Goal: Task Accomplishment & Management: Manage account settings

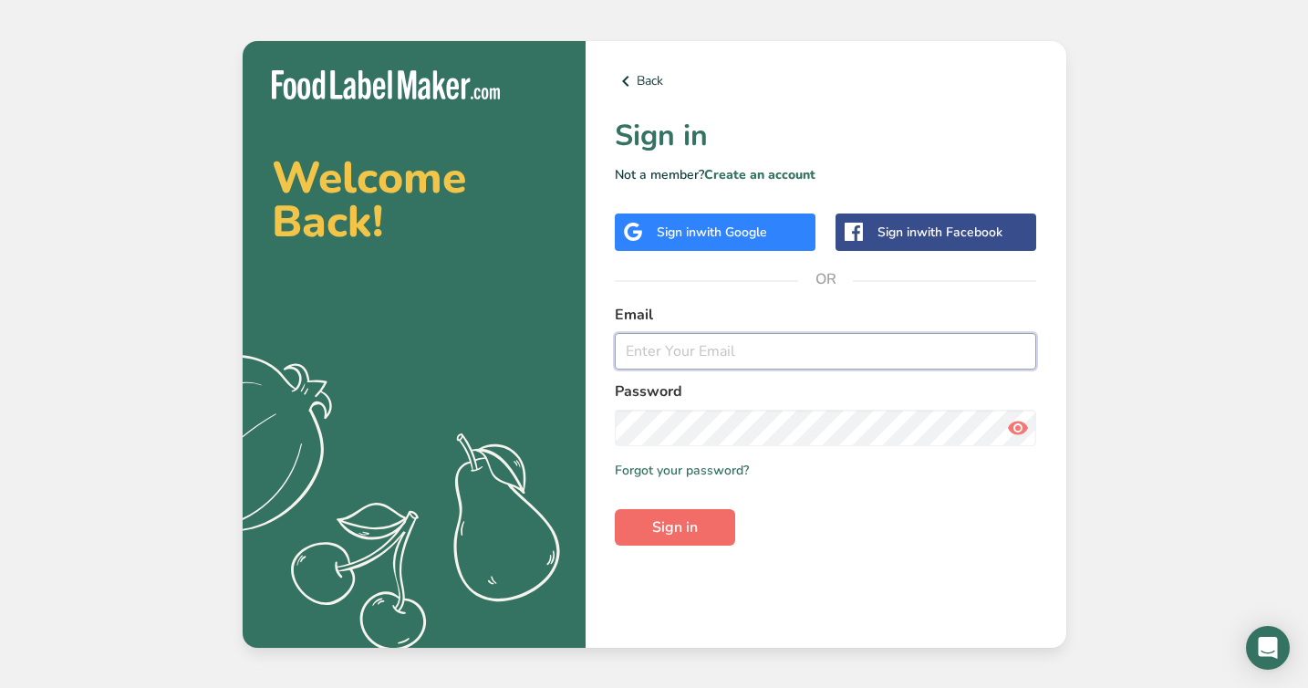
type input "[EMAIL_ADDRESS][DOMAIN_NAME]"
click at [670, 525] on span "Sign in" at bounding box center [675, 527] width 46 height 22
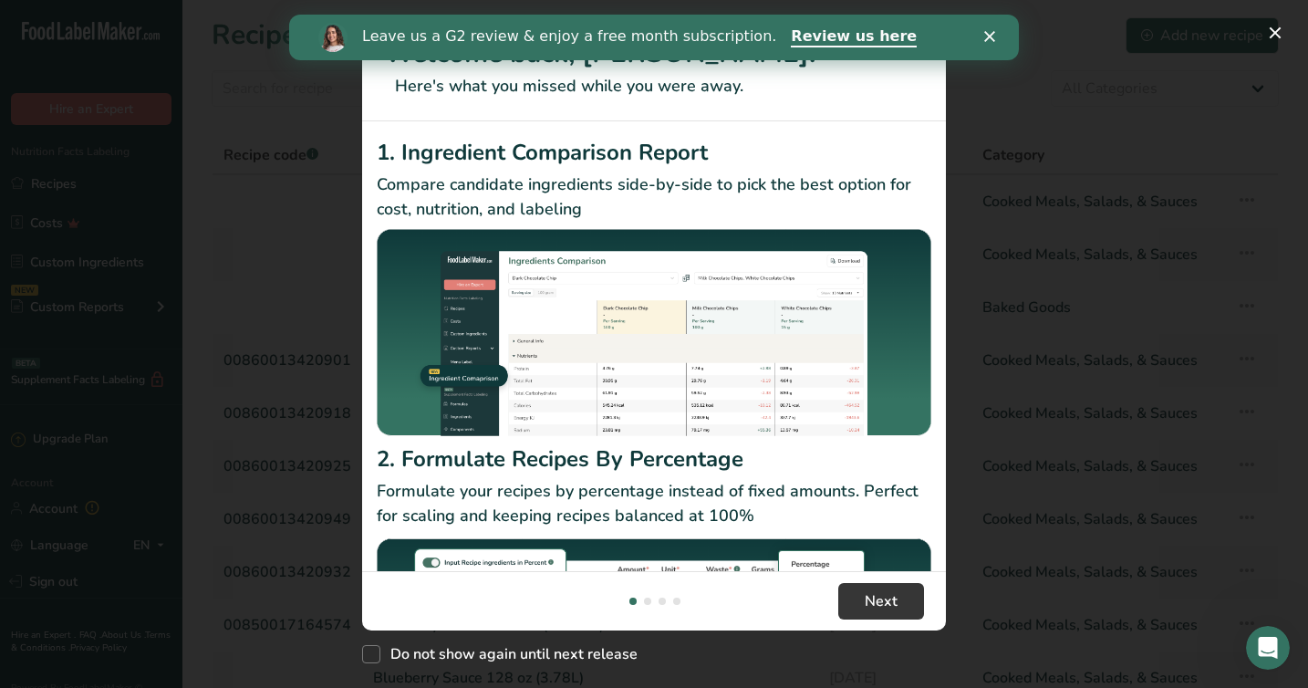
click at [997, 35] on div "Close" at bounding box center [993, 36] width 18 height 11
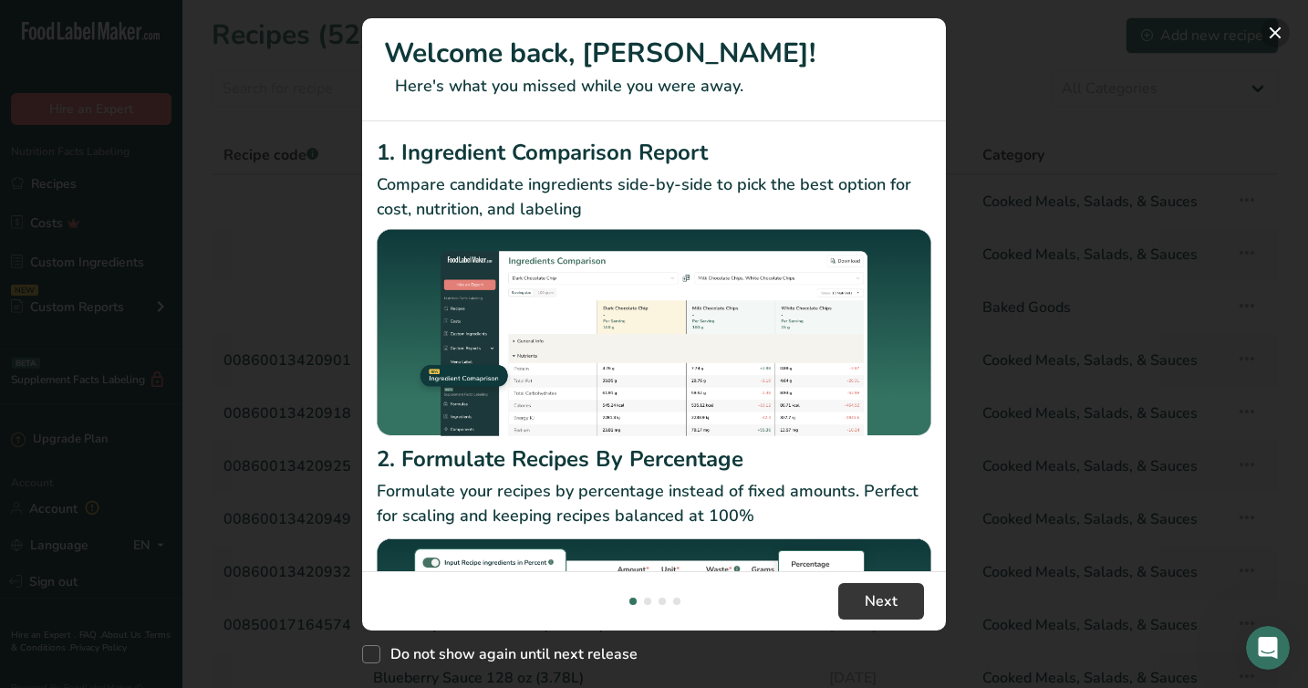
click at [1275, 26] on button "New Features" at bounding box center [1274, 32] width 29 height 29
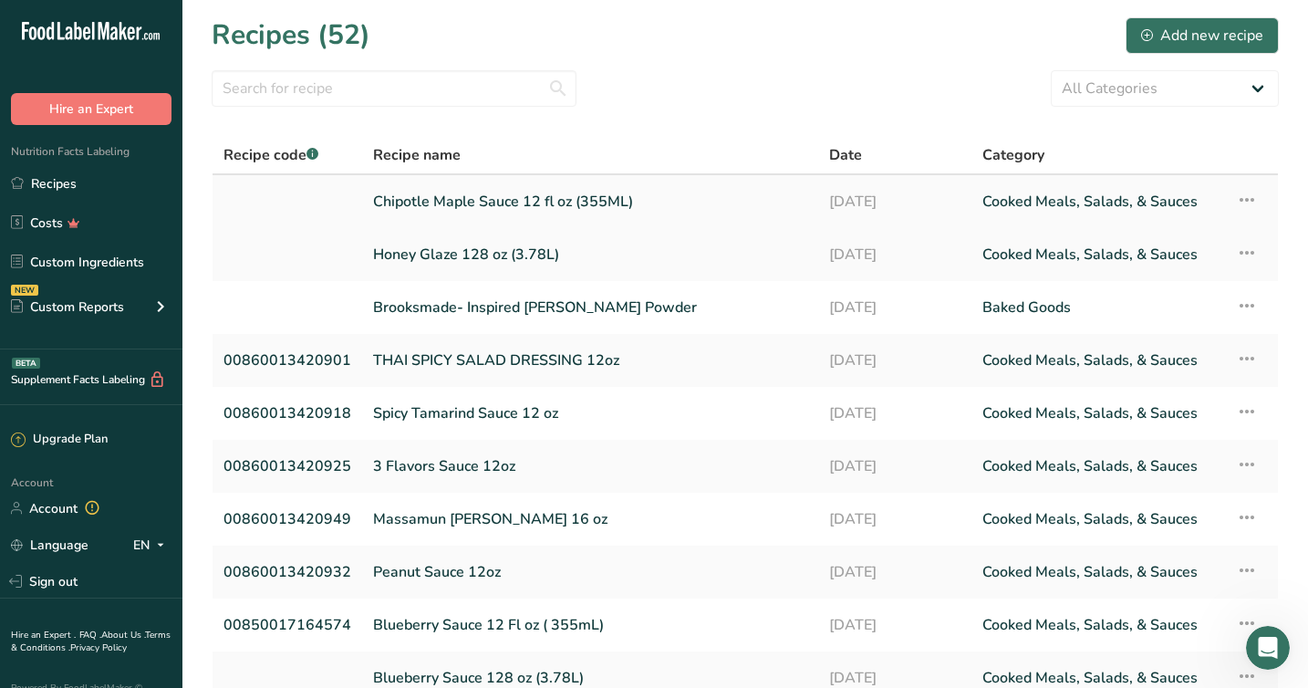
click at [432, 201] on link "Chipotle Maple Sauce 12 fl oz (355ML)" at bounding box center [590, 201] width 434 height 38
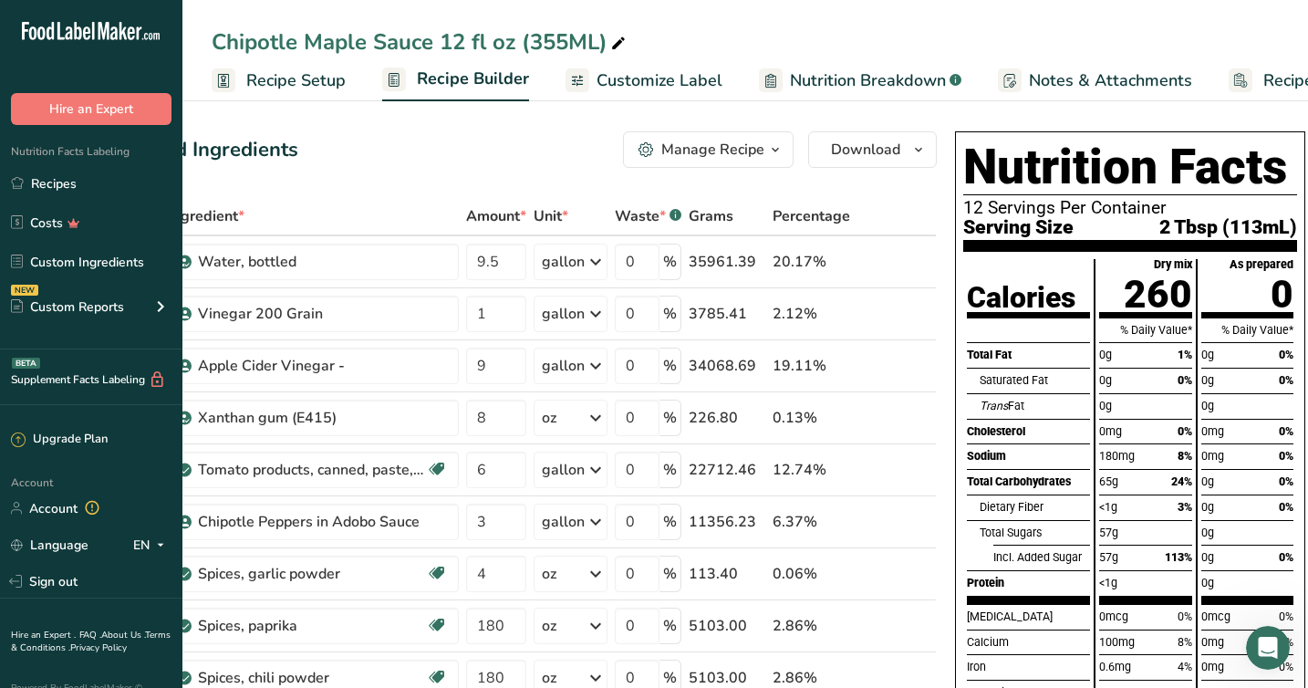
click at [747, 144] on div "Manage Recipe" at bounding box center [712, 150] width 103 height 22
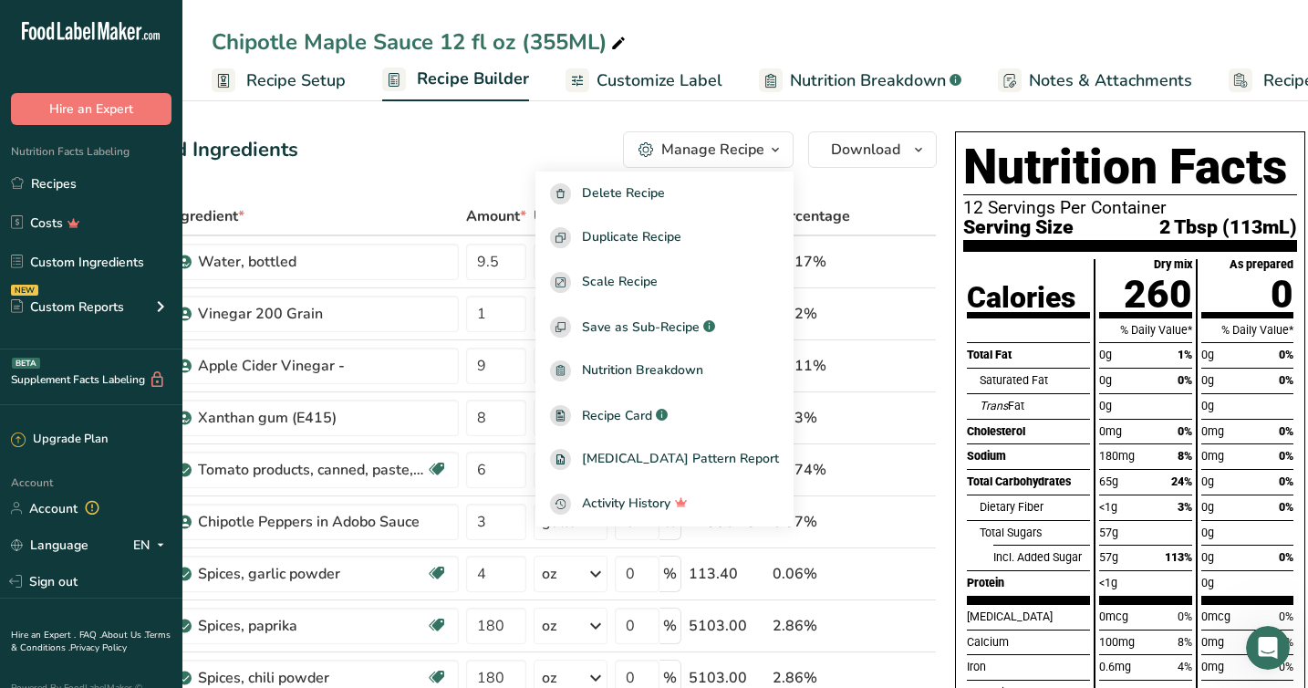
click at [572, 156] on div "Add Ingredients Manage Recipe Delete Recipe Duplicate Recipe Scale Recipe Save …" at bounding box center [543, 149] width 788 height 36
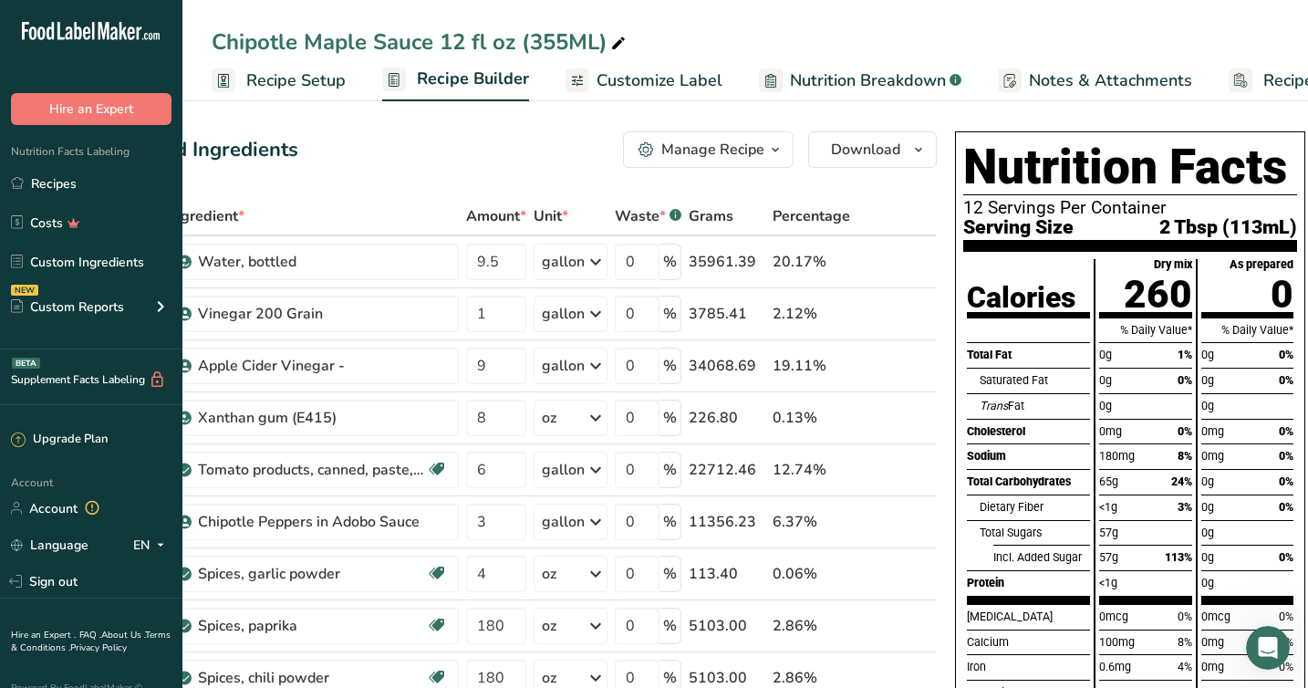
click at [768, 154] on icon "button" at bounding box center [775, 150] width 15 height 23
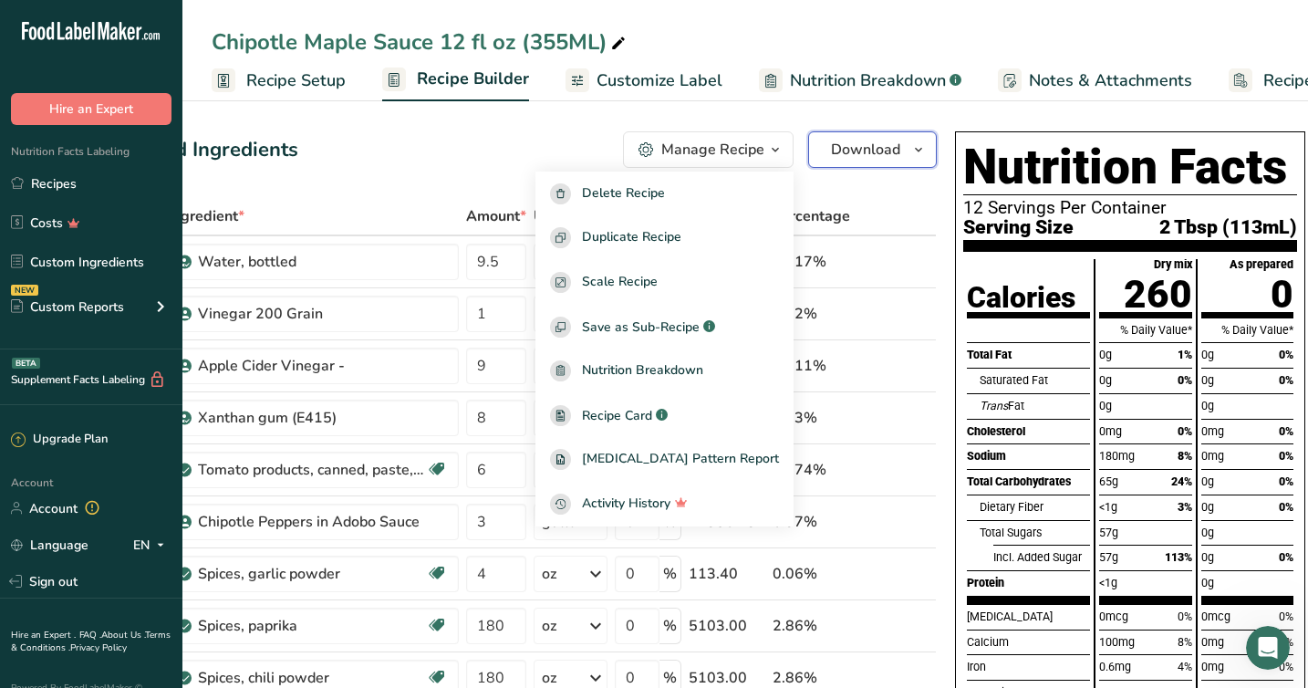
click at [866, 160] on span "Download" at bounding box center [865, 150] width 69 height 22
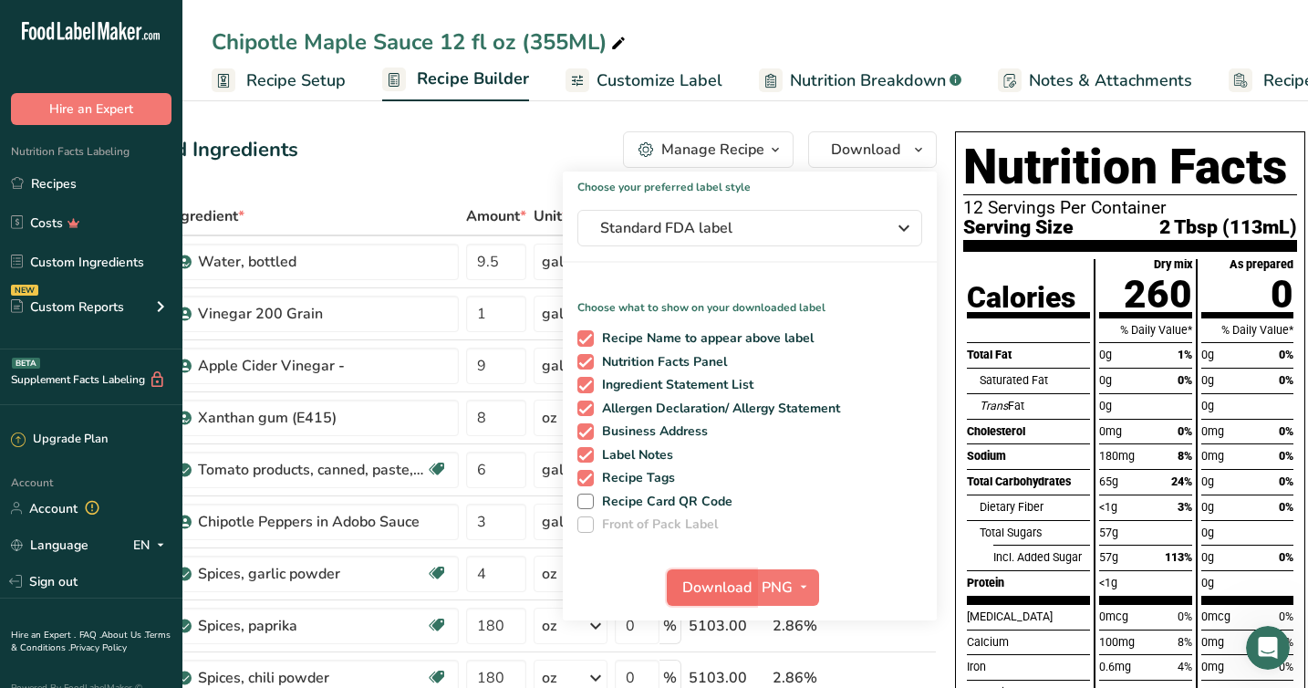
click at [704, 592] on span "Download" at bounding box center [716, 587] width 69 height 22
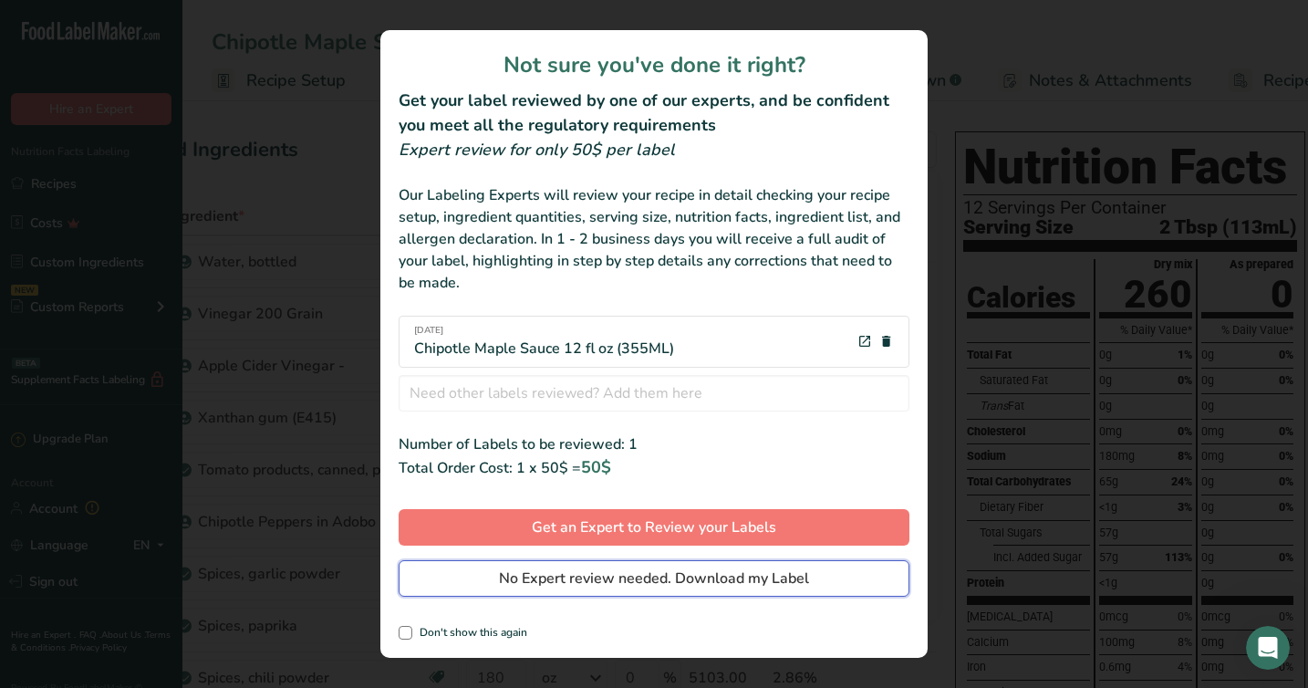
click at [593, 575] on span "No Expert review needed. Download my Label" at bounding box center [654, 578] width 310 height 22
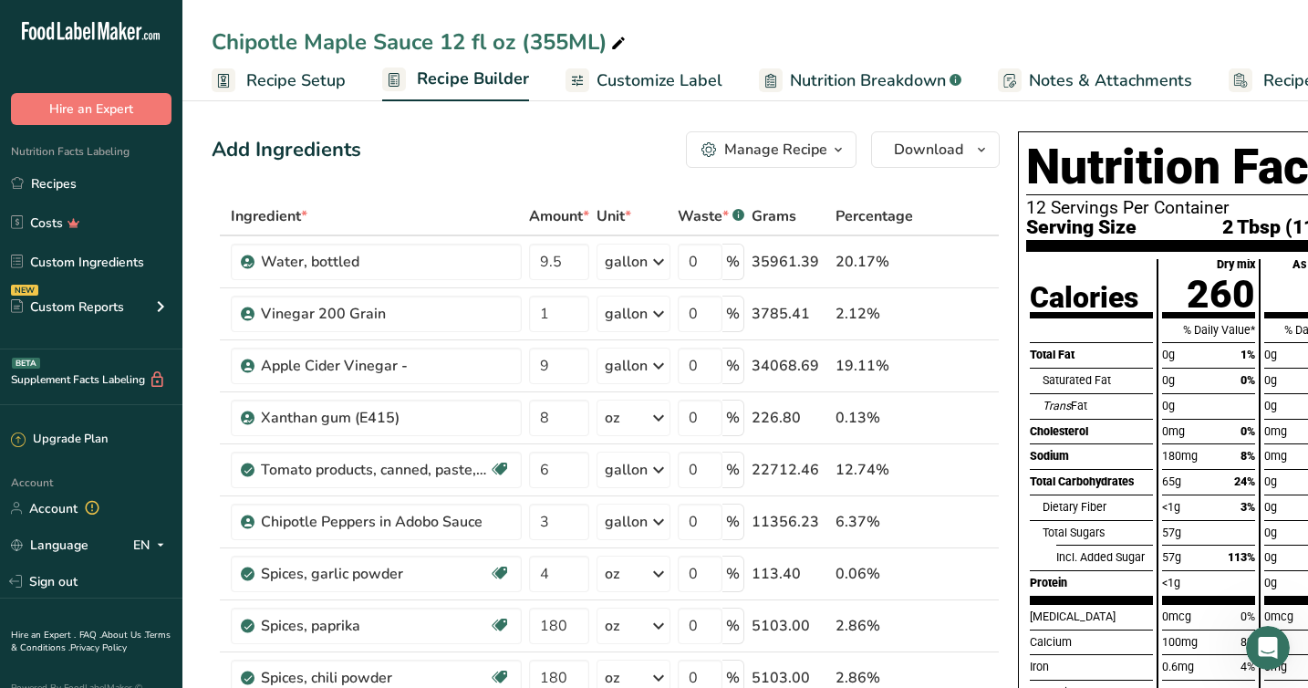
scroll to position [0, 63]
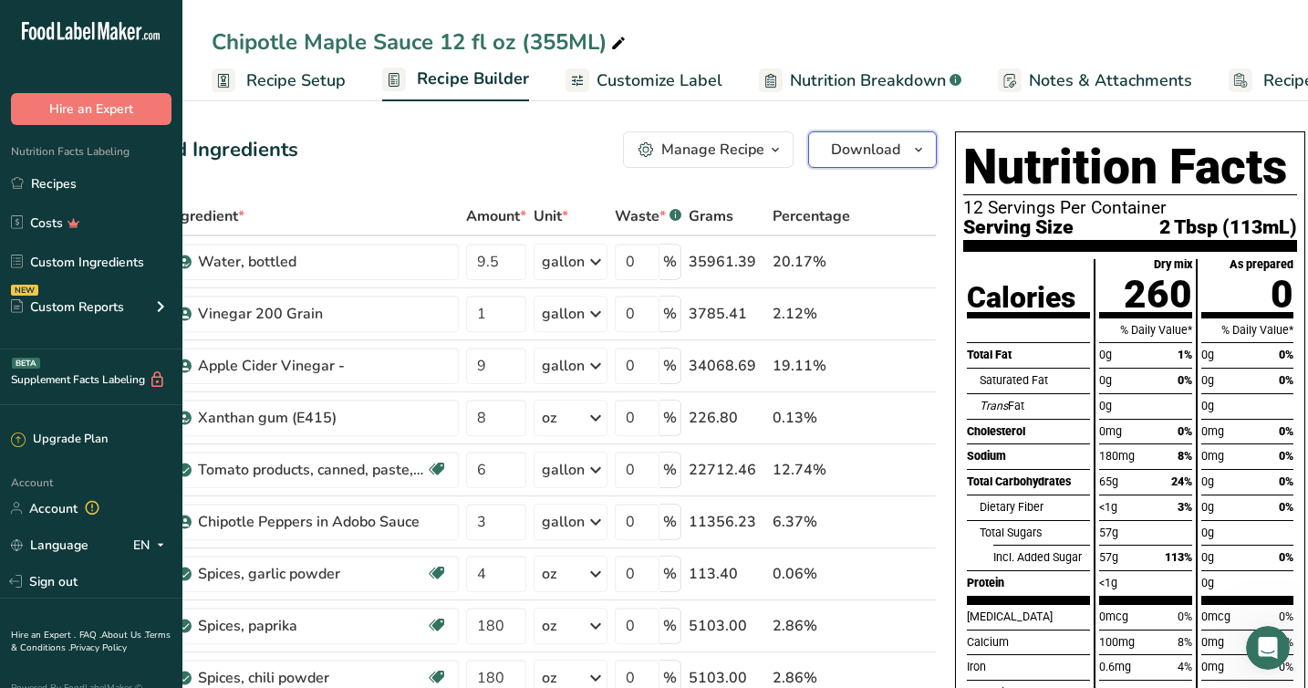
click at [886, 155] on span "Download" at bounding box center [865, 150] width 69 height 22
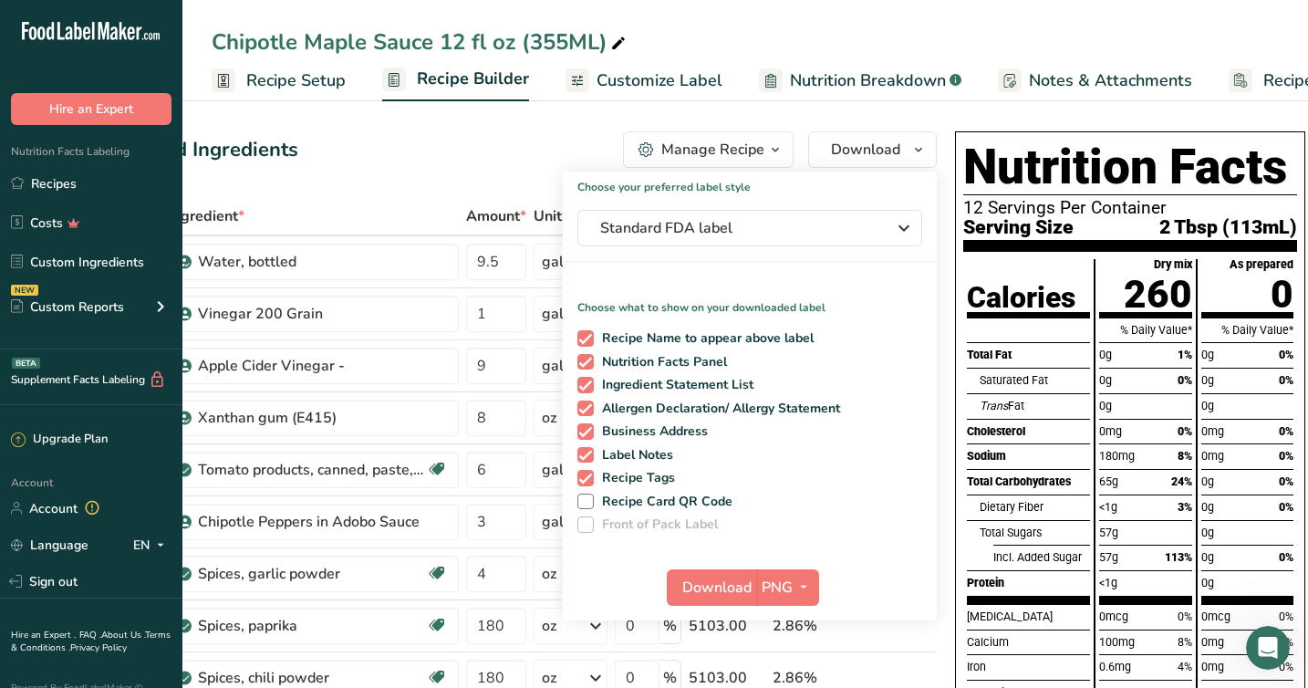
click at [519, 148] on div "Add Ingredients Manage Recipe Delete Recipe Duplicate Recipe Scale Recipe Save …" at bounding box center [543, 149] width 788 height 36
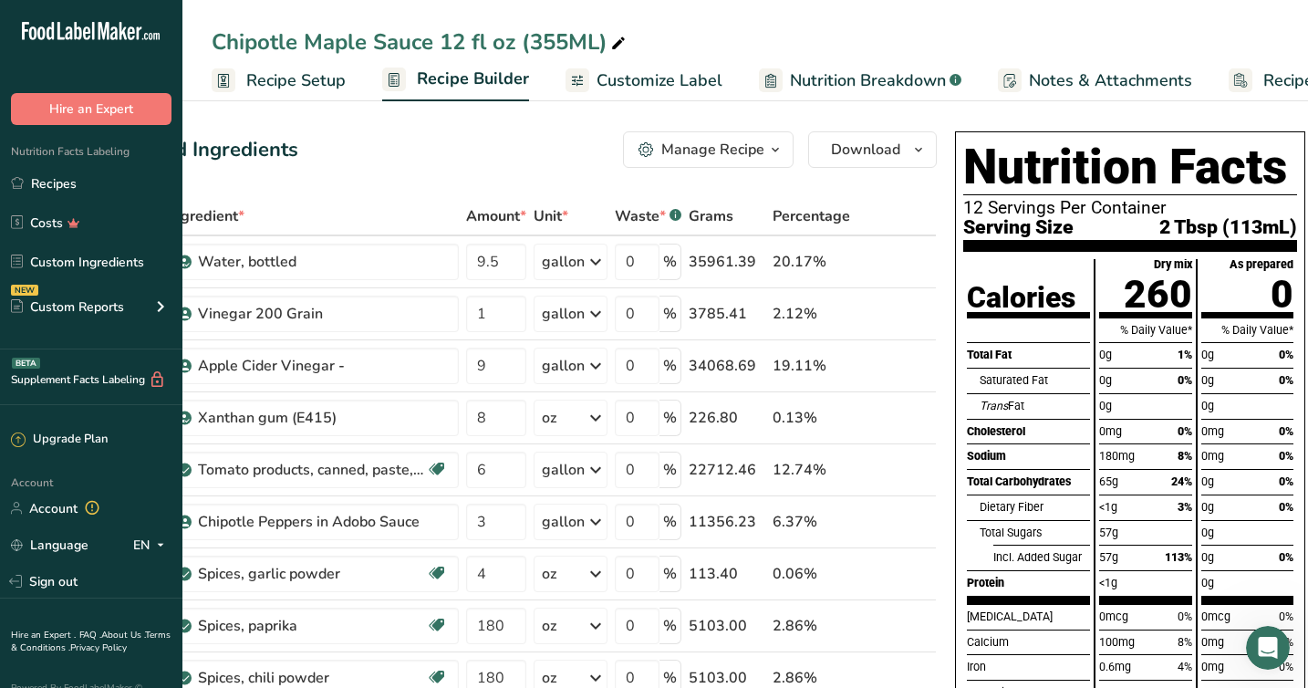
click at [655, 85] on span "Customize Label" at bounding box center [659, 80] width 126 height 25
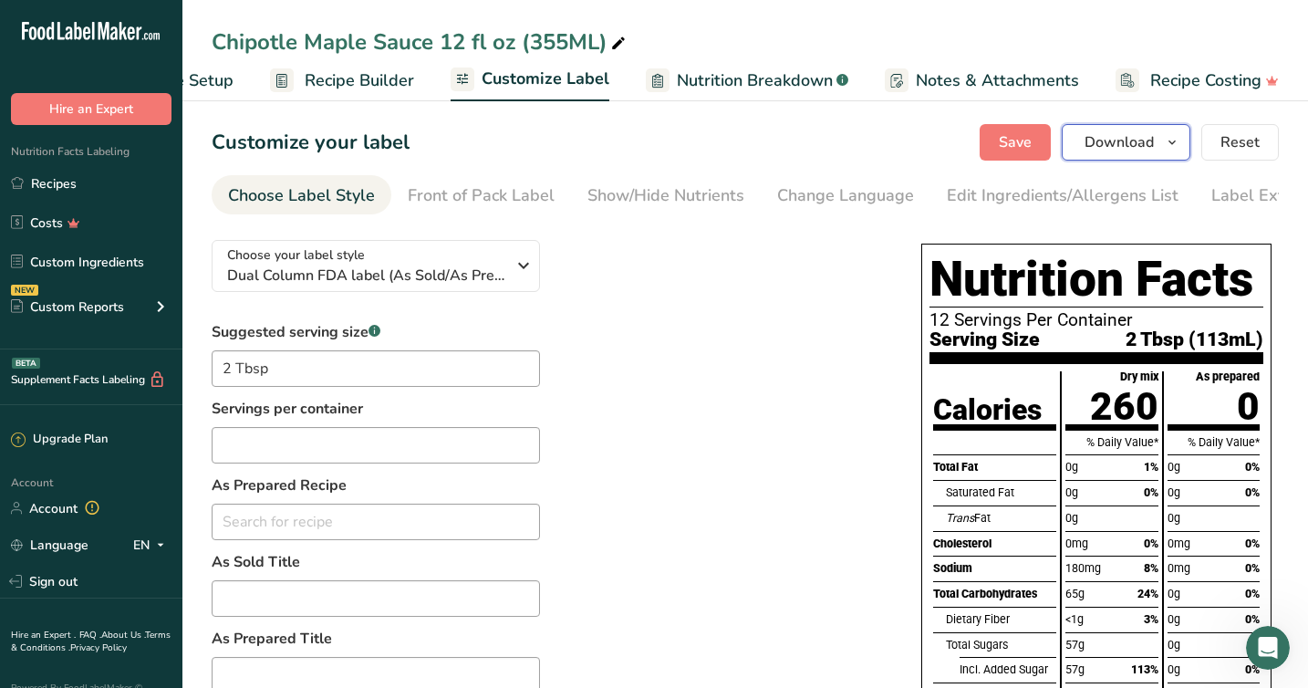
click at [1145, 142] on span "Download" at bounding box center [1118, 142] width 69 height 22
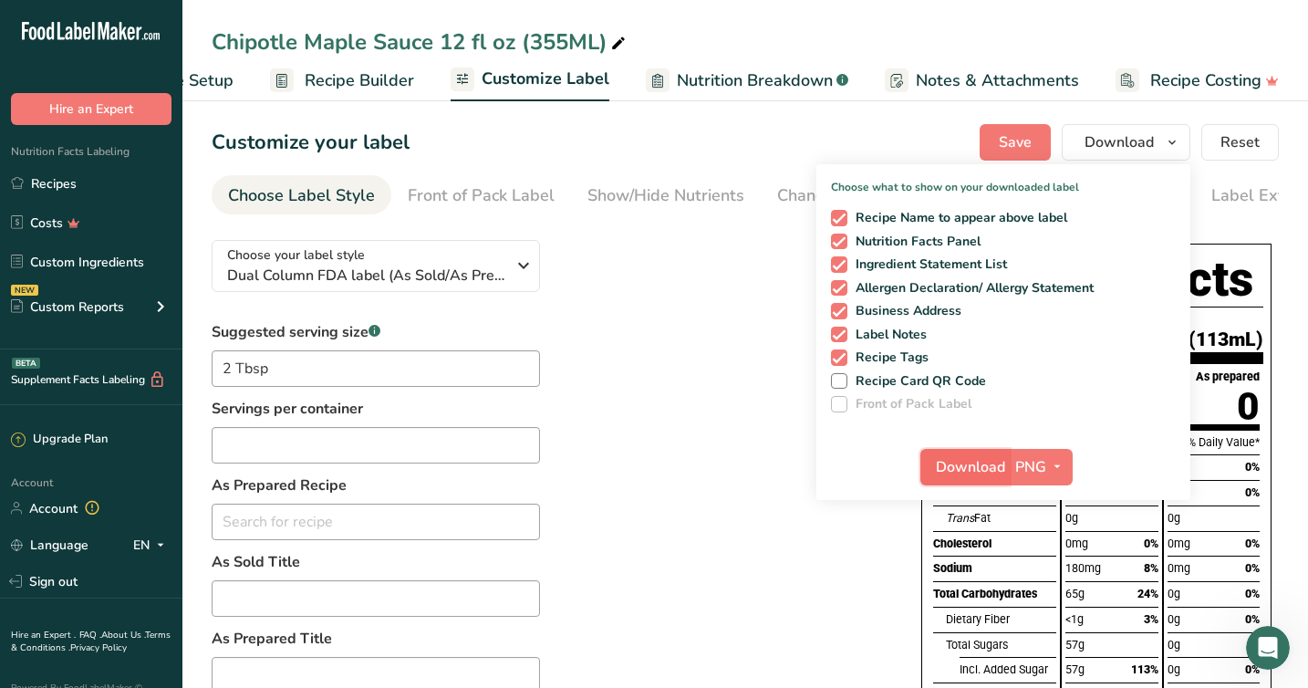
click at [989, 461] on span "Download" at bounding box center [970, 467] width 69 height 22
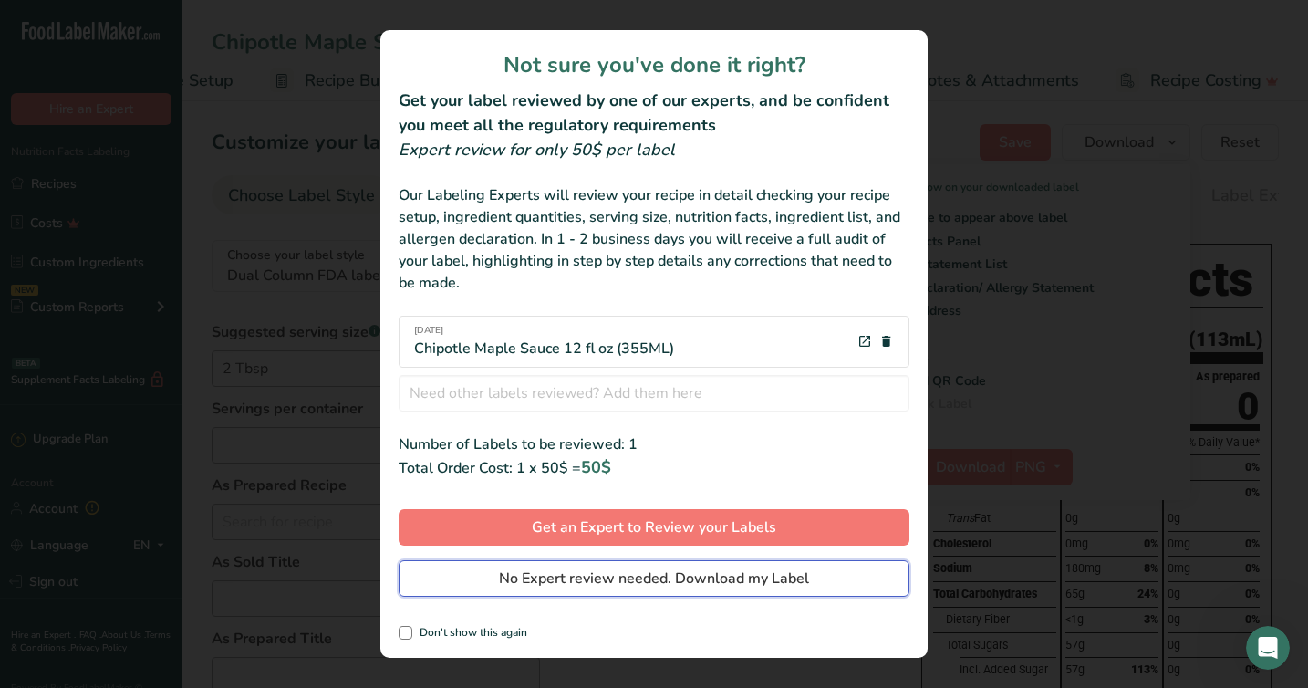
click at [606, 575] on span "No Expert review needed. Download my Label" at bounding box center [654, 578] width 310 height 22
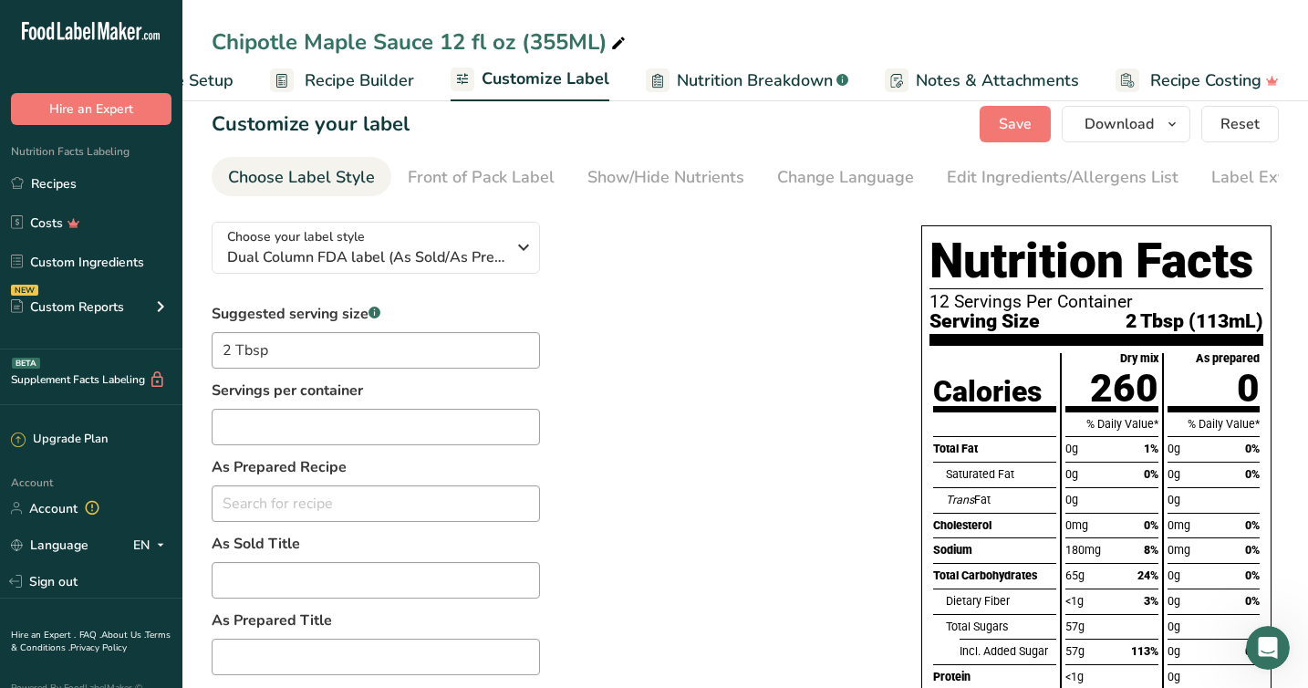
scroll to position [16, 0]
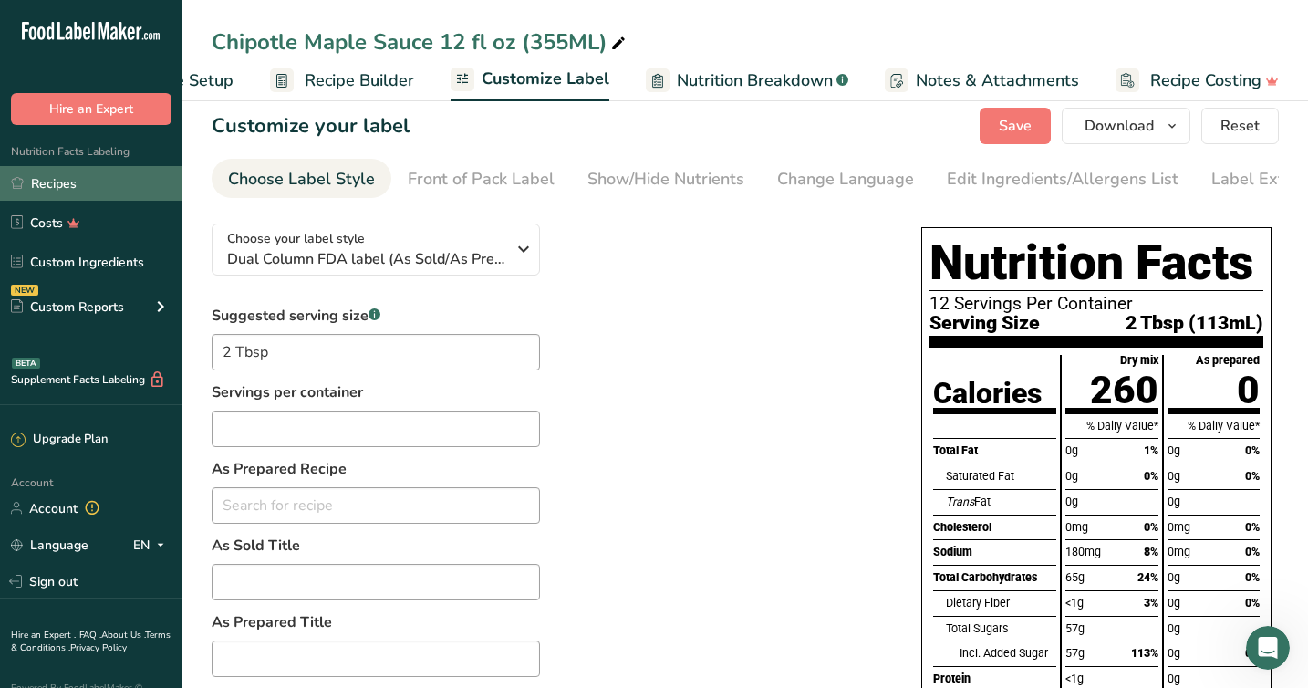
click at [48, 189] on link "Recipes" at bounding box center [91, 183] width 182 height 35
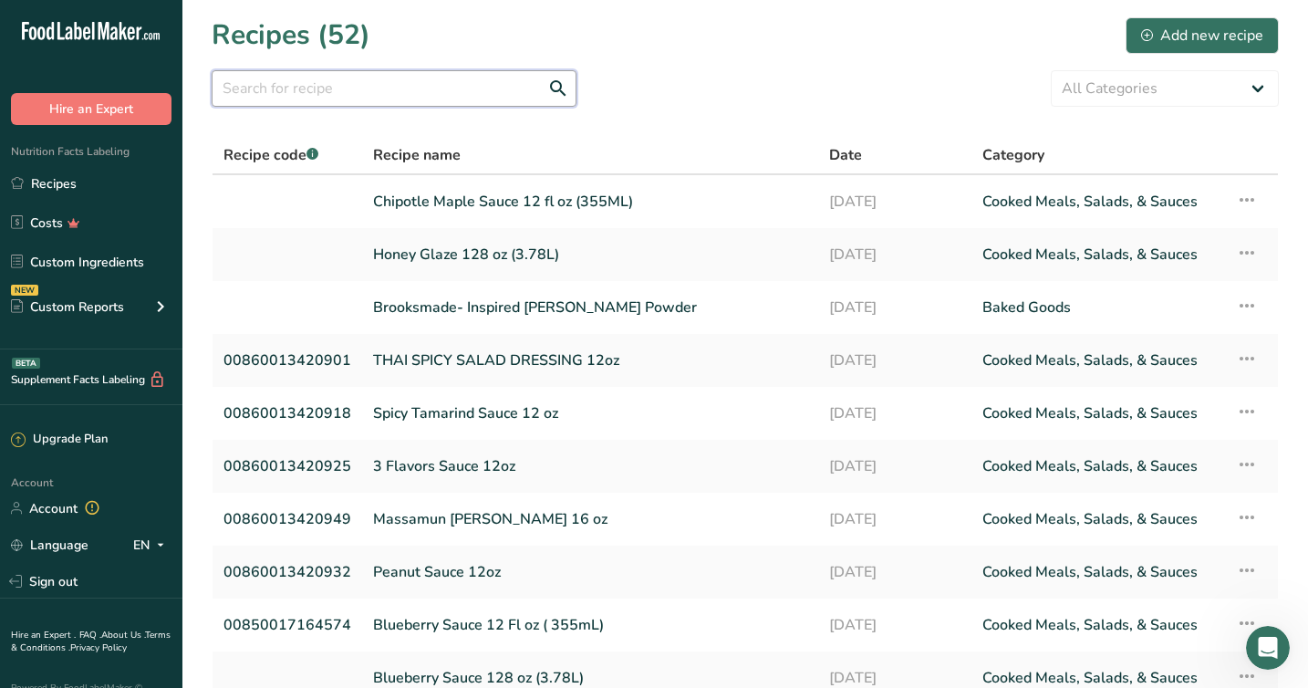
click at [289, 79] on input "text" at bounding box center [394, 88] width 365 height 36
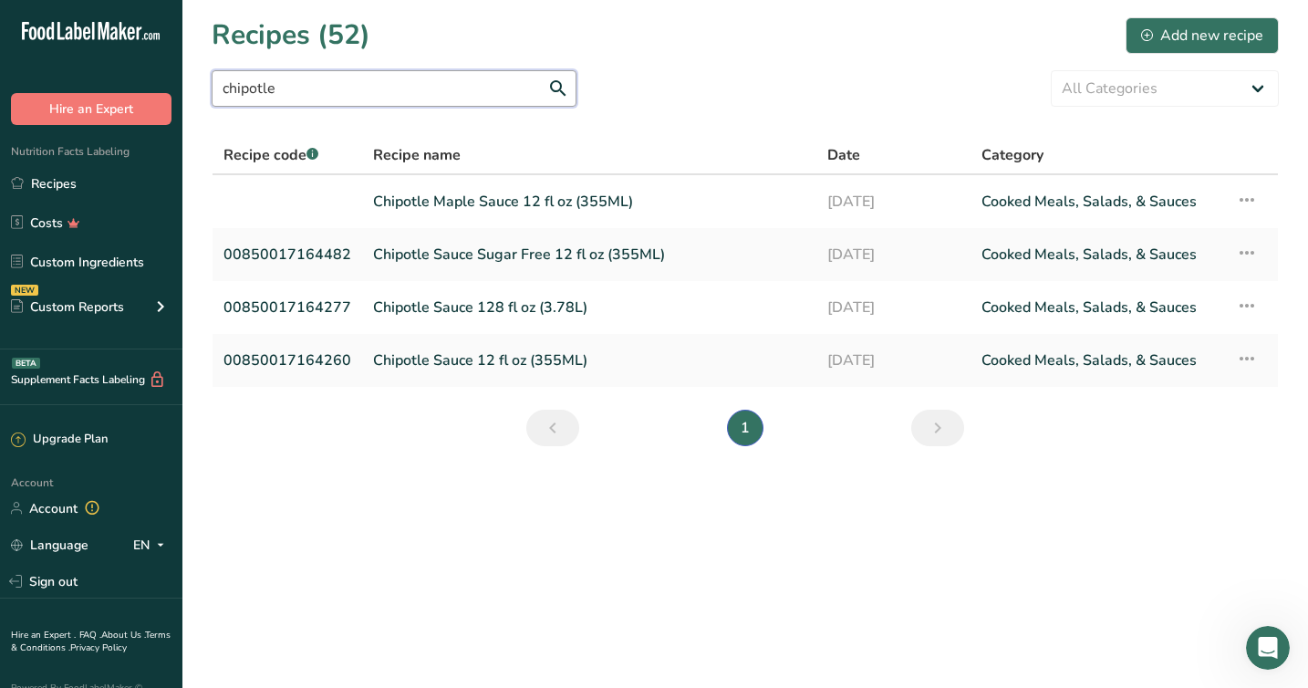
type input "chipotle"
click at [440, 210] on link "Chipotle Maple Sauce 12 fl oz (355ML)" at bounding box center [589, 201] width 432 height 38
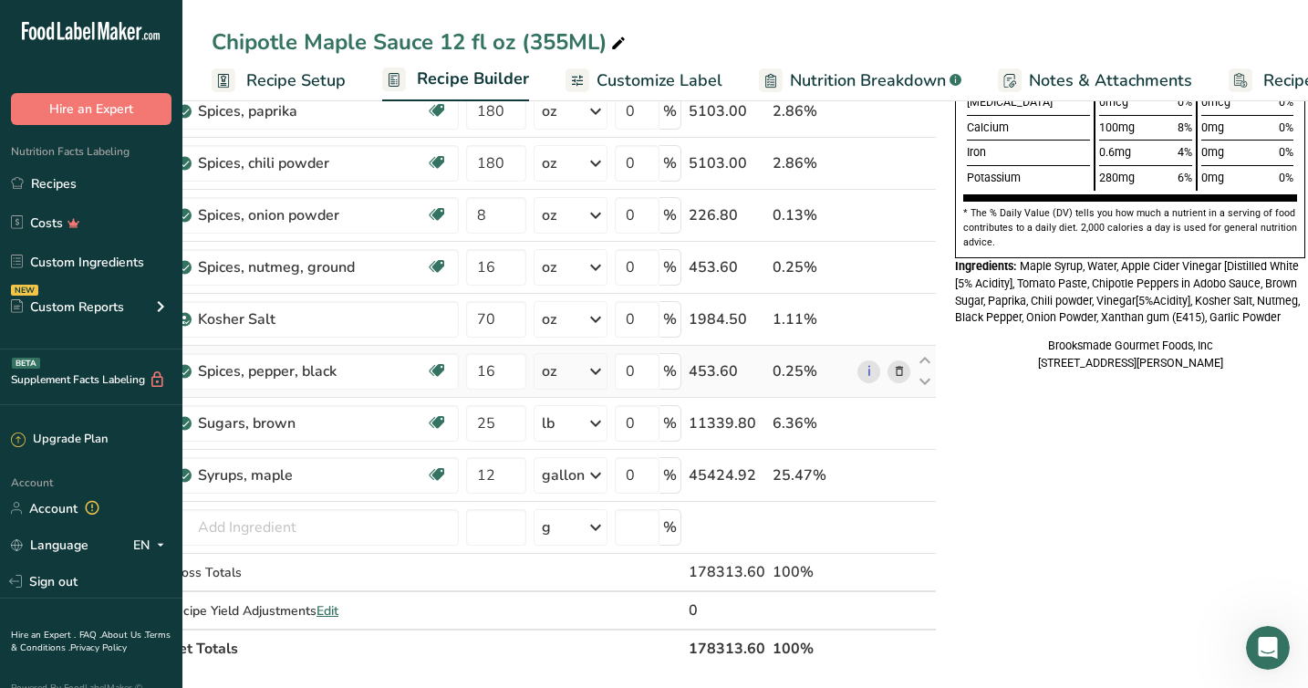
scroll to position [503, 0]
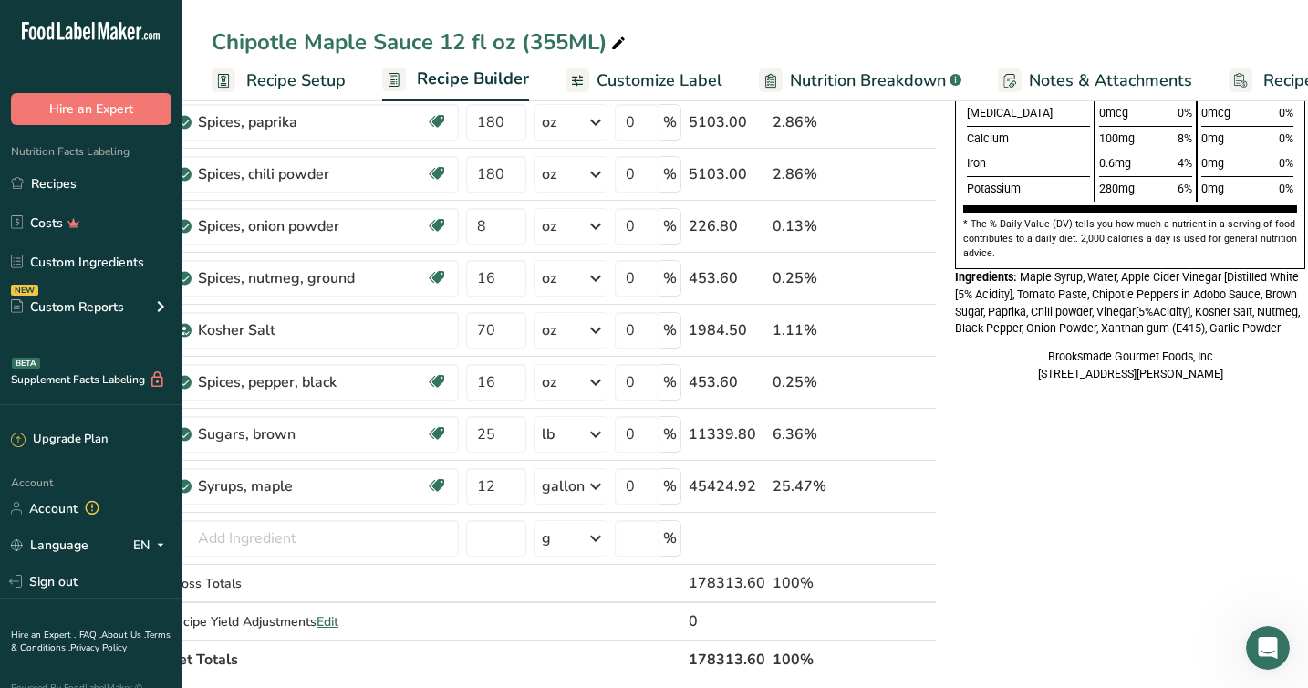
click at [839, 28] on div "Chipotle Maple Sauce 12 fl oz (355ML)" at bounding box center [744, 42] width 1125 height 33
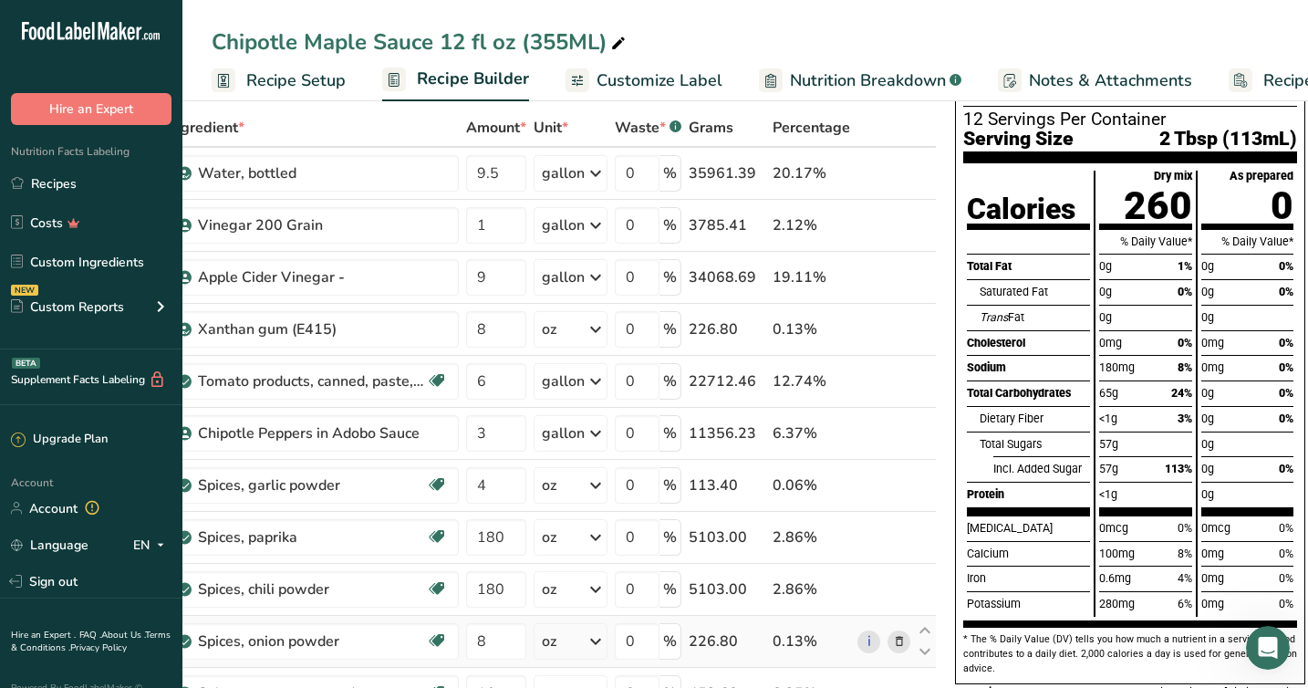
scroll to position [0, 0]
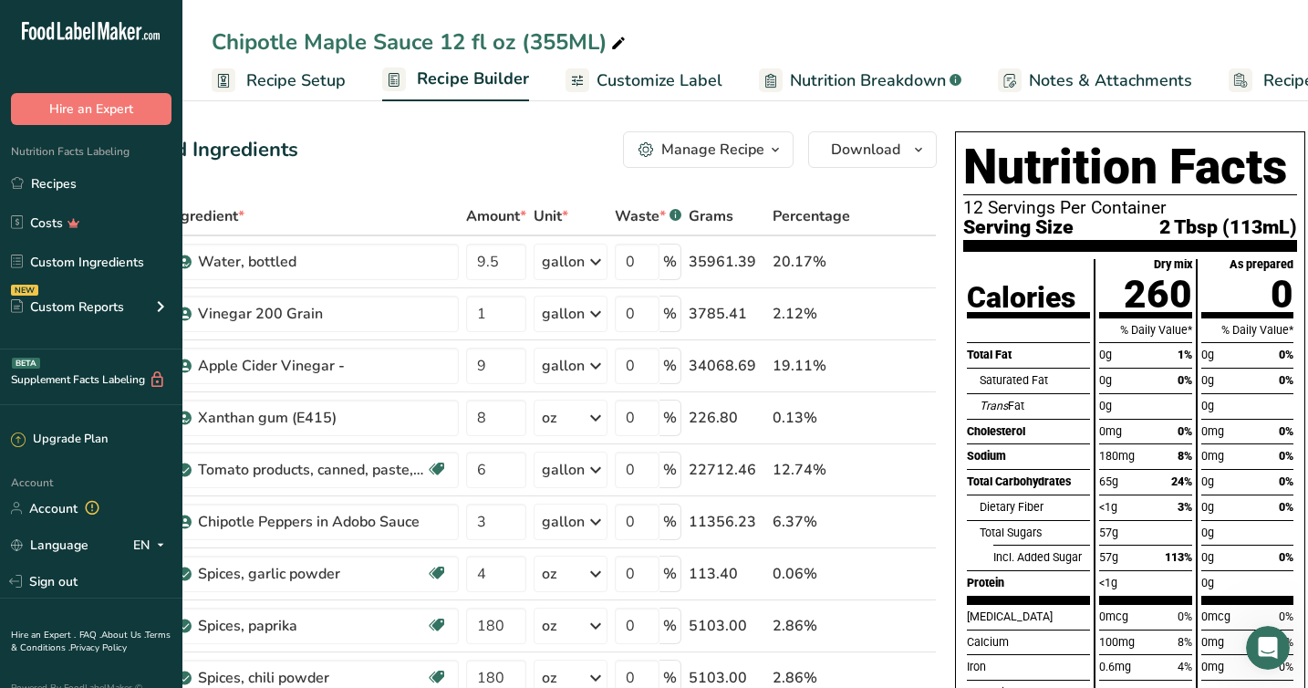
click at [659, 79] on span "Customize Label" at bounding box center [659, 80] width 126 height 25
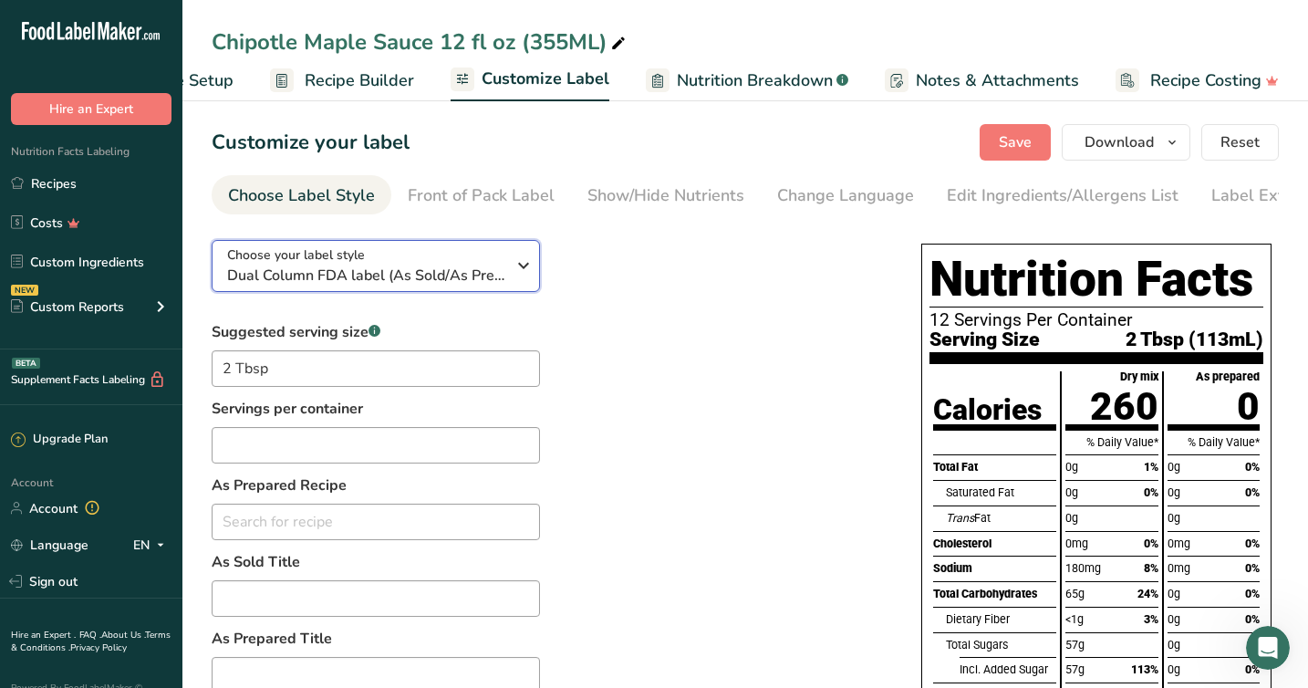
click at [523, 264] on icon "button" at bounding box center [524, 265] width 22 height 33
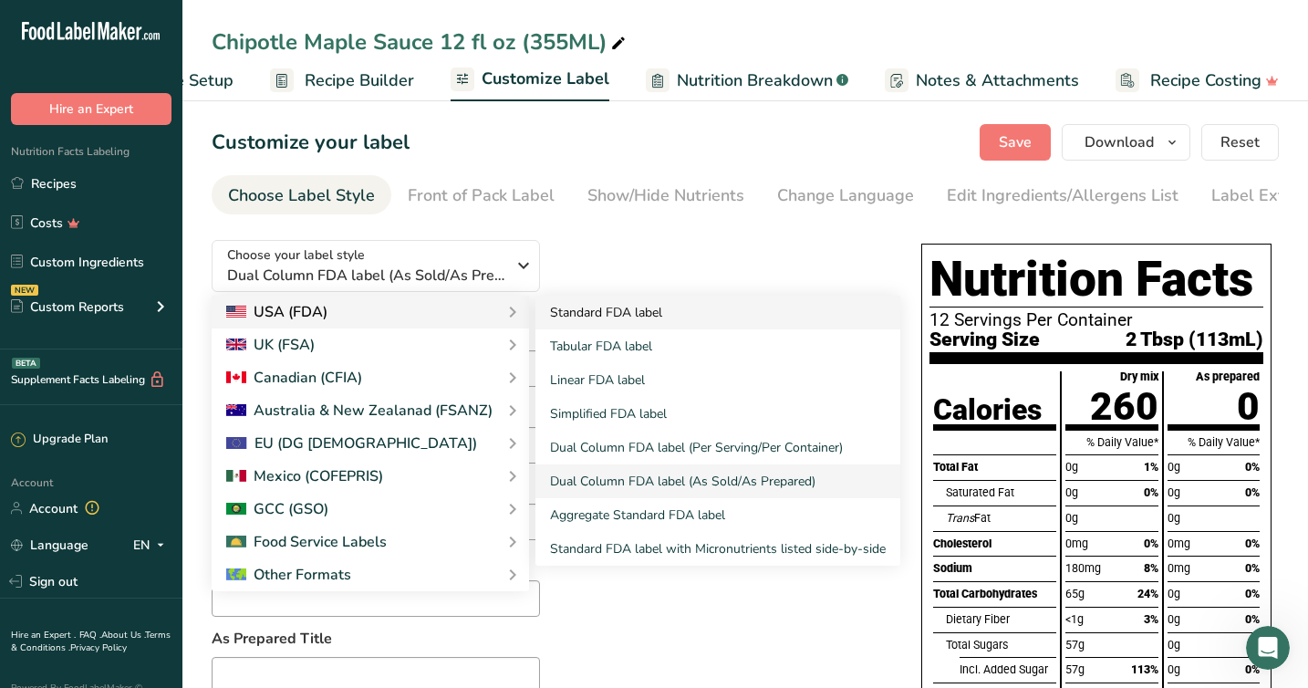
click at [603, 319] on link "Standard FDA label" at bounding box center [717, 312] width 365 height 34
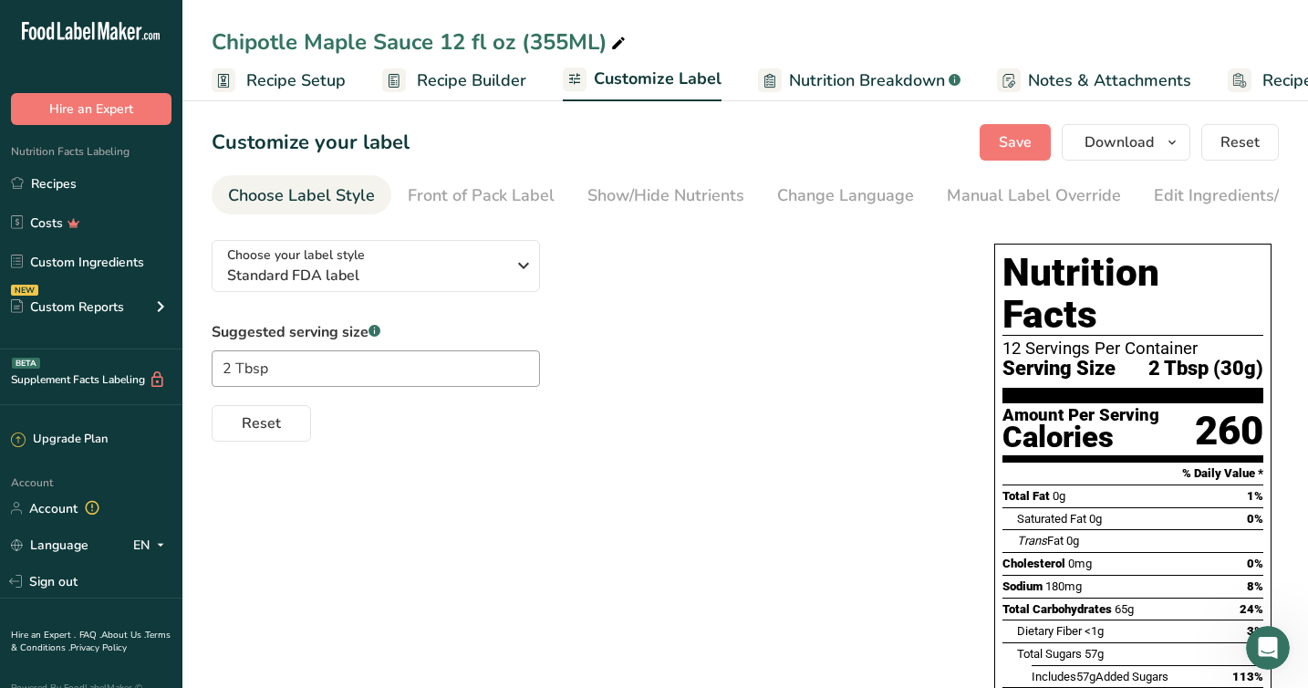
click at [301, 71] on span "Recipe Setup" at bounding box center [295, 80] width 99 height 25
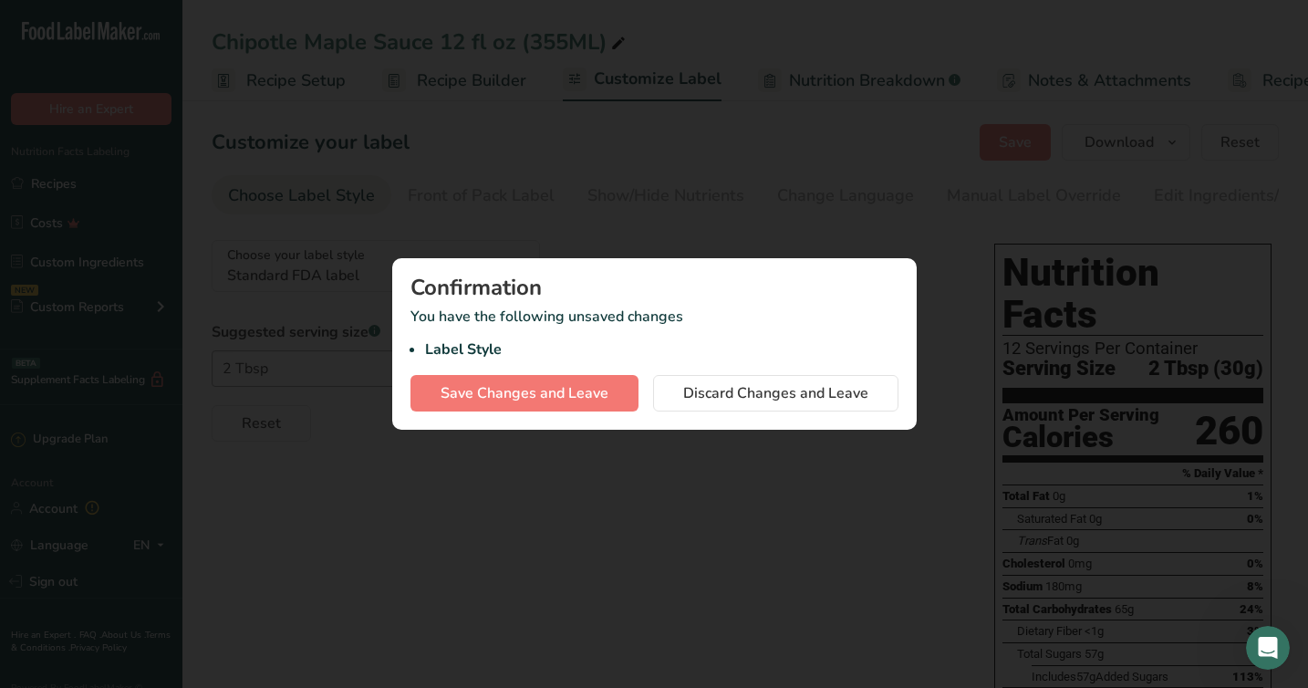
scroll to position [0, 6]
click at [553, 397] on span "Save Changes and Leave" at bounding box center [524, 393] width 168 height 22
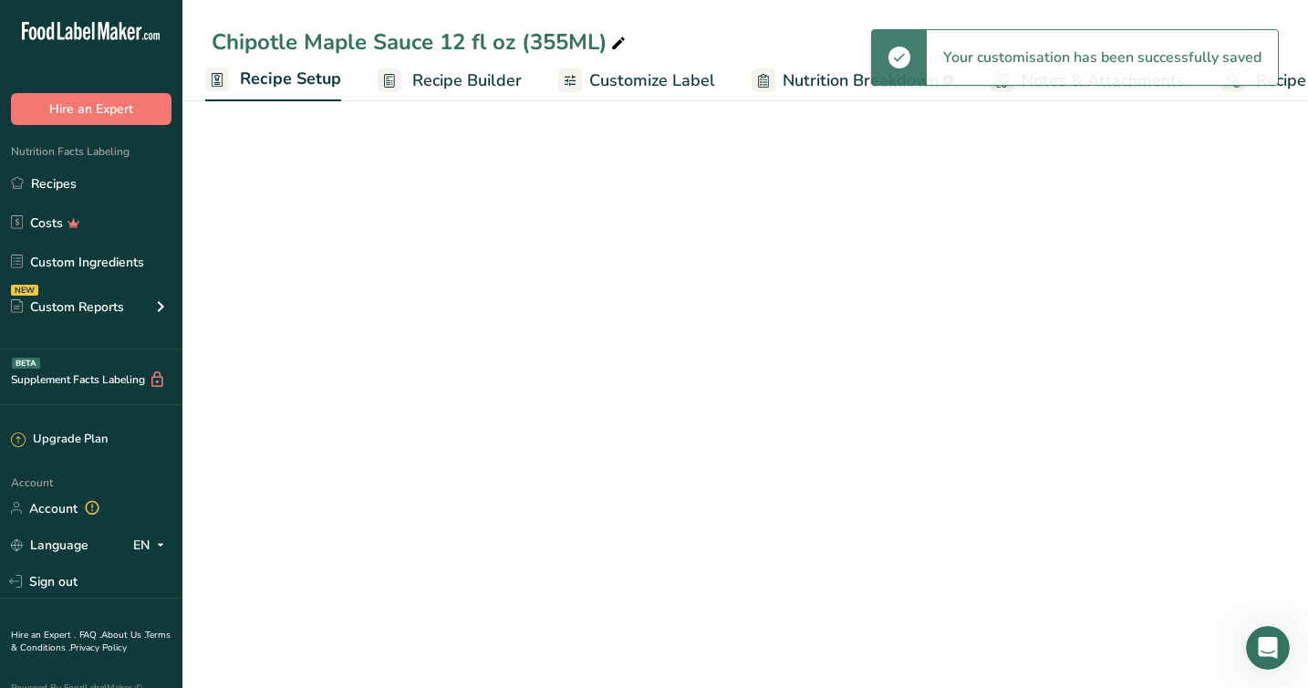
select select "22"
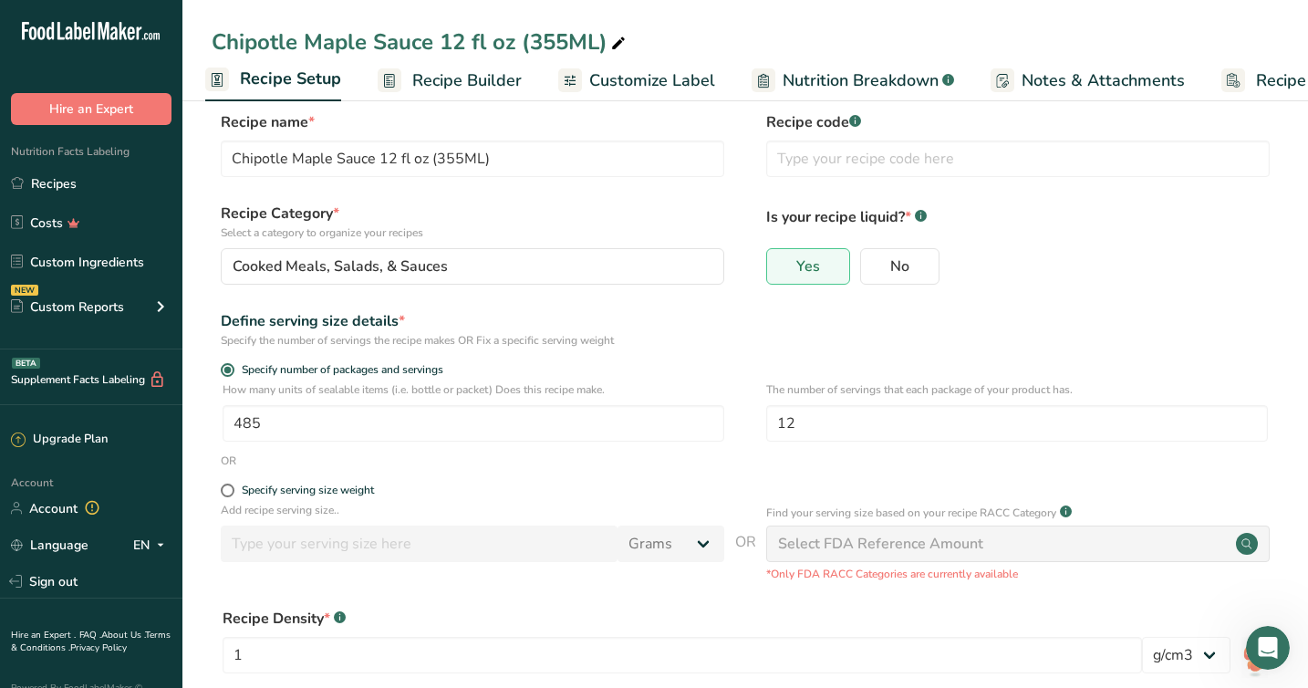
scroll to position [22, 0]
click at [434, 78] on span "Recipe Builder" at bounding box center [466, 80] width 109 height 25
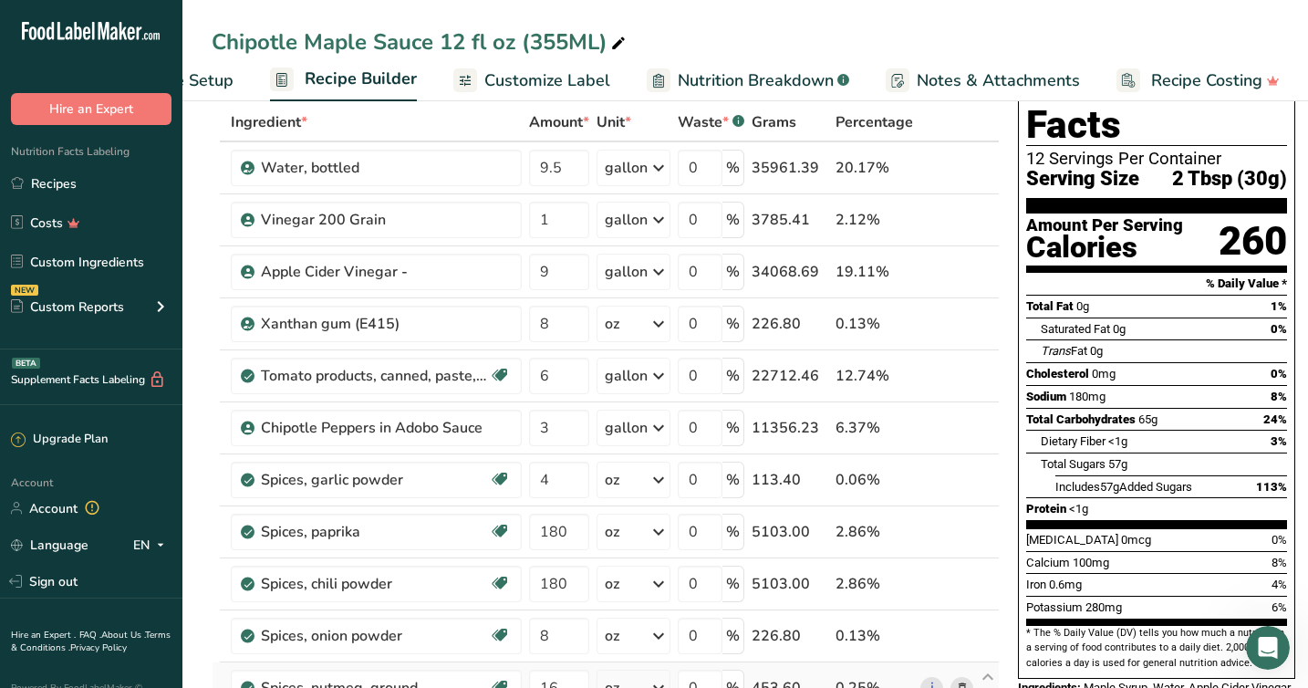
scroll to position [60, 0]
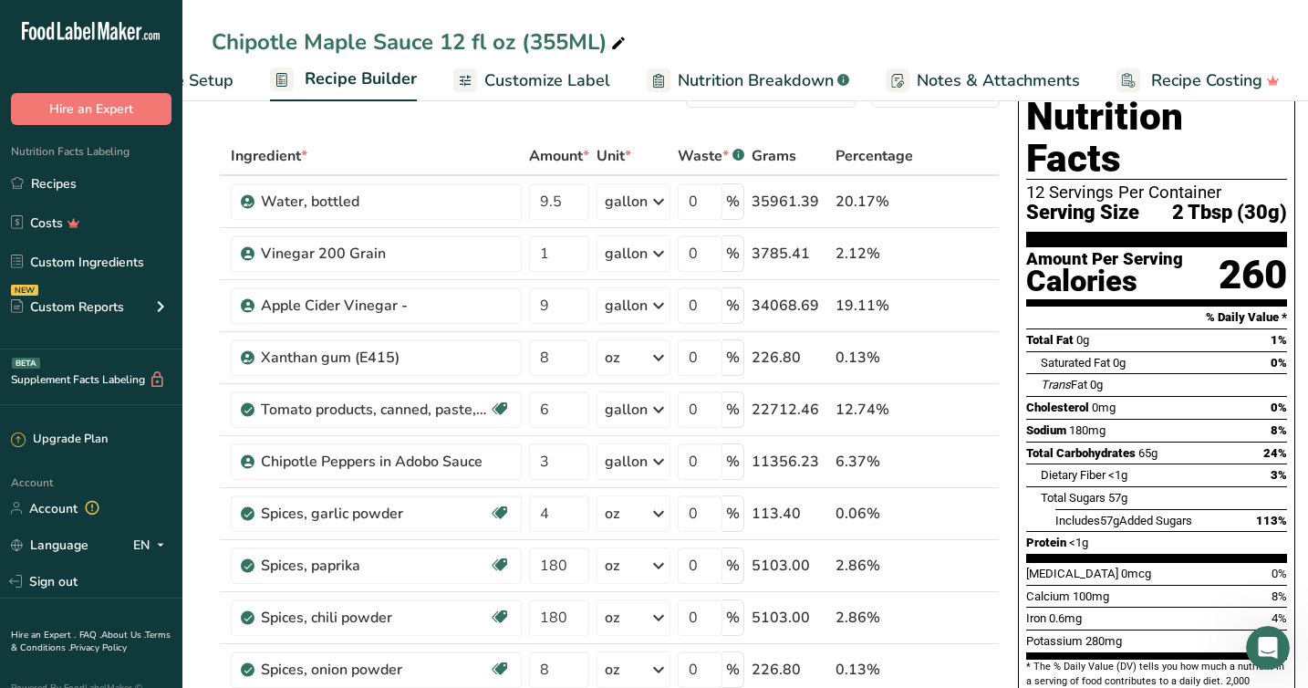
click at [212, 86] on span "Recipe Setup" at bounding box center [183, 80] width 99 height 25
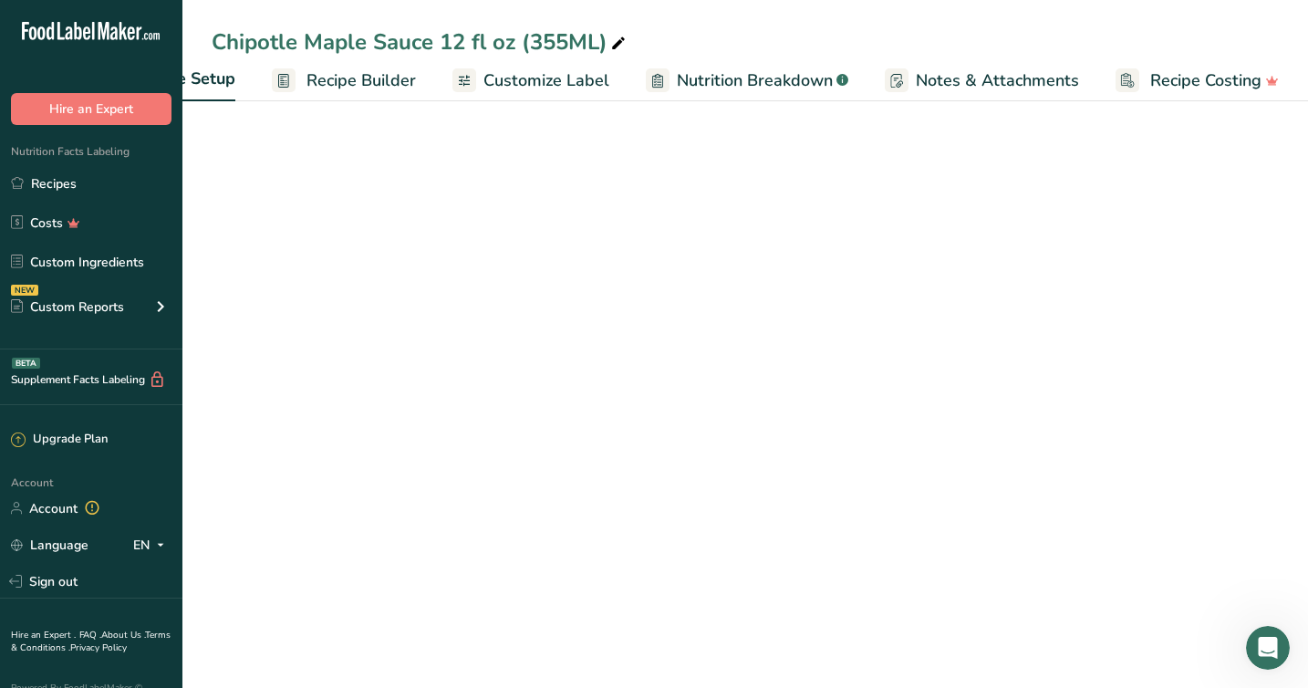
scroll to position [0, 10]
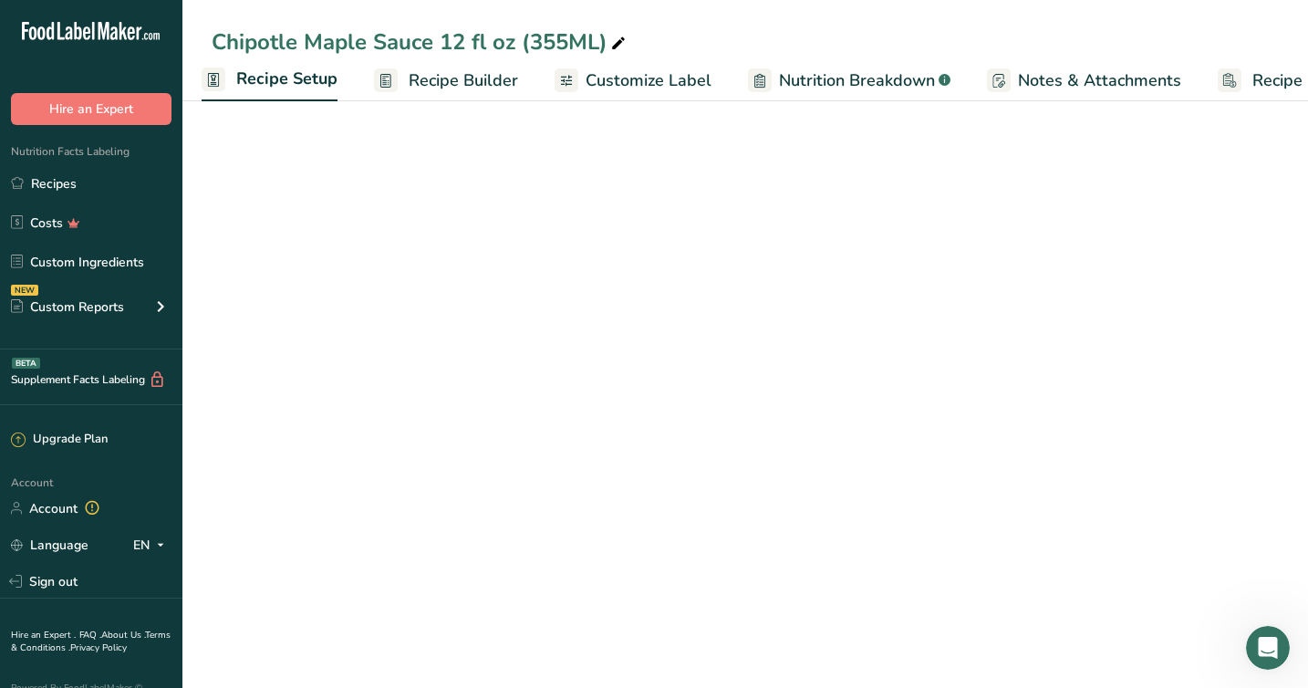
select select "22"
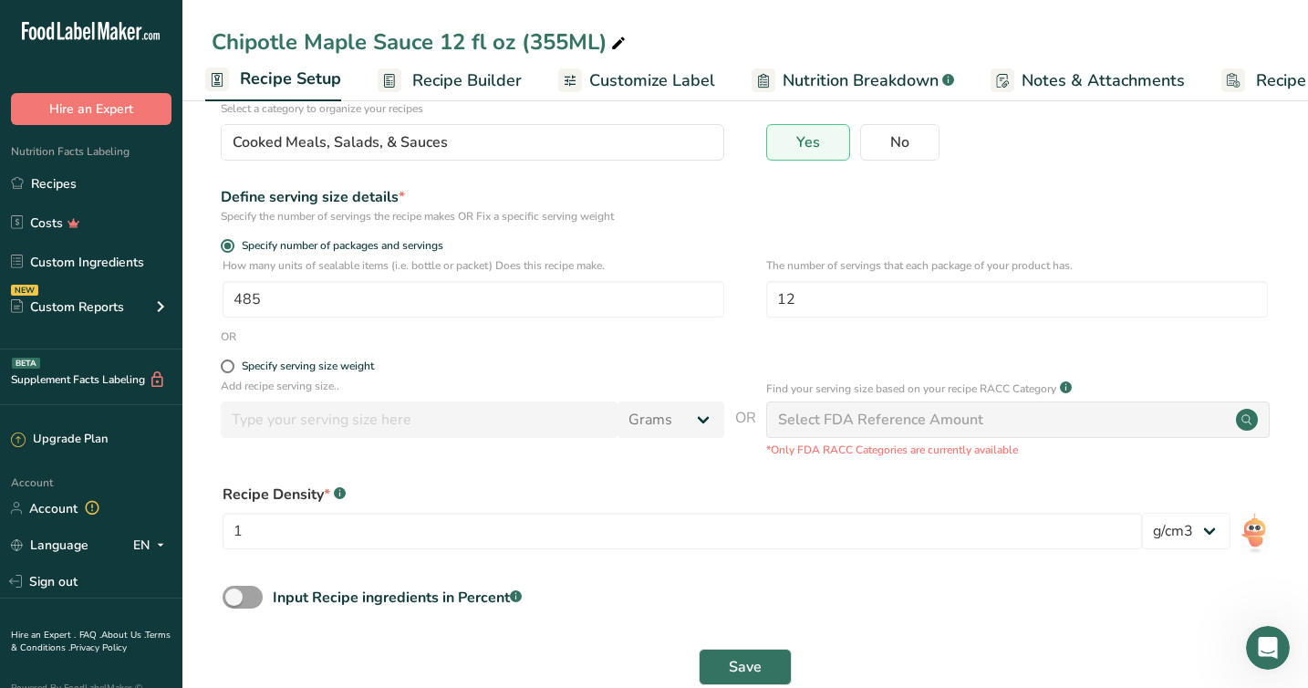
scroll to position [146, 0]
click at [791, 422] on div "Select FDA Reference Amount" at bounding box center [880, 418] width 205 height 22
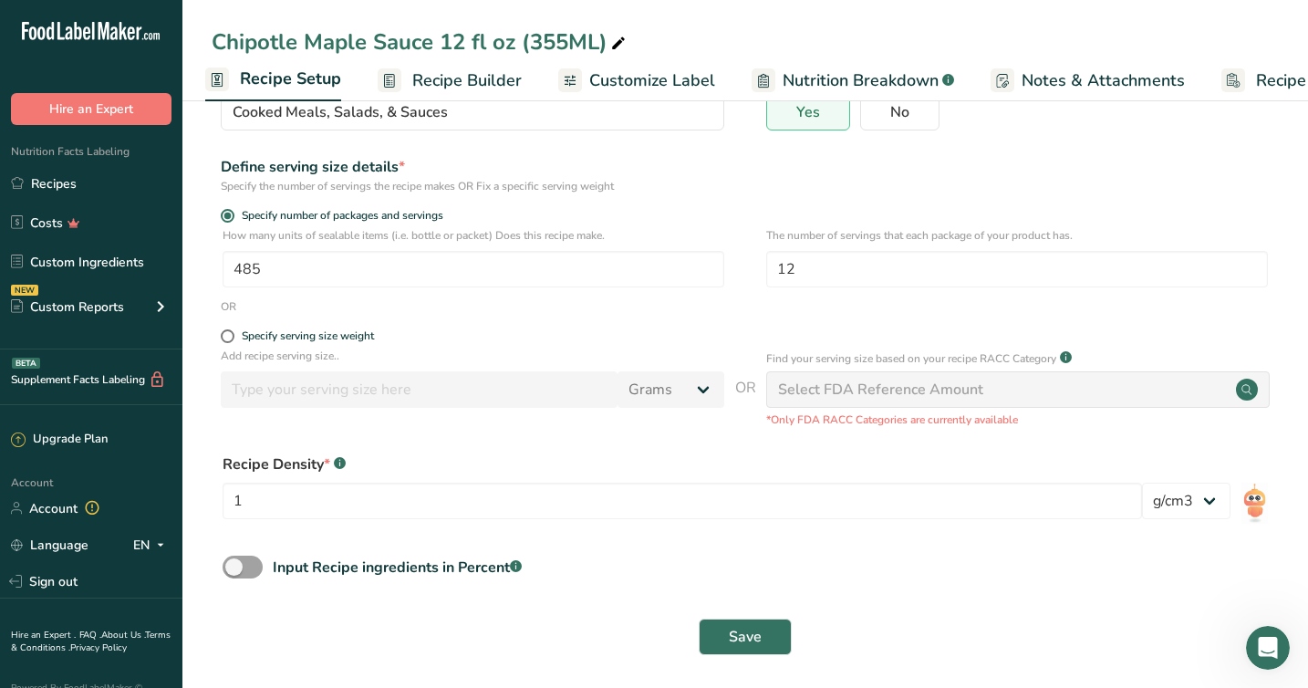
scroll to position [181, 0]
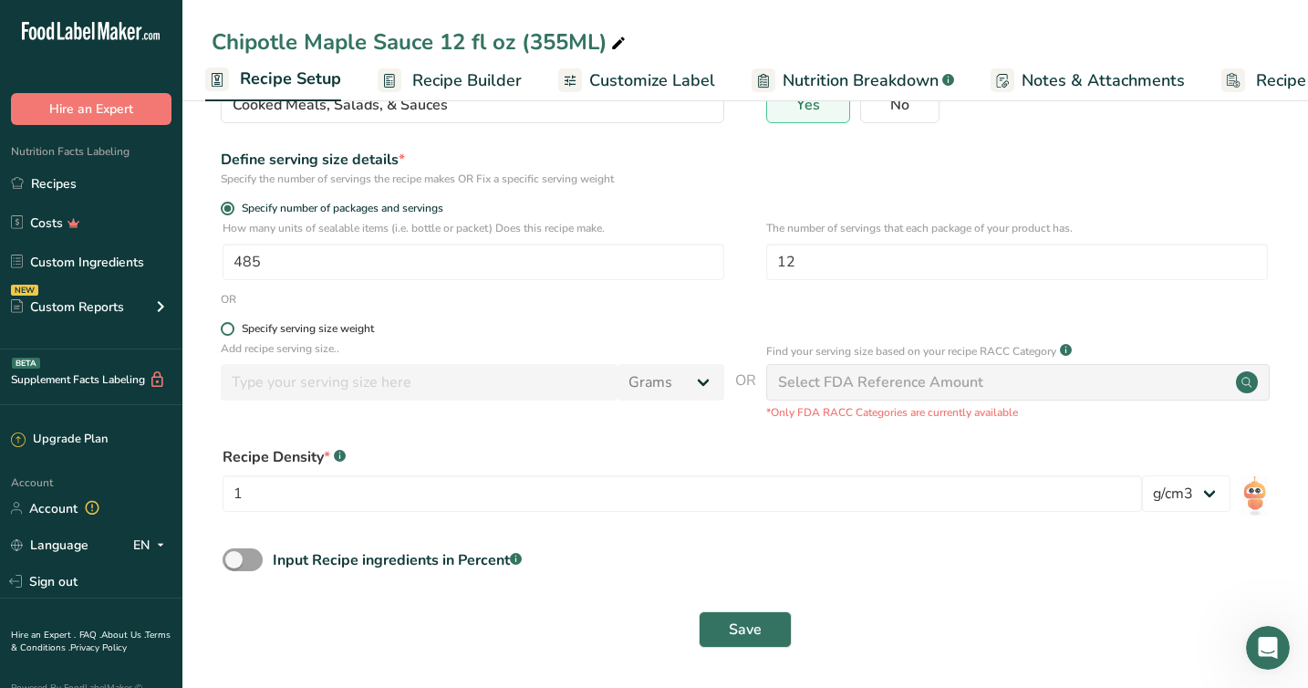
click at [227, 328] on span at bounding box center [228, 329] width 14 height 14
click at [227, 328] on input "Specify serving size weight" at bounding box center [227, 329] width 12 height 12
radio input "true"
radio input "false"
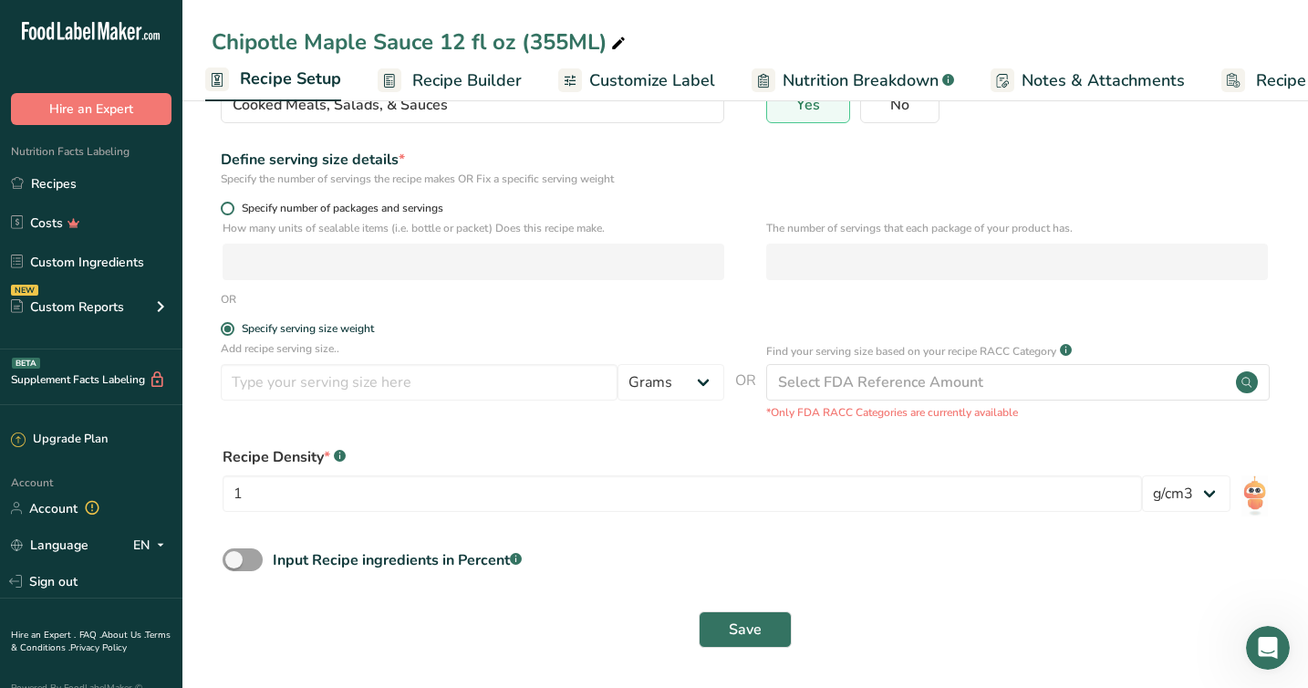
click at [227, 209] on span at bounding box center [228, 209] width 14 height 14
click at [227, 209] on input "Specify number of packages and servings" at bounding box center [227, 208] width 12 height 12
radio input "true"
radio input "false"
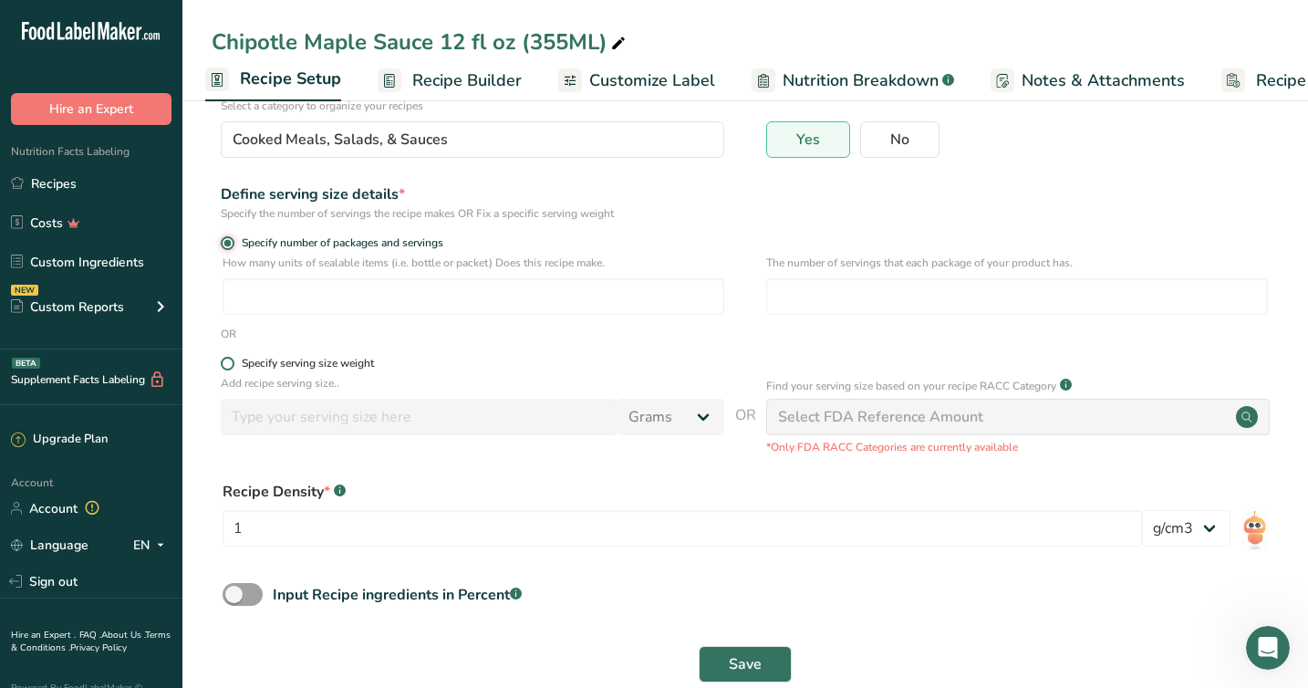
scroll to position [142, 0]
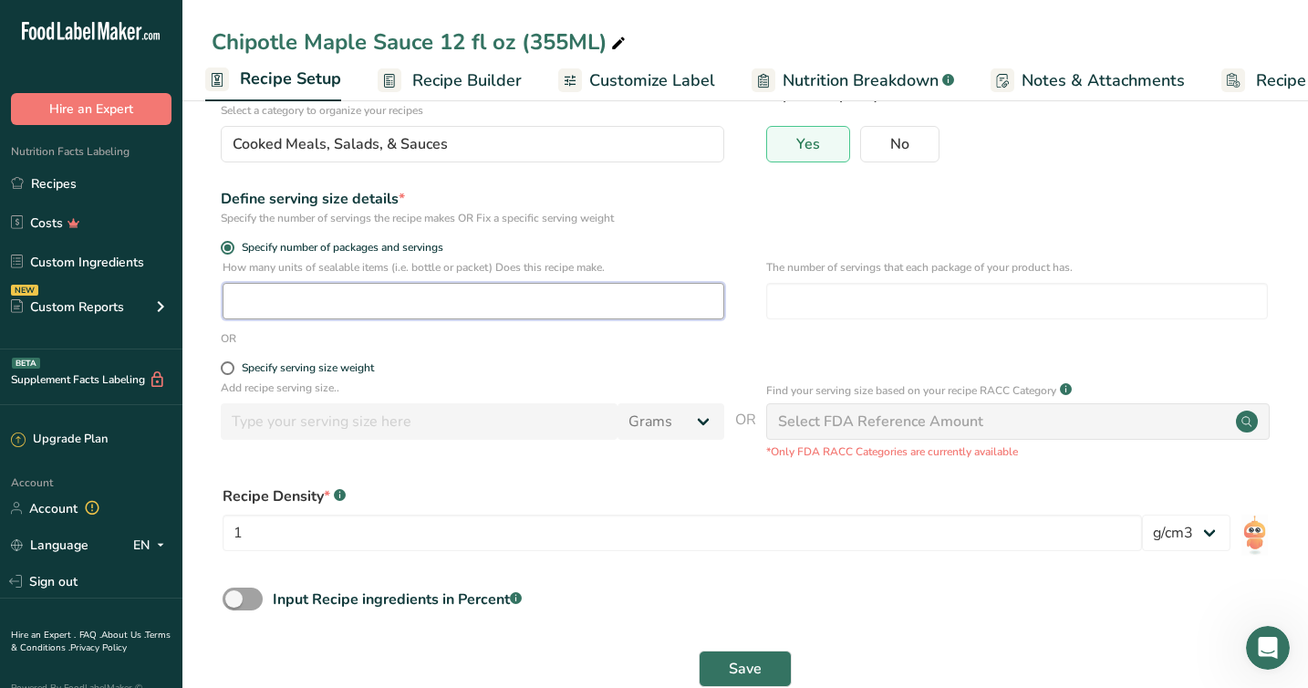
click at [289, 306] on input "number" at bounding box center [474, 301] width 502 height 36
type input "100"
click at [520, 351] on form "Recipe name * Chipotle Maple Sauce 12 fl oz (355ML) Recipe code .a-a{fill:#3473…" at bounding box center [745, 343] width 1067 height 709
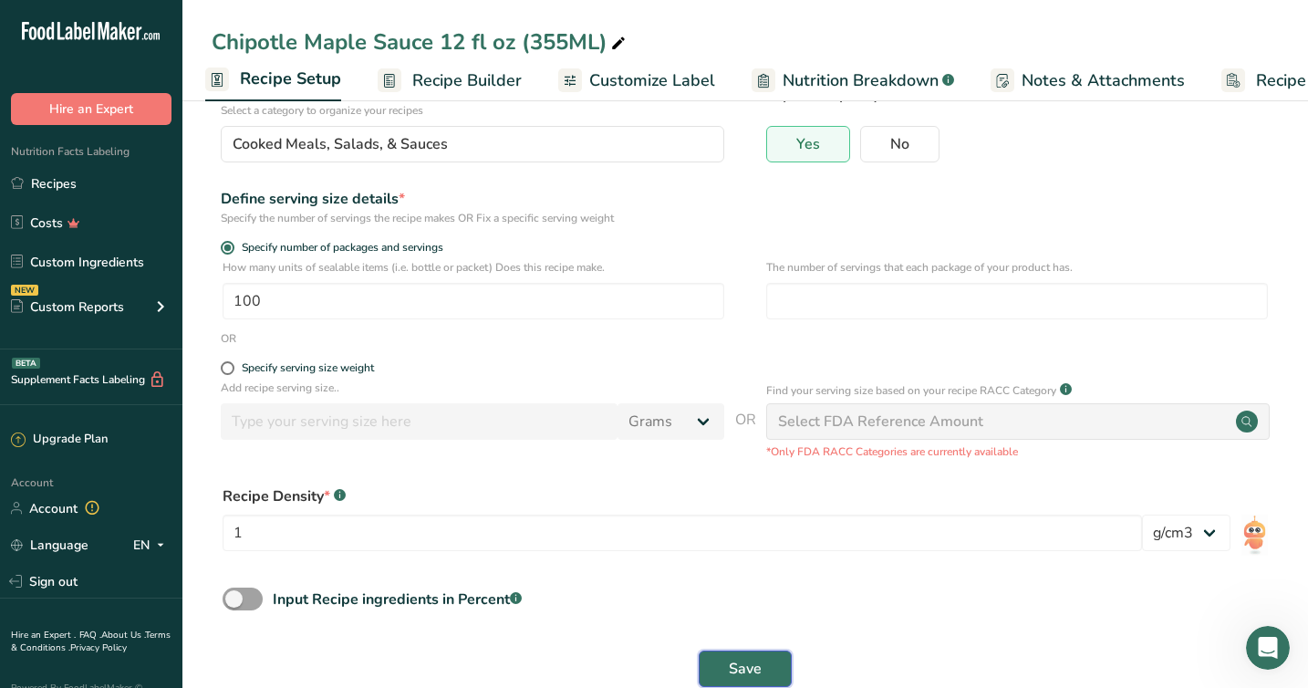
click at [736, 654] on button "Save" at bounding box center [745, 668] width 93 height 36
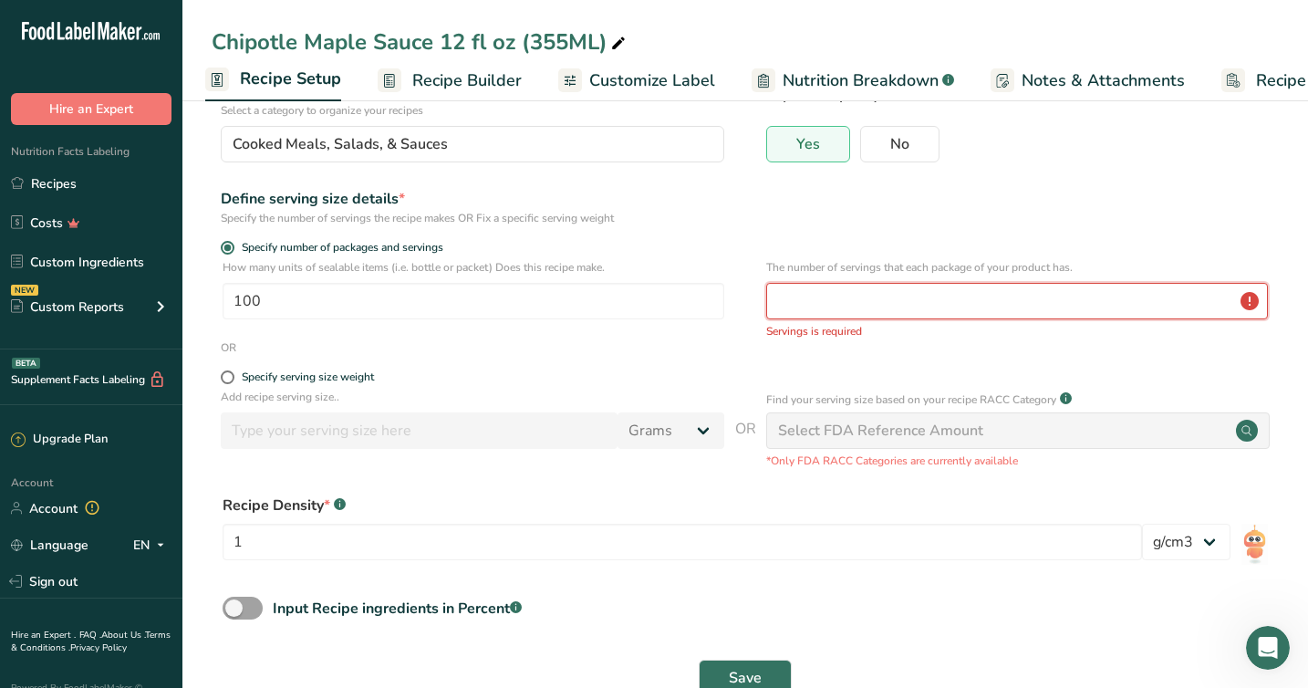
click at [800, 306] on input "number" at bounding box center [1017, 301] width 502 height 36
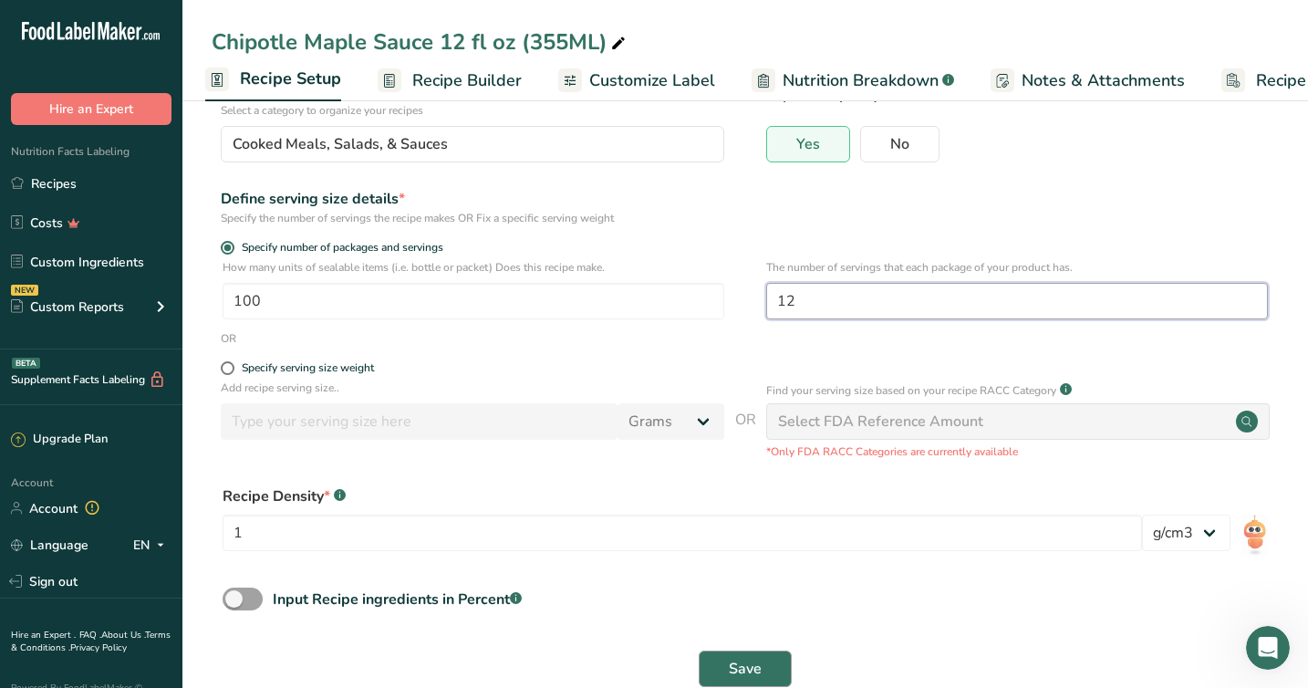
type input "12"
click at [732, 659] on span "Save" at bounding box center [745, 669] width 33 height 22
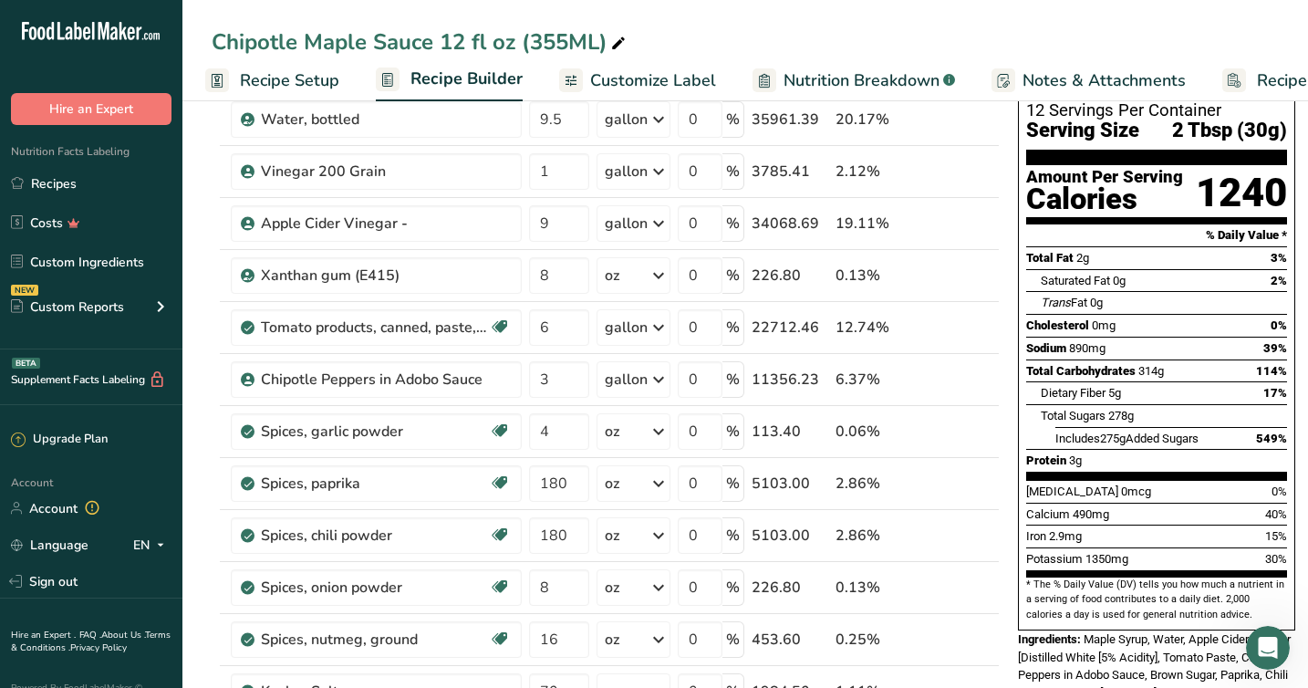
click at [264, 77] on span "Recipe Setup" at bounding box center [289, 80] width 99 height 25
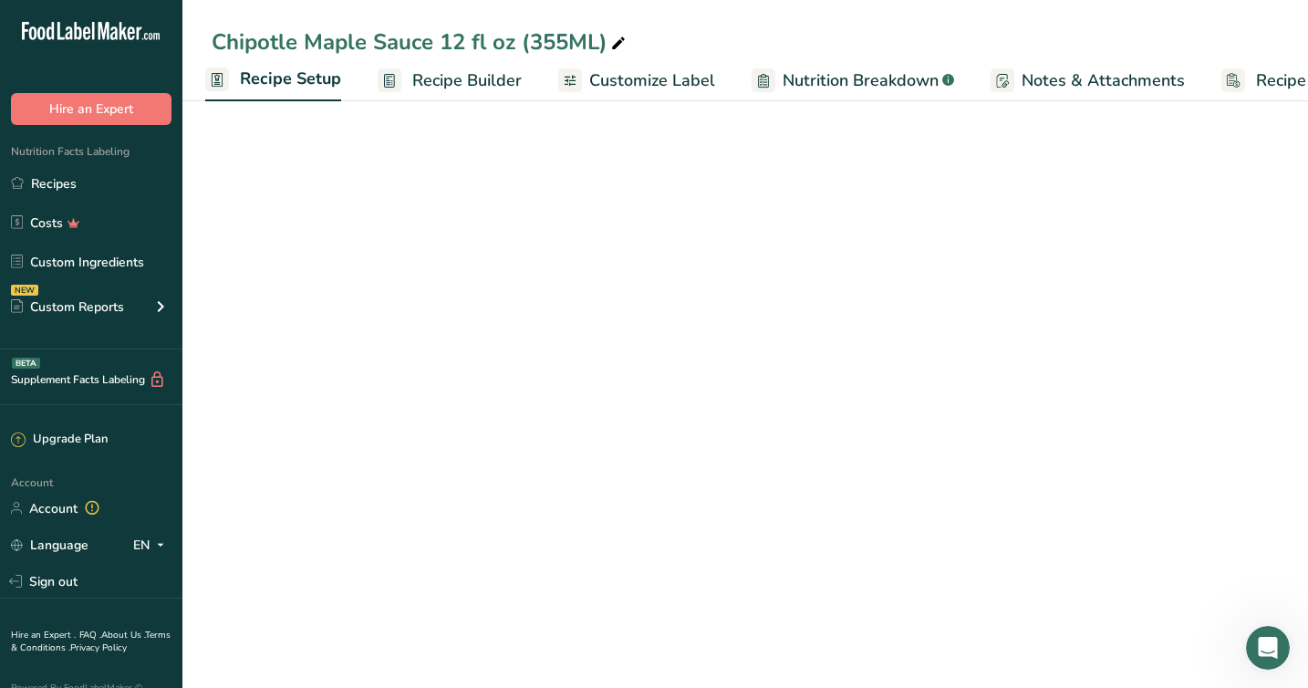
select select "22"
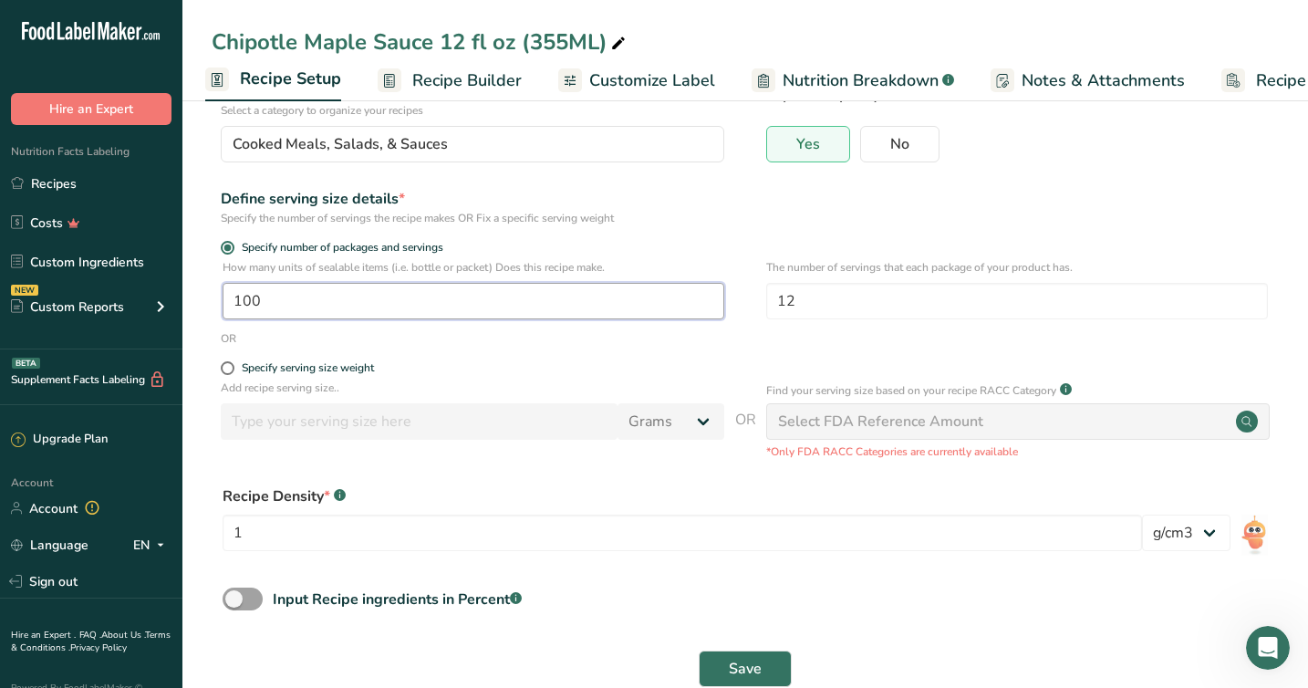
drag, startPoint x: 269, startPoint y: 293, endPoint x: 205, endPoint y: 287, distance: 64.1
click at [205, 287] on section "Recipe name * Chipotle Maple Sauce 12 fl oz (355ML) Recipe code .a-a{fill:#3473…" at bounding box center [744, 340] width 1125 height 774
type input "1"
type input "500"
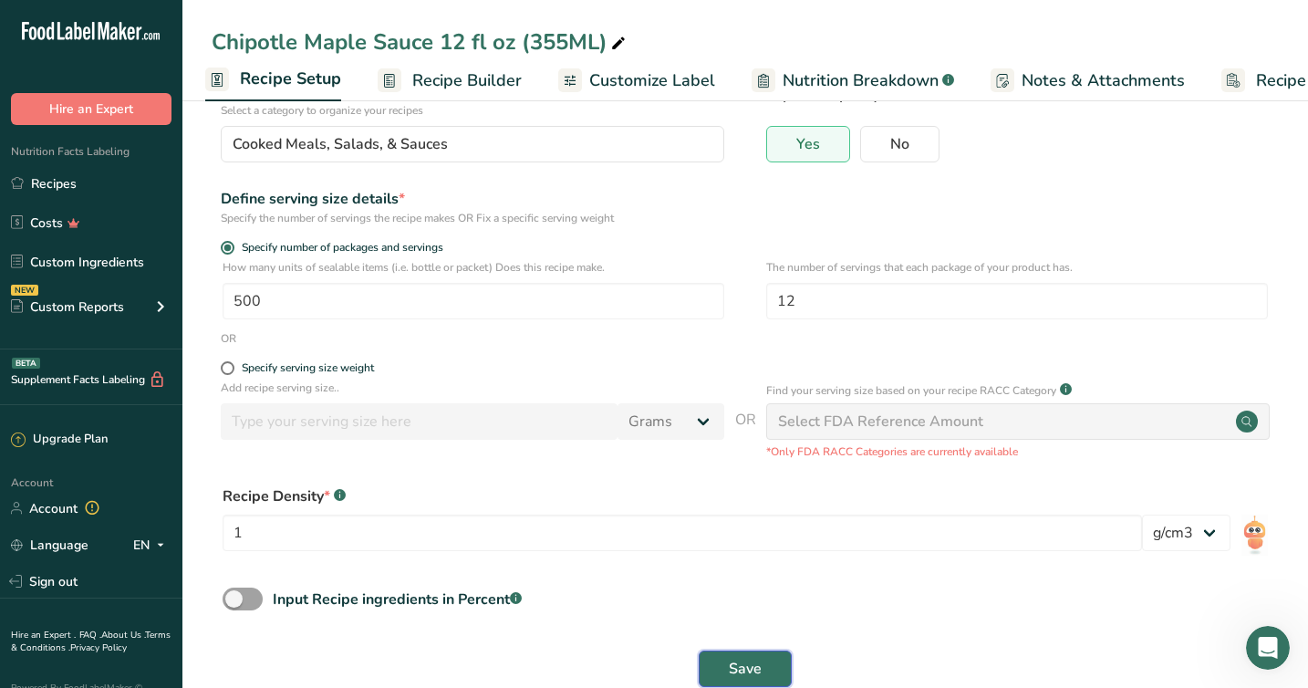
click at [734, 668] on span "Save" at bounding box center [745, 669] width 33 height 22
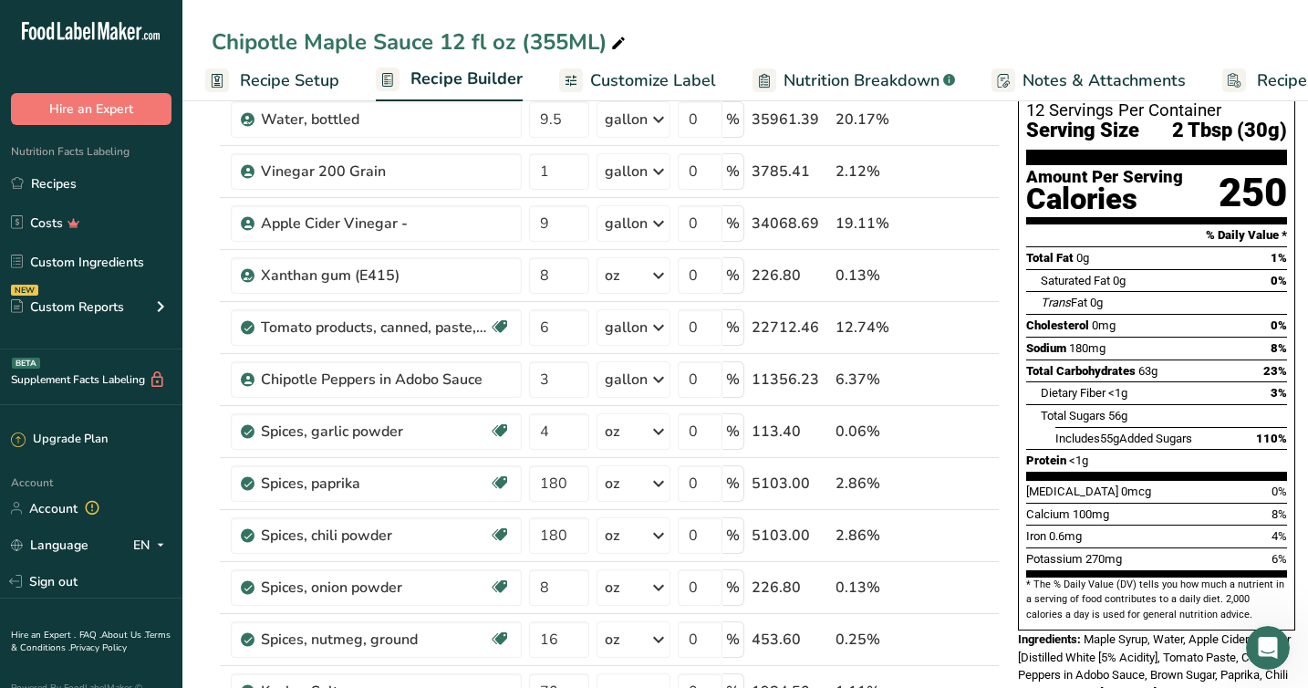
click at [279, 78] on span "Recipe Setup" at bounding box center [289, 80] width 99 height 25
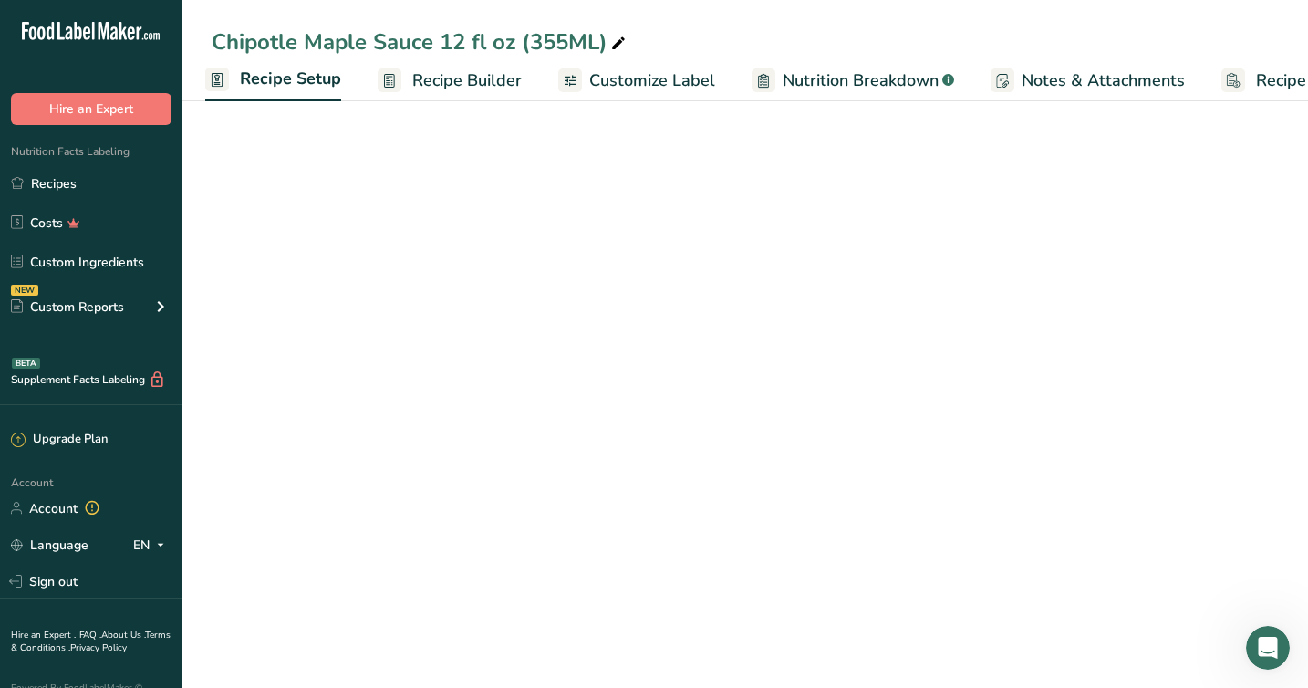
select select "22"
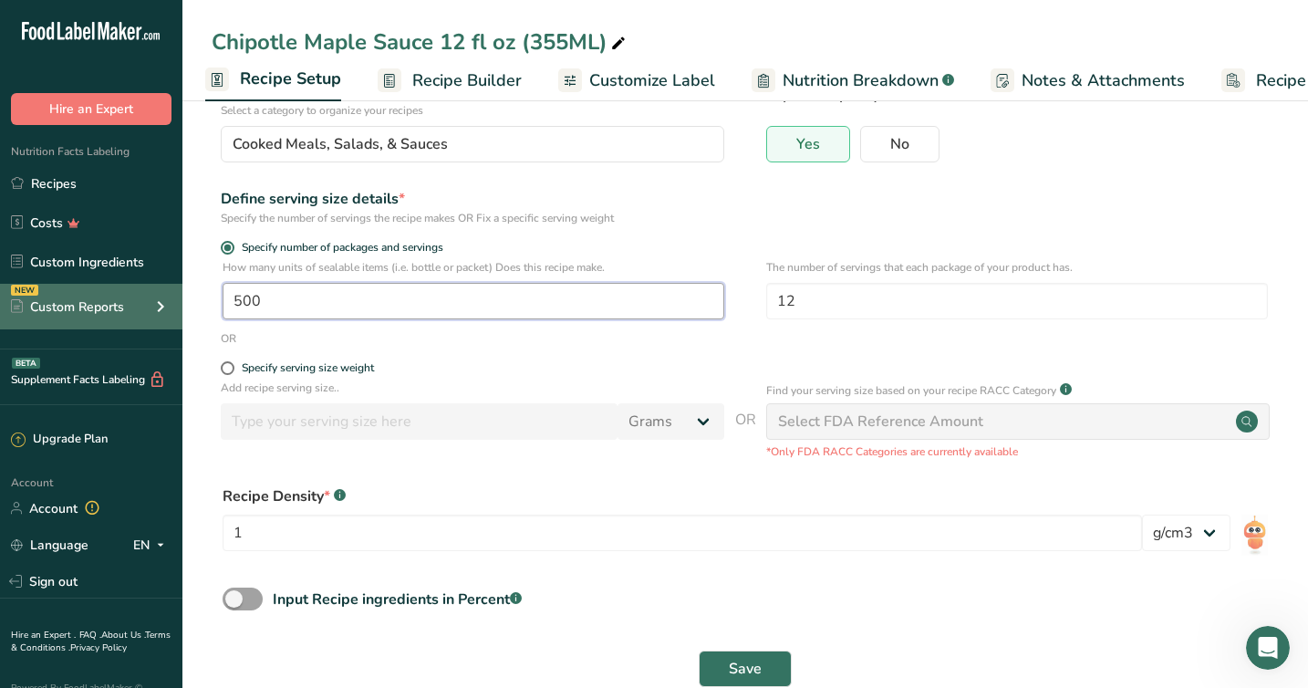
drag, startPoint x: 267, startPoint y: 295, endPoint x: 181, endPoint y: 295, distance: 85.7
click at [181, 295] on div ".a-20{fill:#fff;} Hire an Expert Nutrition Facts Labeling Recipes Costs Custom …" at bounding box center [654, 292] width 1308 height 869
type input "1"
type input "1000"
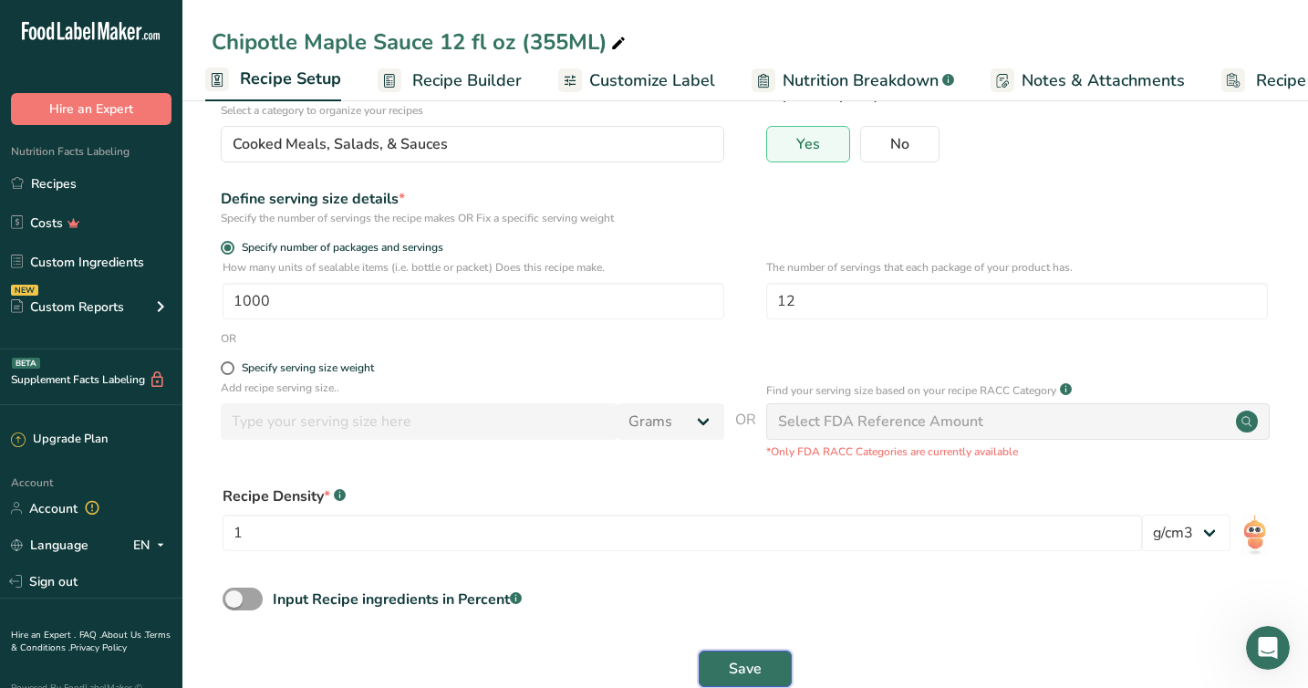
click at [742, 662] on span "Save" at bounding box center [745, 669] width 33 height 22
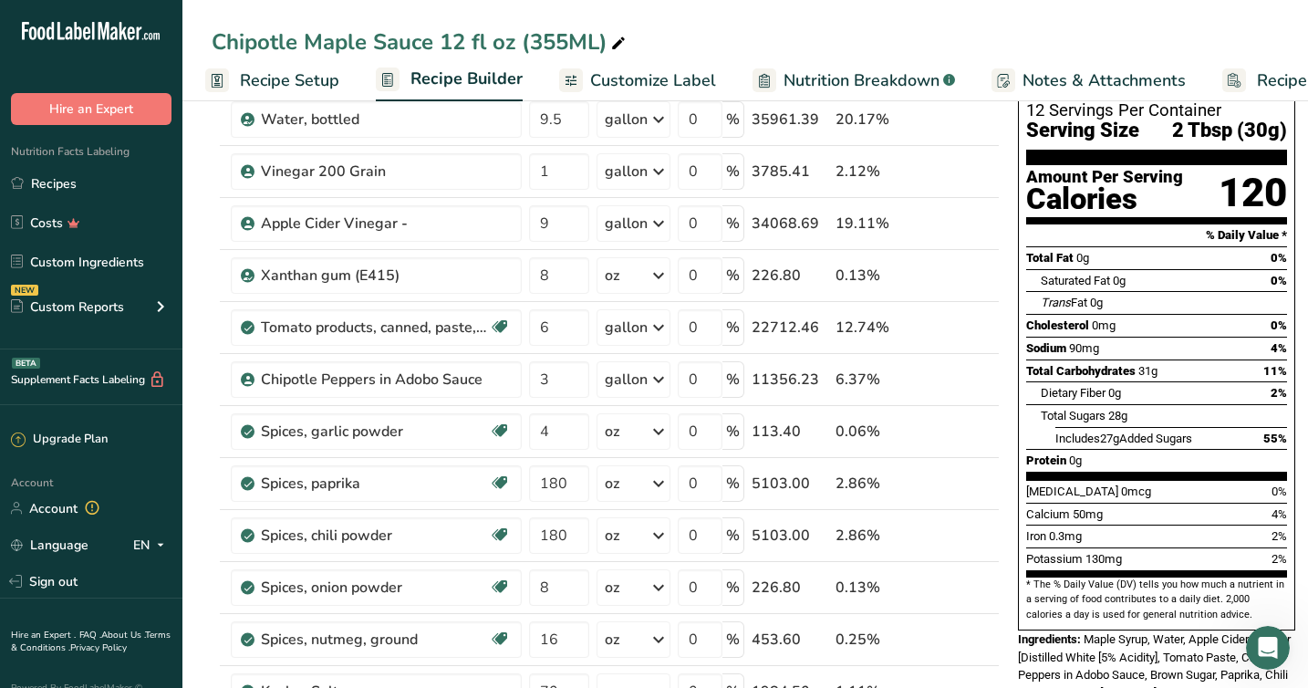
click at [260, 79] on span "Recipe Setup" at bounding box center [289, 80] width 99 height 25
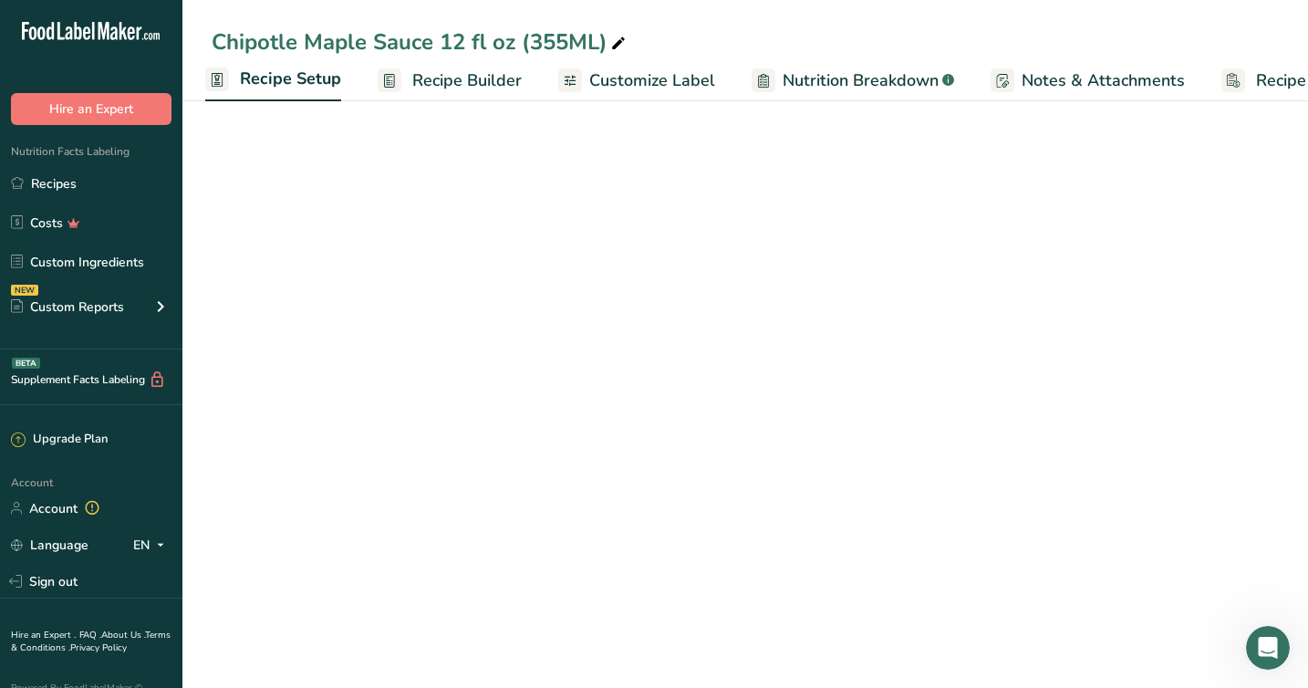
select select "22"
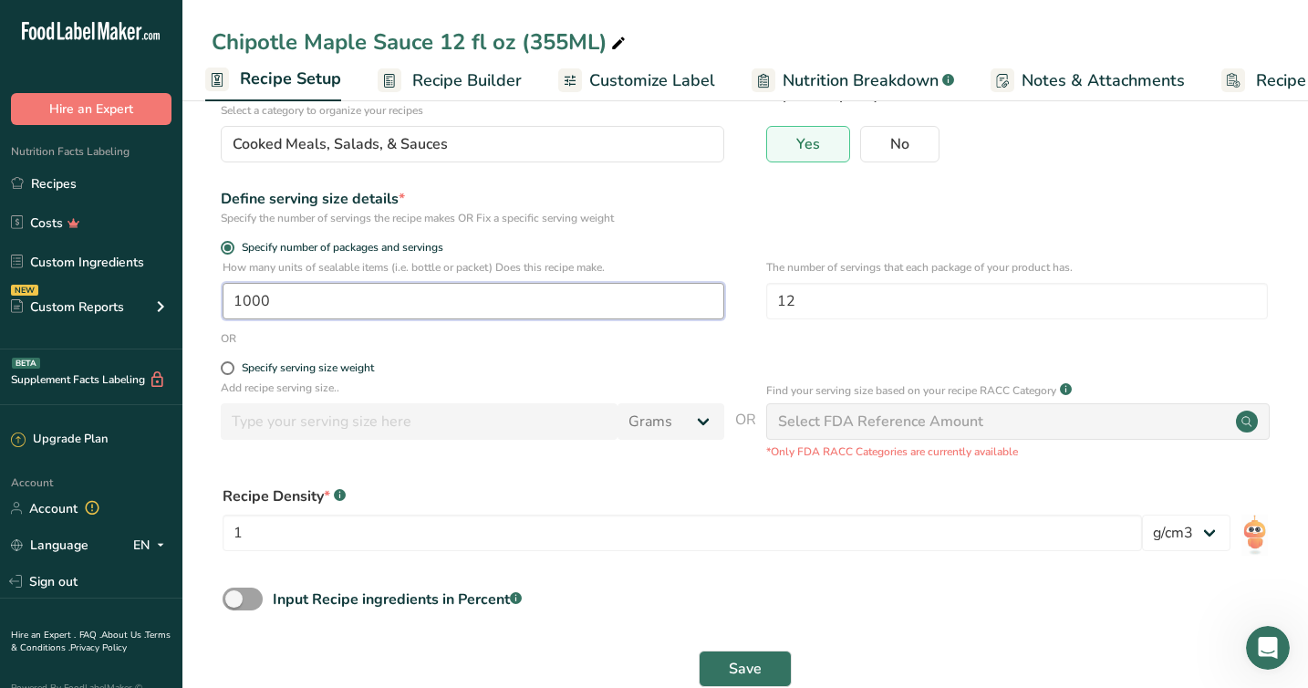
click at [274, 307] on input "1000" at bounding box center [474, 301] width 502 height 36
type input "1"
type input "1500"
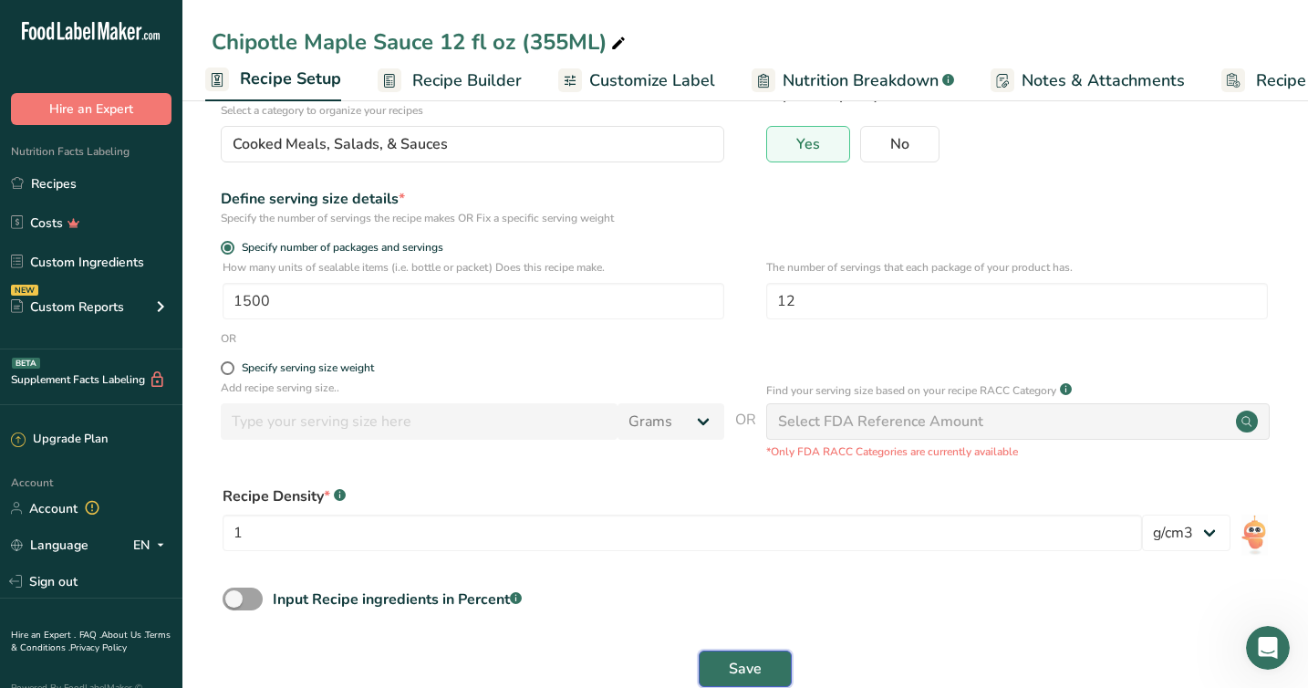
click at [745, 661] on span "Save" at bounding box center [745, 669] width 33 height 22
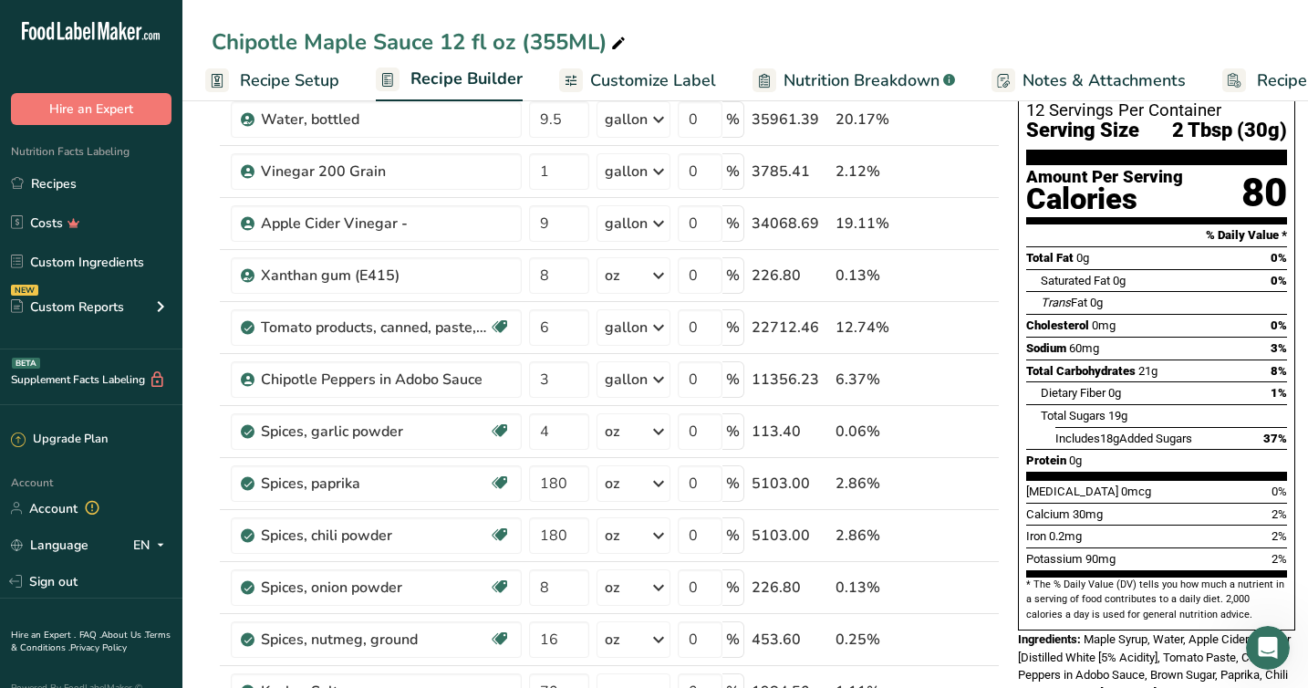
click at [264, 87] on span "Recipe Setup" at bounding box center [289, 80] width 99 height 25
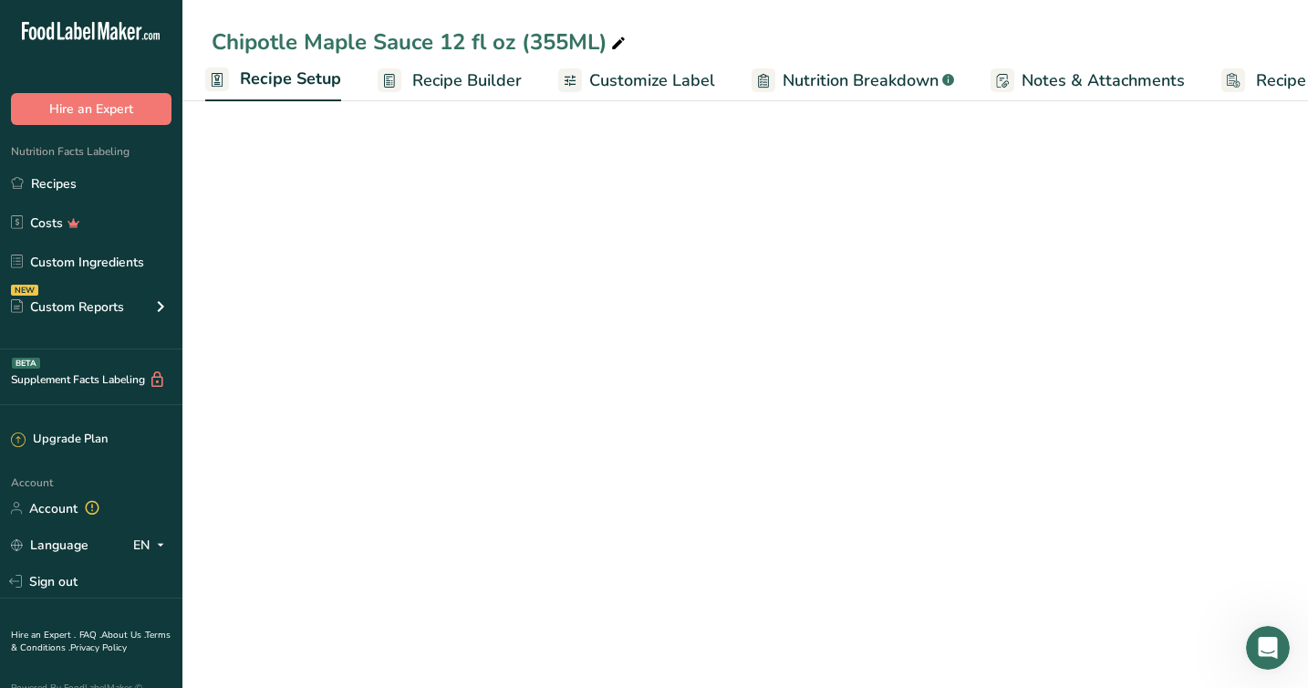
select select "22"
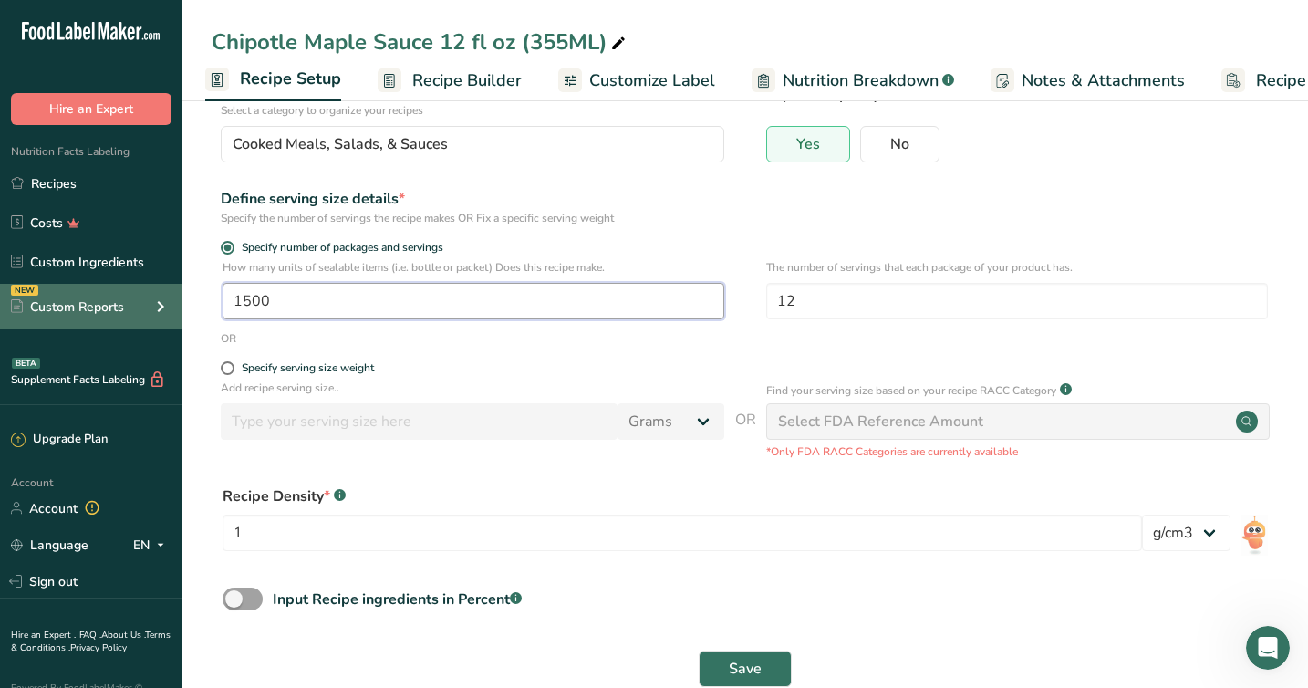
drag, startPoint x: 277, startPoint y: 297, endPoint x: 148, endPoint y: 297, distance: 129.5
click at [148, 297] on div ".a-20{fill:#fff;} Hire an Expert Nutrition Facts Labeling Recipes Costs Custom …" at bounding box center [654, 292] width 1308 height 869
type input "1800"
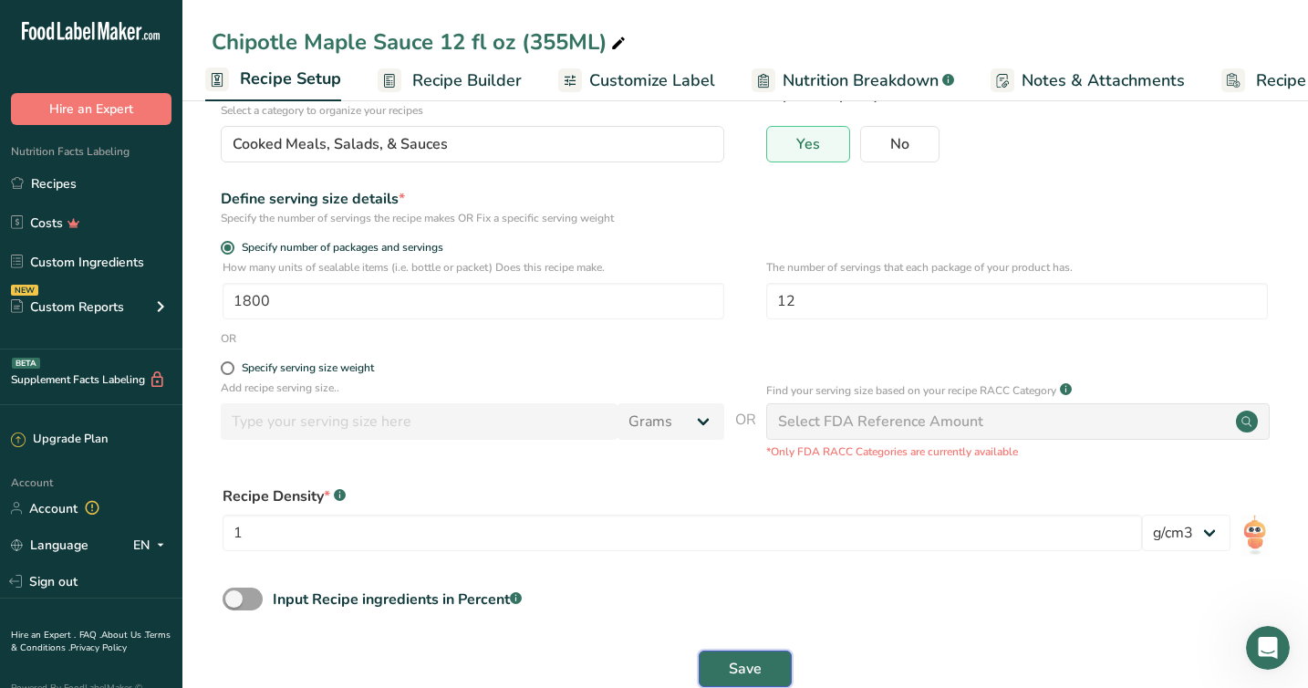
click at [739, 673] on span "Save" at bounding box center [745, 669] width 33 height 22
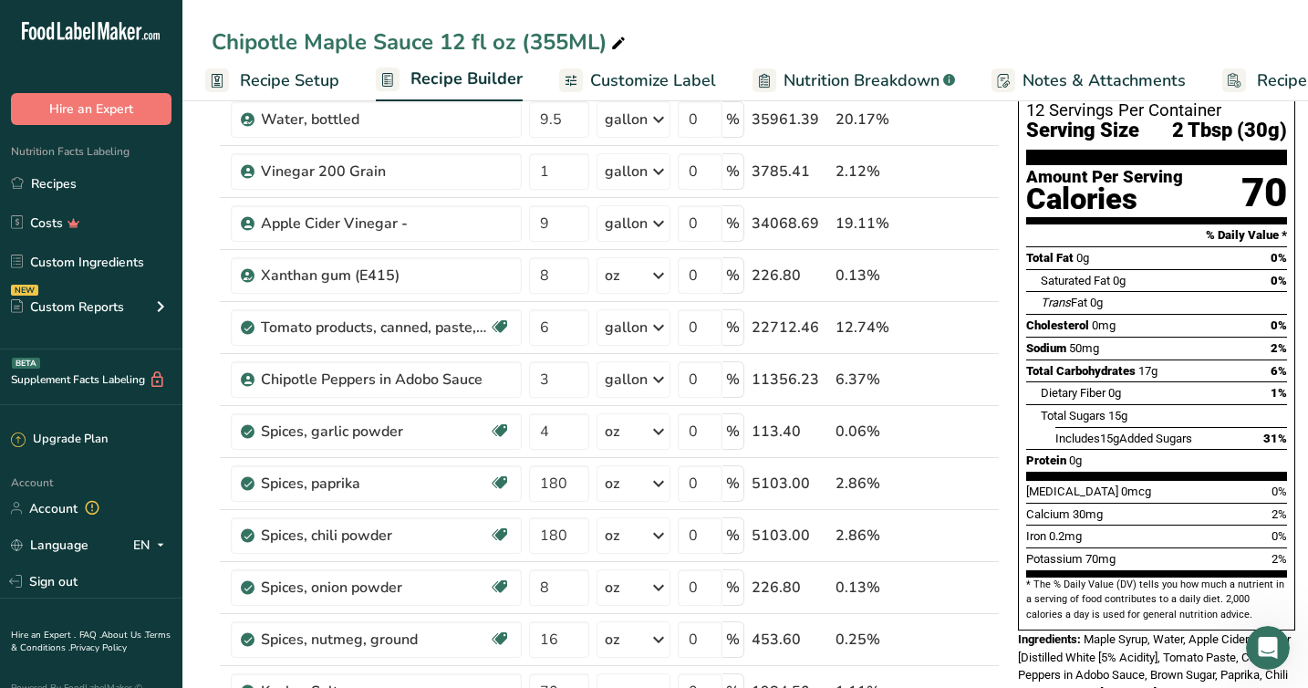
click at [265, 83] on span "Recipe Setup" at bounding box center [289, 80] width 99 height 25
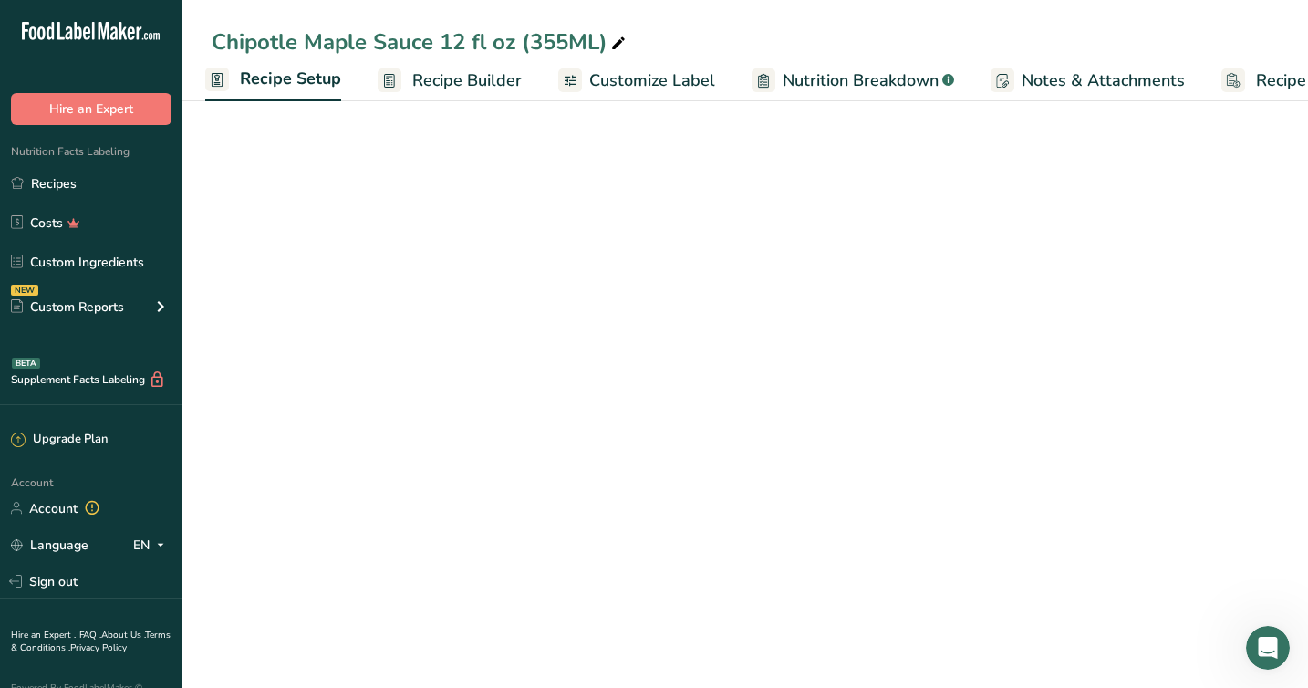
select select "22"
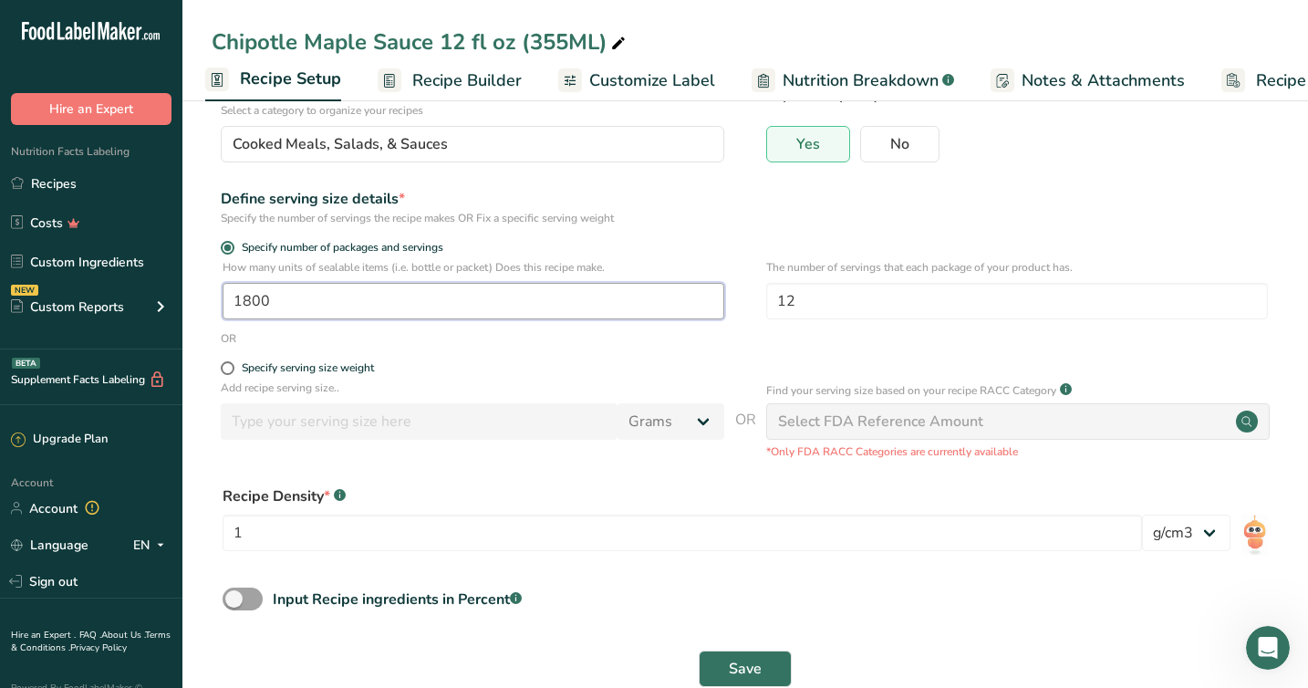
drag, startPoint x: 294, startPoint y: 305, endPoint x: 199, endPoint y: 291, distance: 95.8
click at [199, 291] on section "Recipe name * Chipotle Maple Sauce 12 fl oz (355ML) Recipe code .a-a{fill:#3473…" at bounding box center [744, 340] width 1125 height 774
type input "2000"
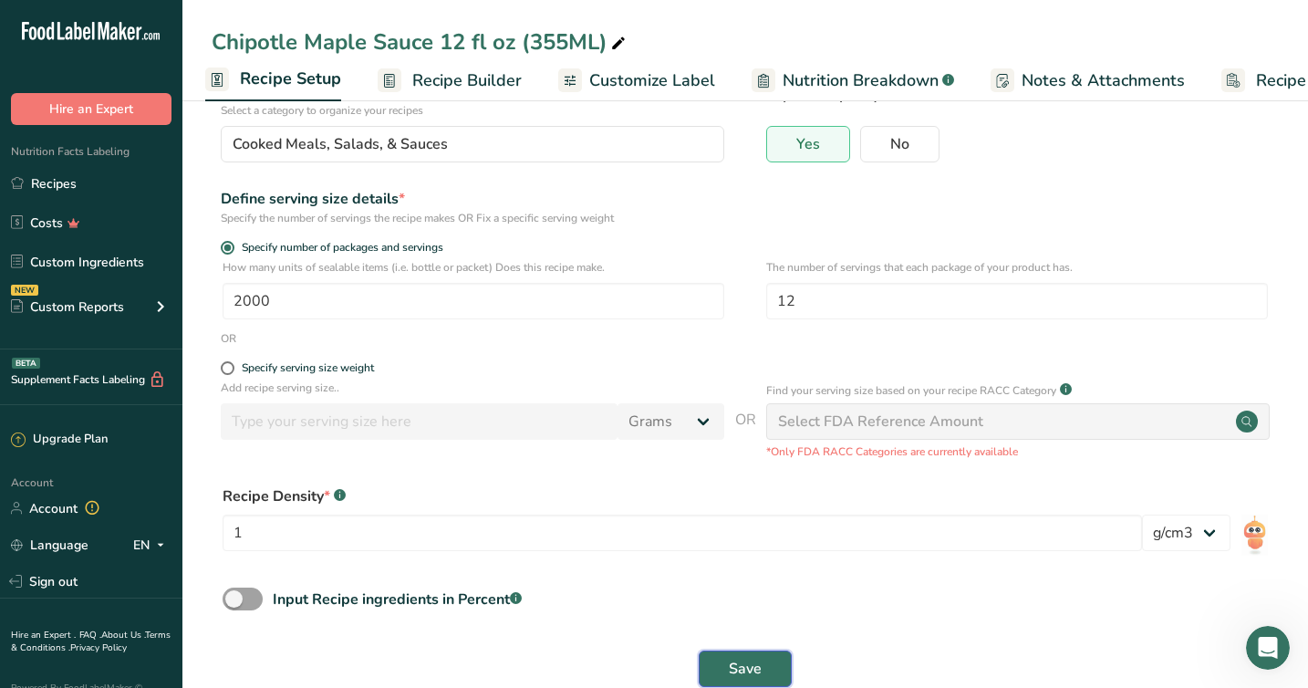
click at [750, 668] on span "Save" at bounding box center [745, 669] width 33 height 22
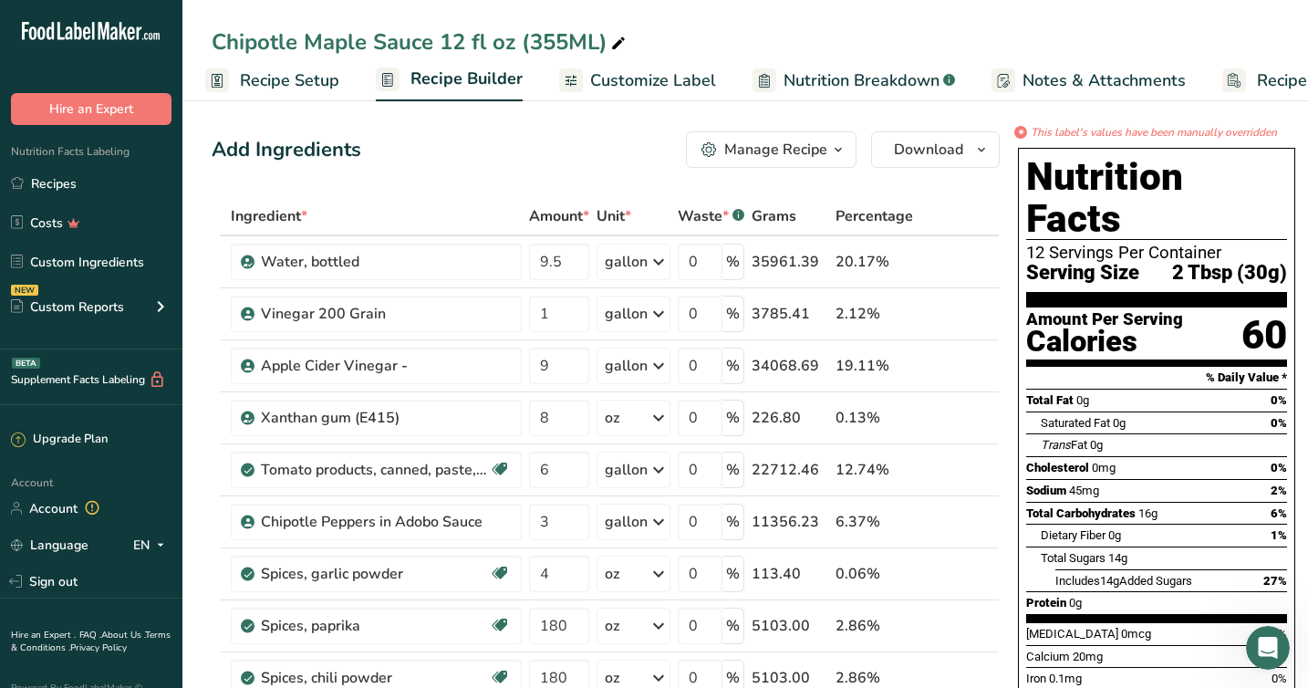
click at [831, 151] on icon "button" at bounding box center [838, 150] width 15 height 23
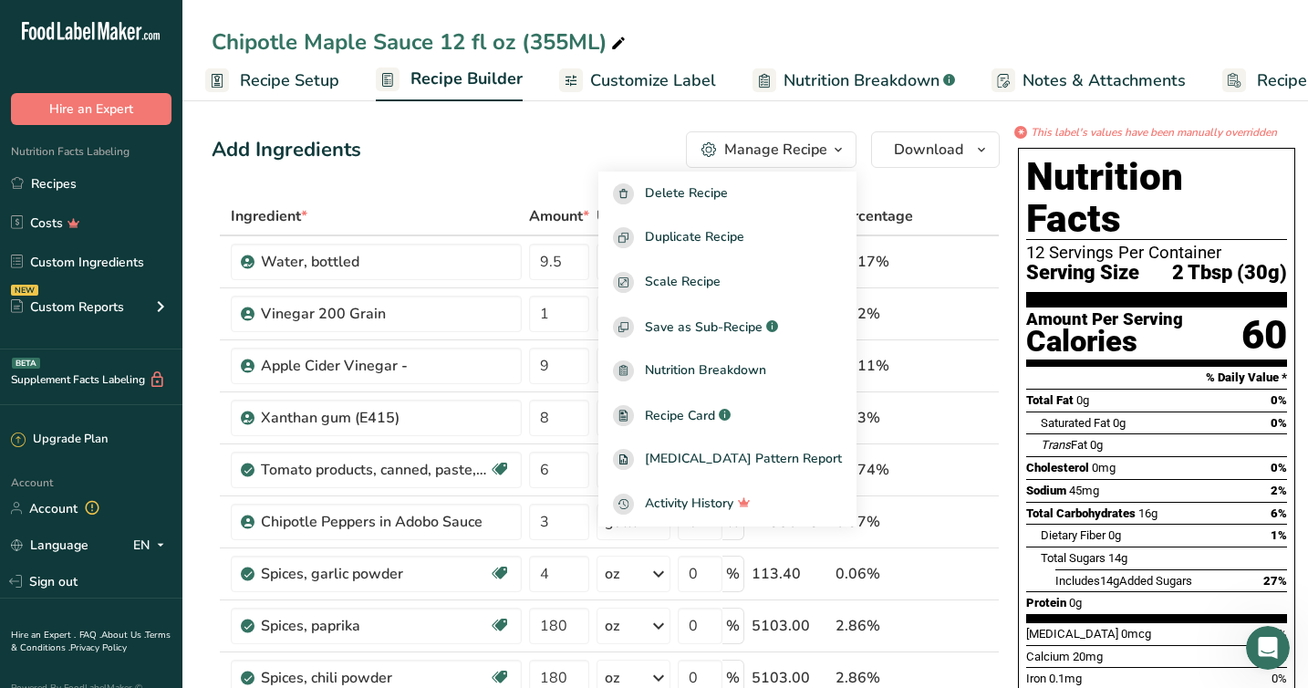
click at [627, 79] on span "Customize Label" at bounding box center [653, 80] width 126 height 25
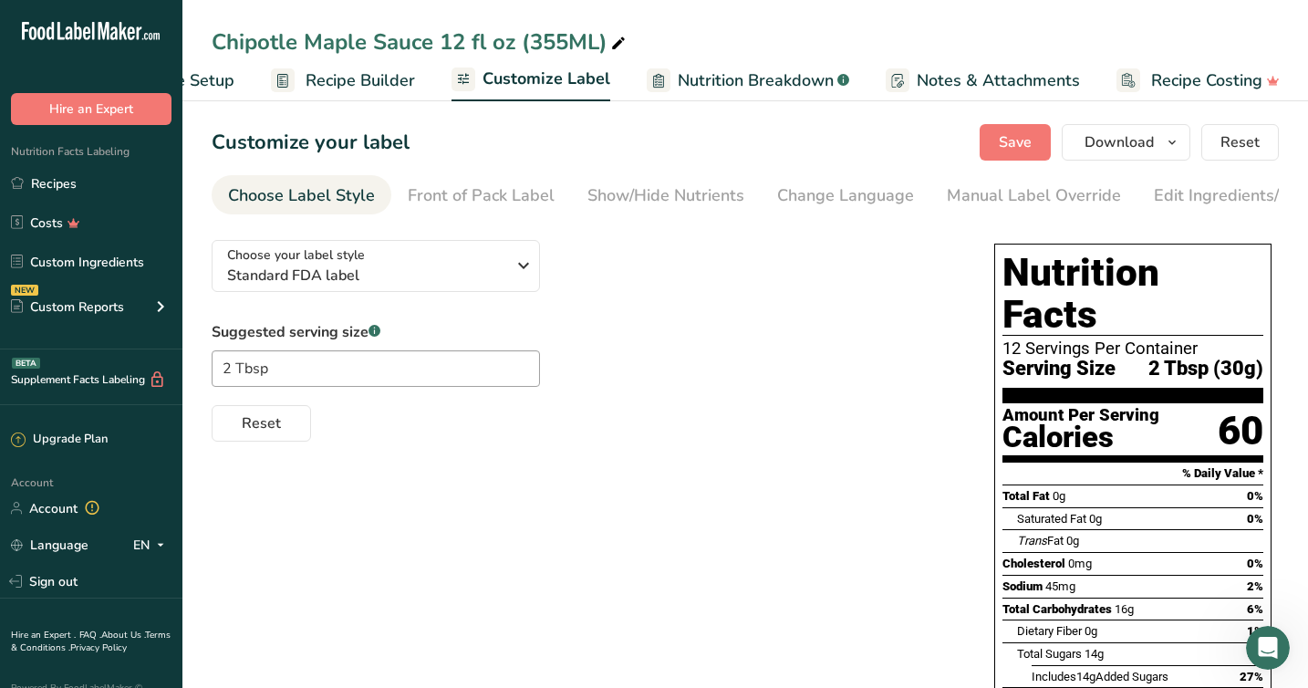
scroll to position [0, 112]
click at [522, 287] on button "Choose your label style Standard FDA label" at bounding box center [376, 266] width 328 height 52
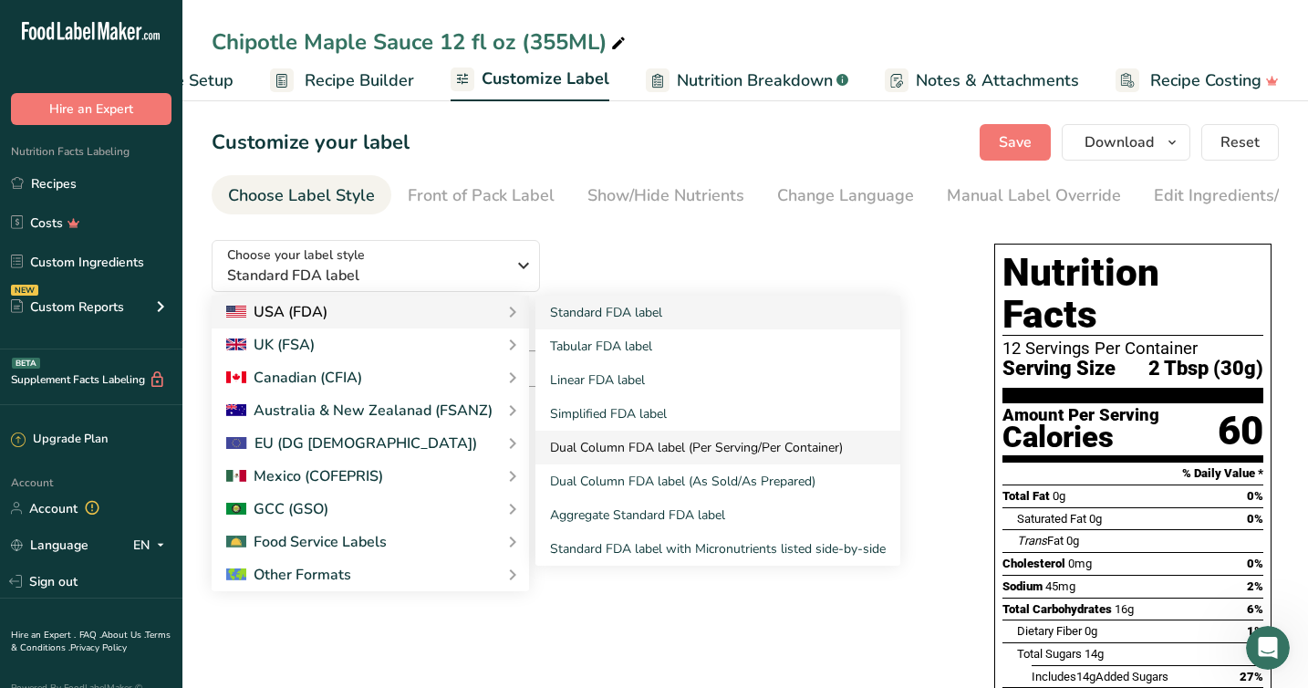
click at [599, 452] on link "Dual Column FDA label (Per Serving/Per Container)" at bounding box center [717, 447] width 365 height 34
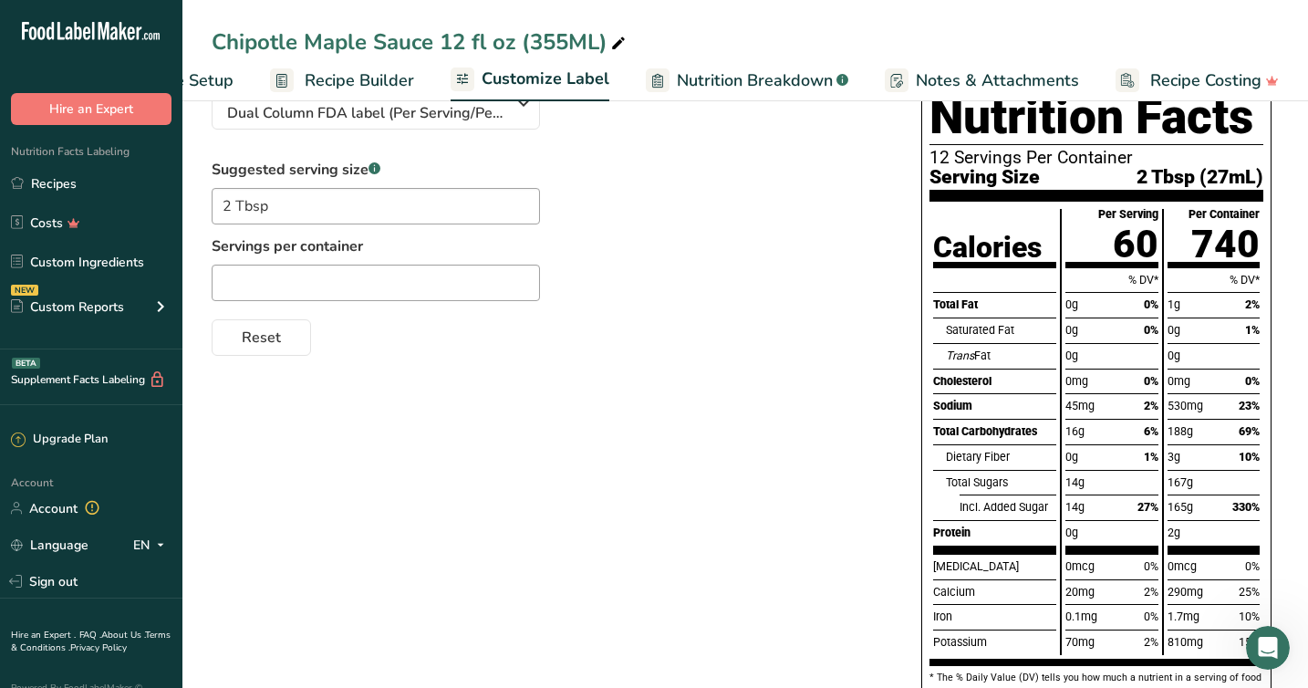
scroll to position [163, 0]
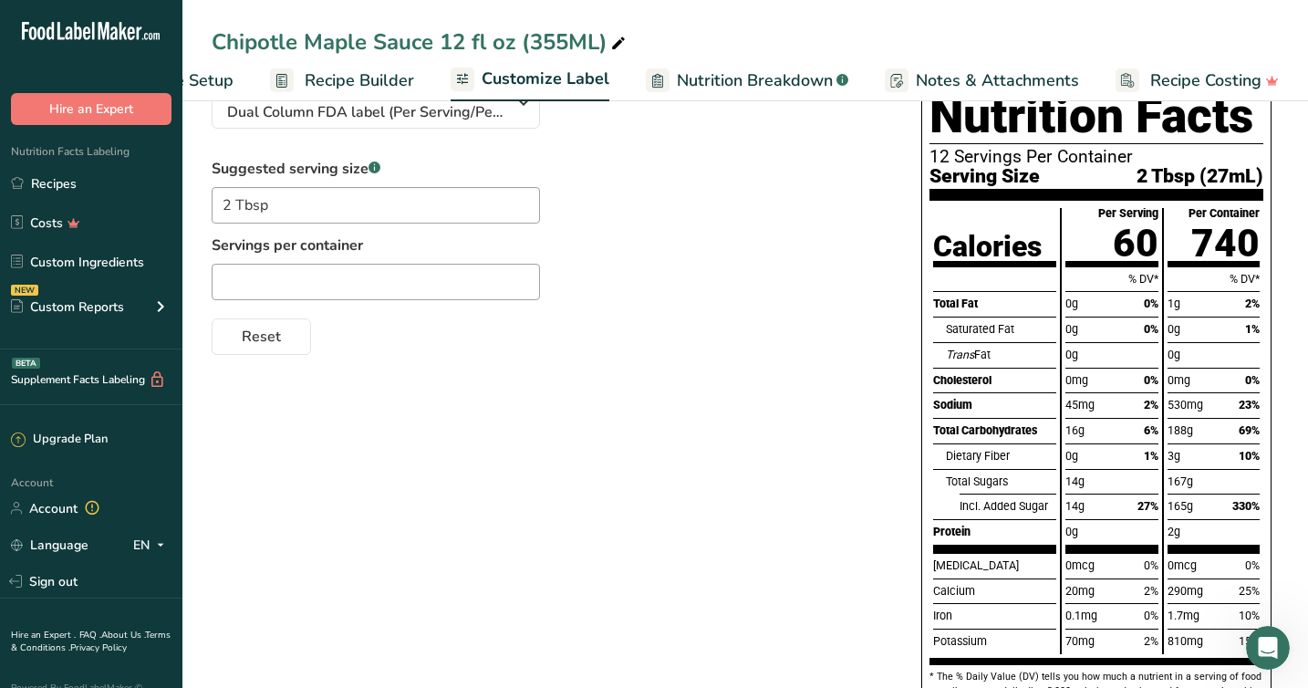
click at [521, 79] on span "Customize Label" at bounding box center [546, 79] width 128 height 25
click at [530, 115] on icon "button" at bounding box center [524, 102] width 22 height 33
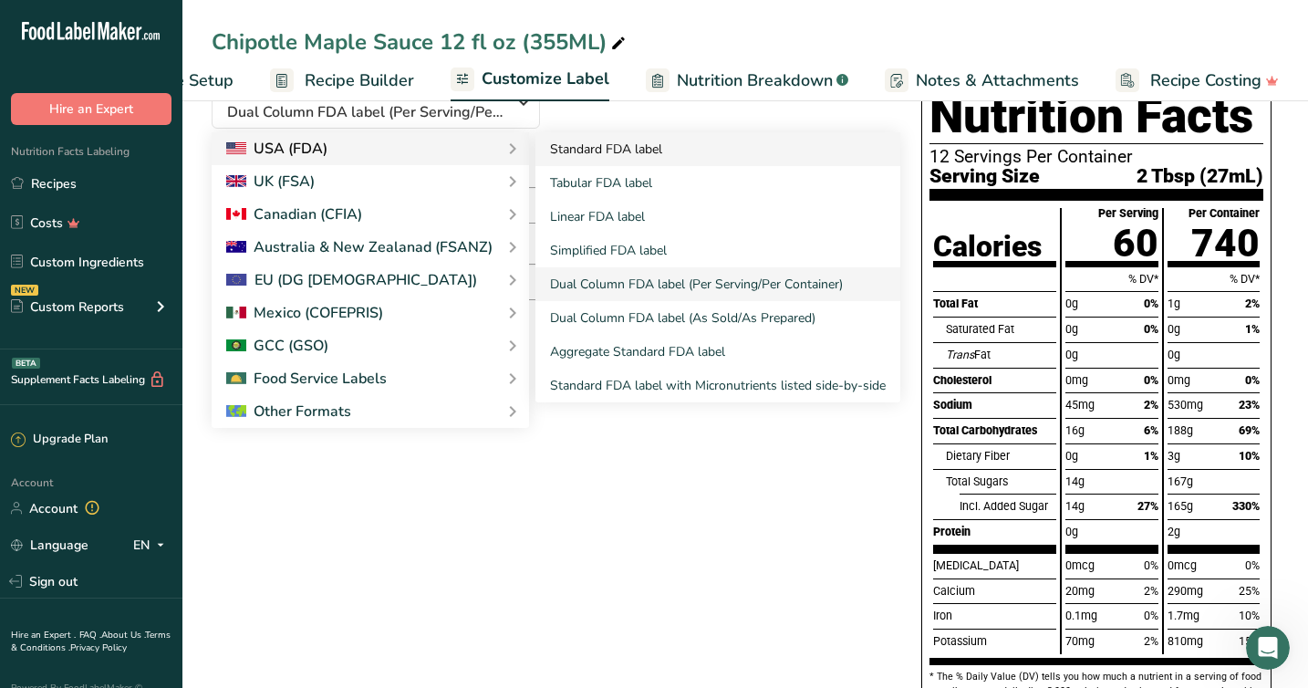
click at [599, 160] on link "Standard FDA label" at bounding box center [717, 149] width 365 height 34
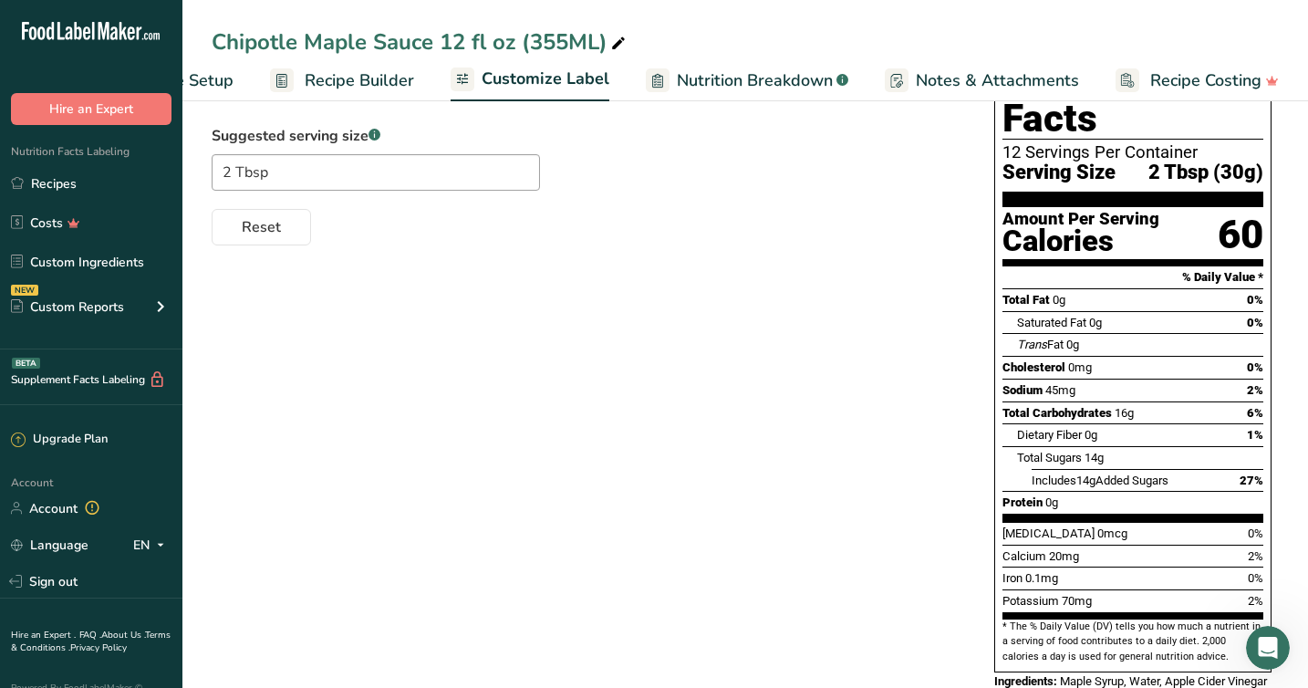
scroll to position [197, 0]
click at [215, 82] on span "Recipe Setup" at bounding box center [183, 80] width 99 height 25
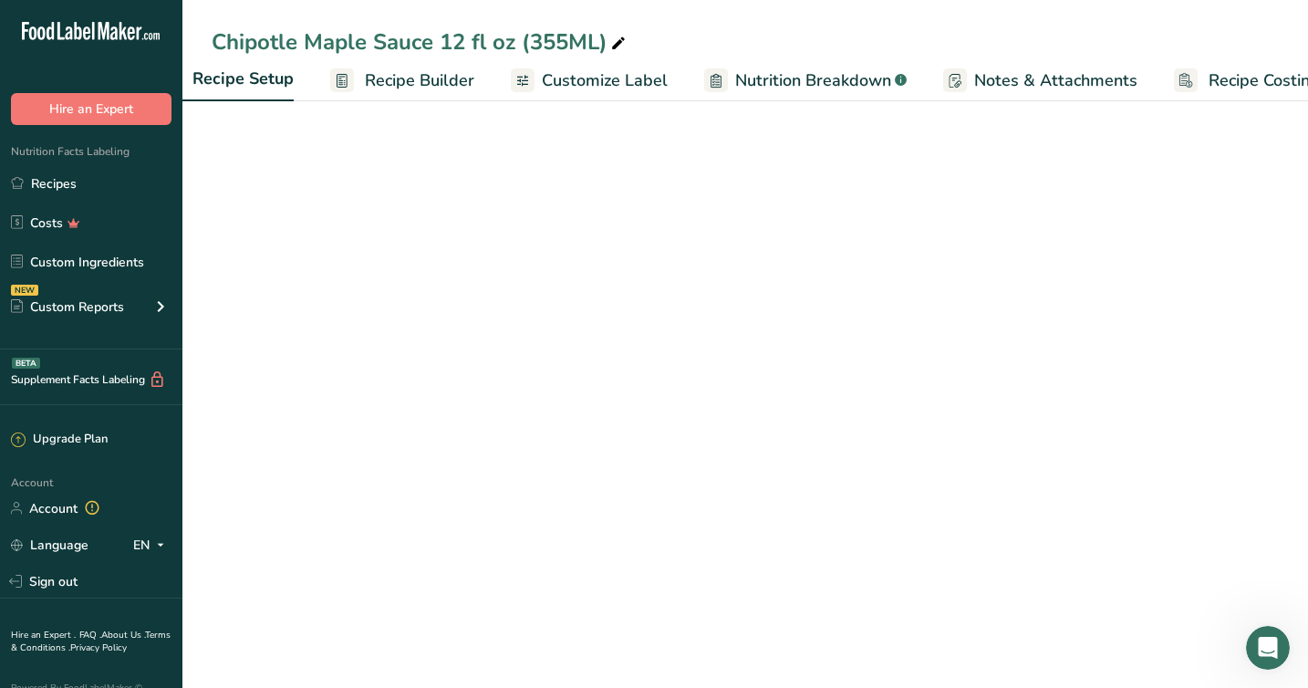
select select "22"
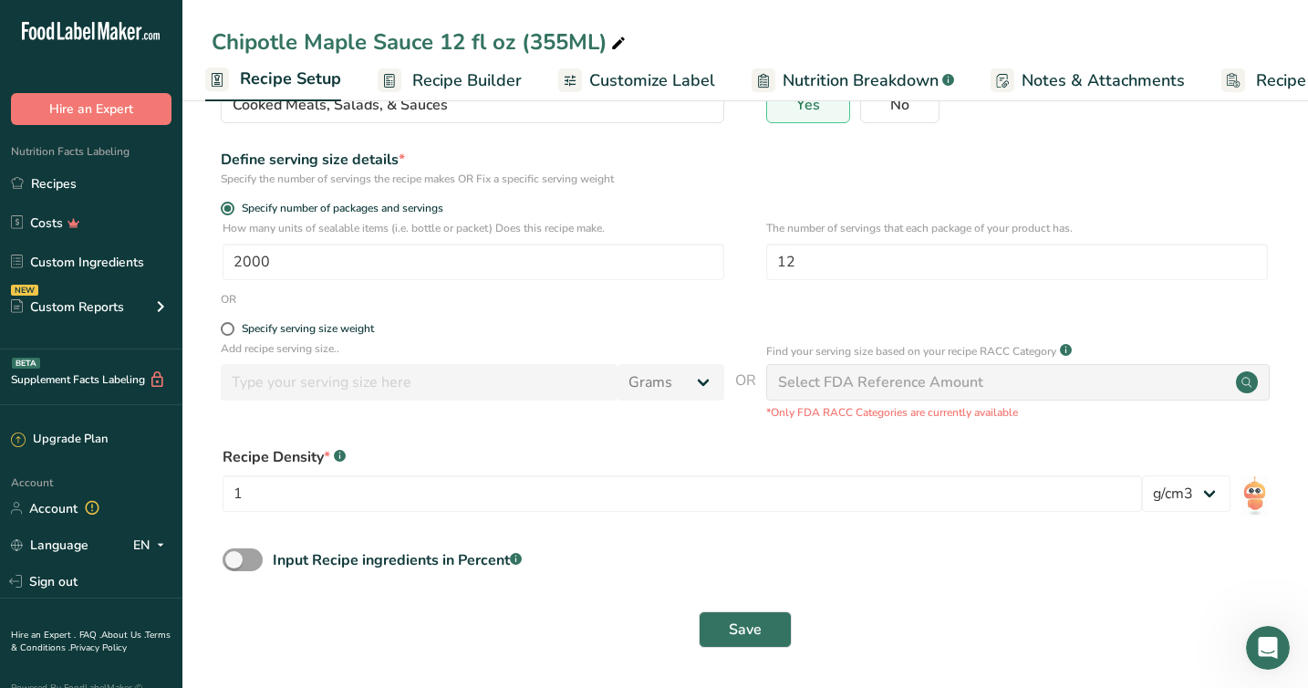
scroll to position [181, 0]
click at [227, 332] on span at bounding box center [228, 329] width 14 height 14
click at [227, 332] on input "Specify serving size weight" at bounding box center [227, 329] width 12 height 12
radio input "true"
radio input "false"
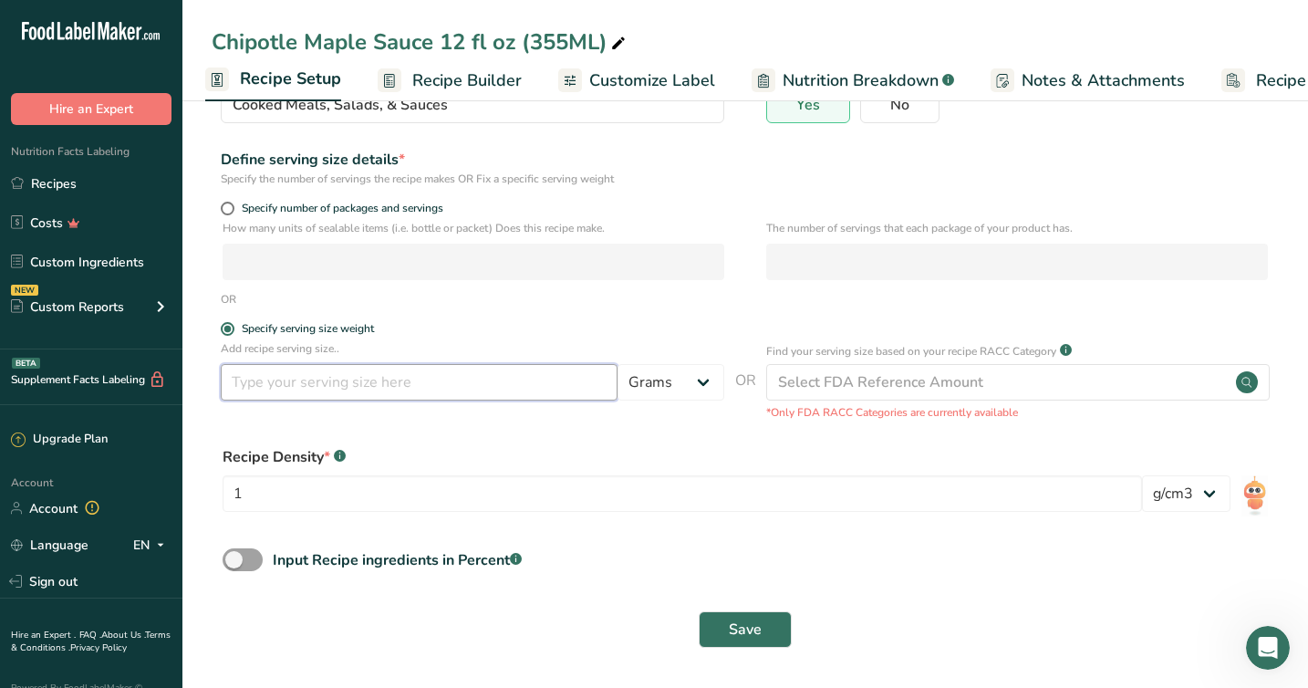
click at [253, 388] on input "number" at bounding box center [419, 382] width 397 height 36
type input "12"
click at [684, 389] on select "Grams kg mg mcg lb oz l mL fl oz tbsp tsp cup qt gallon" at bounding box center [670, 382] width 107 height 36
select select "5"
click at [617, 364] on select "Grams kg mg mcg lb oz l mL fl oz tbsp tsp cup qt gallon" at bounding box center [670, 382] width 107 height 36
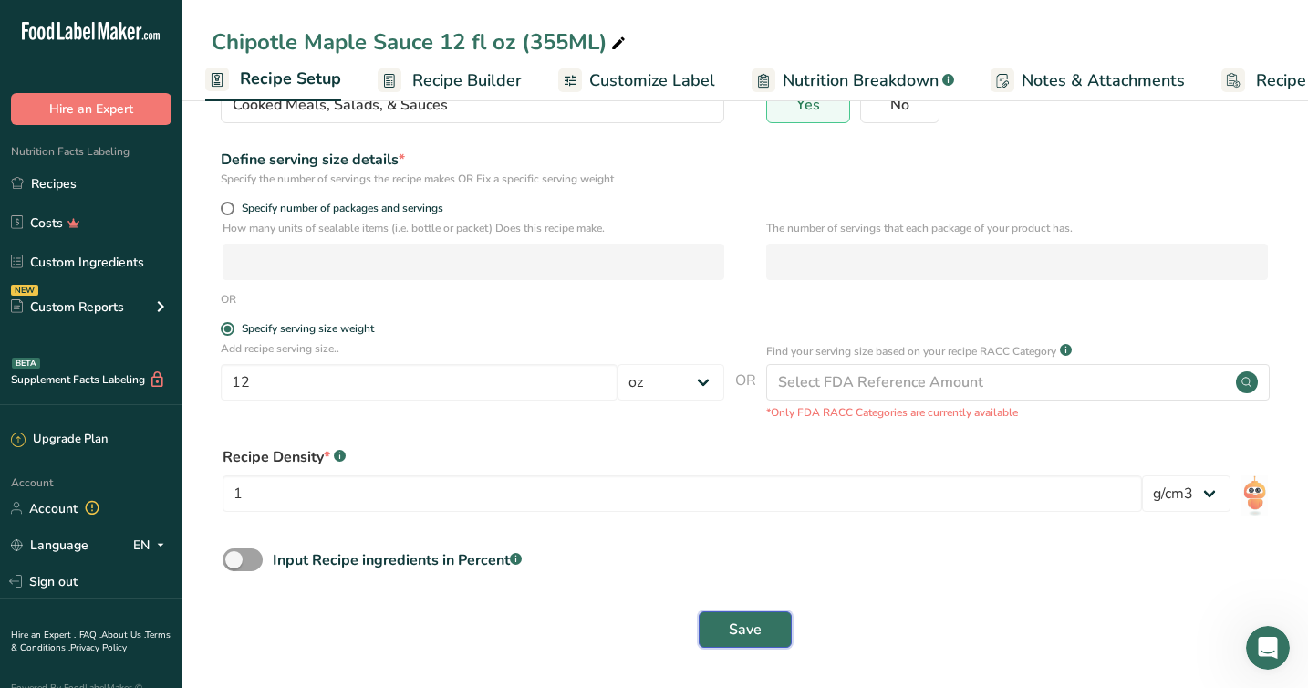
click at [735, 636] on span "Save" at bounding box center [745, 629] width 33 height 22
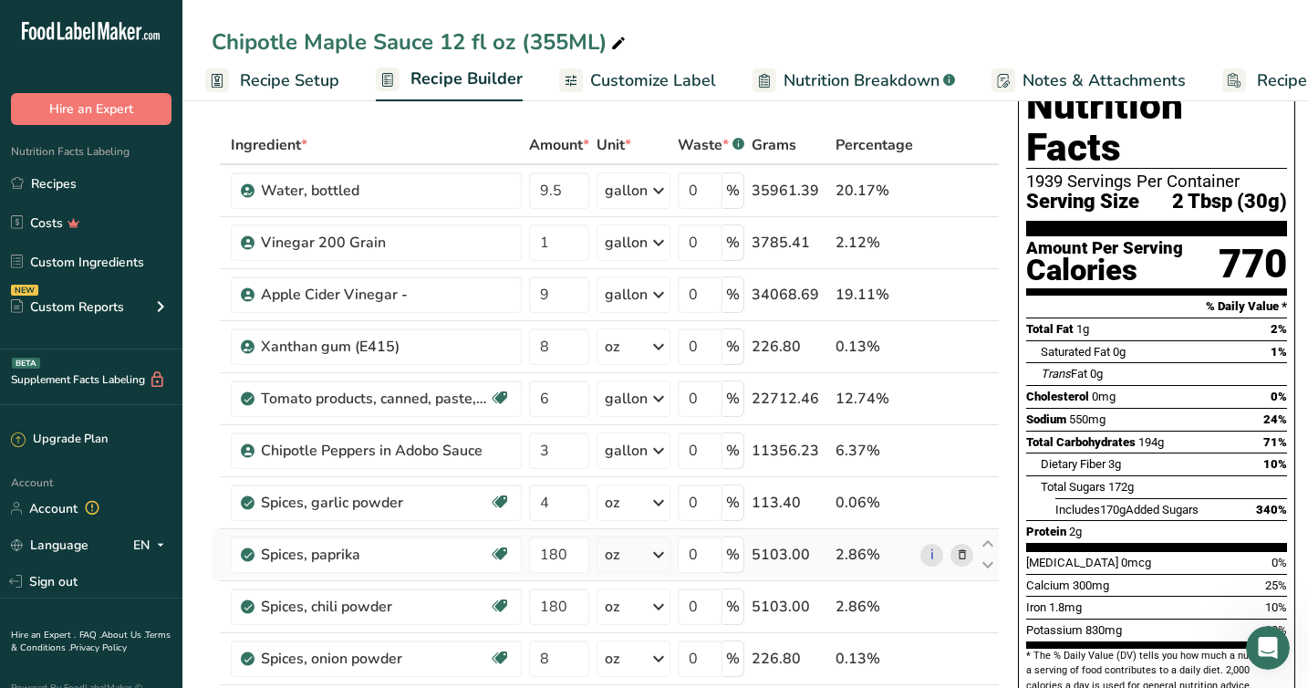
scroll to position [68, 0]
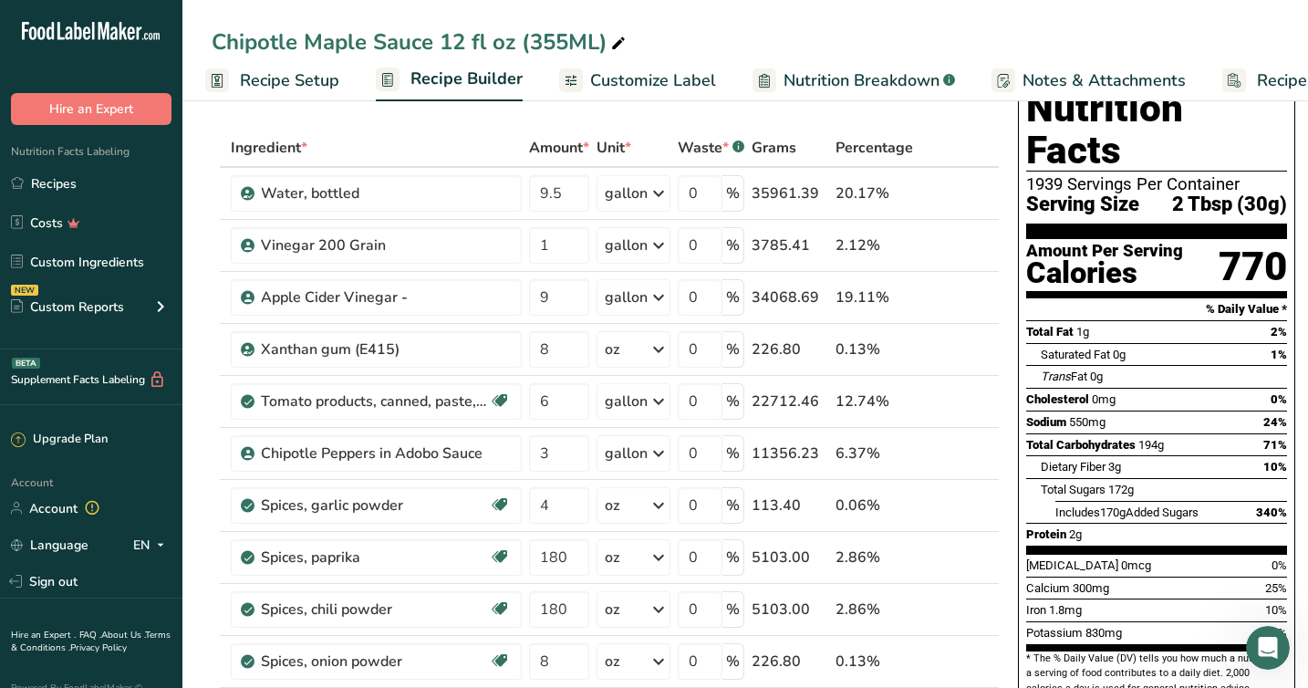
click at [289, 82] on span "Recipe Setup" at bounding box center [289, 80] width 99 height 25
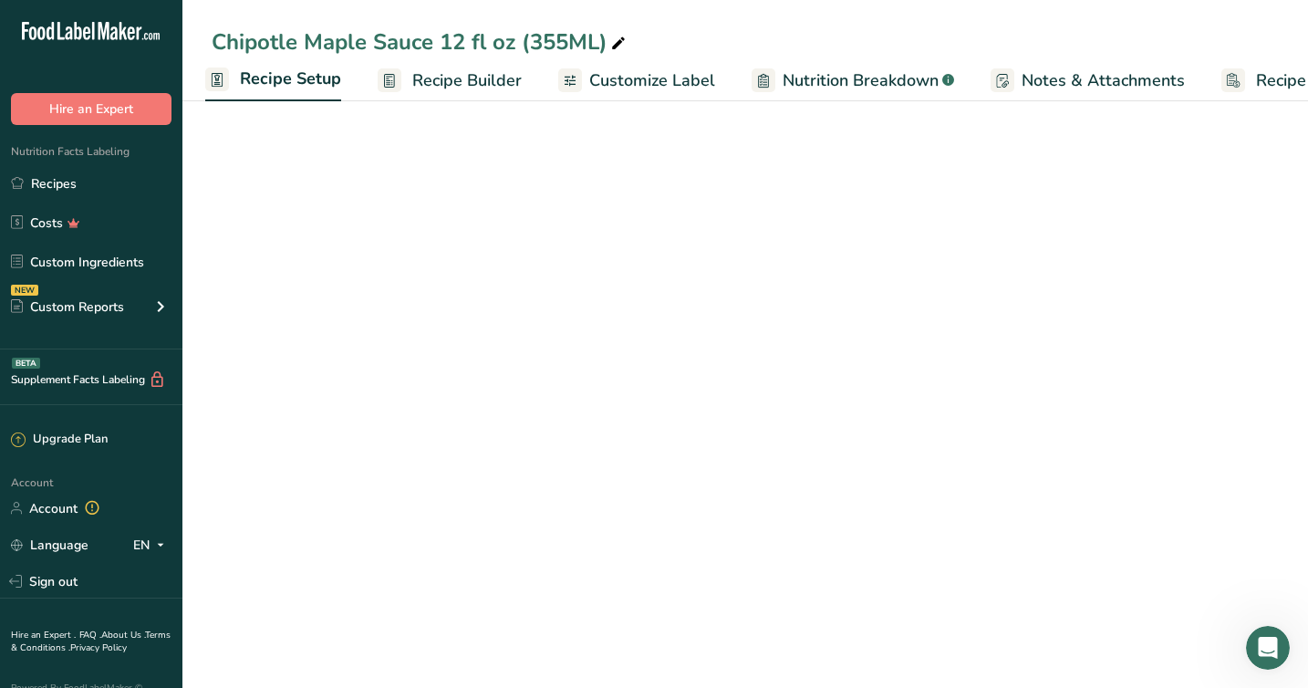
select select "5"
select select "22"
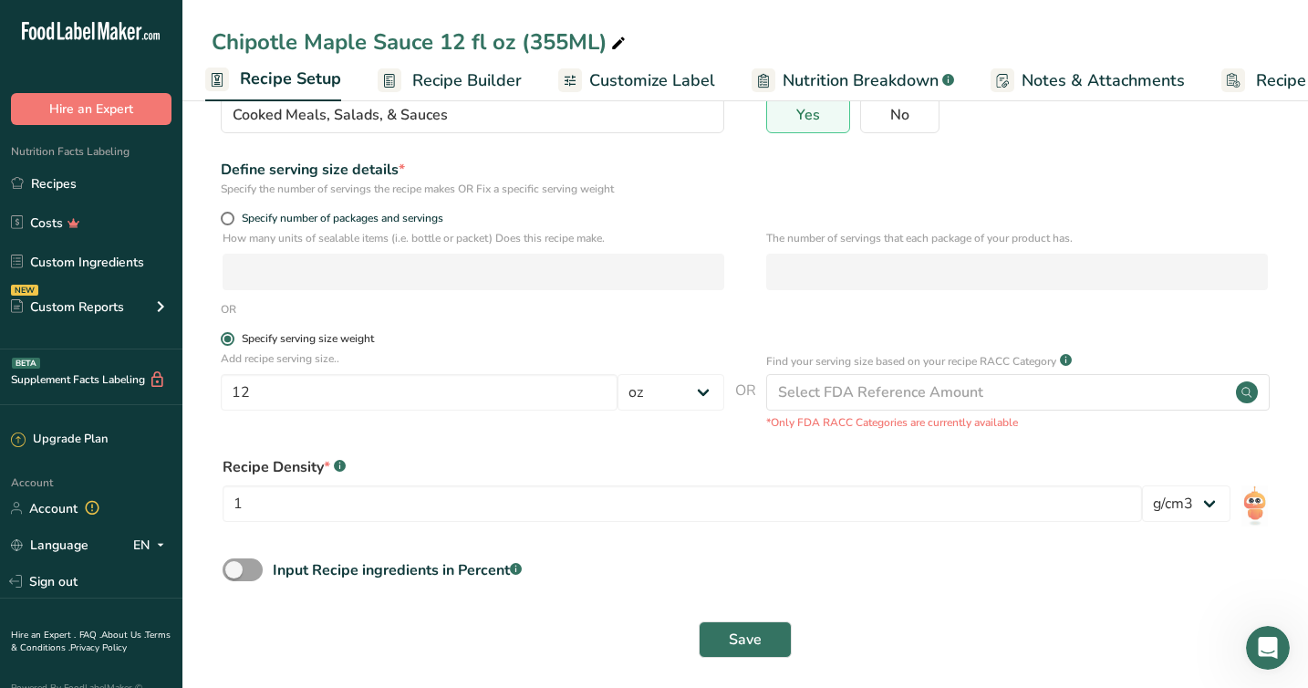
scroll to position [175, 0]
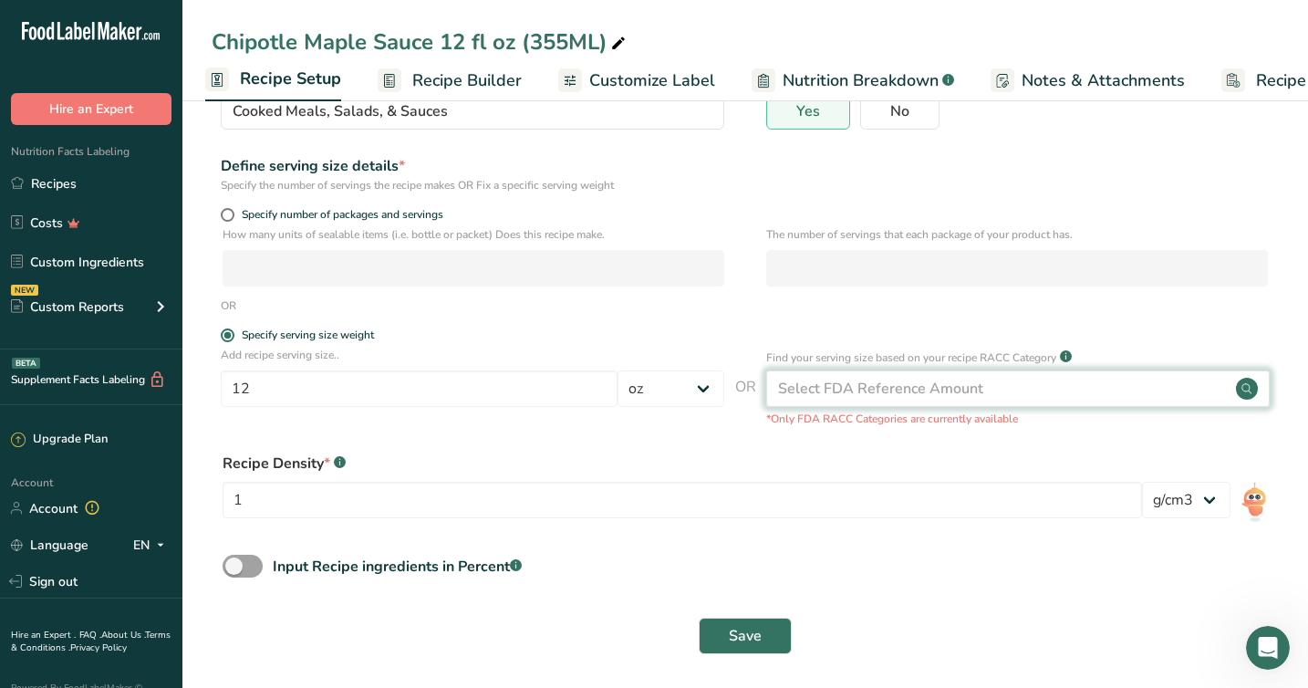
click at [815, 395] on div "Select FDA Reference Amount" at bounding box center [880, 389] width 205 height 22
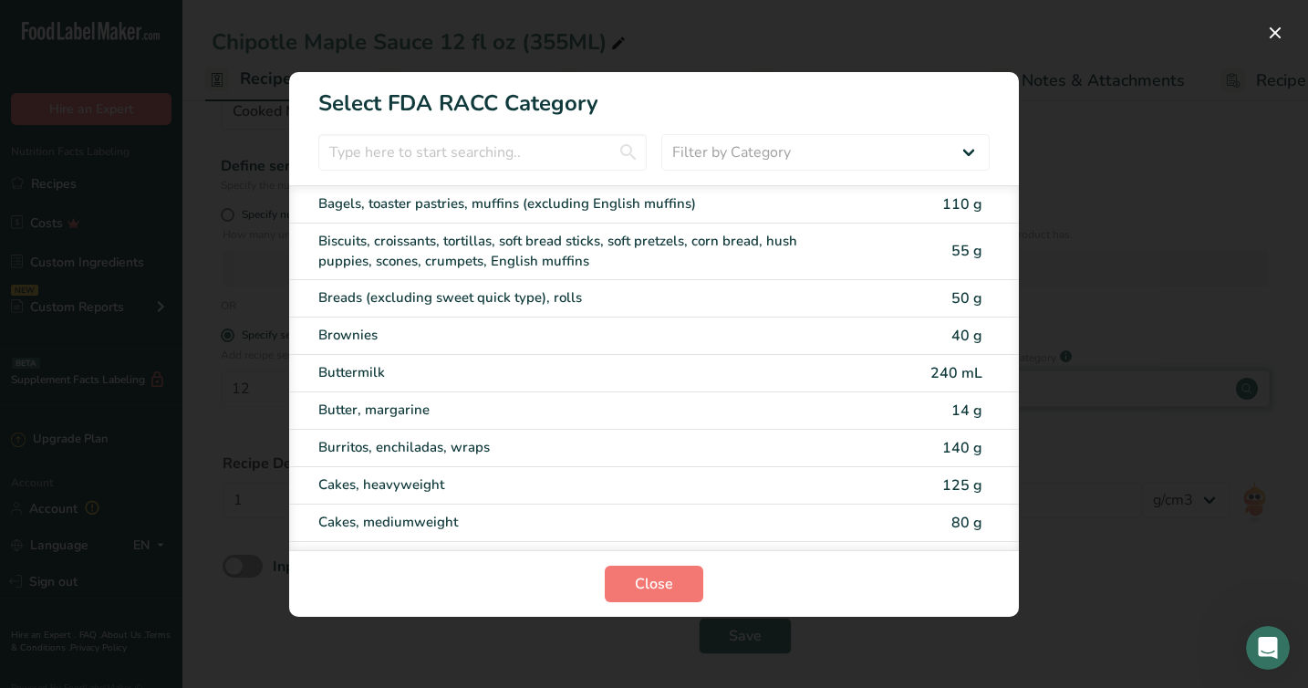
click at [815, 395] on div "Butter, margarine 14 g" at bounding box center [654, 410] width 730 height 37
type input "14"
select select "0"
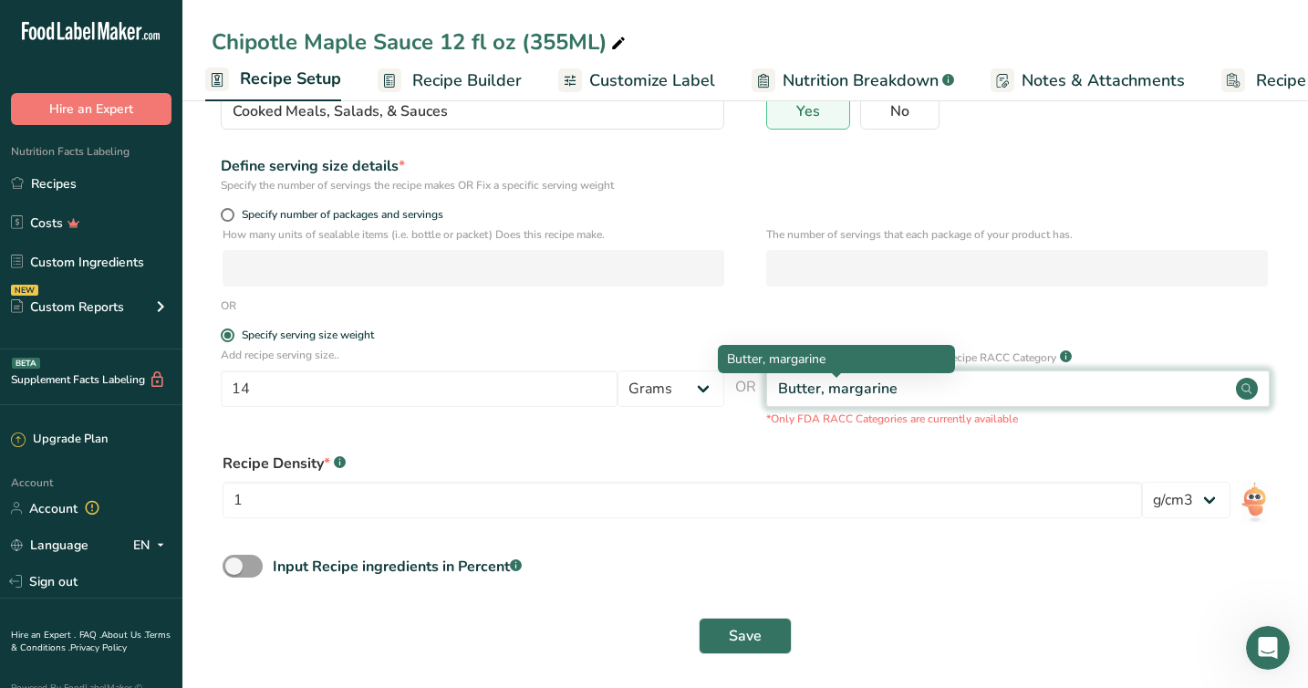
click at [815, 395] on div "Butter, margarine" at bounding box center [837, 389] width 119 height 22
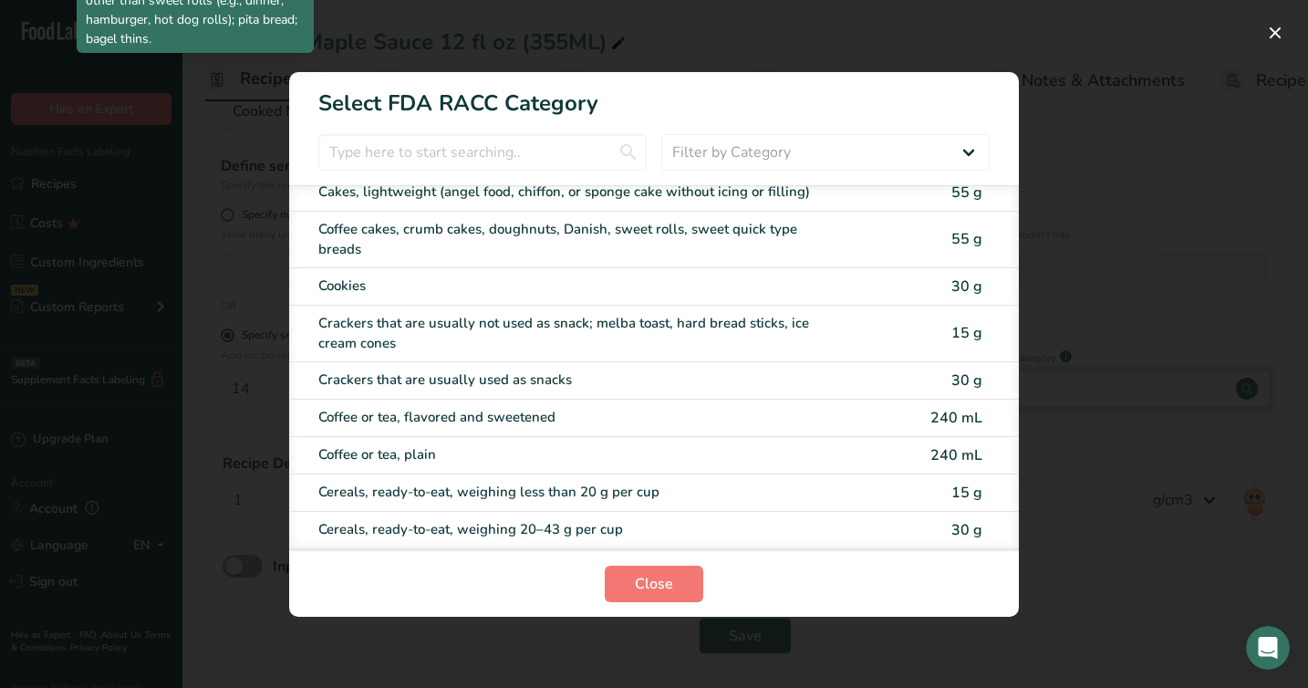
scroll to position [371, 0]
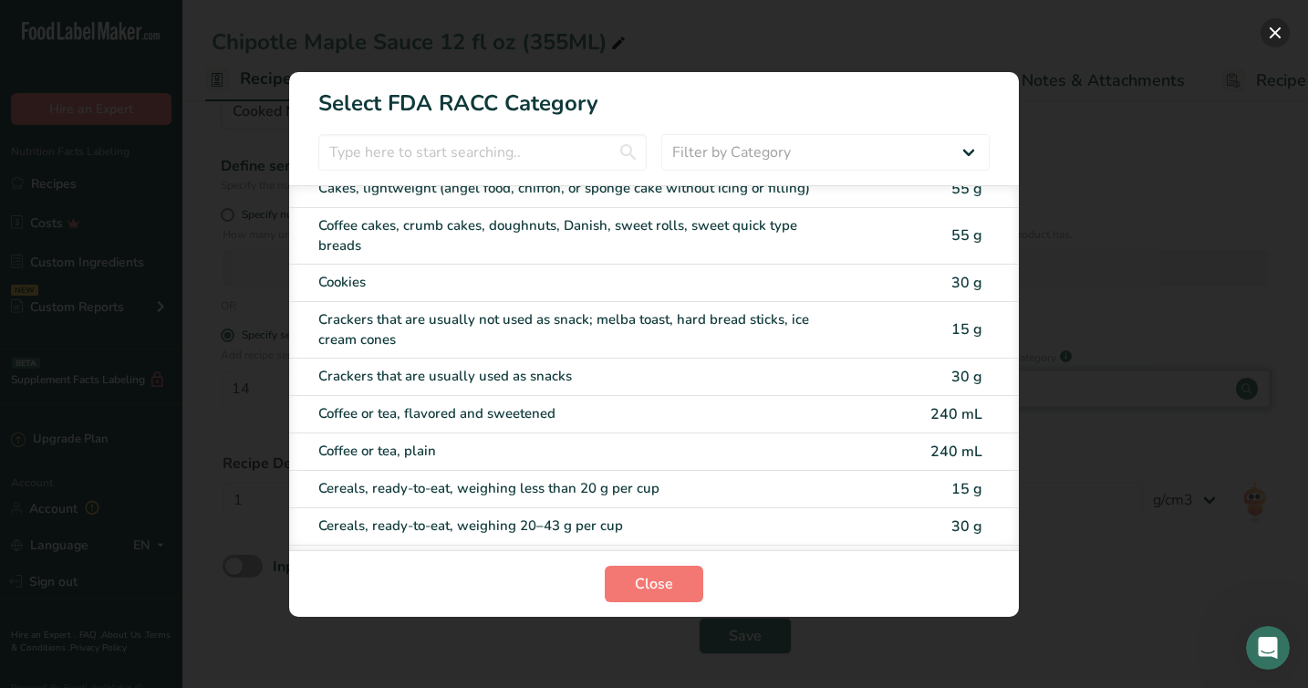
click at [1272, 36] on button "RACC Category Selection Modal" at bounding box center [1274, 32] width 29 height 29
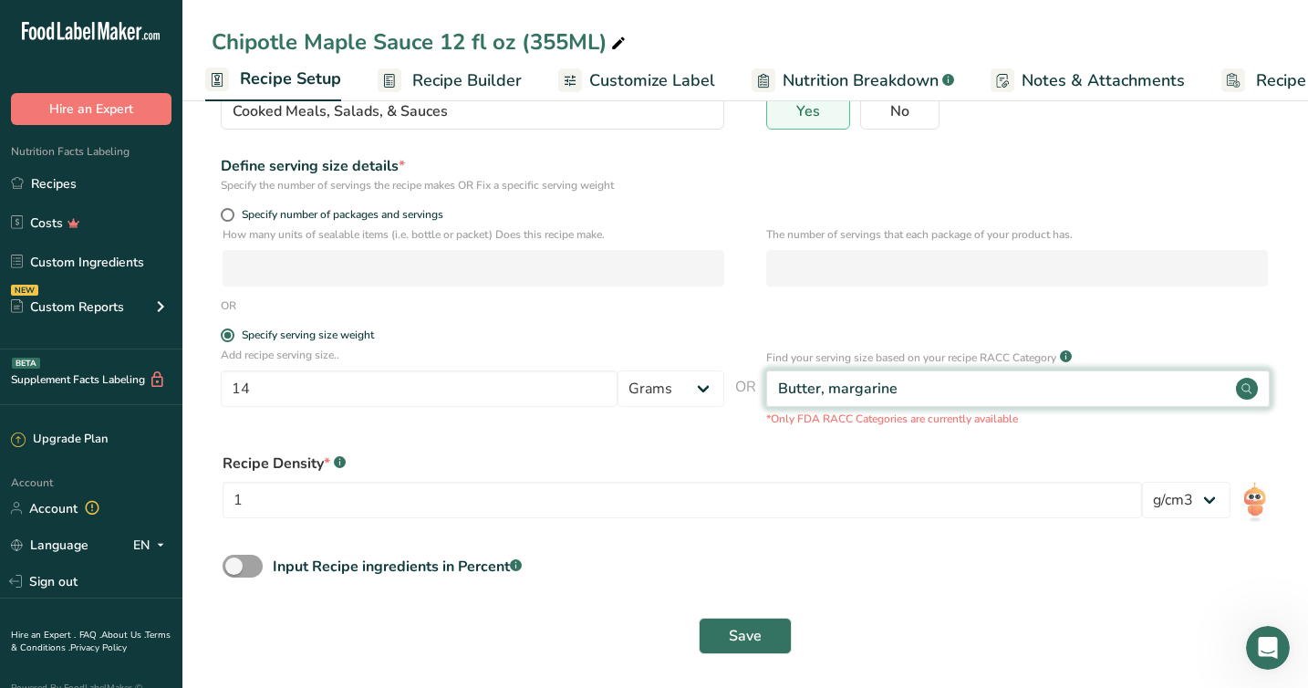
click at [438, 81] on span "Recipe Builder" at bounding box center [466, 80] width 109 height 25
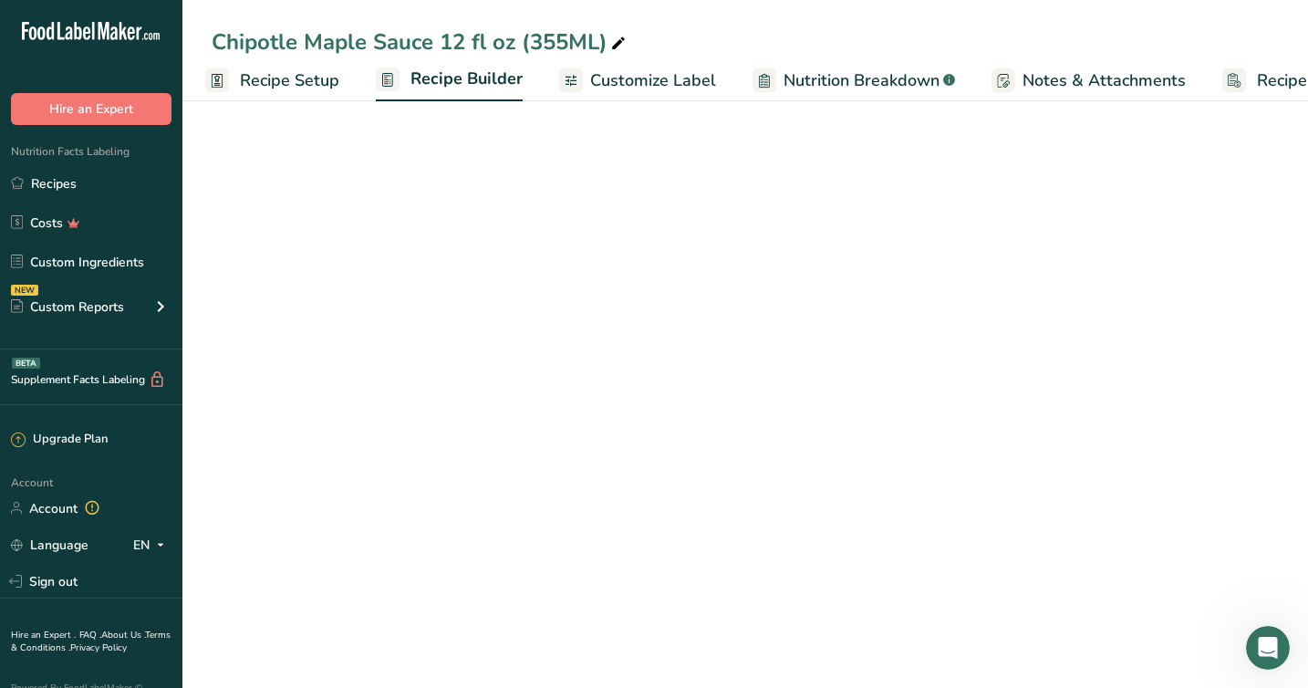
scroll to position [0, 86]
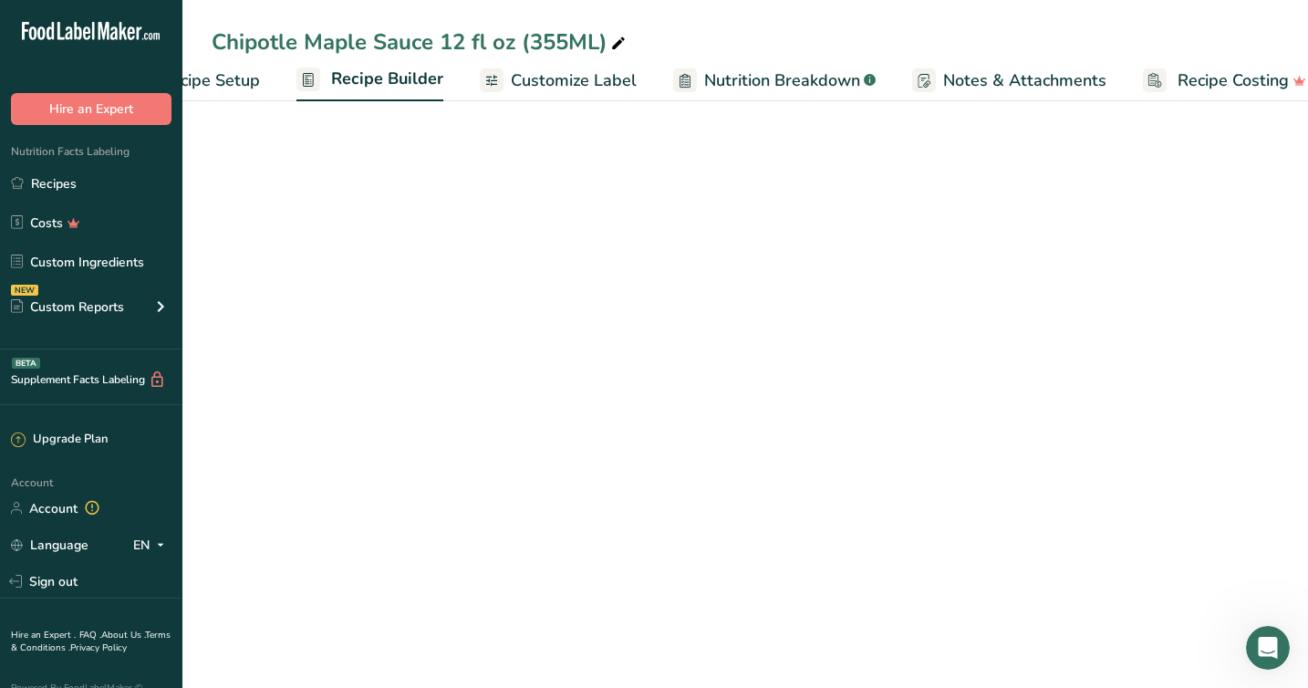
click at [209, 85] on span "Recipe Setup" at bounding box center [210, 80] width 99 height 25
select select "5"
select select "22"
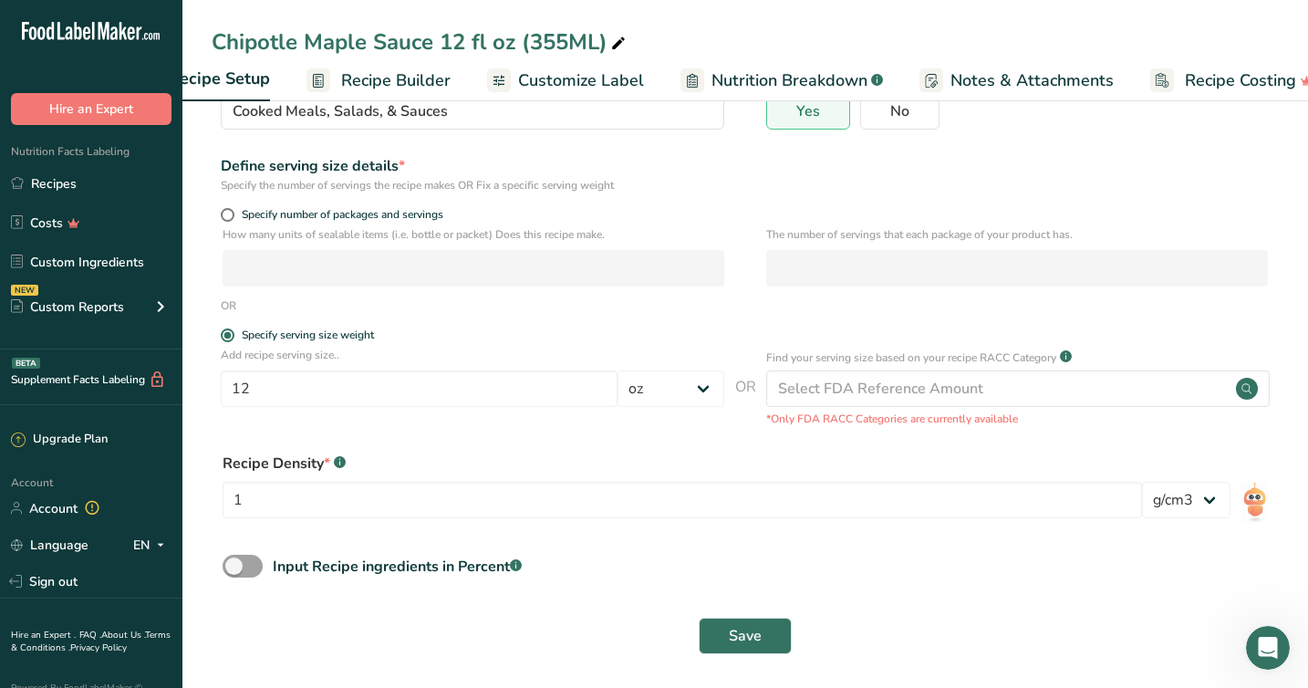
scroll to position [0, 6]
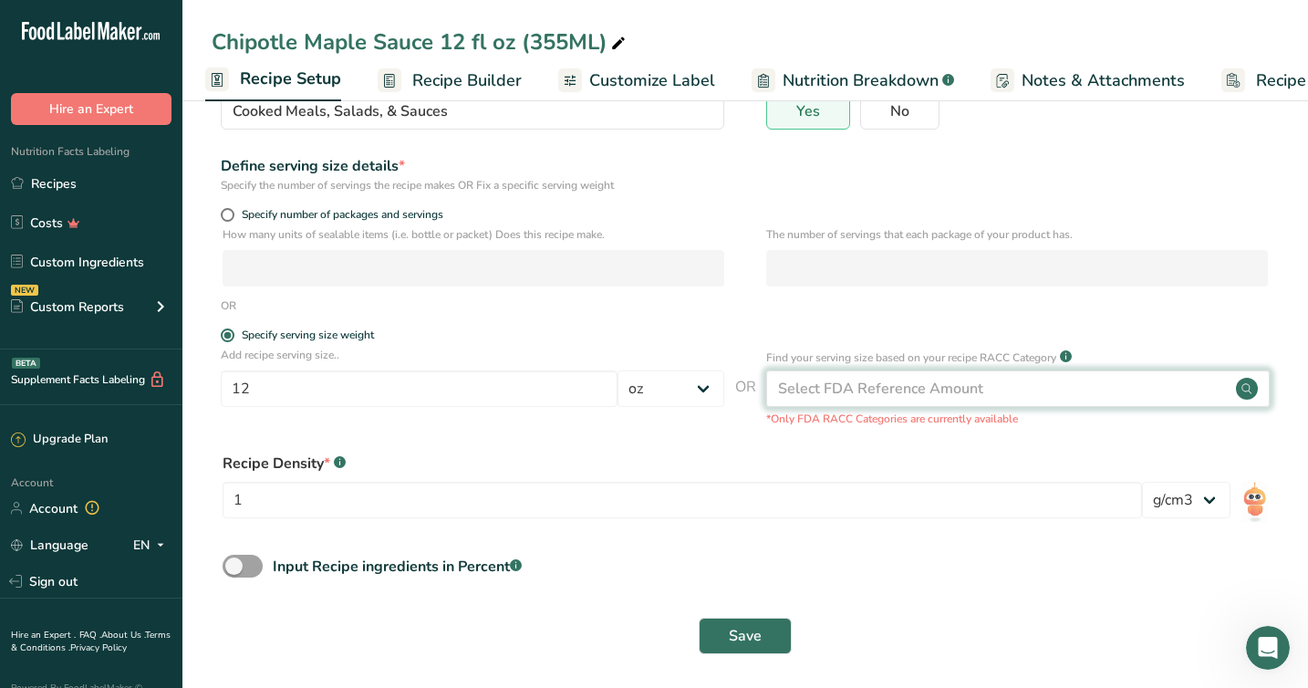
click at [882, 385] on div "Select FDA Reference Amount" at bounding box center [880, 389] width 205 height 22
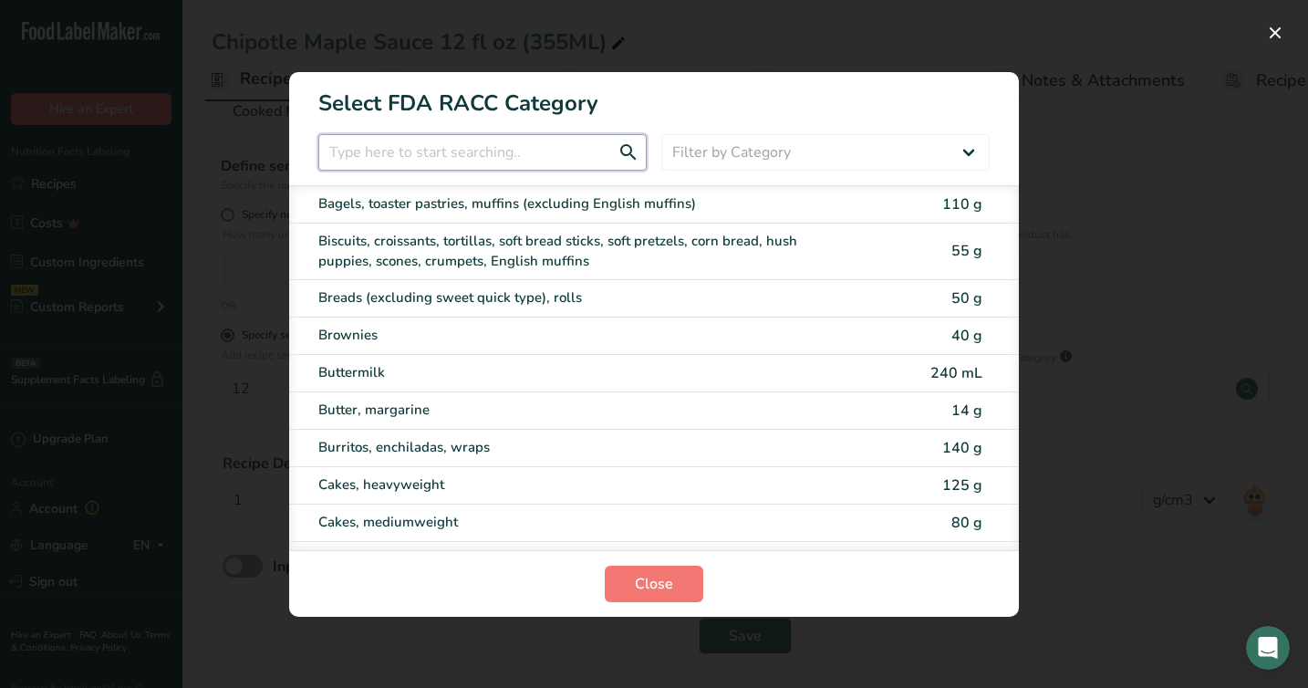
click at [407, 151] on input "RACC Category Selection Modal" at bounding box center [482, 152] width 328 height 36
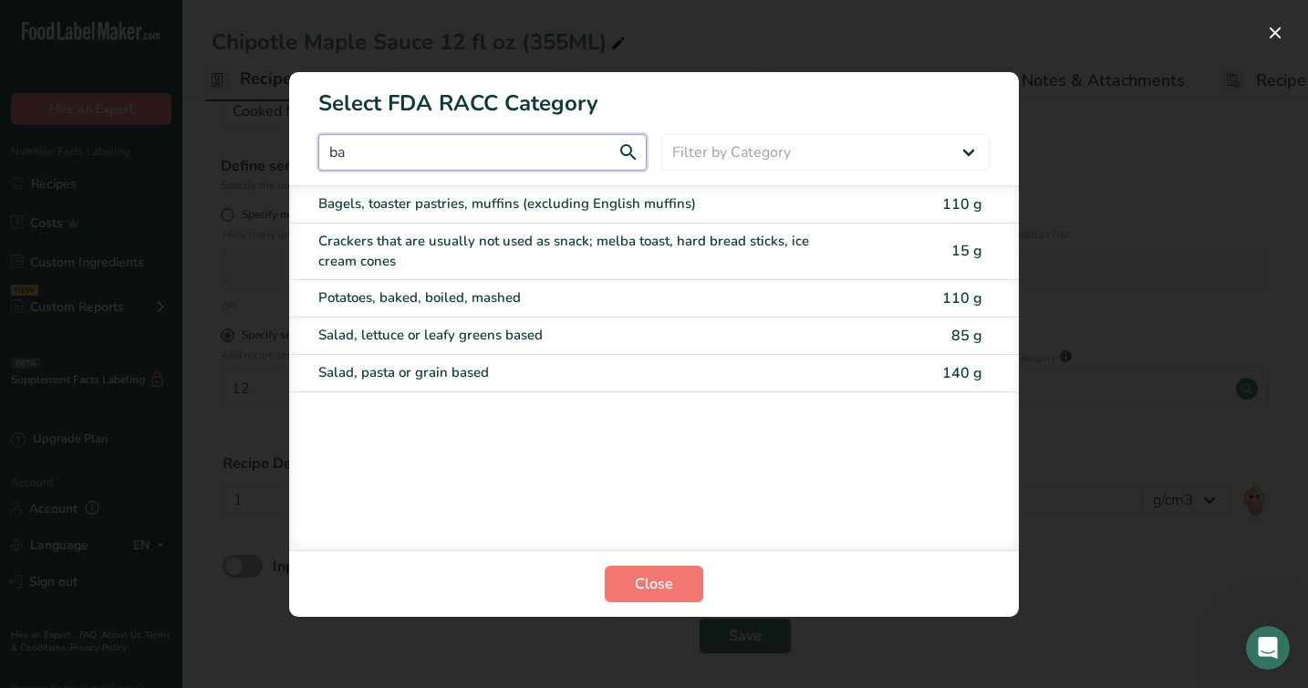
type input "b"
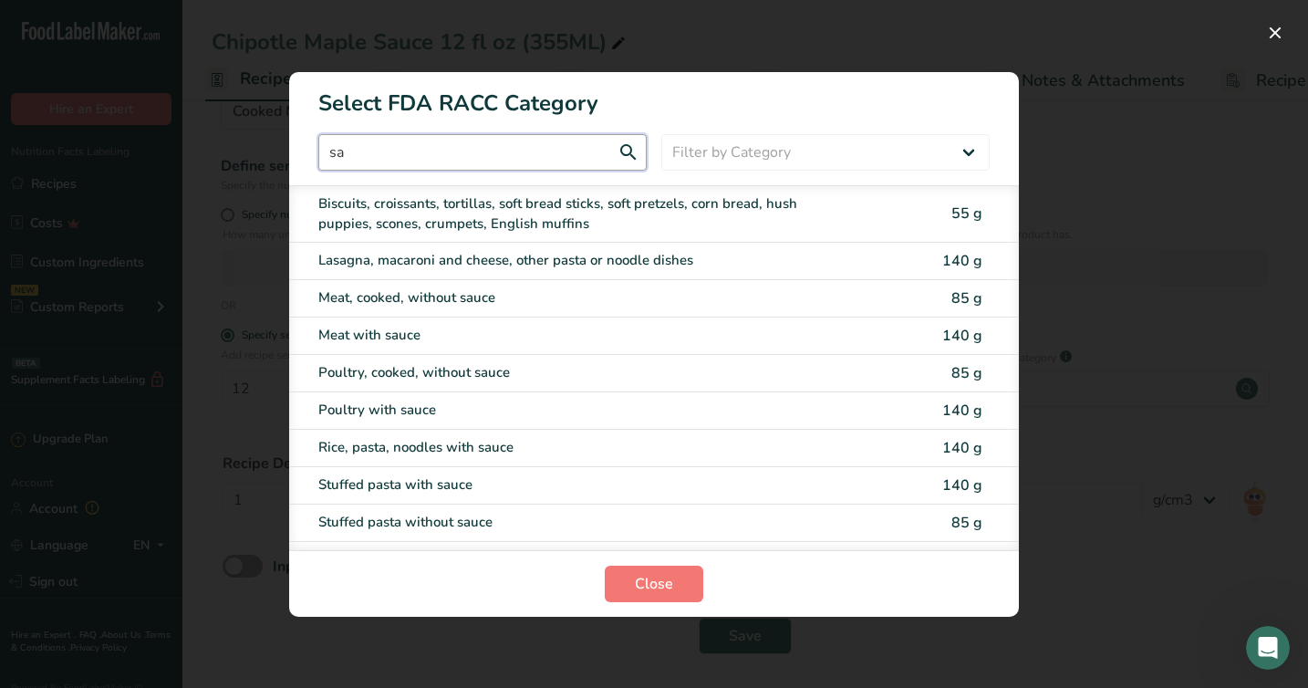
type input "s"
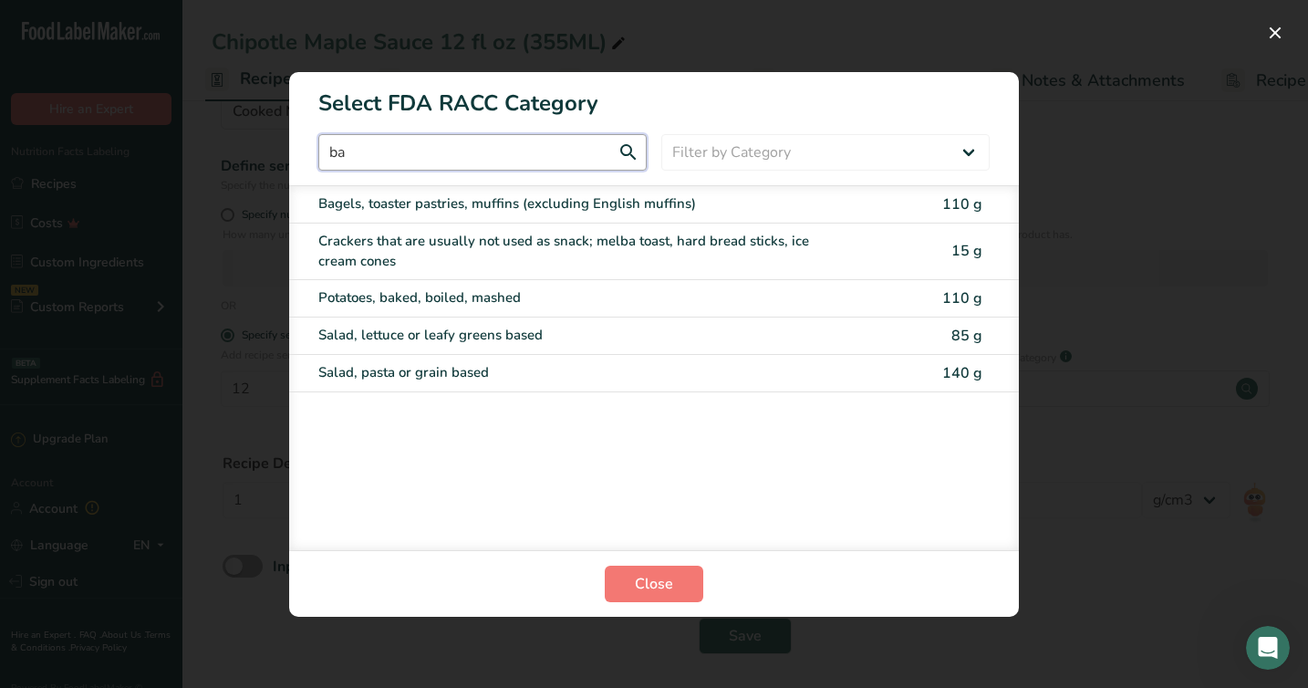
type input "b"
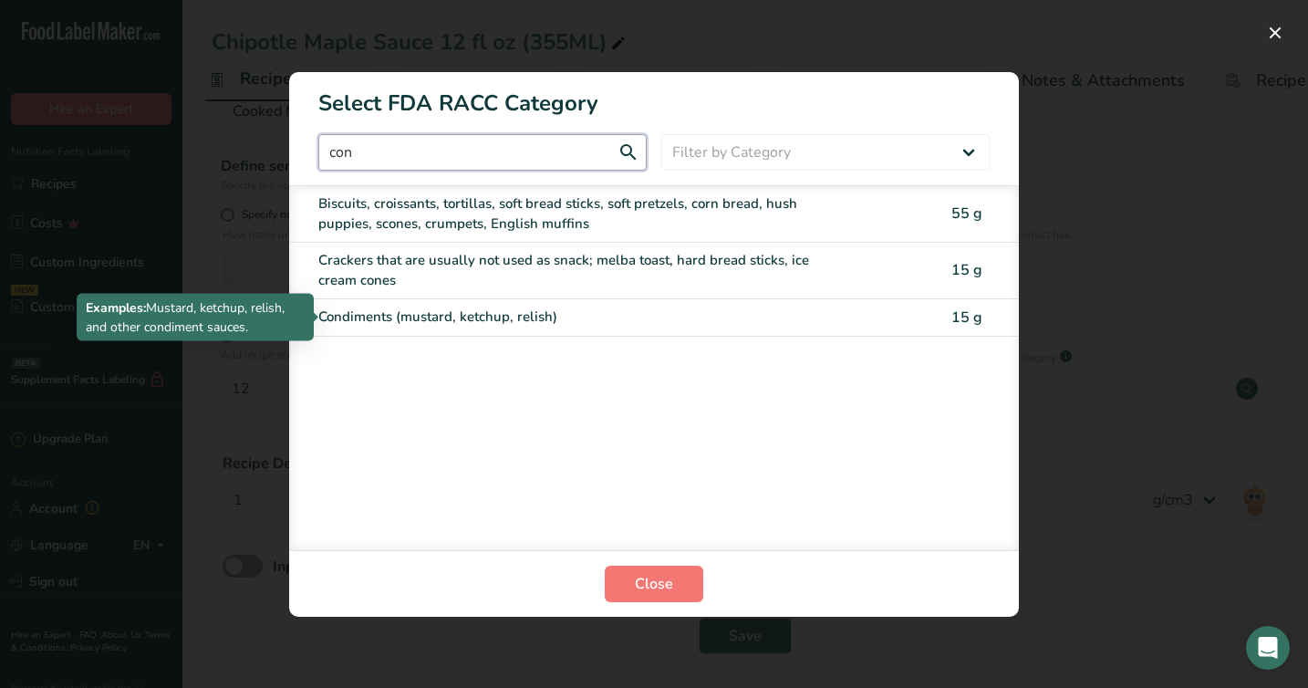
type input "con"
click at [364, 320] on div "Condiments (mustard, ketchup, relish)" at bounding box center [577, 316] width 518 height 21
type input "15"
select select "0"
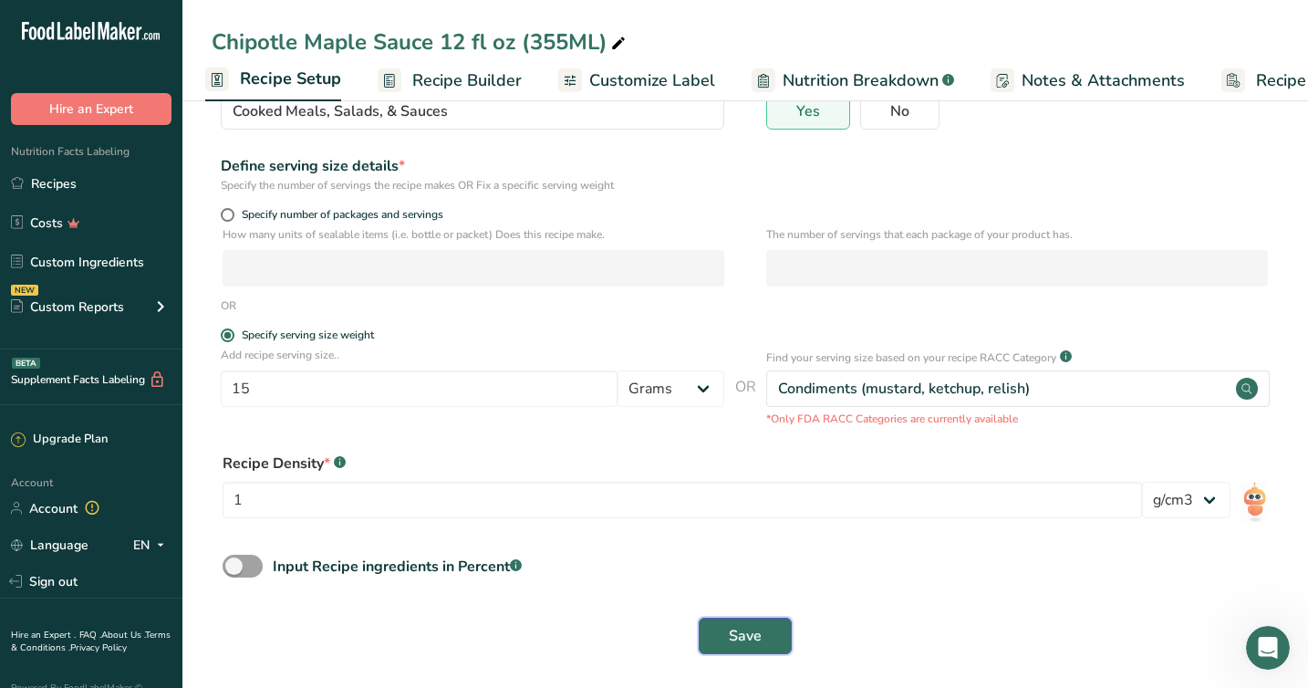
click at [740, 633] on span "Save" at bounding box center [745, 636] width 33 height 22
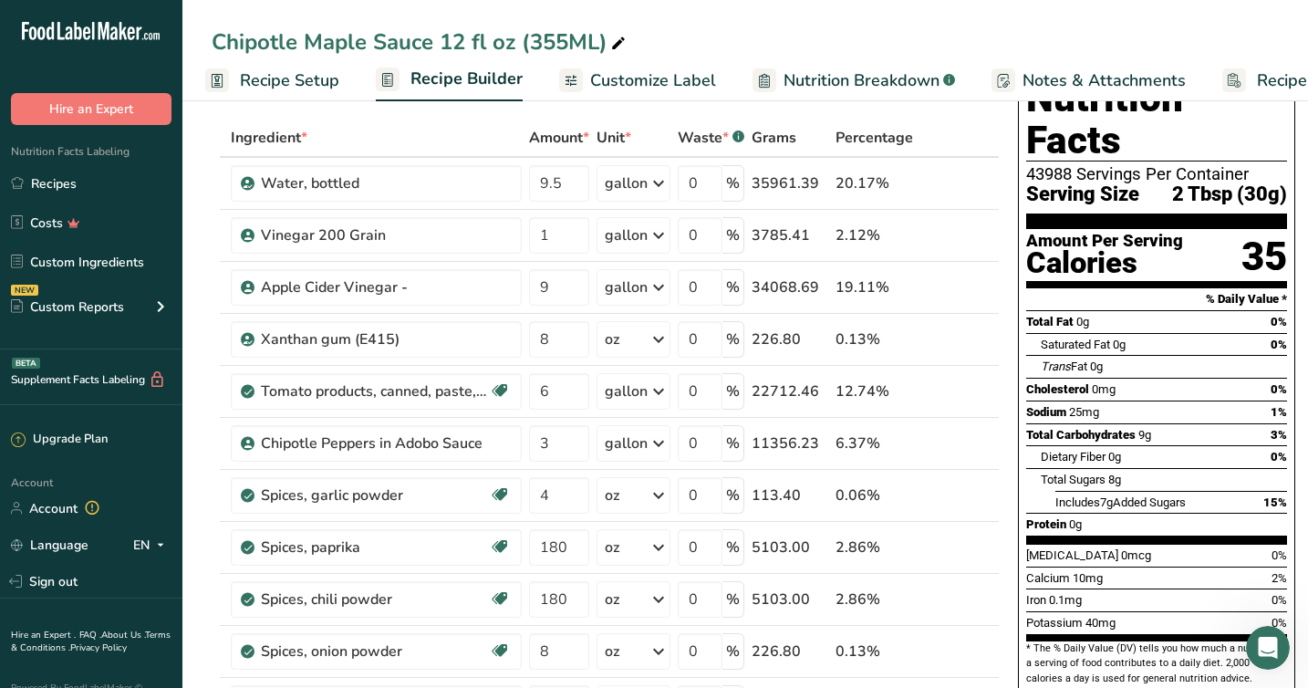
scroll to position [60, 0]
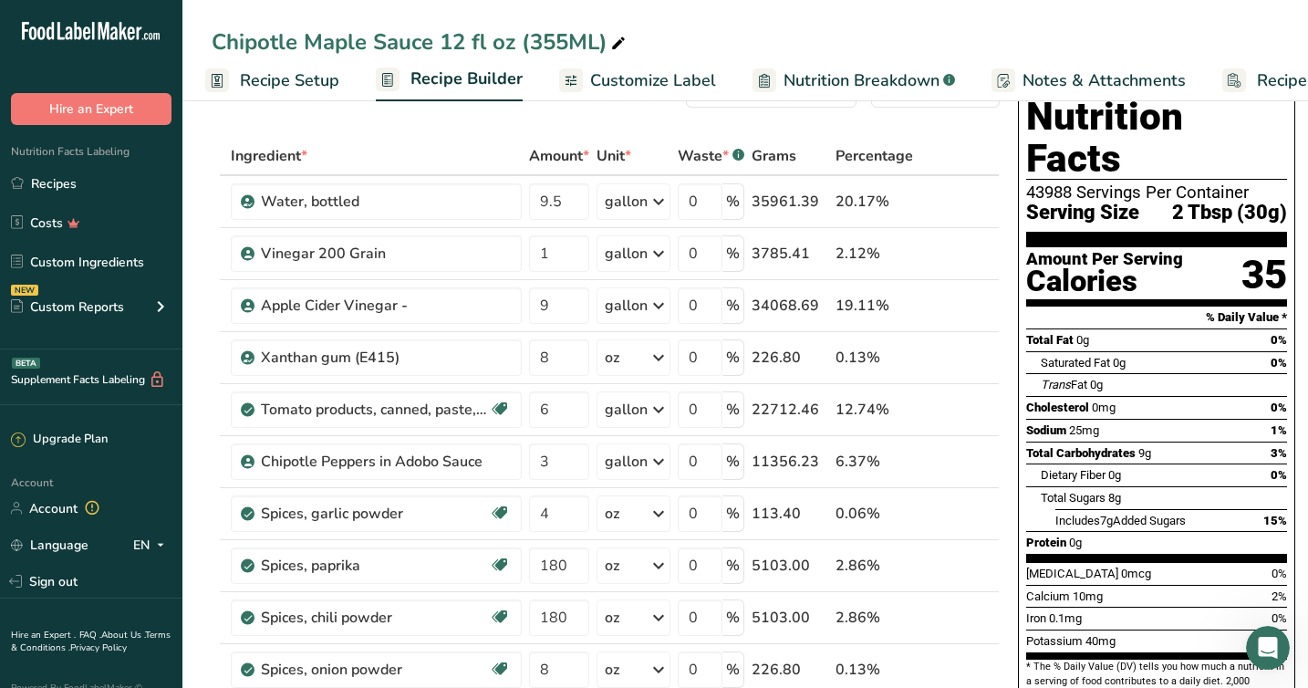
click at [648, 87] on span "Customize Label" at bounding box center [653, 80] width 126 height 25
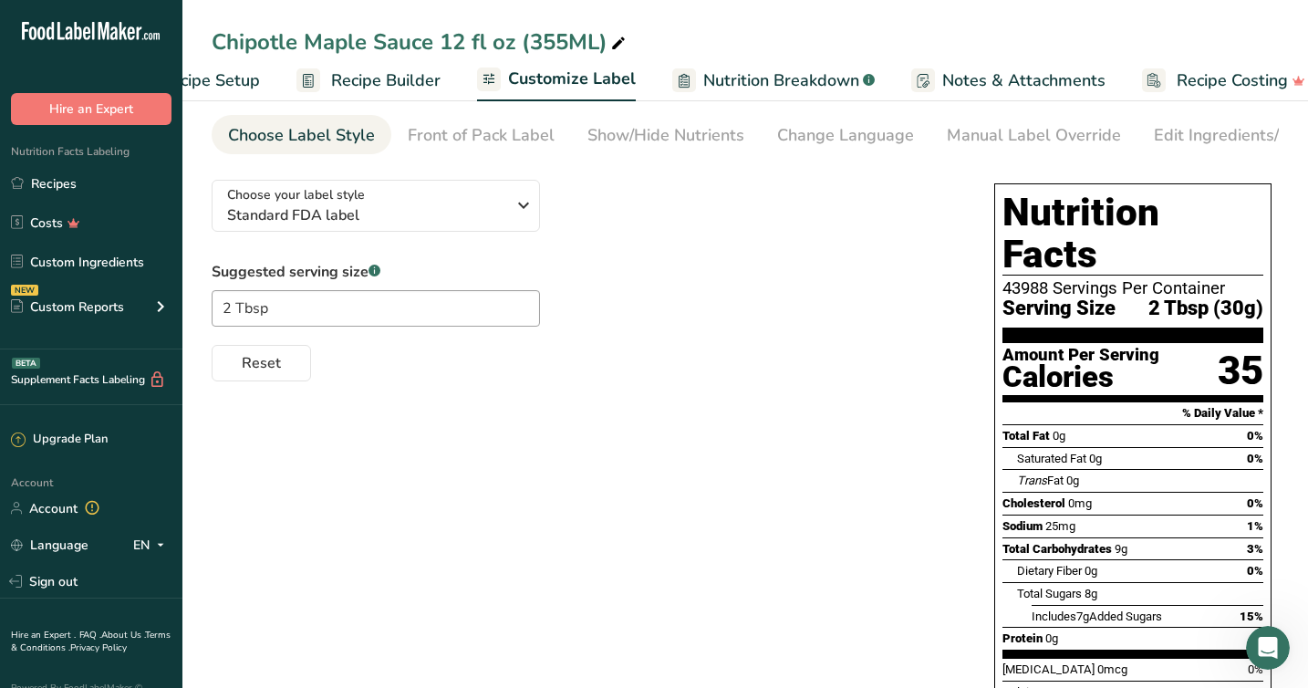
scroll to position [0, 112]
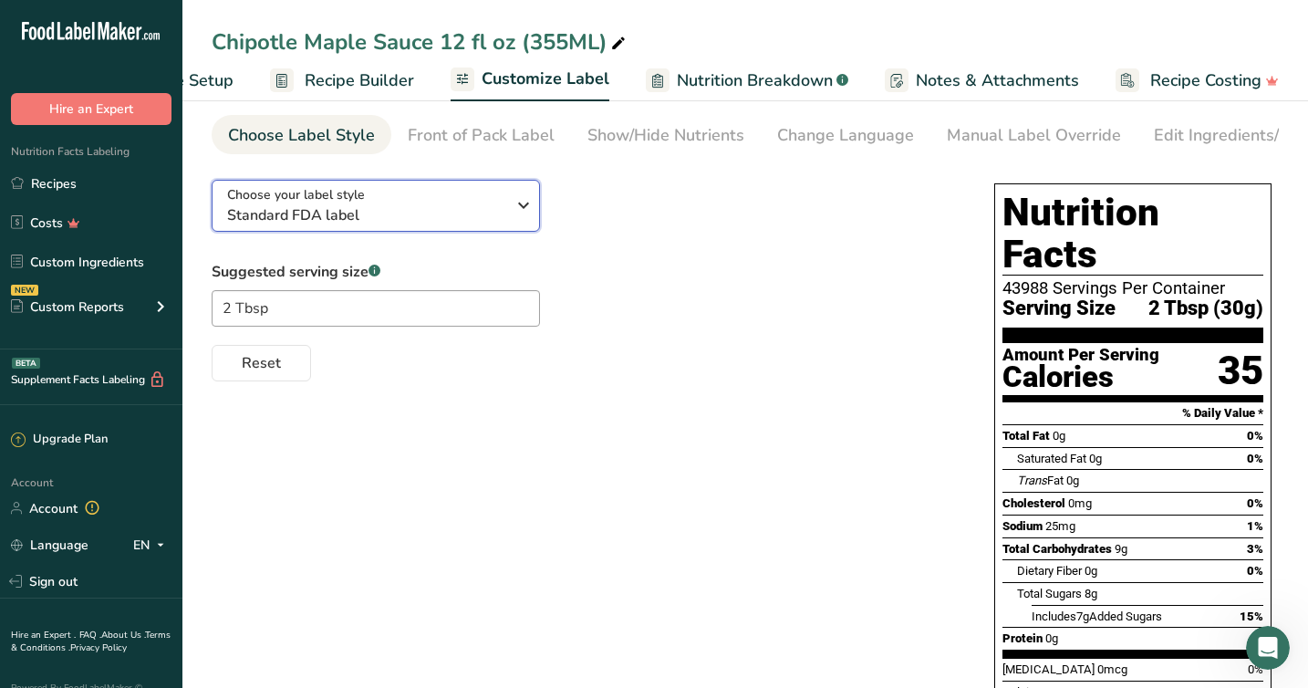
click at [502, 211] on span "Standard FDA label" at bounding box center [366, 215] width 278 height 22
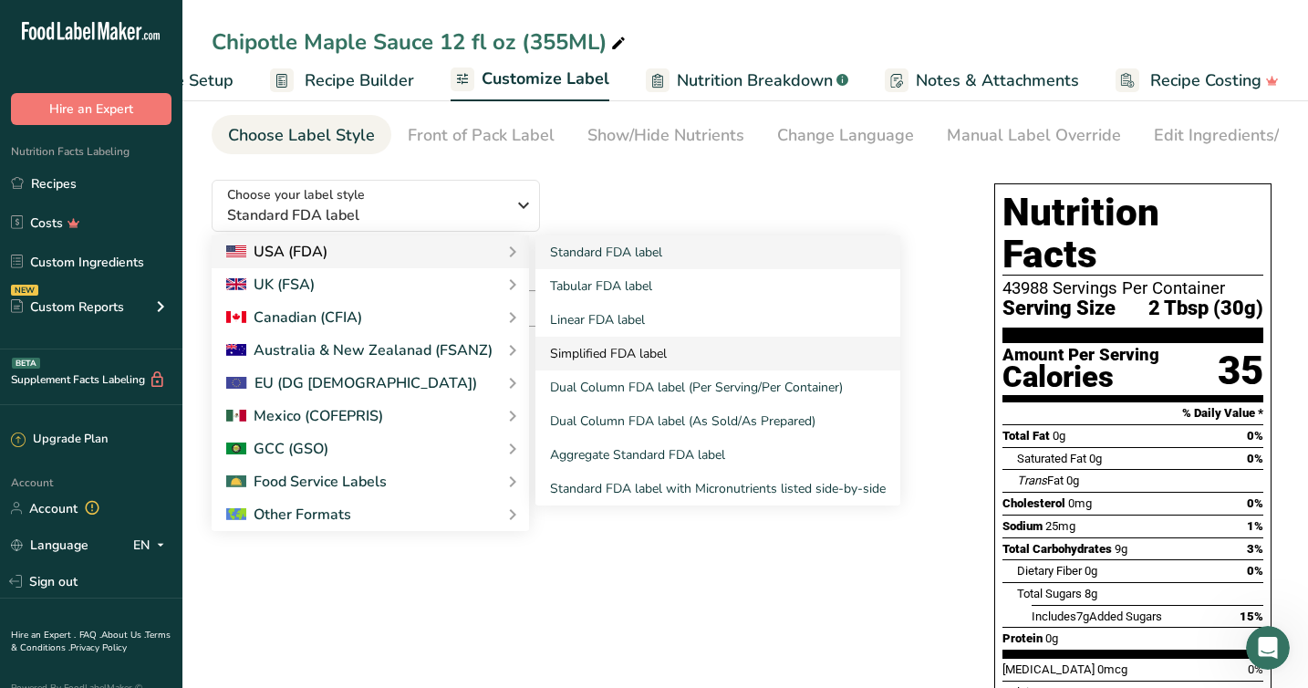
click at [587, 358] on link "Simplified FDA label" at bounding box center [717, 354] width 365 height 34
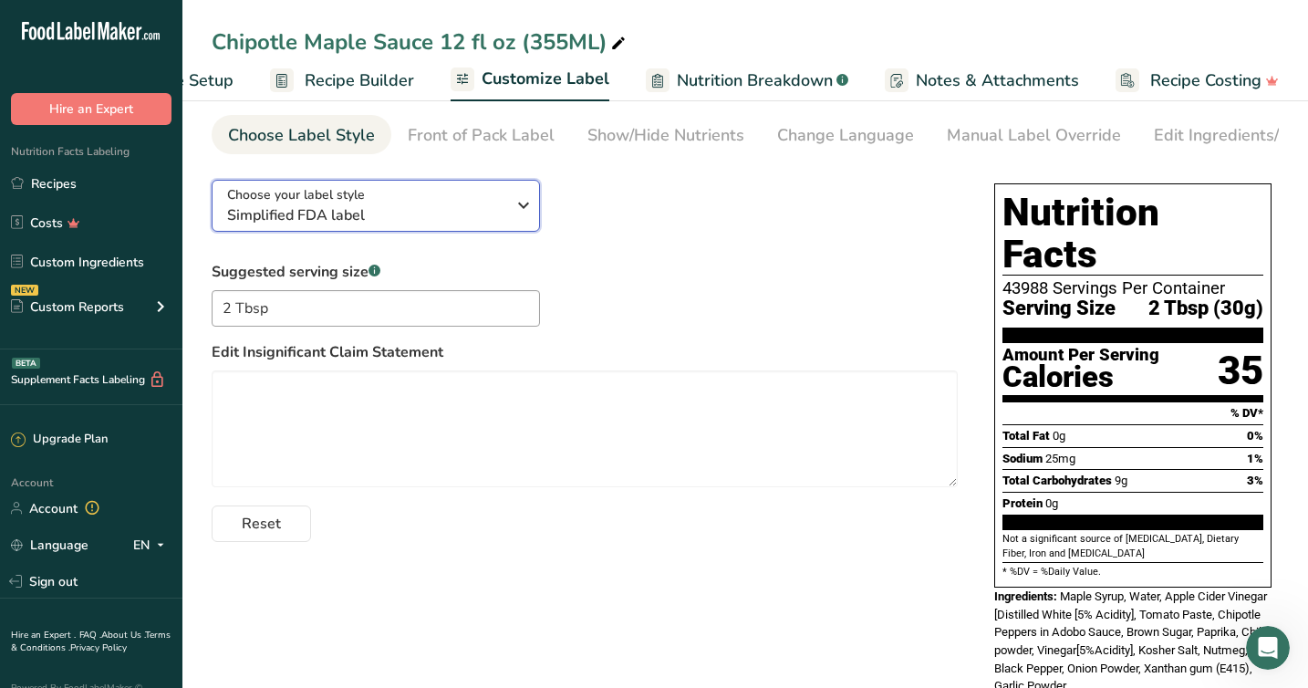
click at [461, 223] on span "Simplified FDA label" at bounding box center [366, 215] width 278 height 22
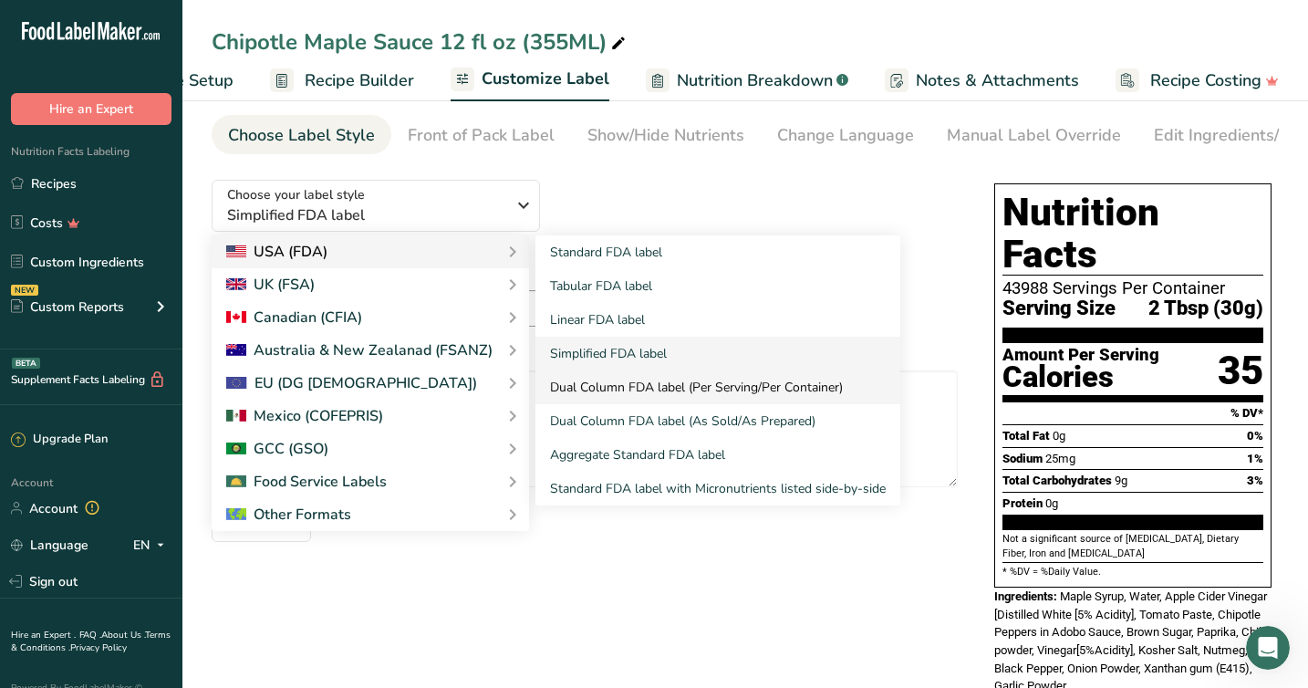
click at [623, 388] on link "Dual Column FDA label (Per Serving/Per Container)" at bounding box center [717, 387] width 365 height 34
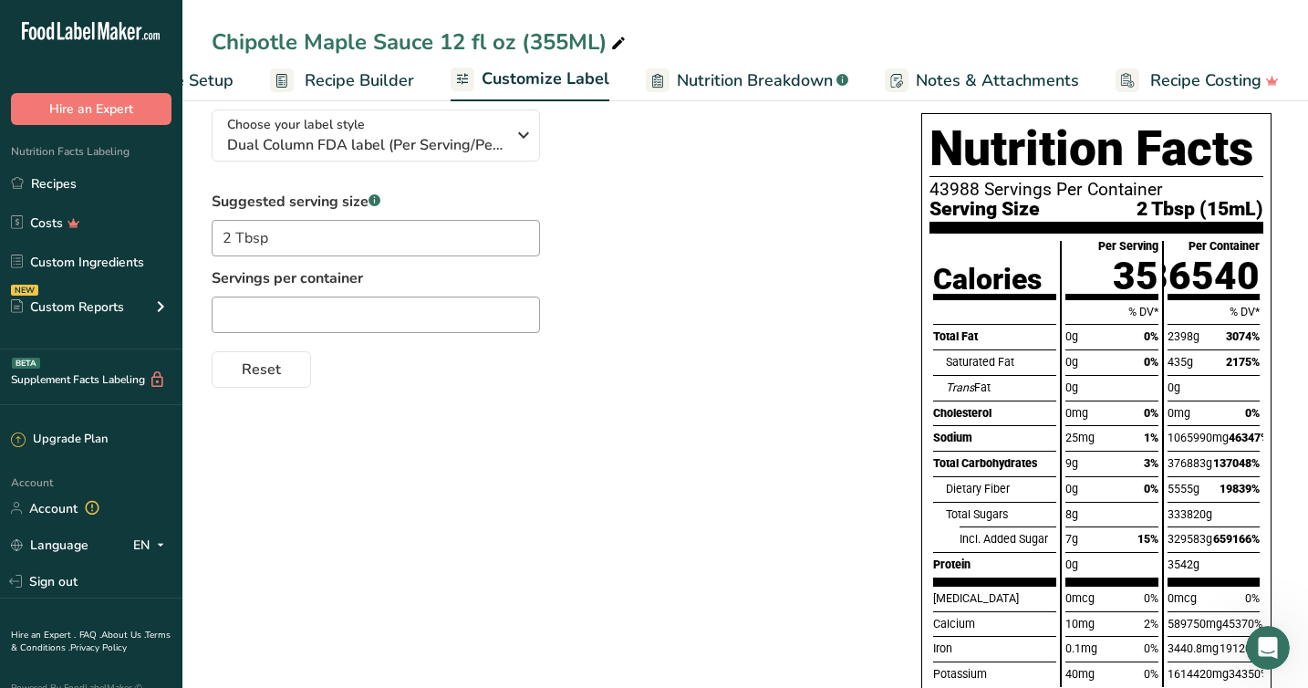
scroll to position [123, 0]
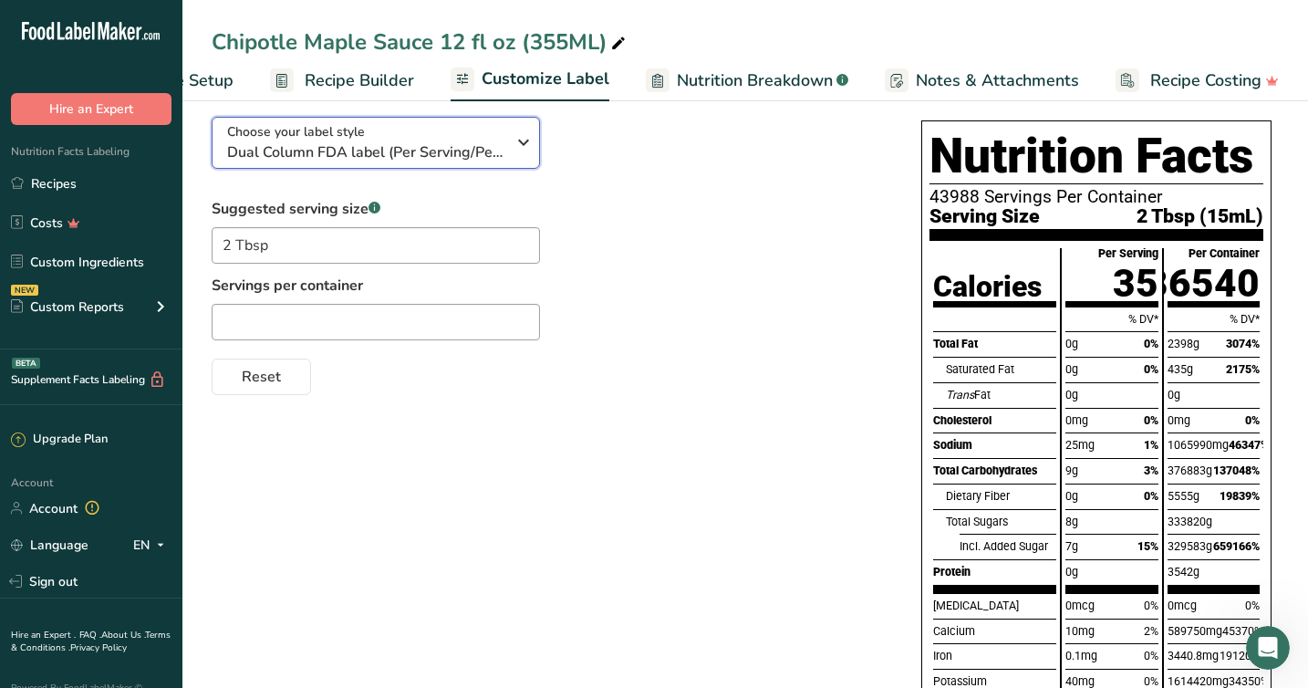
click at [523, 154] on icon "button" at bounding box center [524, 142] width 22 height 33
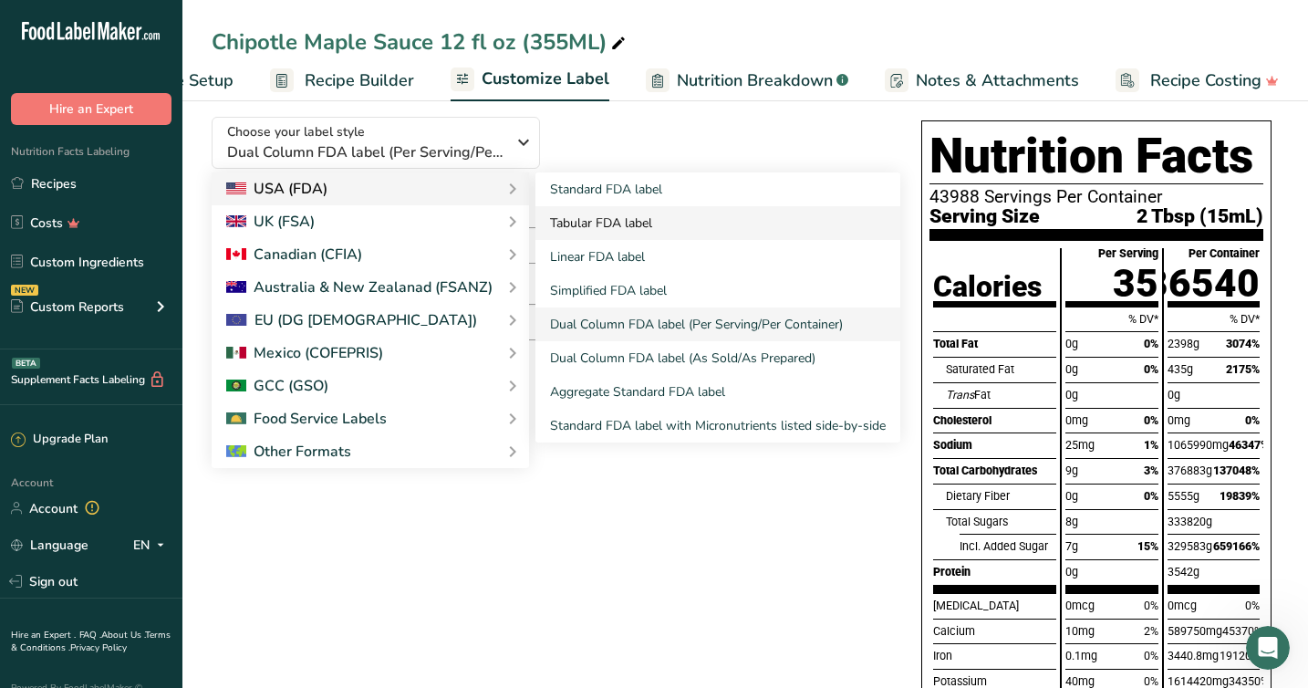
click at [602, 230] on link "Tabular FDA label" at bounding box center [717, 223] width 365 height 34
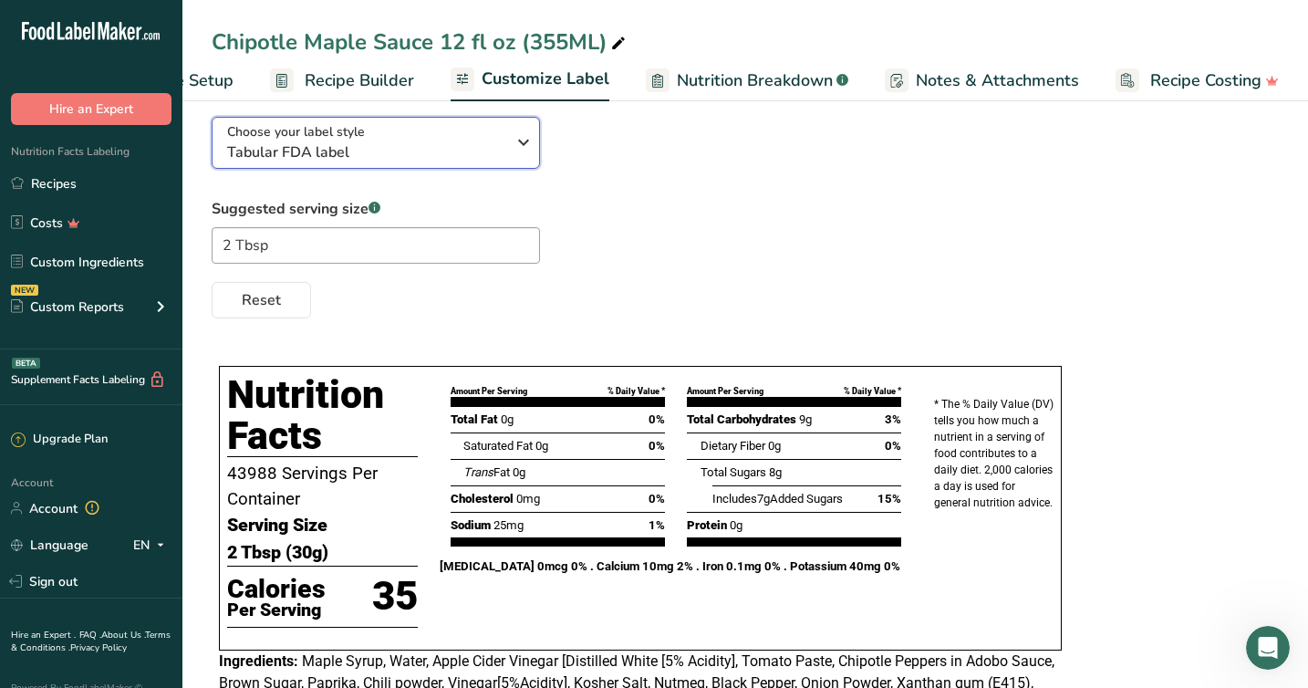
click at [440, 140] on div "Choose your label style Tabular FDA label" at bounding box center [366, 142] width 278 height 41
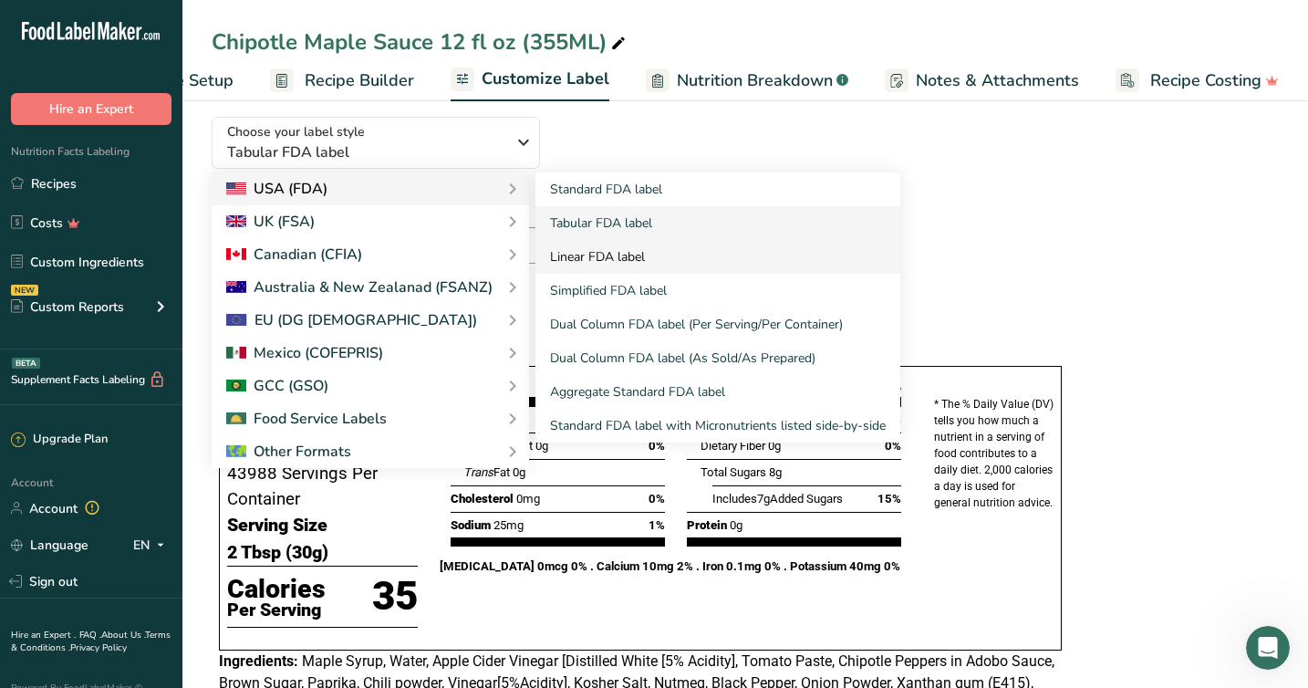
click at [616, 264] on link "Linear FDA label" at bounding box center [717, 257] width 365 height 34
click at [608, 260] on link "Linear FDA label" at bounding box center [717, 257] width 365 height 34
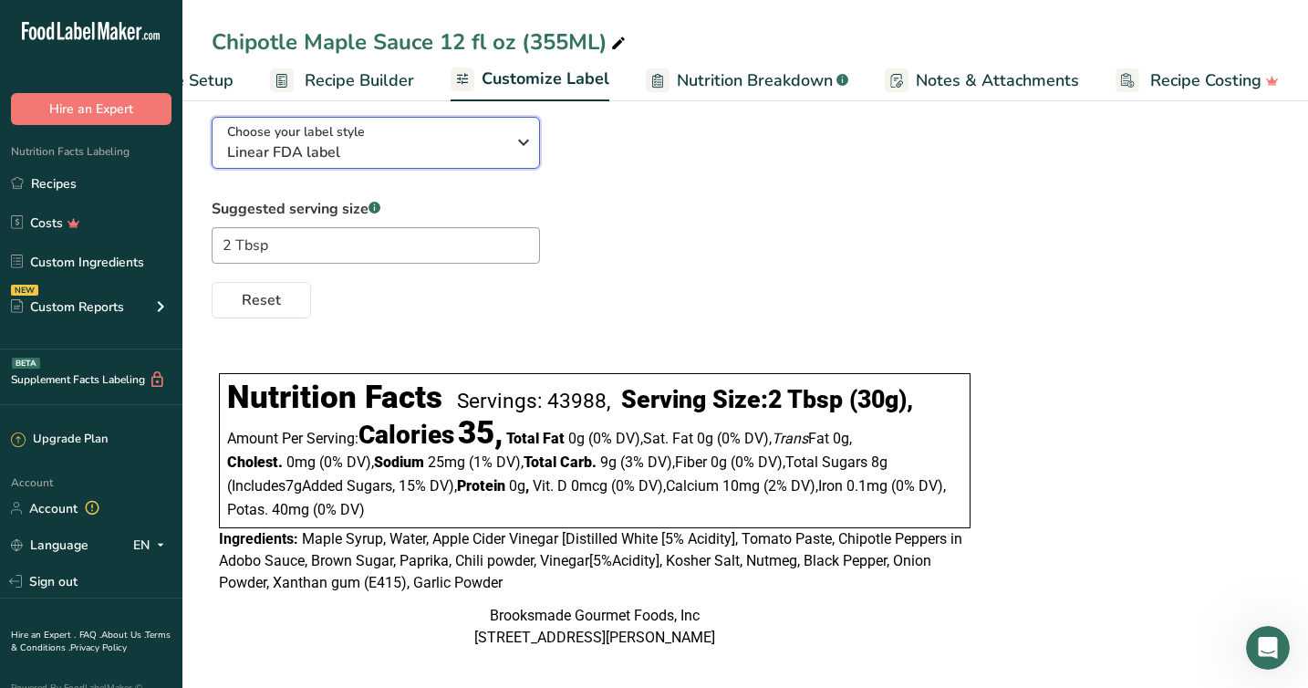
click at [445, 144] on div "Choose your label style Linear FDA label" at bounding box center [366, 142] width 278 height 41
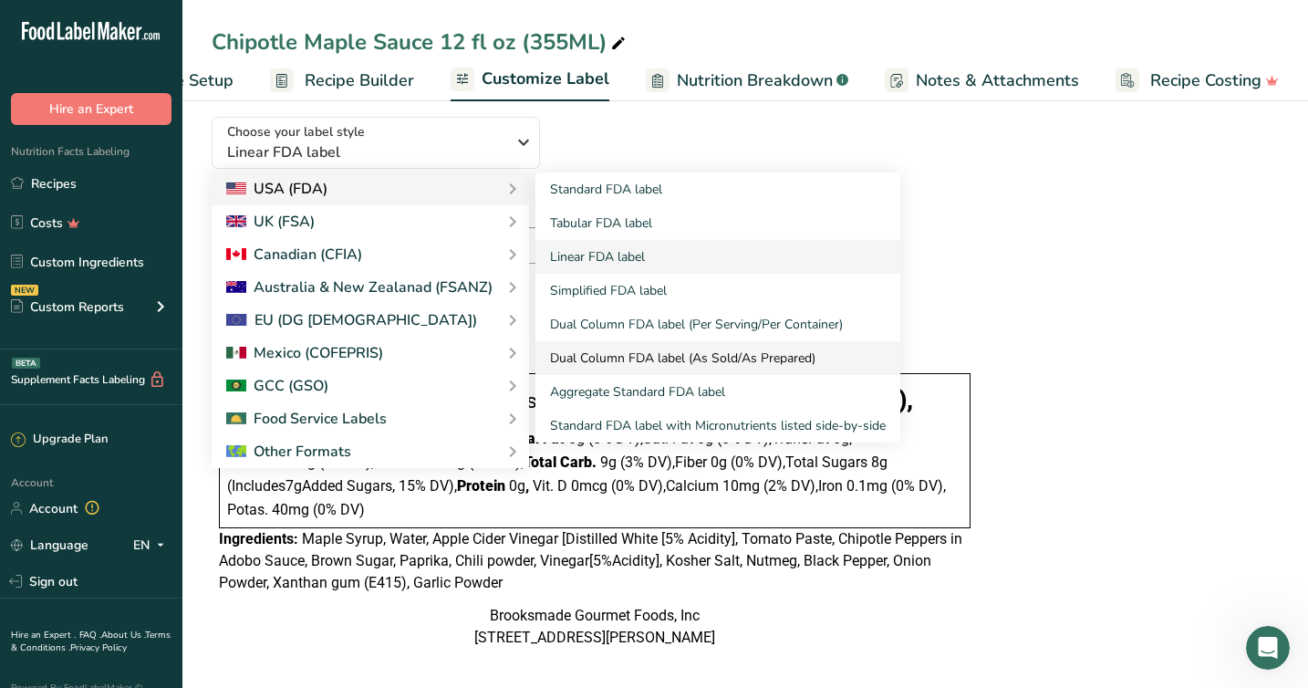
click at [629, 365] on link "Dual Column FDA label (As Sold/As Prepared)" at bounding box center [717, 358] width 365 height 34
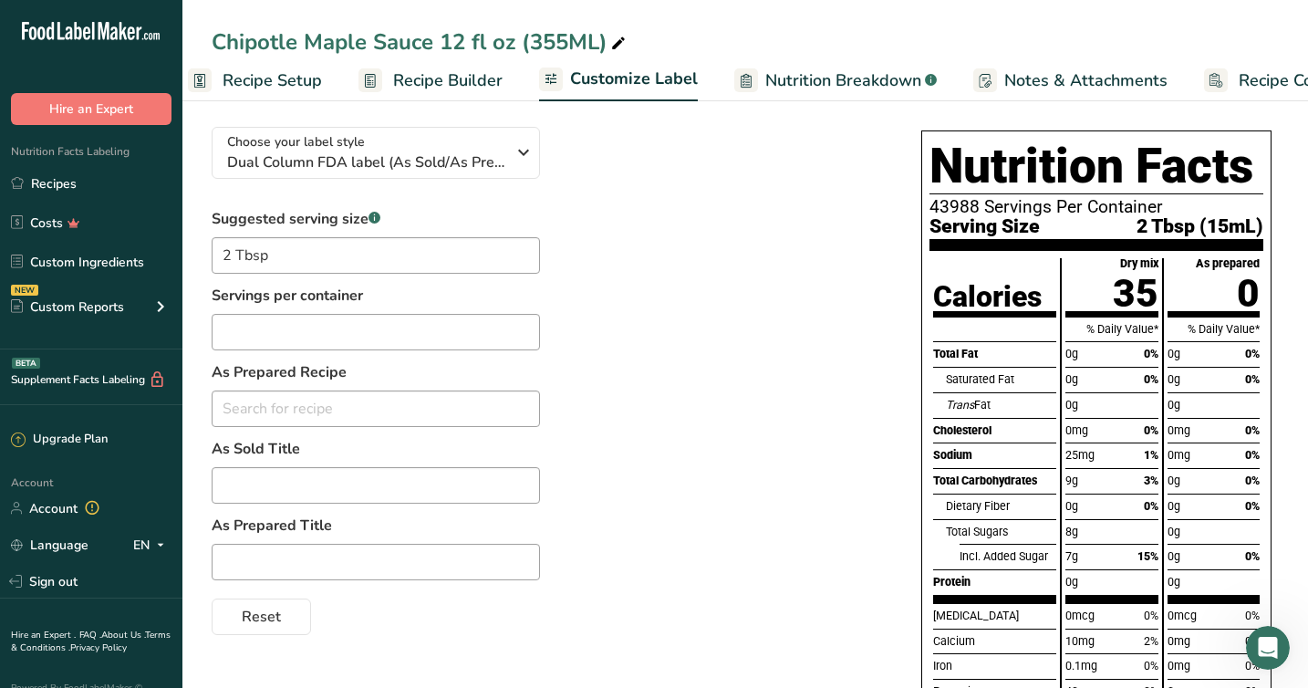
scroll to position [0, 0]
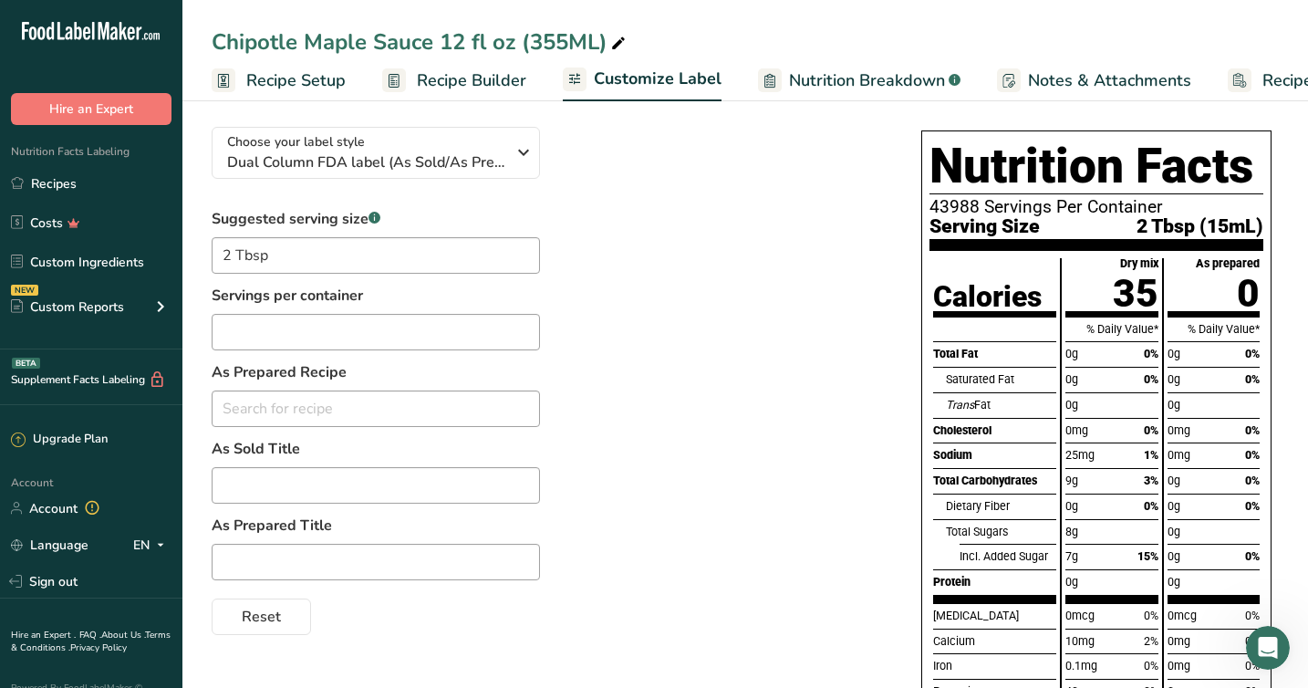
click at [266, 82] on span "Recipe Setup" at bounding box center [295, 80] width 99 height 25
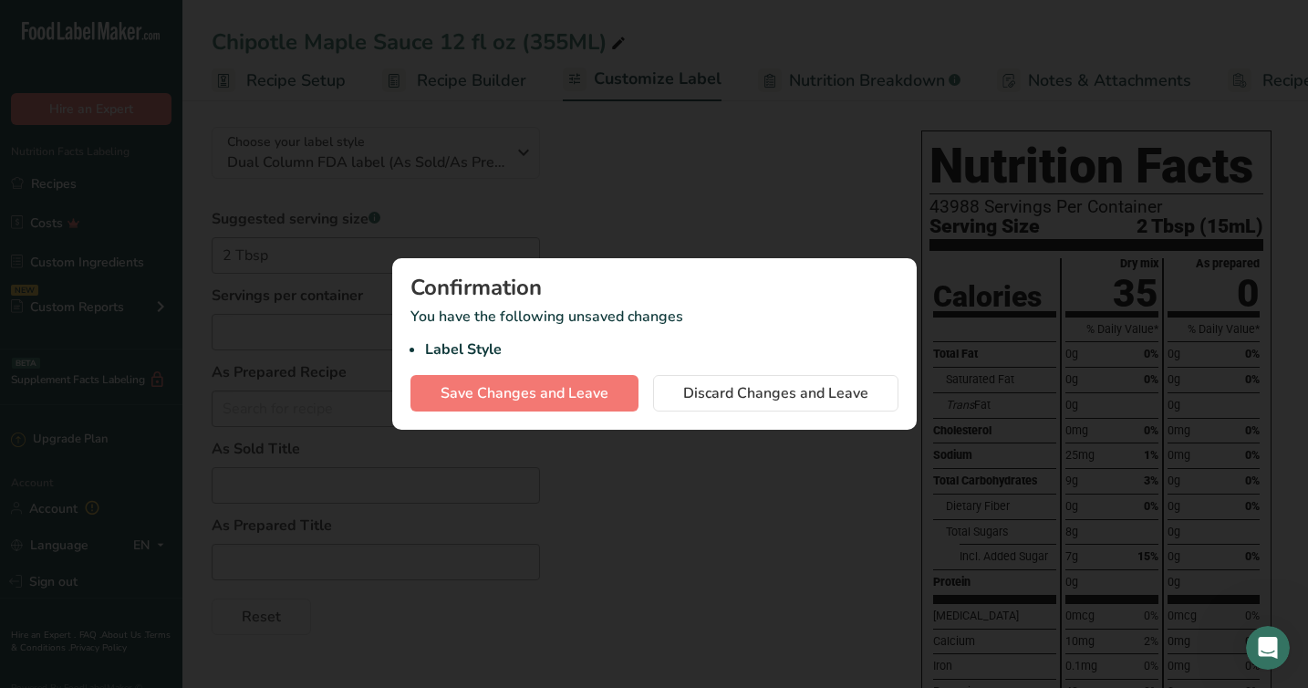
scroll to position [0, 6]
click at [515, 399] on span "Save Changes and Leave" at bounding box center [524, 393] width 168 height 22
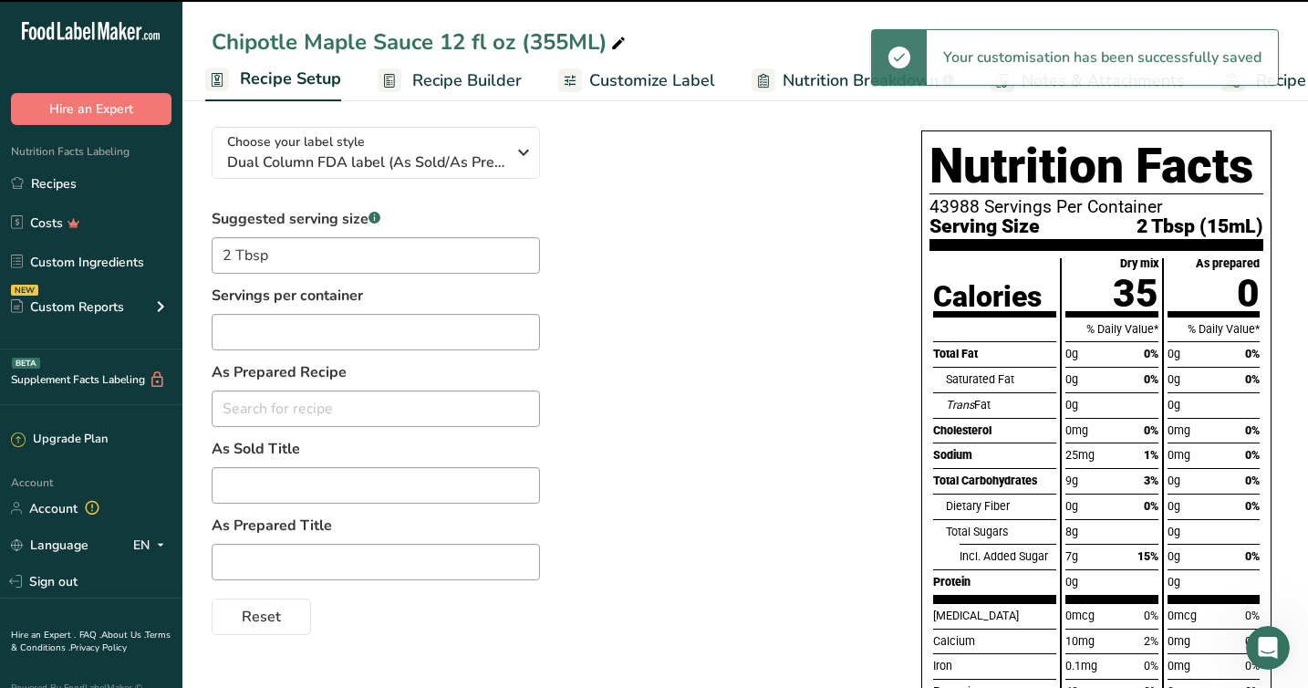
select select "22"
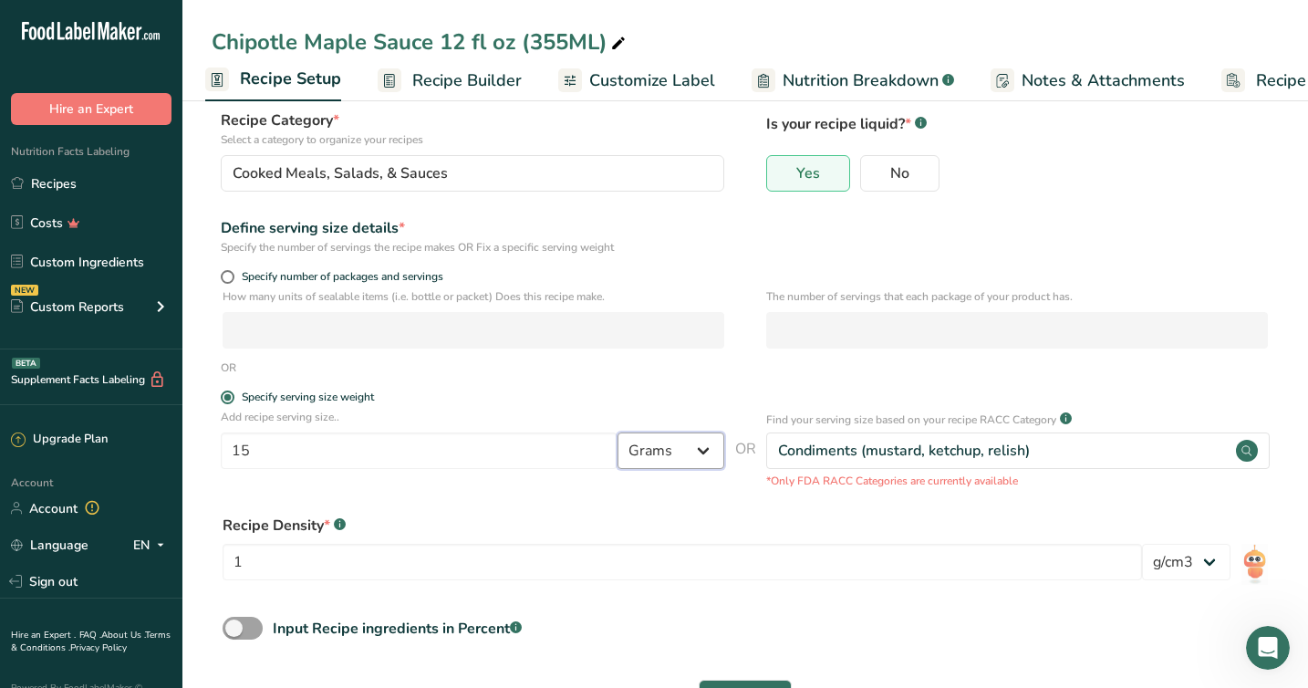
click at [680, 458] on select "Grams kg mg mcg lb oz l mL fl oz tbsp tsp cup qt gallon" at bounding box center [670, 450] width 107 height 36
select select "5"
click at [617, 432] on select "Grams kg mg mcg lb oz l mL fl oz tbsp tsp cup qt gallon" at bounding box center [670, 450] width 107 height 36
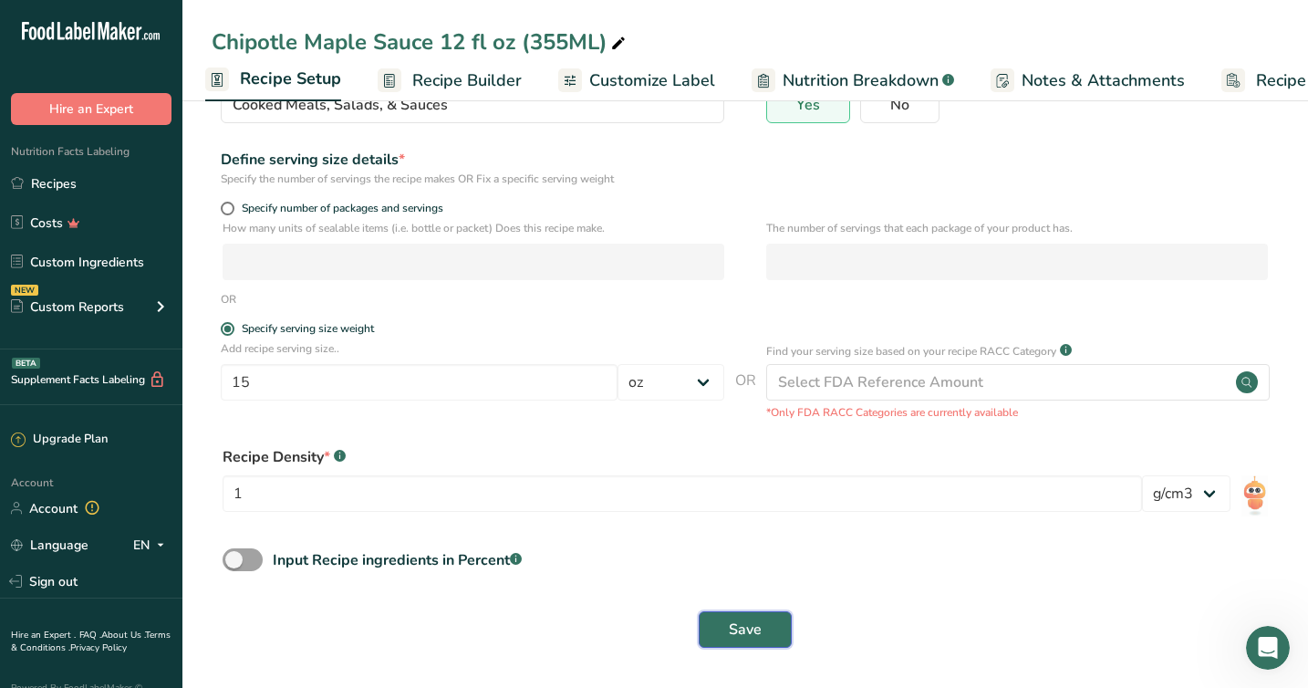
click at [742, 632] on span "Save" at bounding box center [745, 629] width 33 height 22
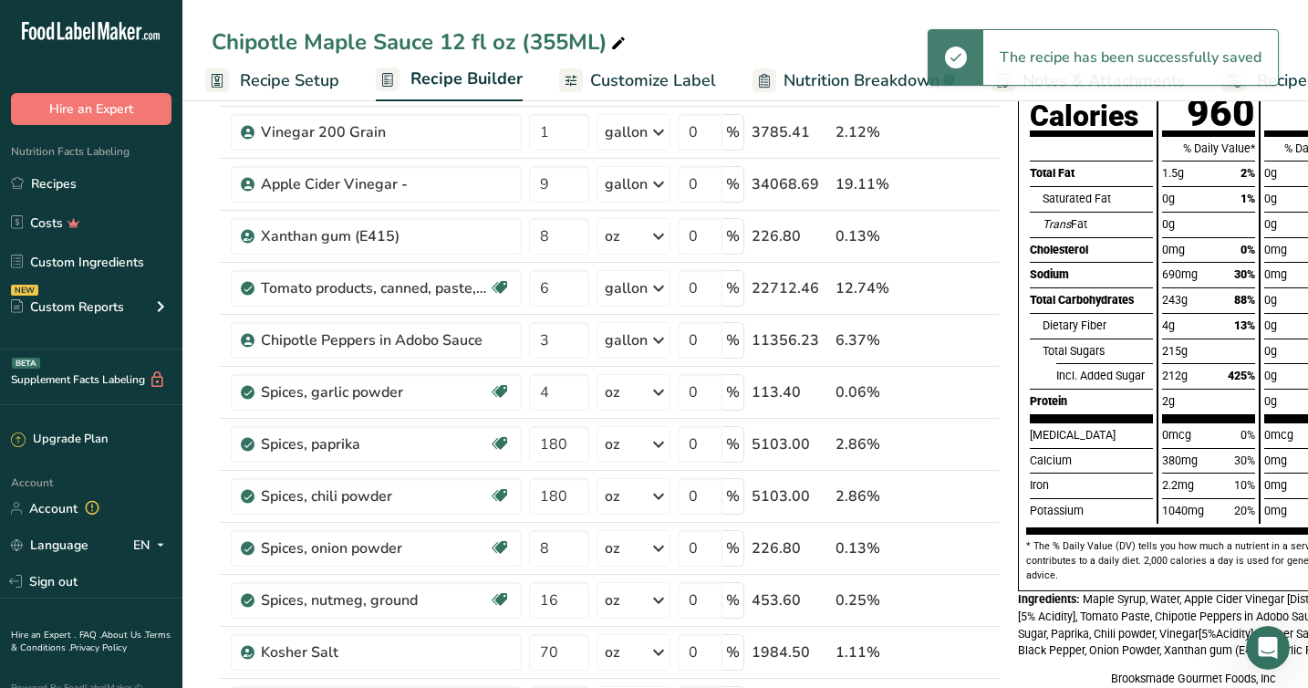
click at [292, 75] on span "Recipe Setup" at bounding box center [289, 80] width 99 height 25
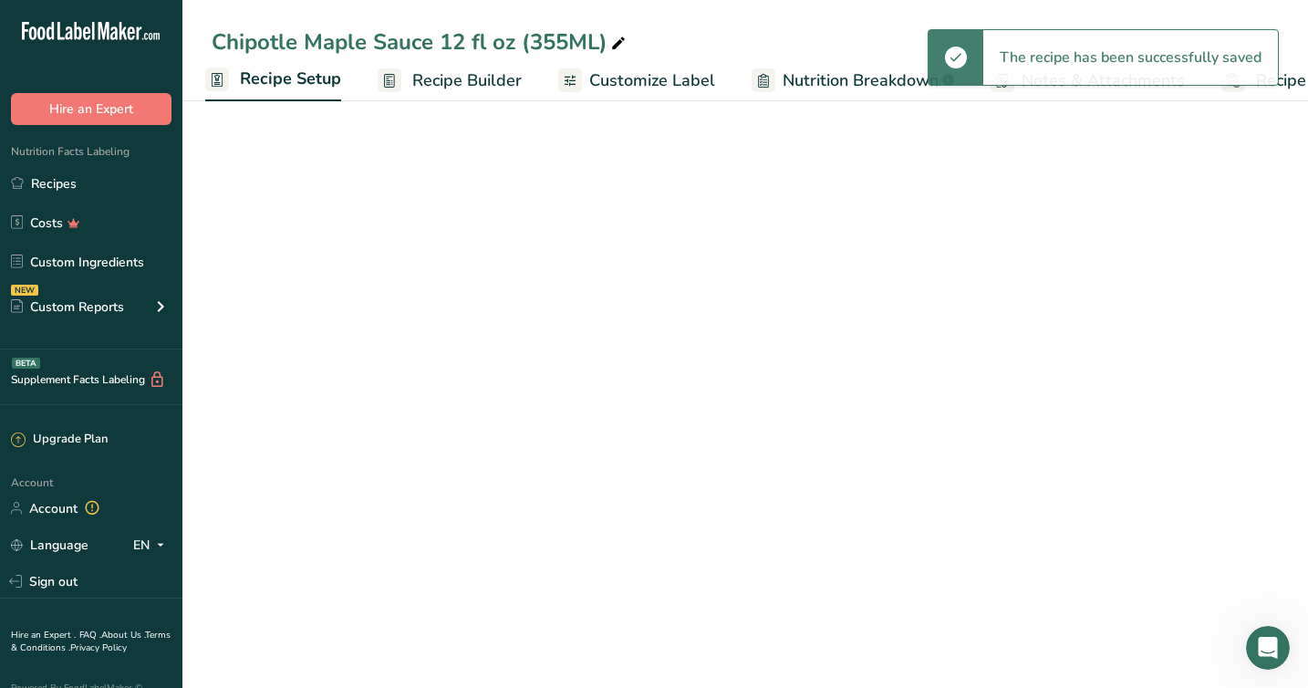
select select "5"
select select "22"
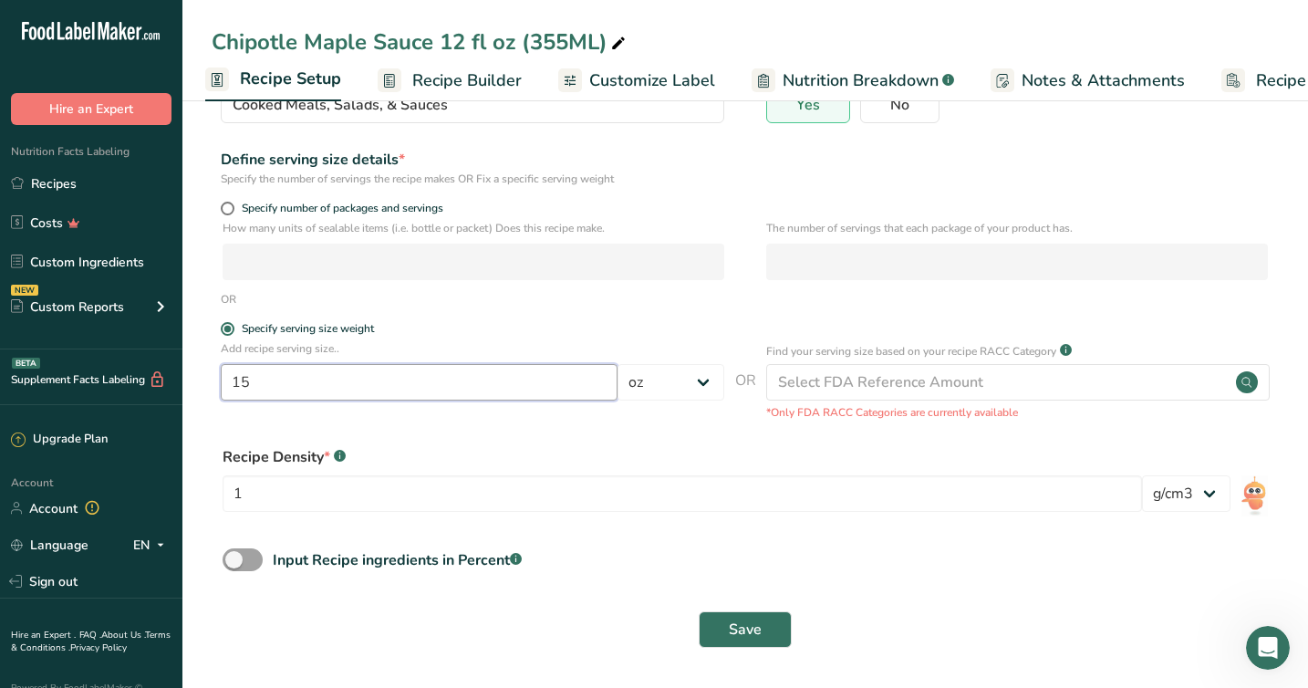
click at [263, 386] on input "15" at bounding box center [419, 382] width 397 height 36
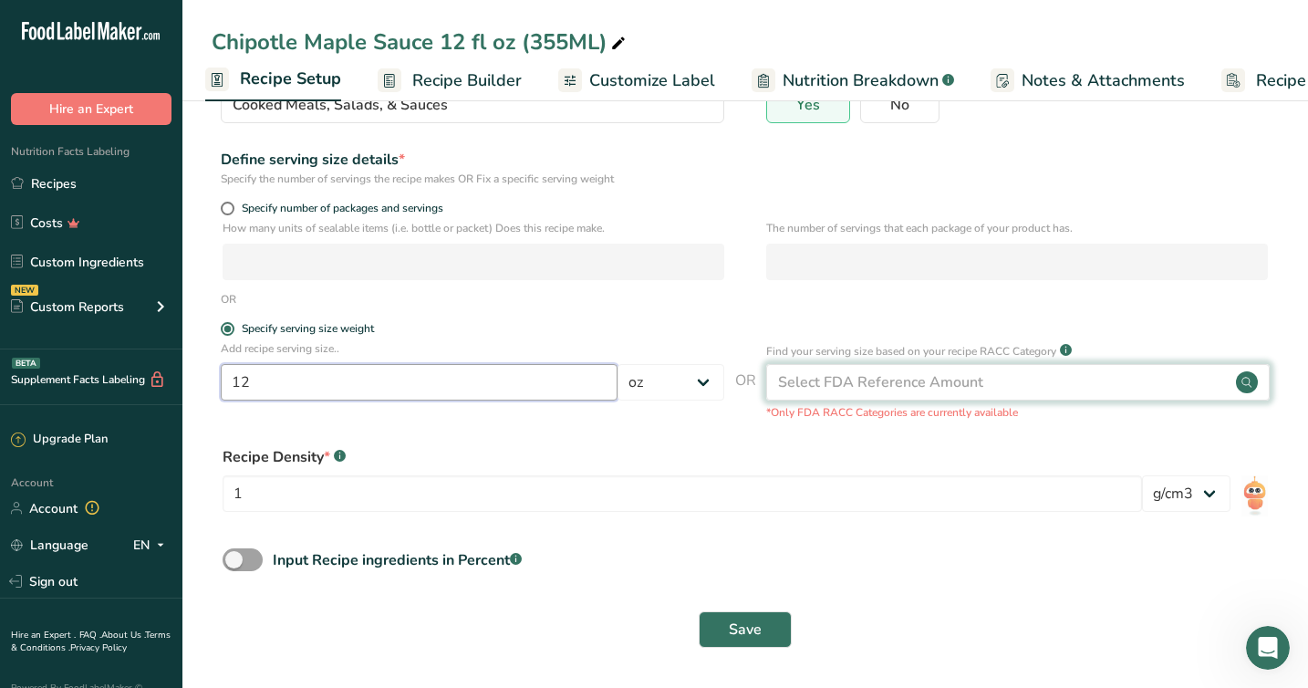
type input "12"
click at [836, 381] on div "Select FDA Reference Amount" at bounding box center [880, 382] width 205 height 22
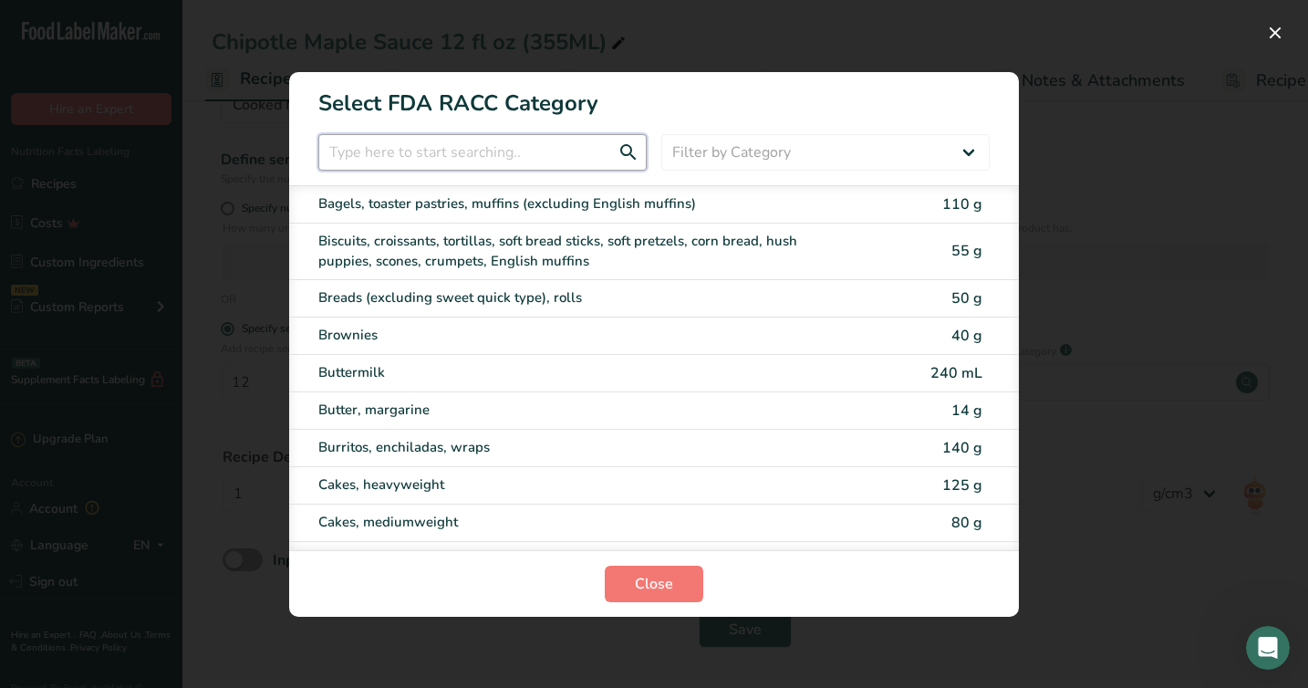
click at [467, 146] on input "RACC Category Selection Modal" at bounding box center [482, 152] width 328 height 36
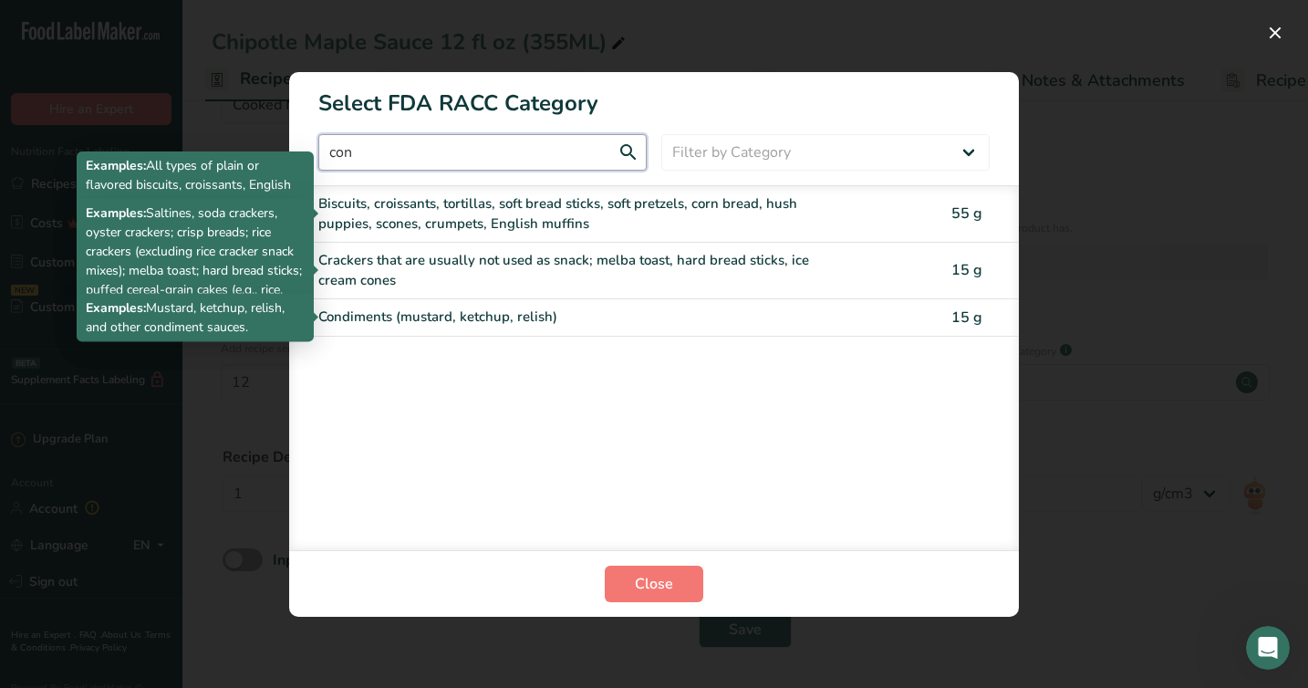
type input "con"
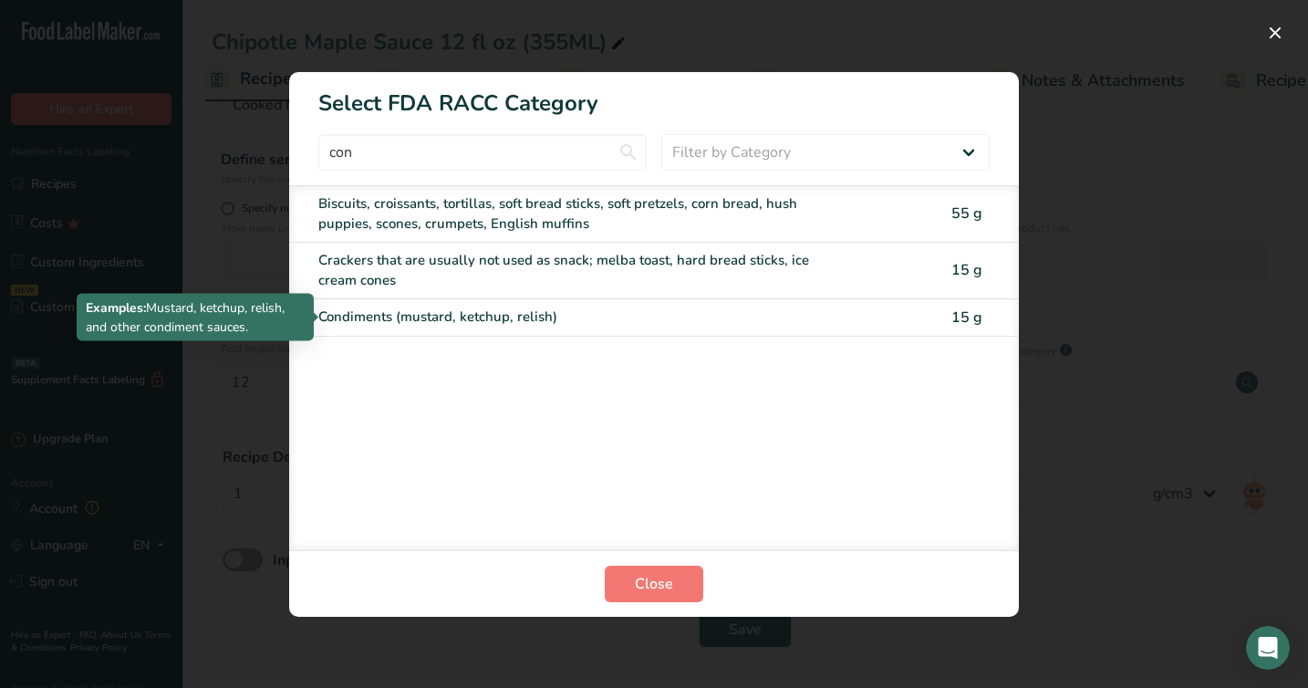
click at [436, 323] on div "Condiments (mustard, ketchup, relish)" at bounding box center [577, 316] width 518 height 21
type input "15"
select select "0"
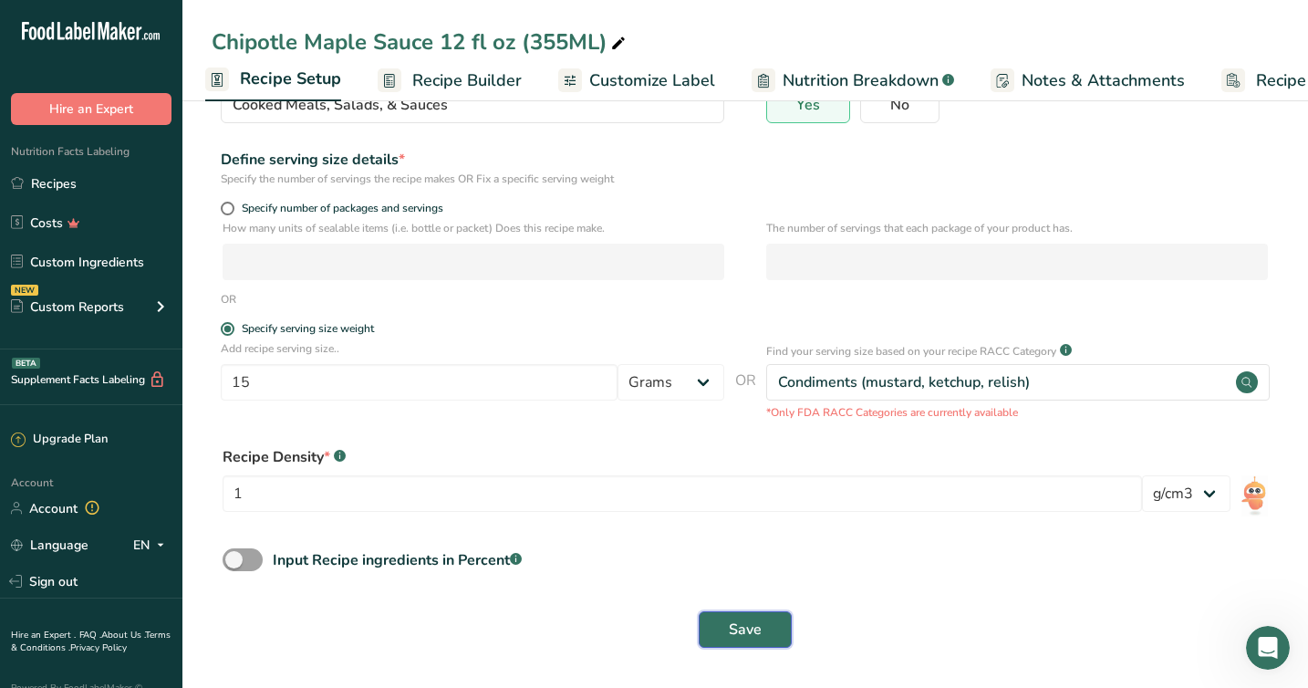
click at [752, 630] on span "Save" at bounding box center [745, 629] width 33 height 22
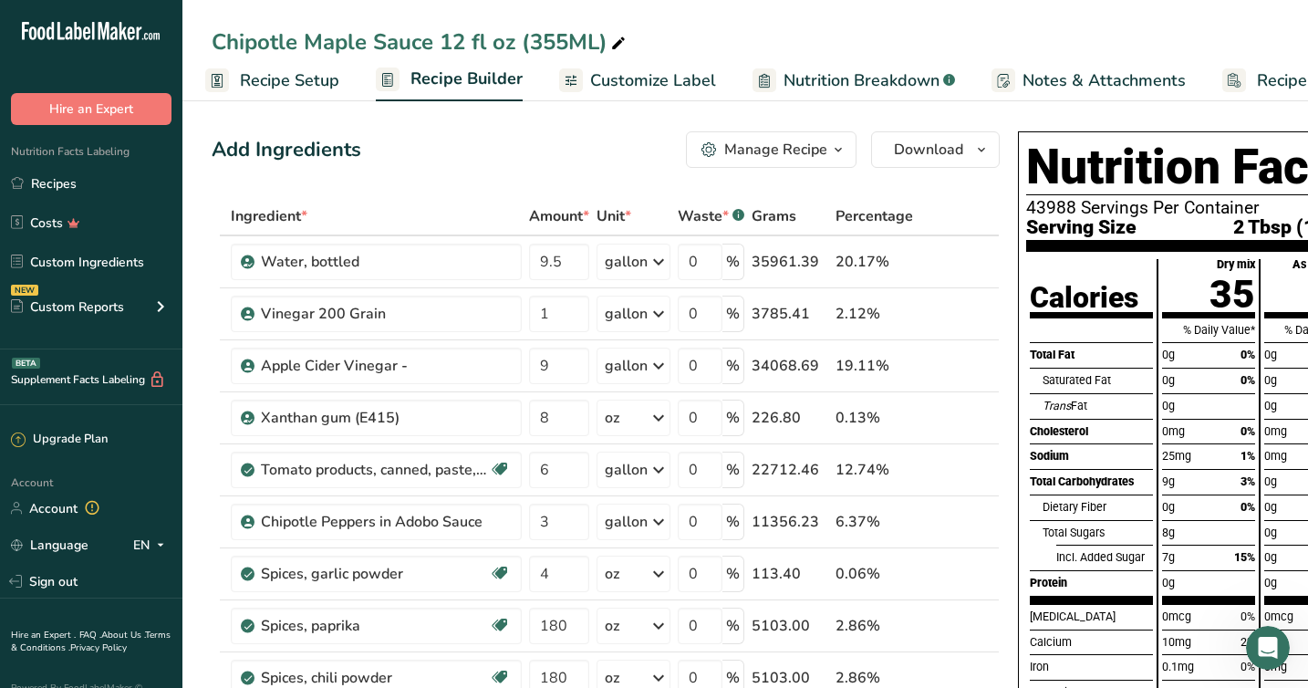
click at [285, 82] on span "Recipe Setup" at bounding box center [289, 80] width 99 height 25
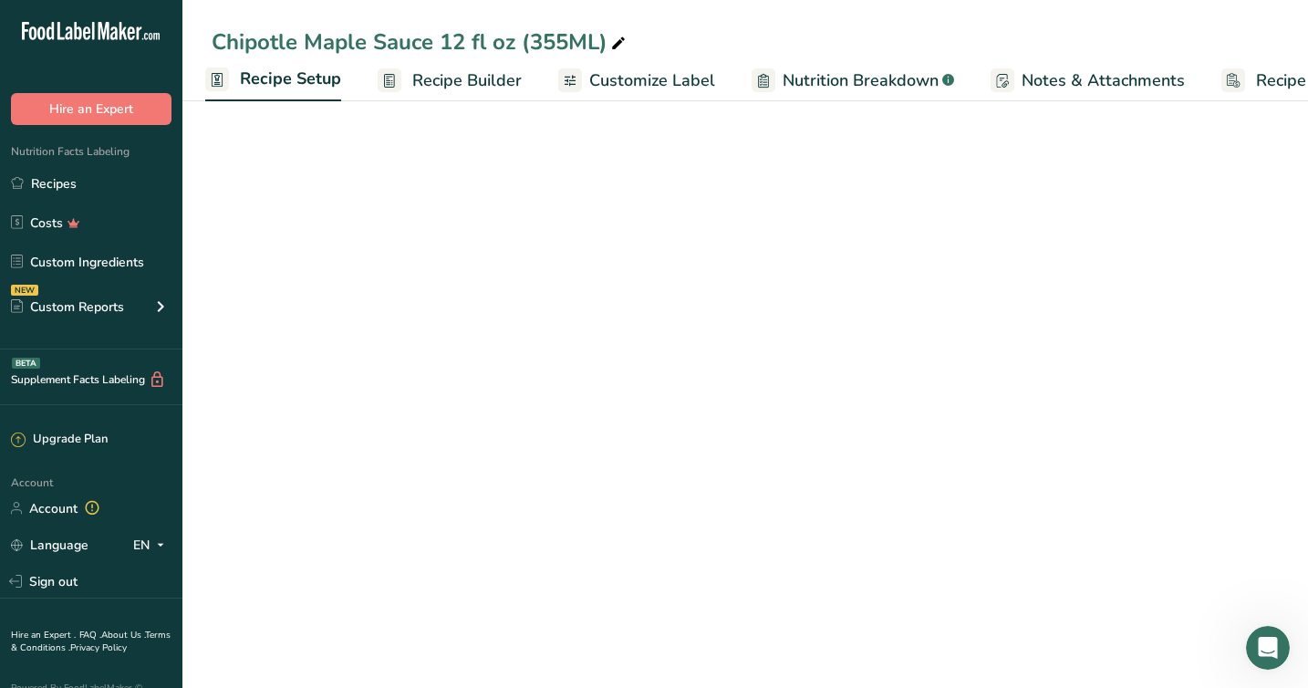
select select "22"
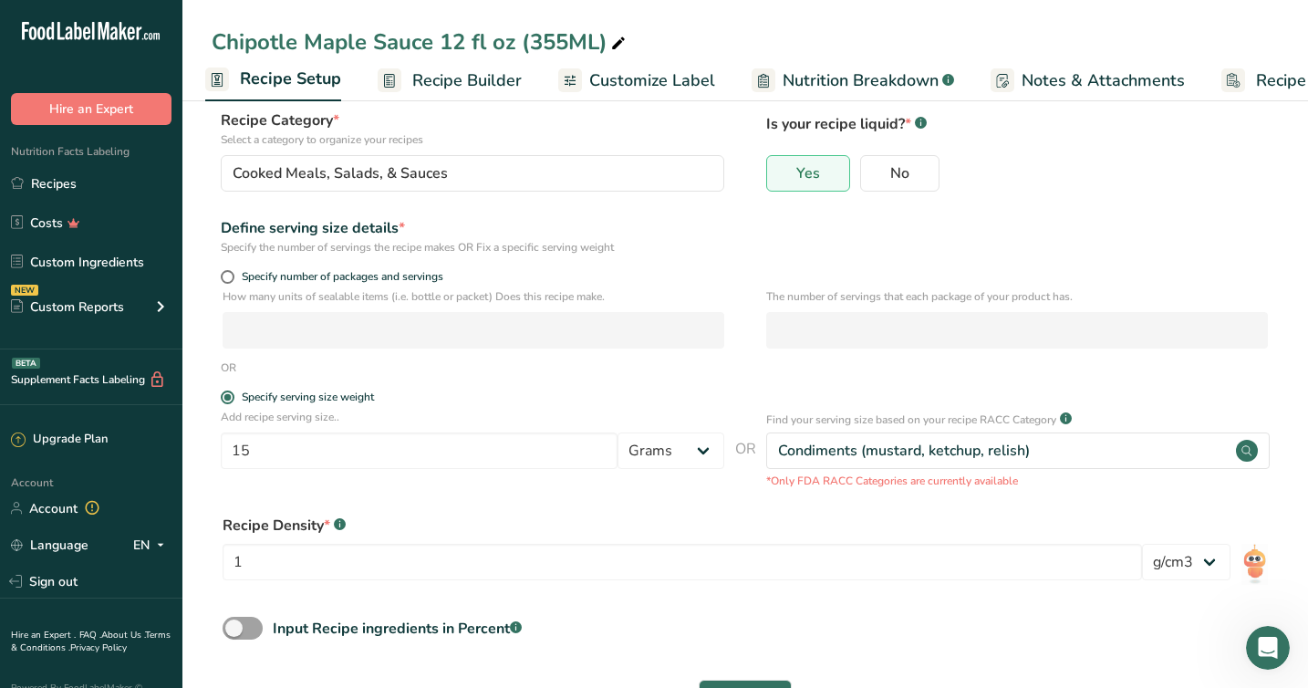
scroll to position [89, 0]
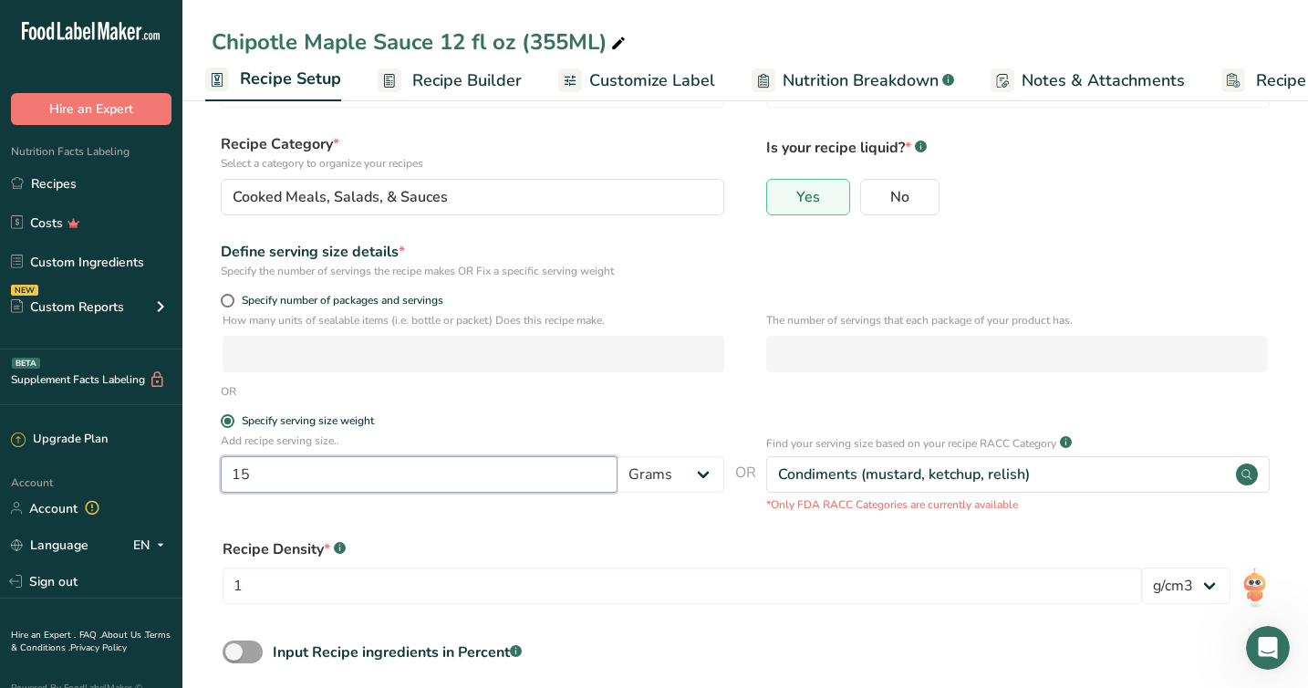
click at [279, 475] on input "15" at bounding box center [419, 474] width 397 height 36
type input "12"
click at [652, 486] on select "Grams kg mg mcg lb oz l mL fl oz tbsp tsp cup qt gallon" at bounding box center [670, 474] width 107 height 36
select select "5"
click at [617, 456] on select "Grams kg mg mcg lb oz l mL fl oz tbsp tsp cup qt gallon" at bounding box center [670, 474] width 107 height 36
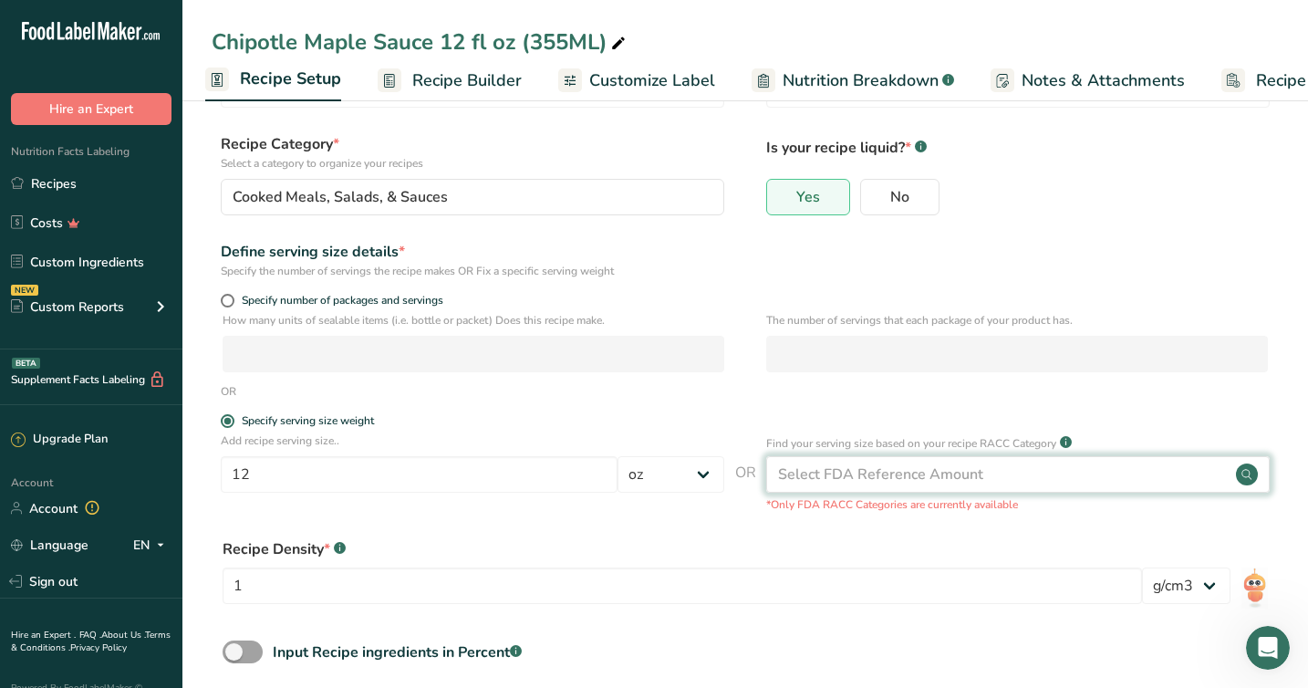
click at [832, 465] on div "Select FDA Reference Amount" at bounding box center [880, 474] width 205 height 22
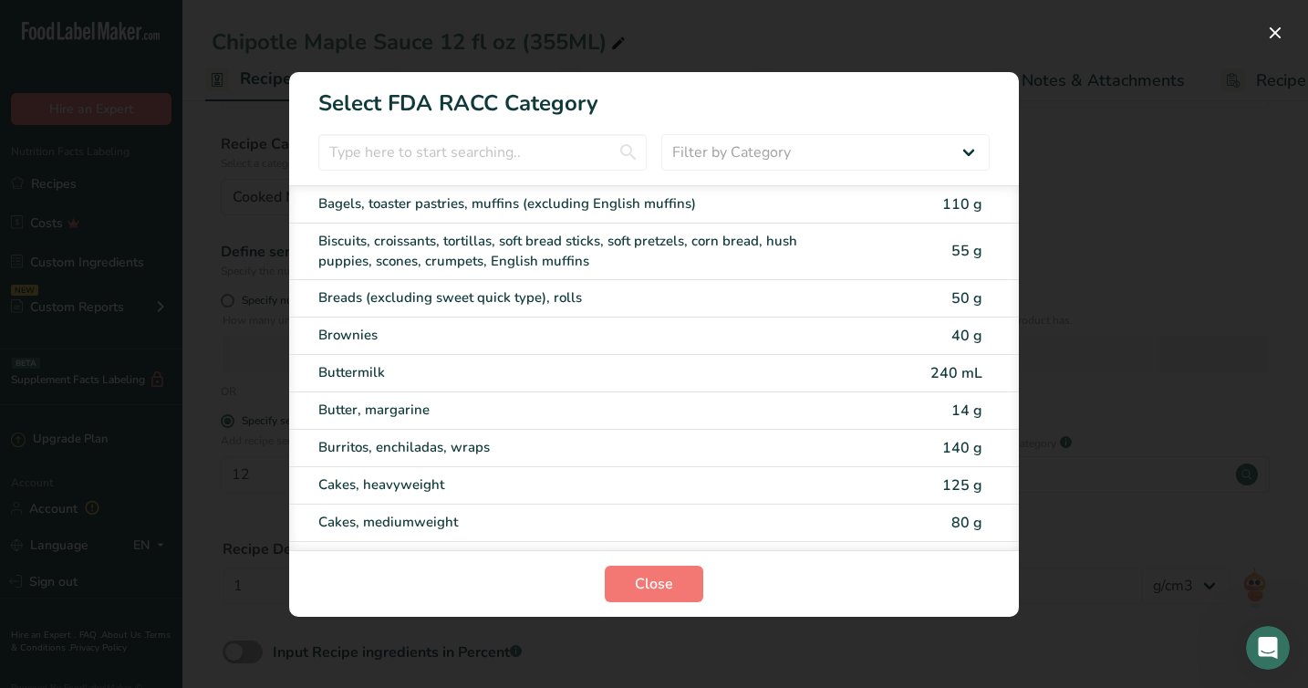
scroll to position [46, 0]
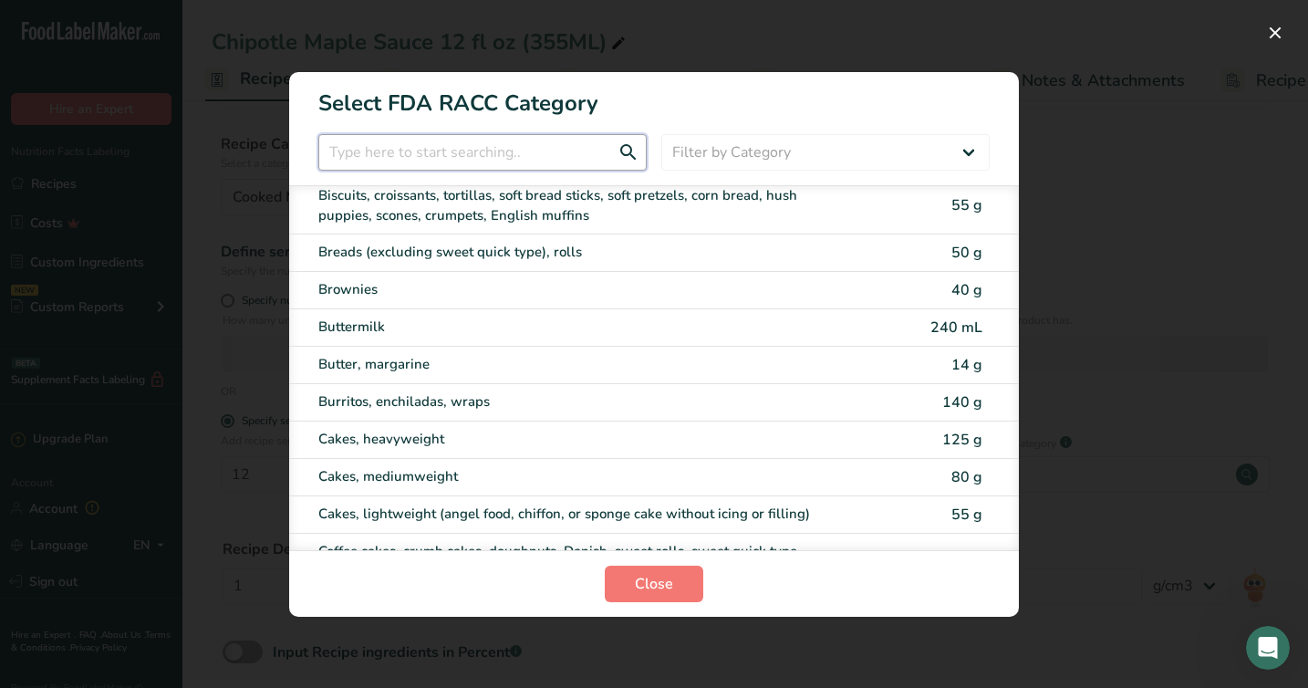
click at [449, 151] on input "RACC Category Selection Modal" at bounding box center [482, 152] width 328 height 36
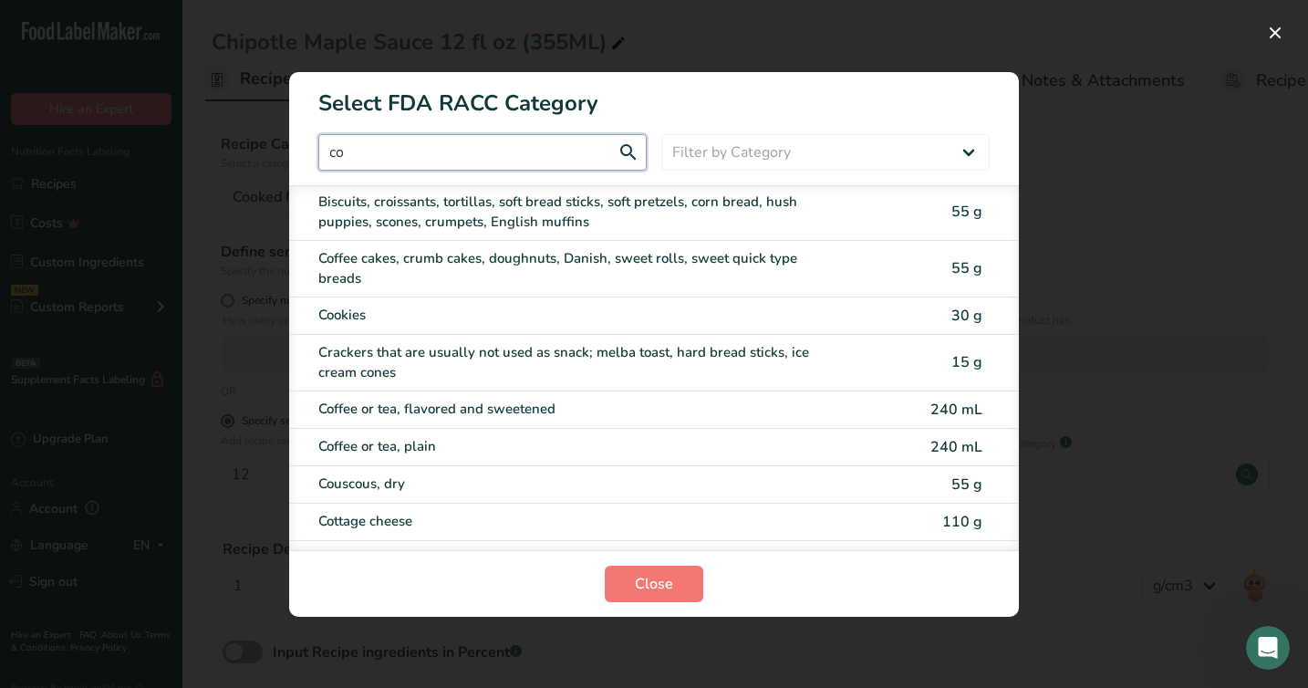
scroll to position [0, 0]
type input "c"
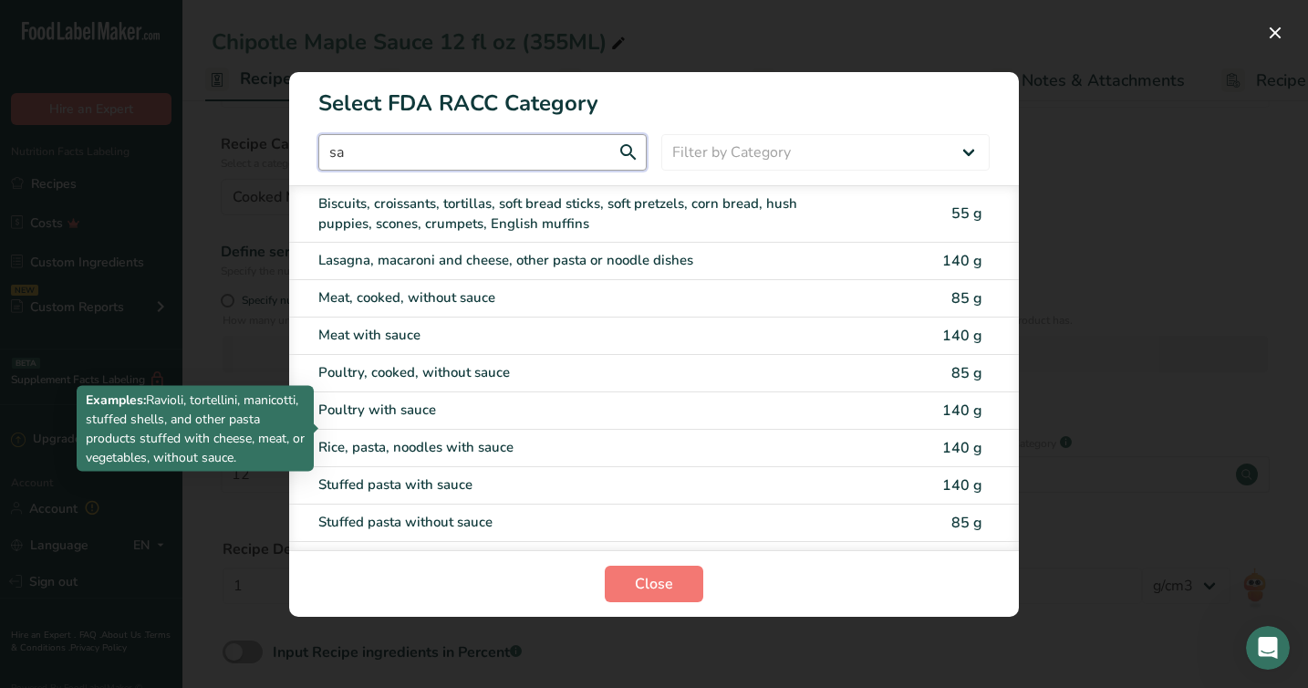
type input "s"
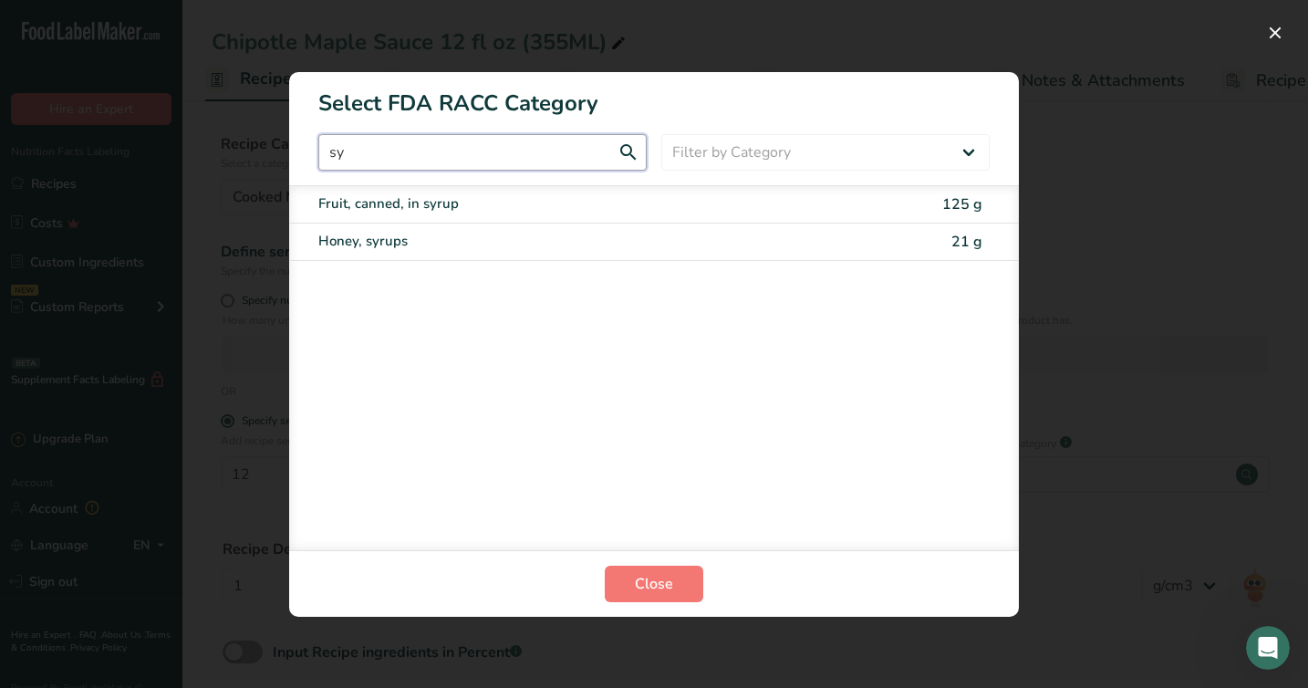
type input "s"
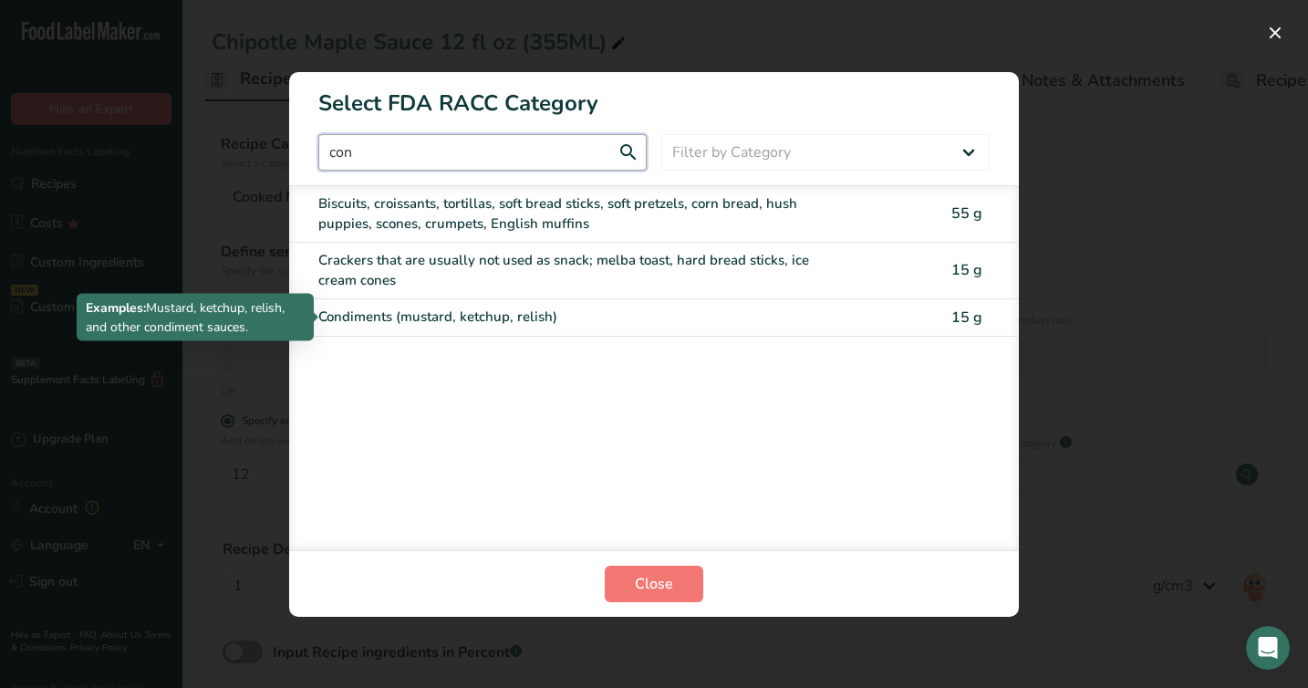
type input "con"
click at [432, 313] on div "Condiments (mustard, ketchup, relish)" at bounding box center [577, 316] width 518 height 21
type input "15"
select select "0"
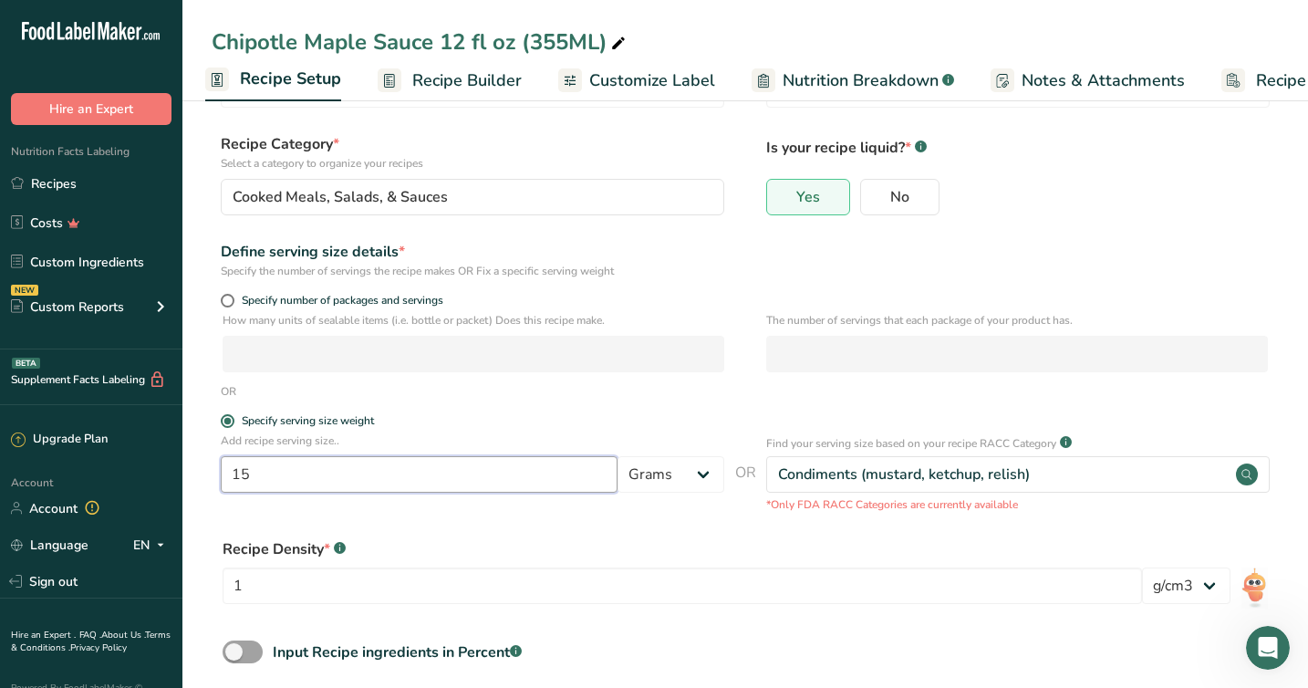
drag, startPoint x: 263, startPoint y: 479, endPoint x: 176, endPoint y: 477, distance: 86.7
click at [176, 477] on div ".a-20{fill:#fff;} Hire an Expert Nutrition Facts Labeling Recipes Costs Custom …" at bounding box center [654, 345] width 1308 height 869
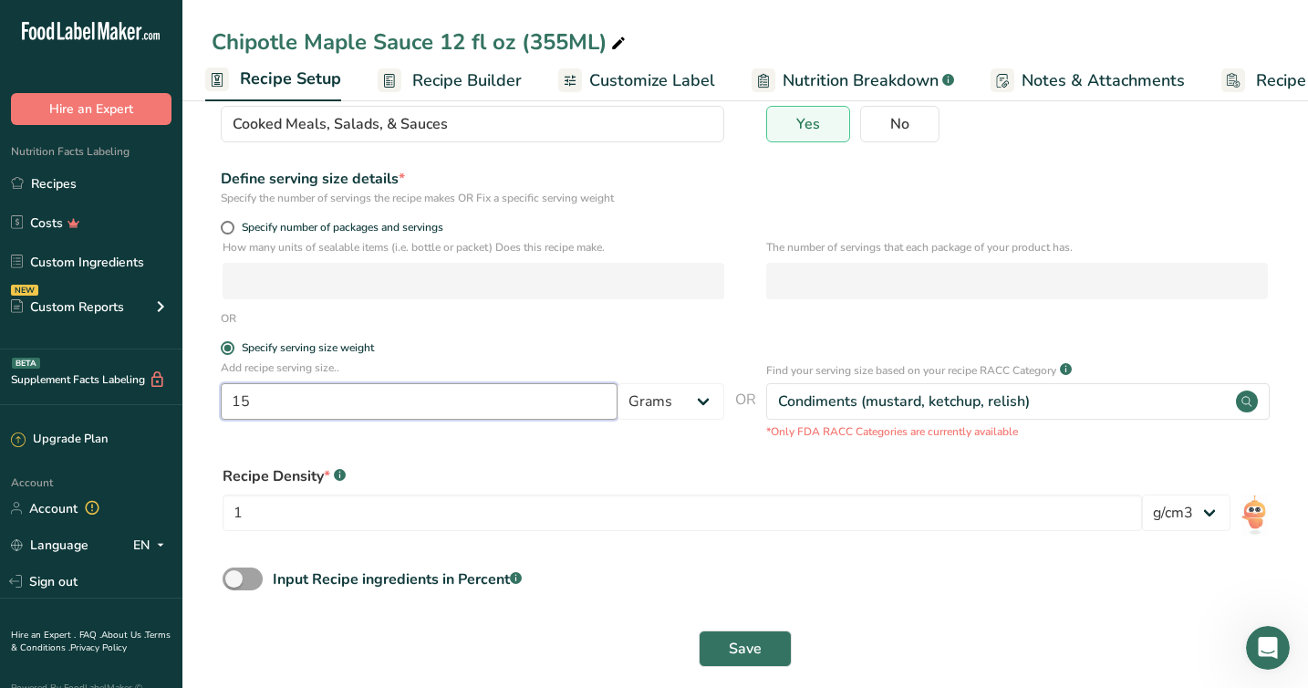
scroll to position [181, 0]
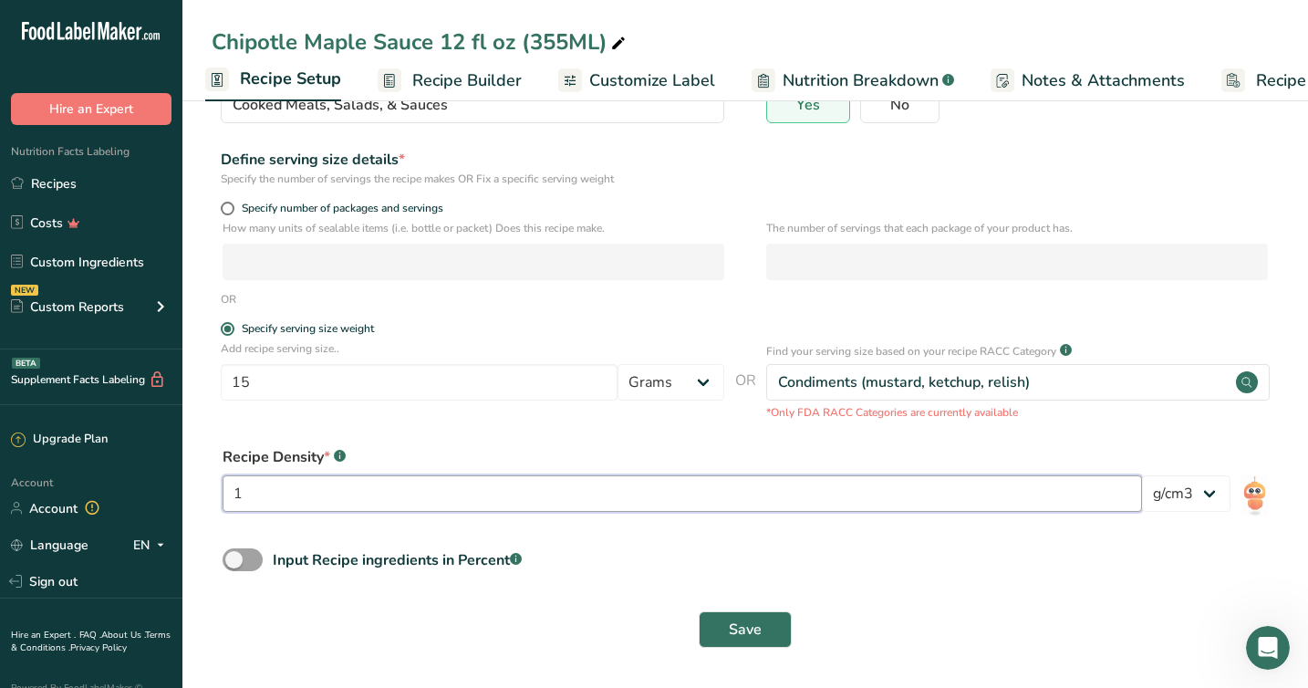
click at [491, 501] on input "1" at bounding box center [682, 493] width 919 height 36
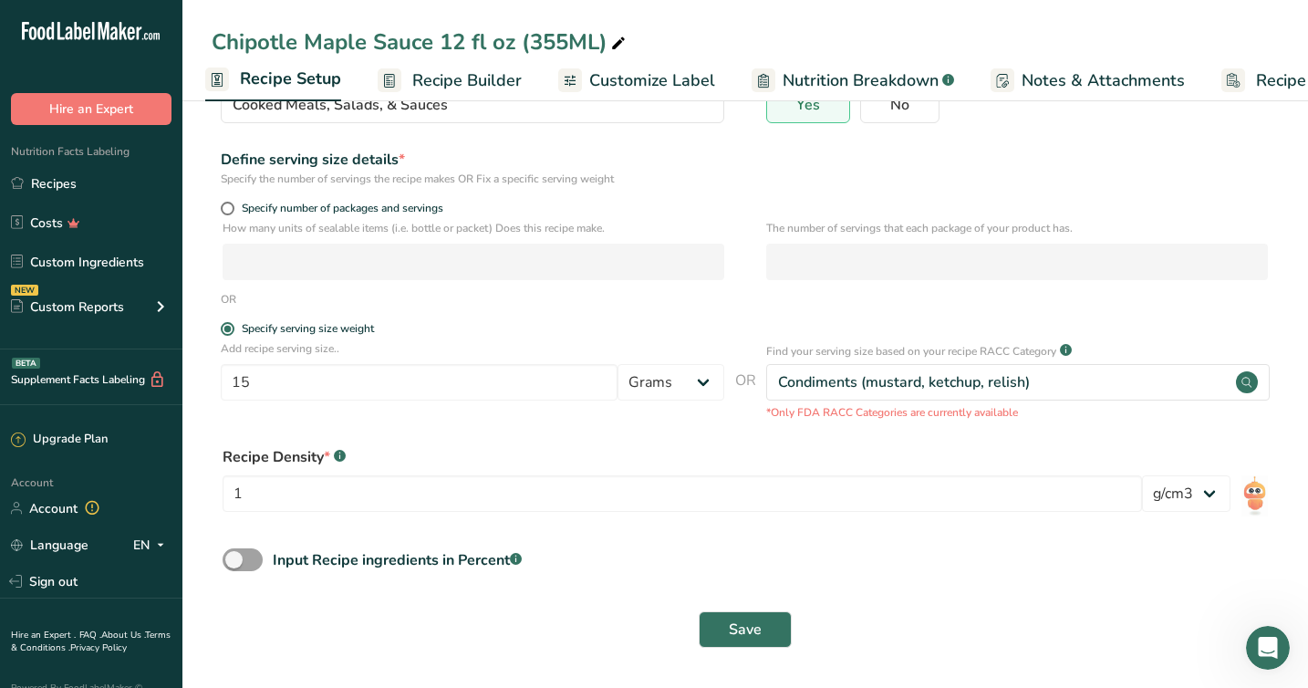
click at [468, 596] on form "Recipe name * Chipotle Maple Sauce 12 fl oz (355ML) Recipe code .a-a{fill:#3473…" at bounding box center [745, 304] width 1067 height 709
click at [1211, 503] on select "lb/ft3 g/cm3" at bounding box center [1186, 493] width 88 height 36
click at [243, 559] on span at bounding box center [243, 559] width 40 height 23
click at [234, 559] on input "Input Recipe ingredients in Percent .a-a{fill:#347362;}.b-a{fill:#fff;}" at bounding box center [229, 560] width 12 height 12
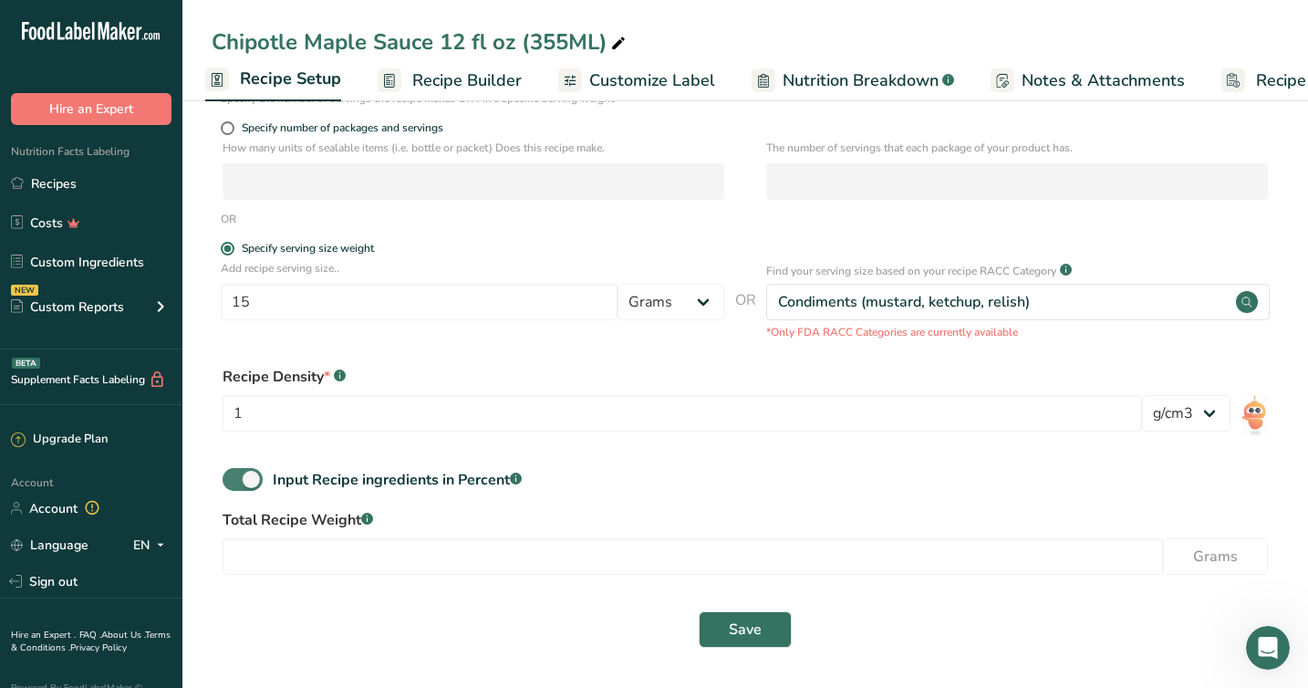
click at [243, 473] on span at bounding box center [243, 479] width 40 height 23
click at [234, 473] on input "Input Recipe ingredients in Percent .a-a{fill:#347362;}.b-a{fill:#fff;}" at bounding box center [229, 479] width 12 height 12
checkbox input "false"
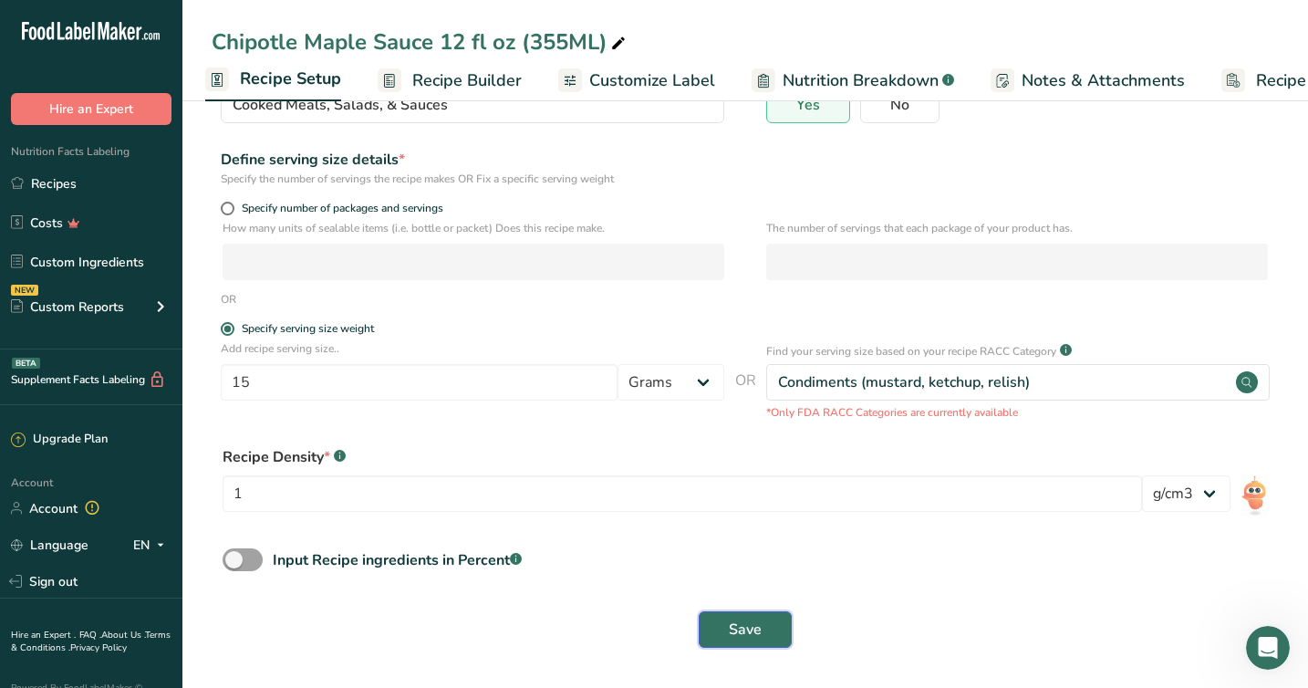
click at [747, 631] on span "Save" at bounding box center [745, 629] width 33 height 22
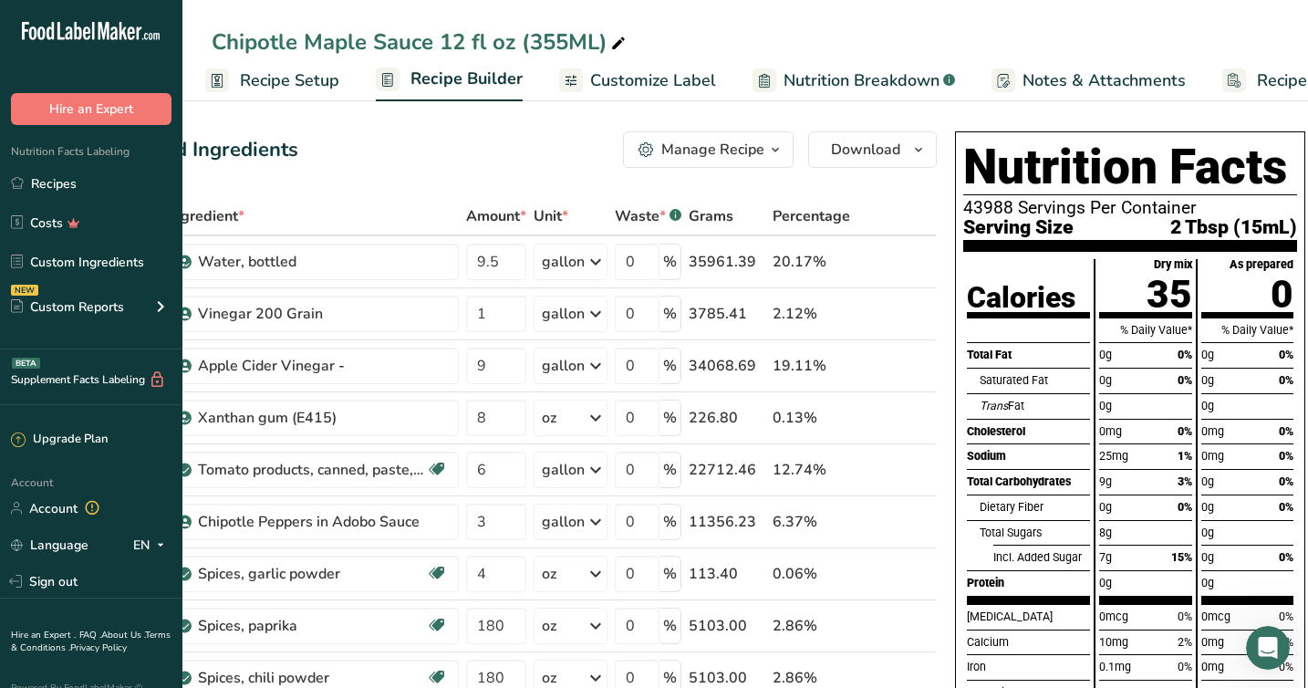
click at [630, 78] on span "Customize Label" at bounding box center [653, 80] width 126 height 25
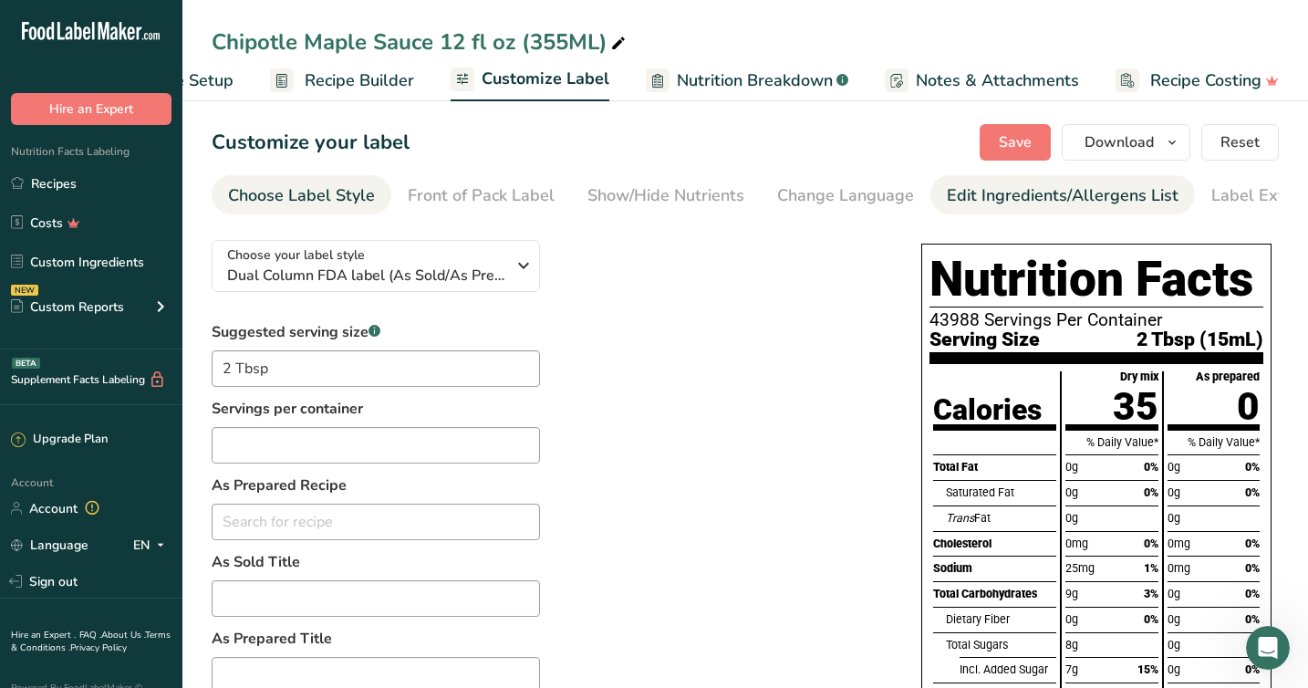
click at [1043, 192] on div "Edit Ingredients/Allergens List" at bounding box center [1063, 195] width 232 height 25
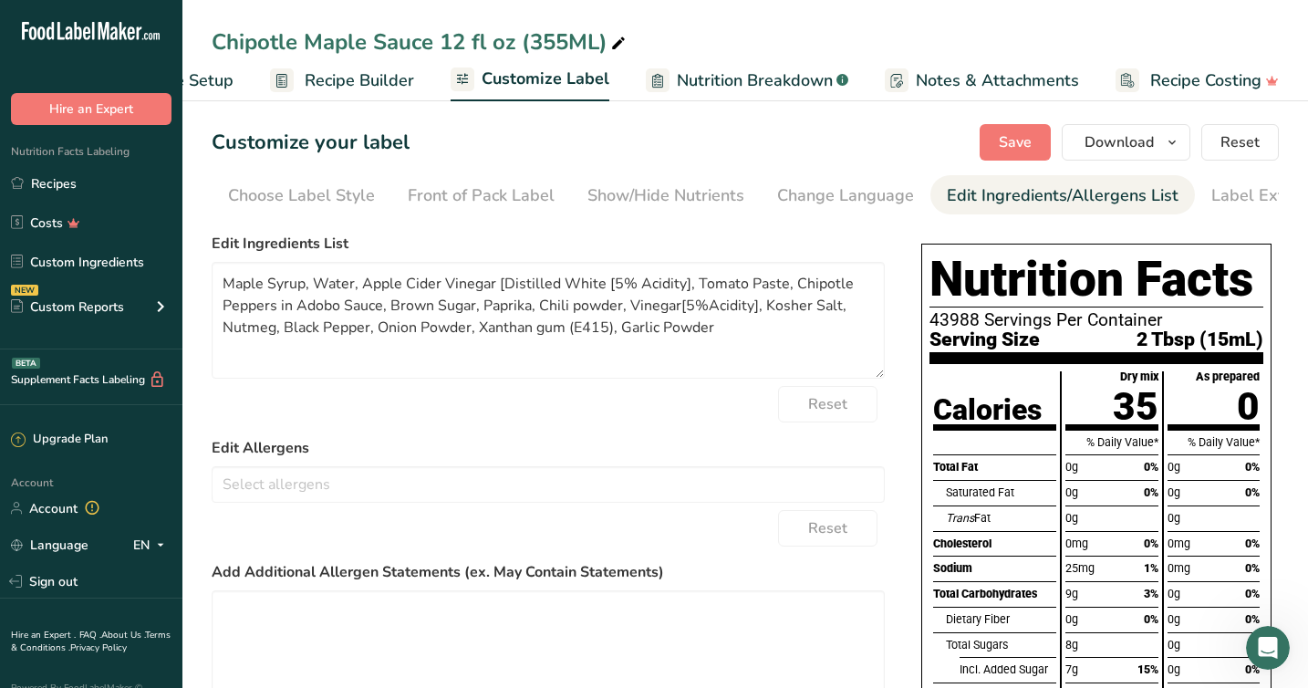
scroll to position [0, 55]
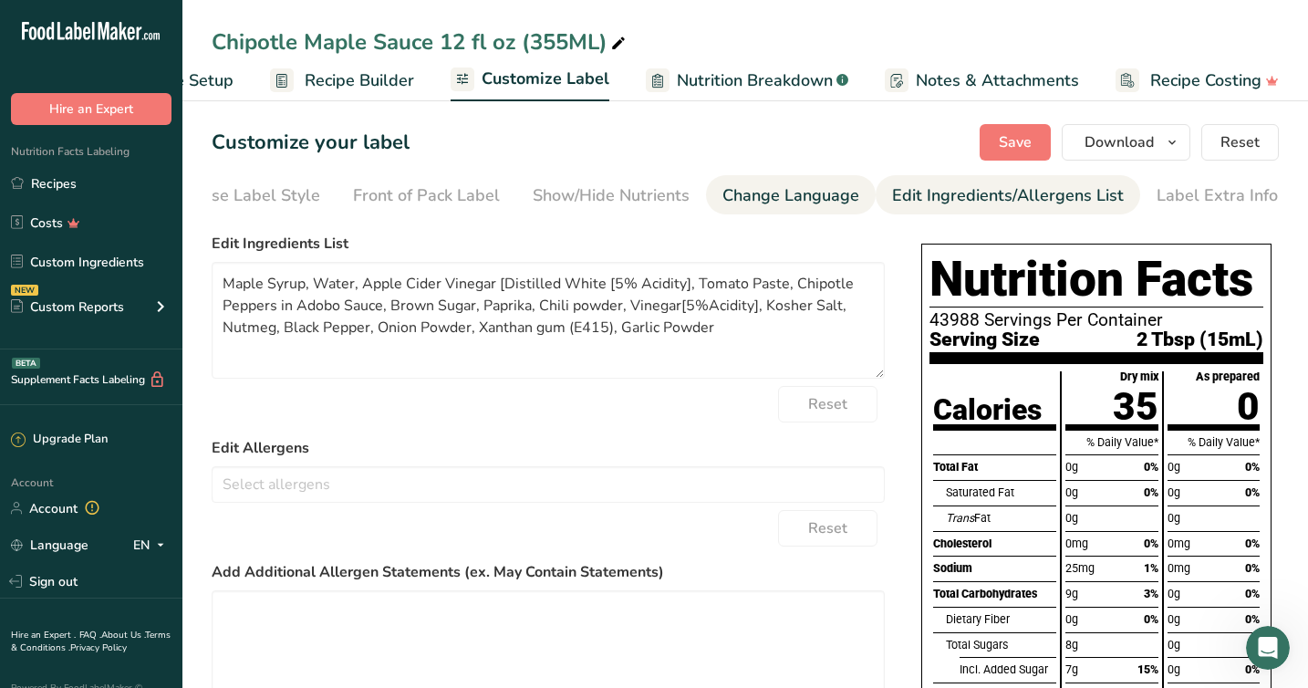
click at [740, 195] on div "Change Language" at bounding box center [790, 195] width 137 height 25
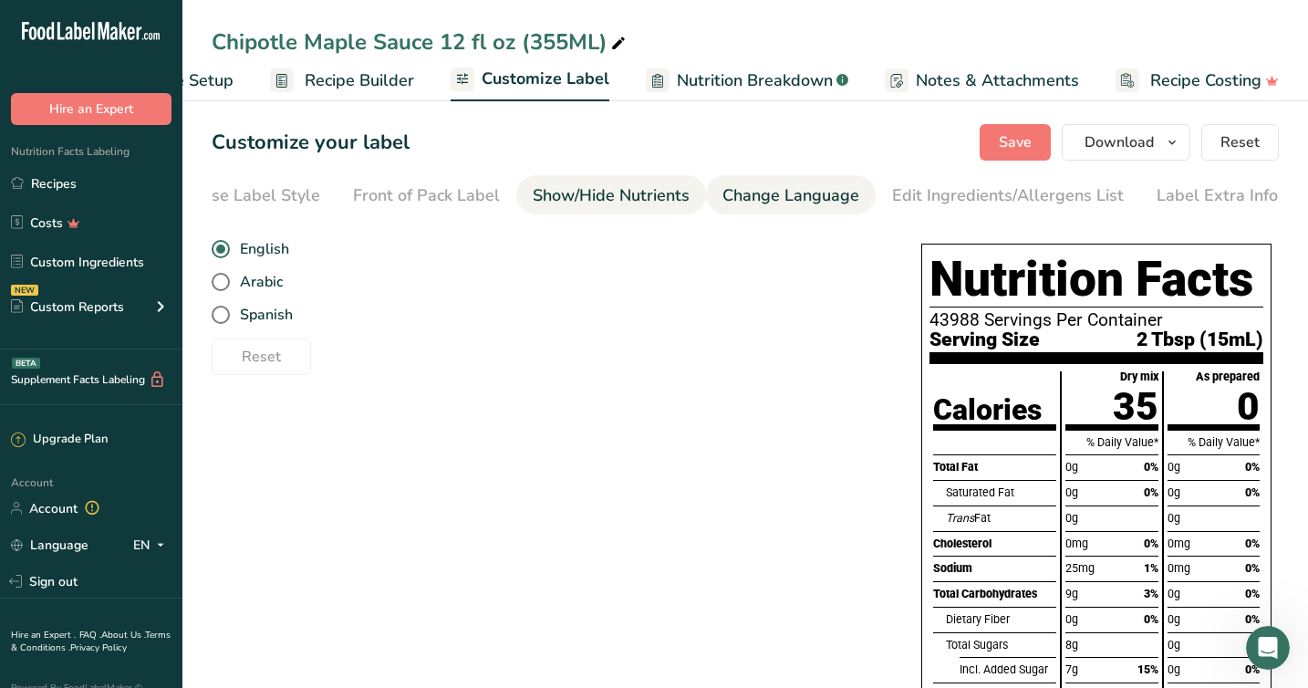
click at [571, 193] on div "Show/Hide Nutrients" at bounding box center [611, 195] width 157 height 25
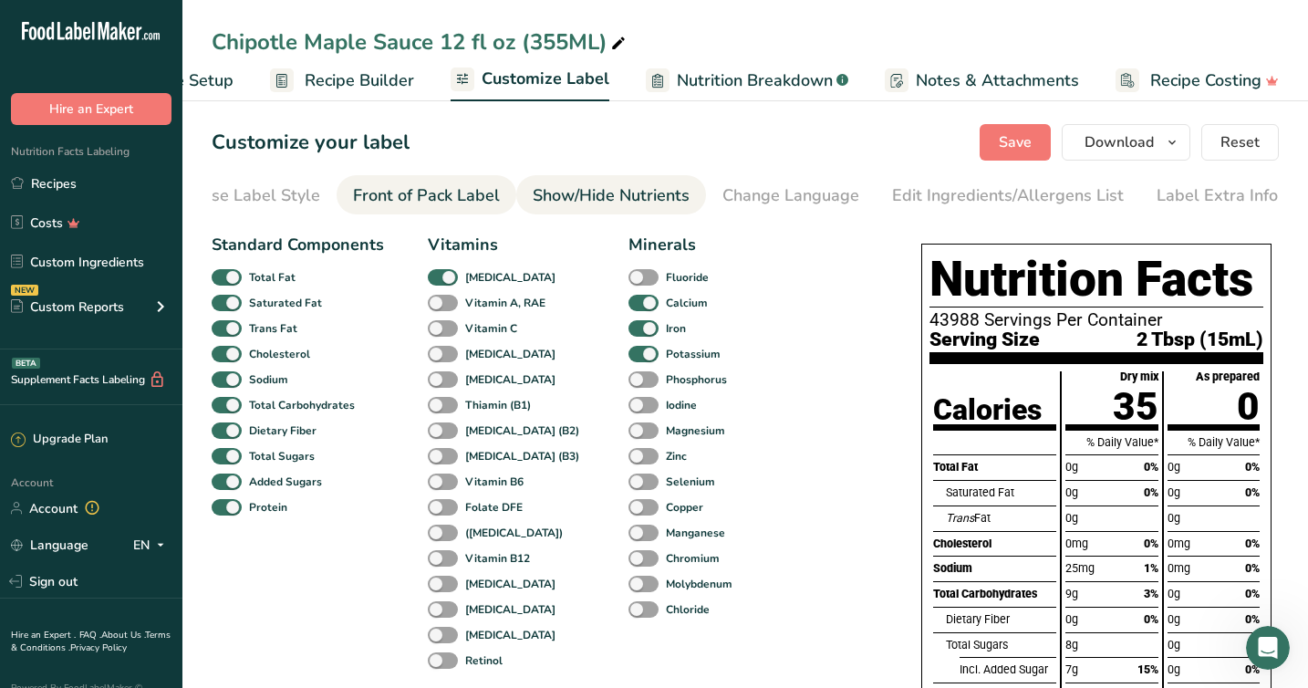
click at [386, 193] on div "Front of Pack Label" at bounding box center [426, 195] width 147 height 25
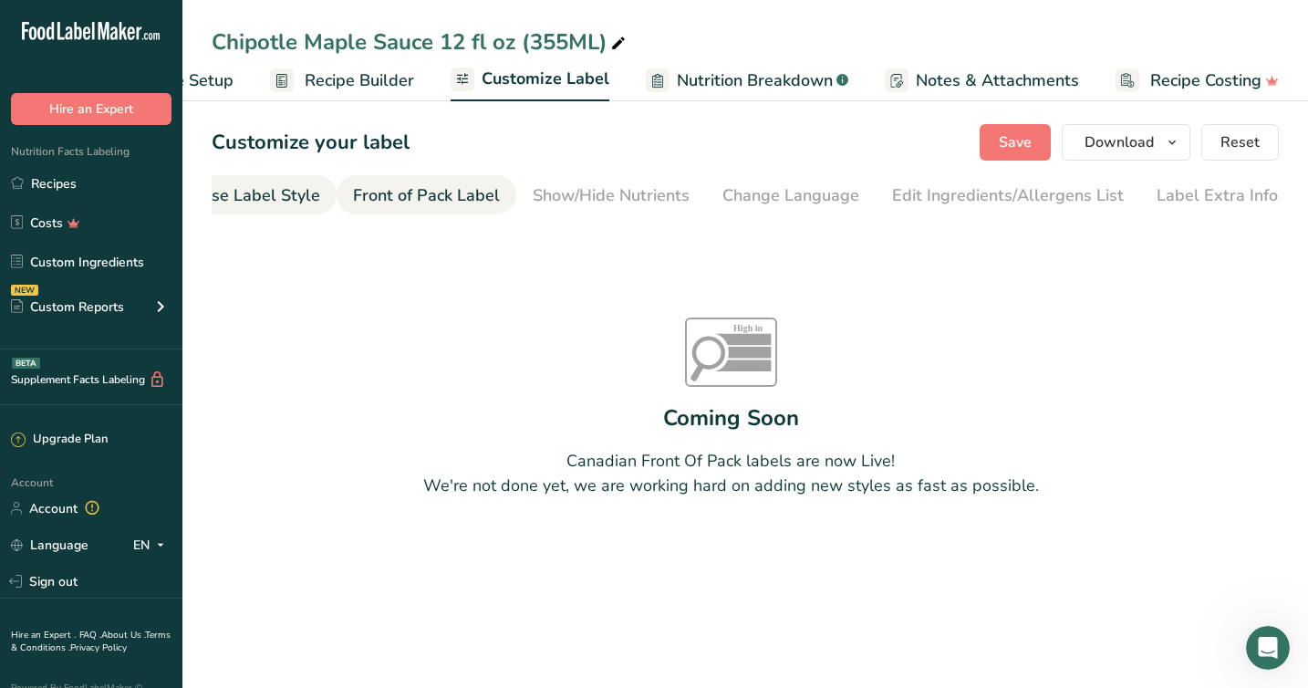
click at [274, 195] on div "Choose Label Style" at bounding box center [246, 195] width 147 height 25
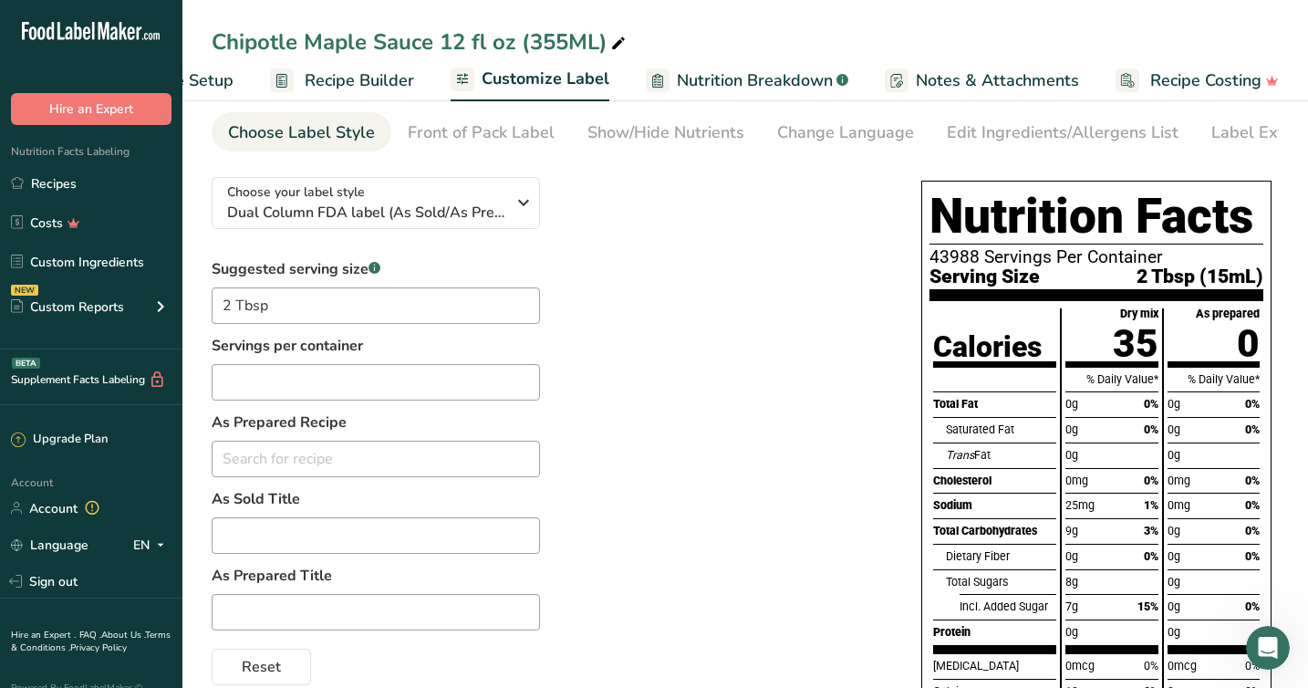
scroll to position [64, 0]
click at [289, 399] on input "text" at bounding box center [376, 381] width 328 height 36
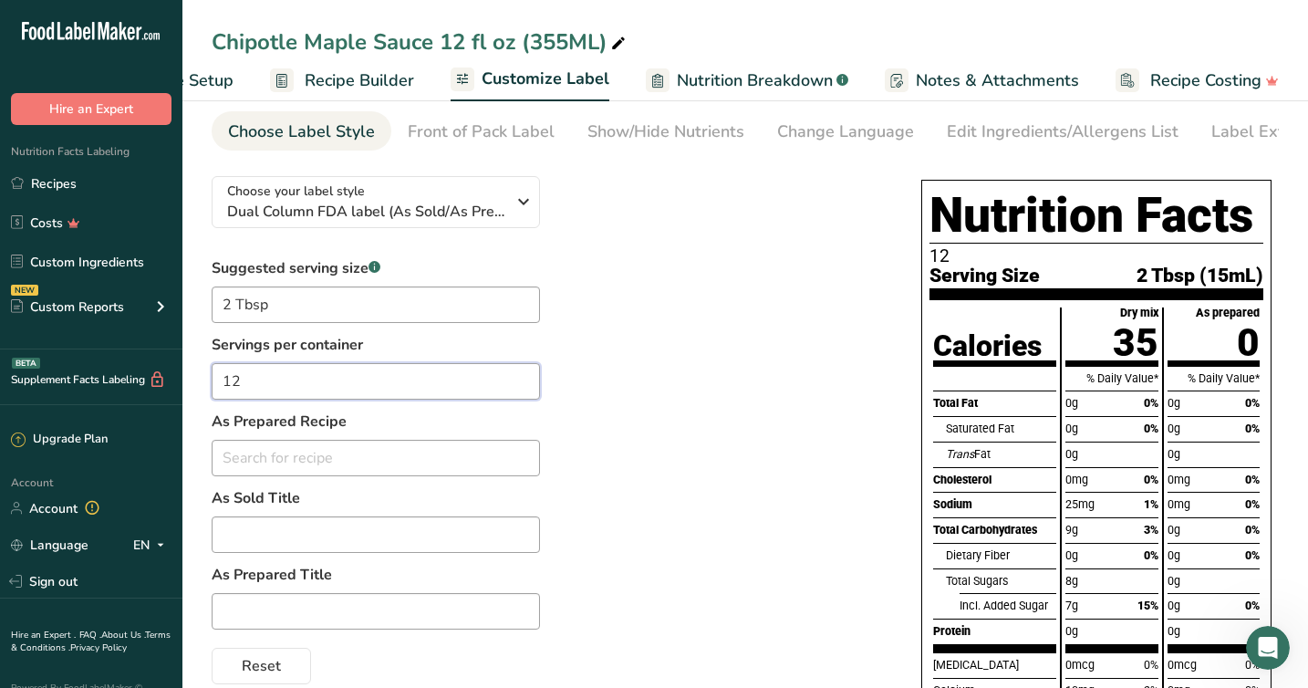
type input "12"
click at [612, 479] on div "Suggested serving size .a-a{fill:#347362;}.b-a{fill:#fff;} 2 Tbsp Servings per …" at bounding box center [548, 470] width 673 height 427
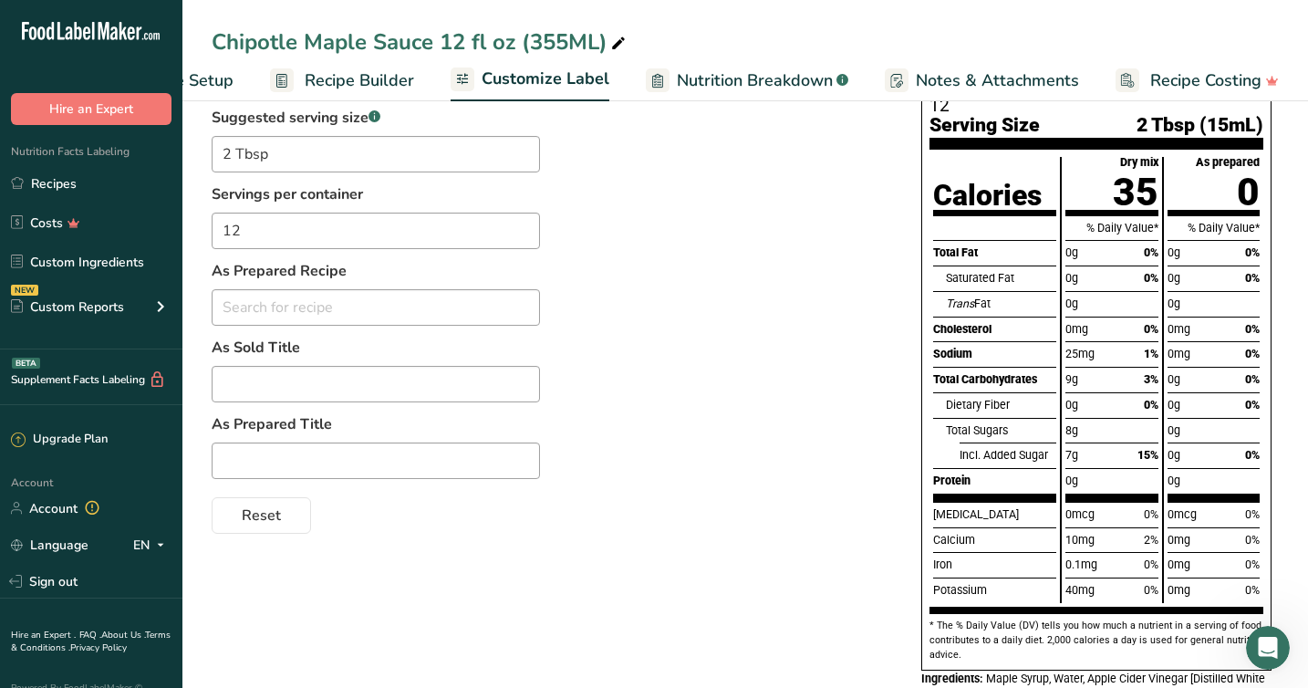
scroll to position [0, 0]
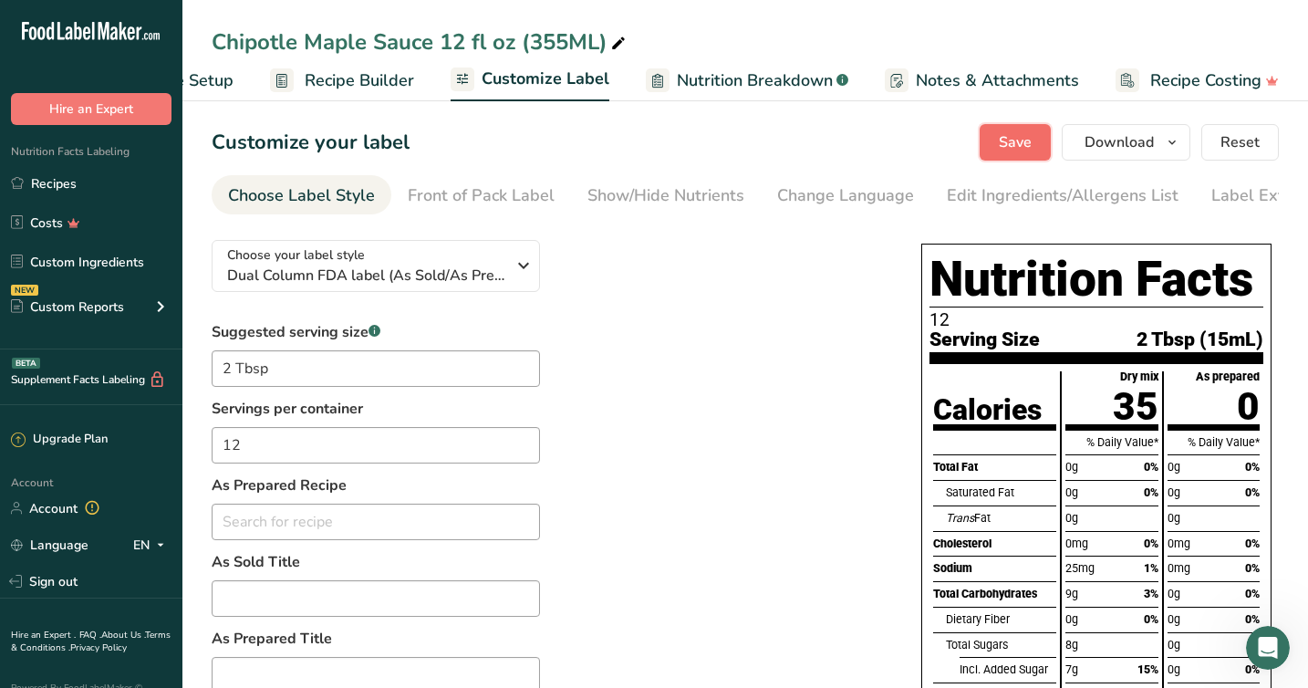
click at [1016, 139] on span "Save" at bounding box center [1015, 142] width 33 height 22
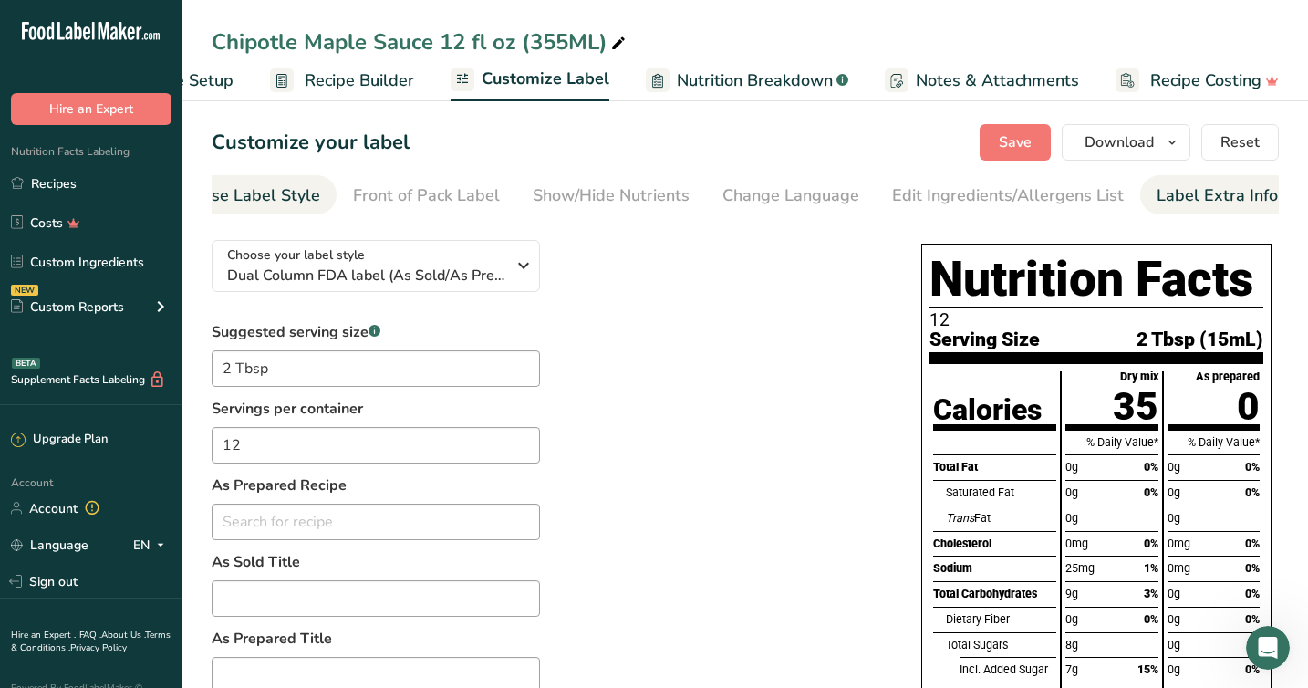
click at [1210, 201] on div "Label Extra Info" at bounding box center [1216, 195] width 121 height 25
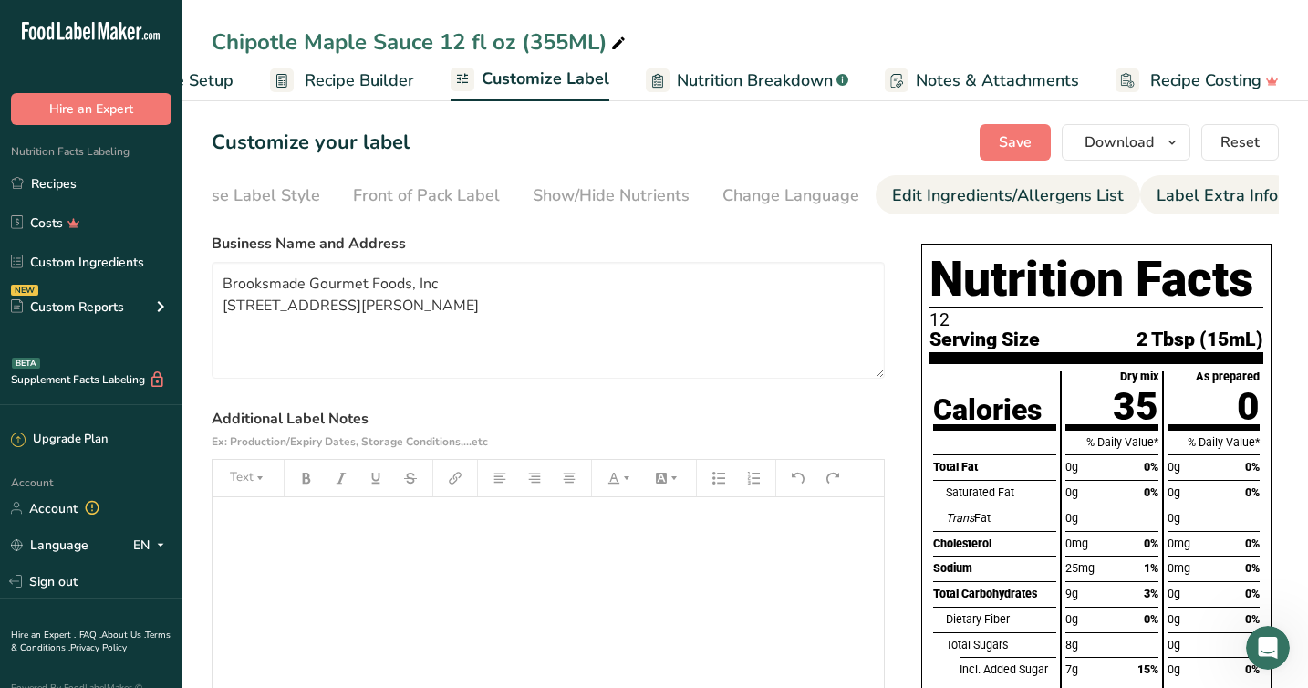
click at [1022, 194] on div "Edit Ingredients/Allergens List" at bounding box center [1008, 195] width 232 height 25
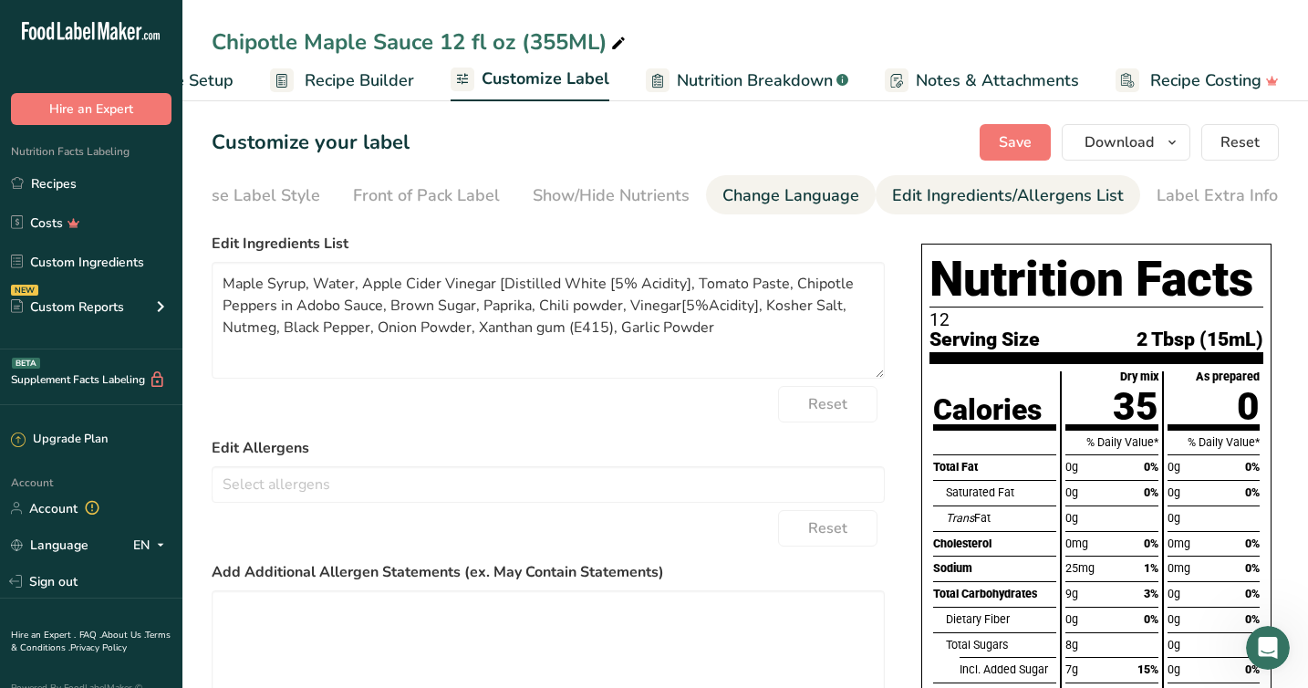
click at [781, 192] on div "Change Language" at bounding box center [790, 195] width 137 height 25
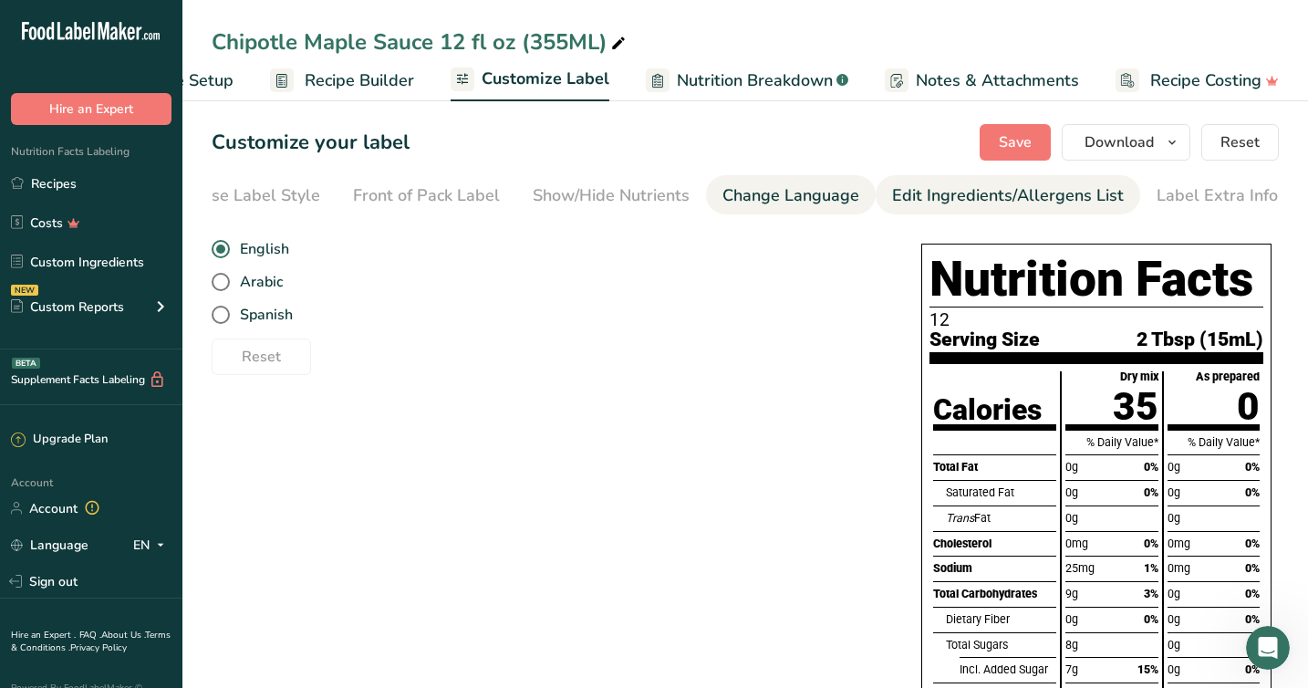
click at [964, 189] on div "Edit Ingredients/Allergens List" at bounding box center [1008, 195] width 232 height 25
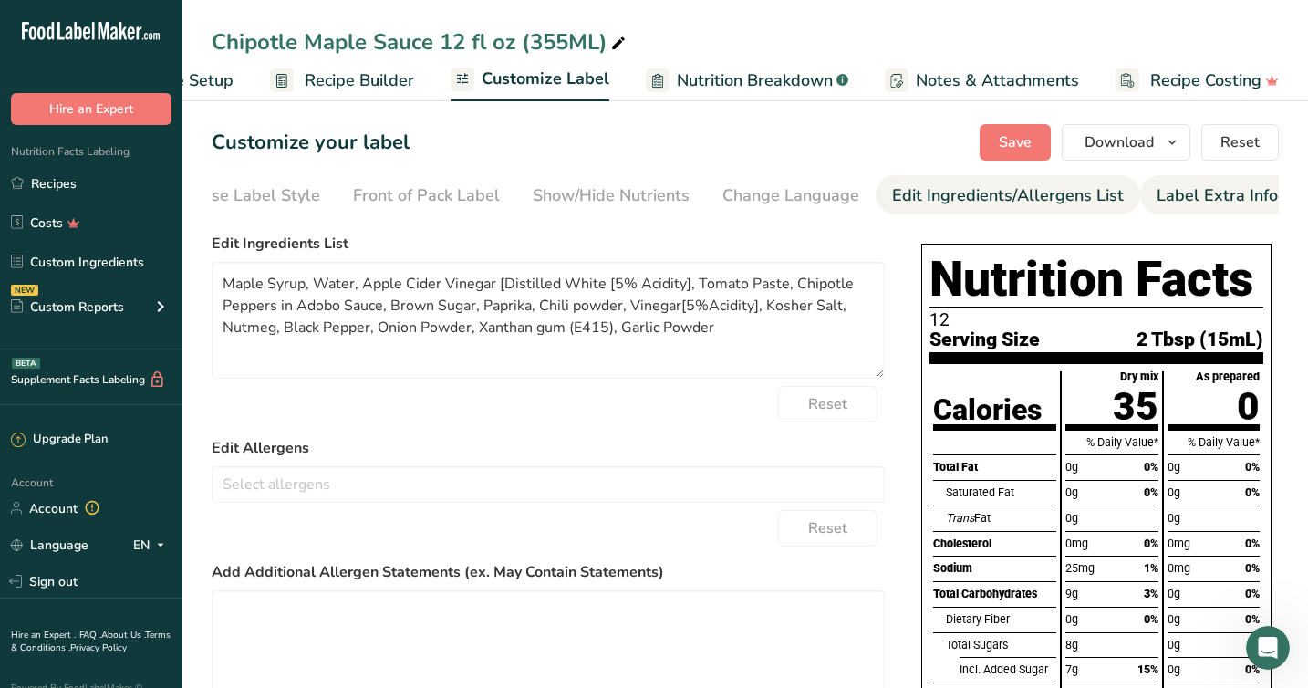
click at [1212, 194] on div "Label Extra Info" at bounding box center [1216, 195] width 121 height 25
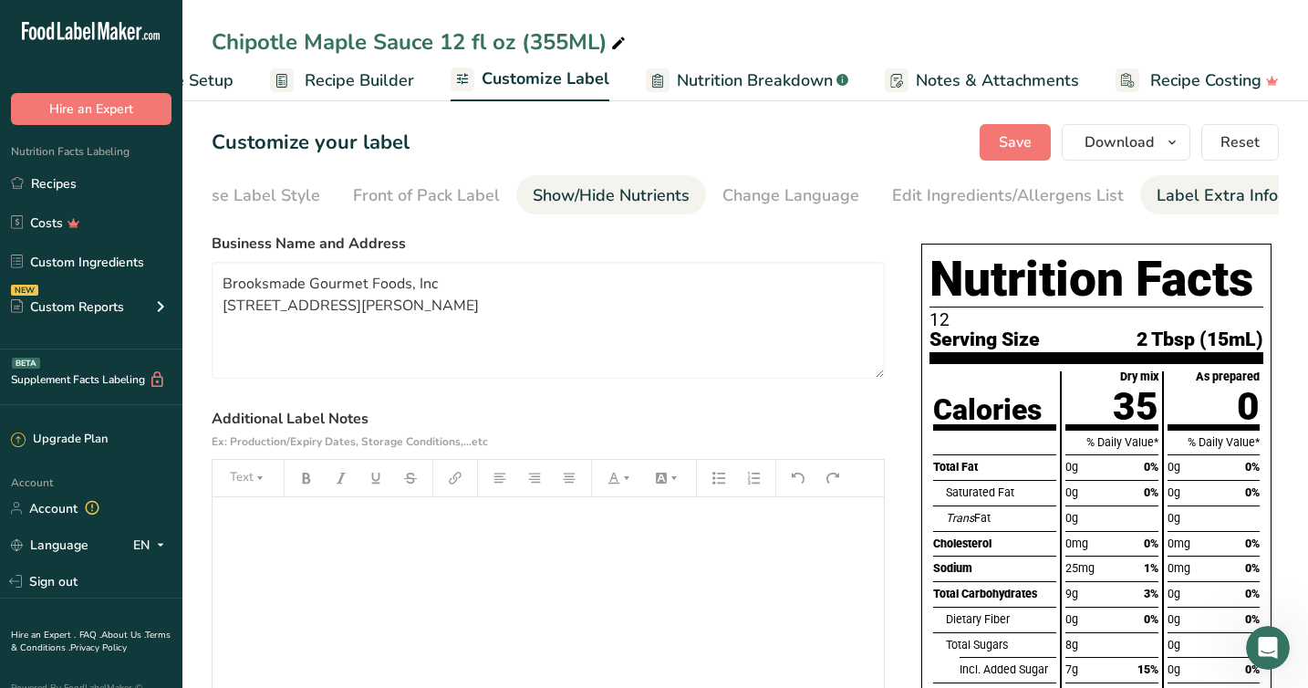
click at [600, 203] on div "Show/Hide Nutrients" at bounding box center [611, 195] width 157 height 25
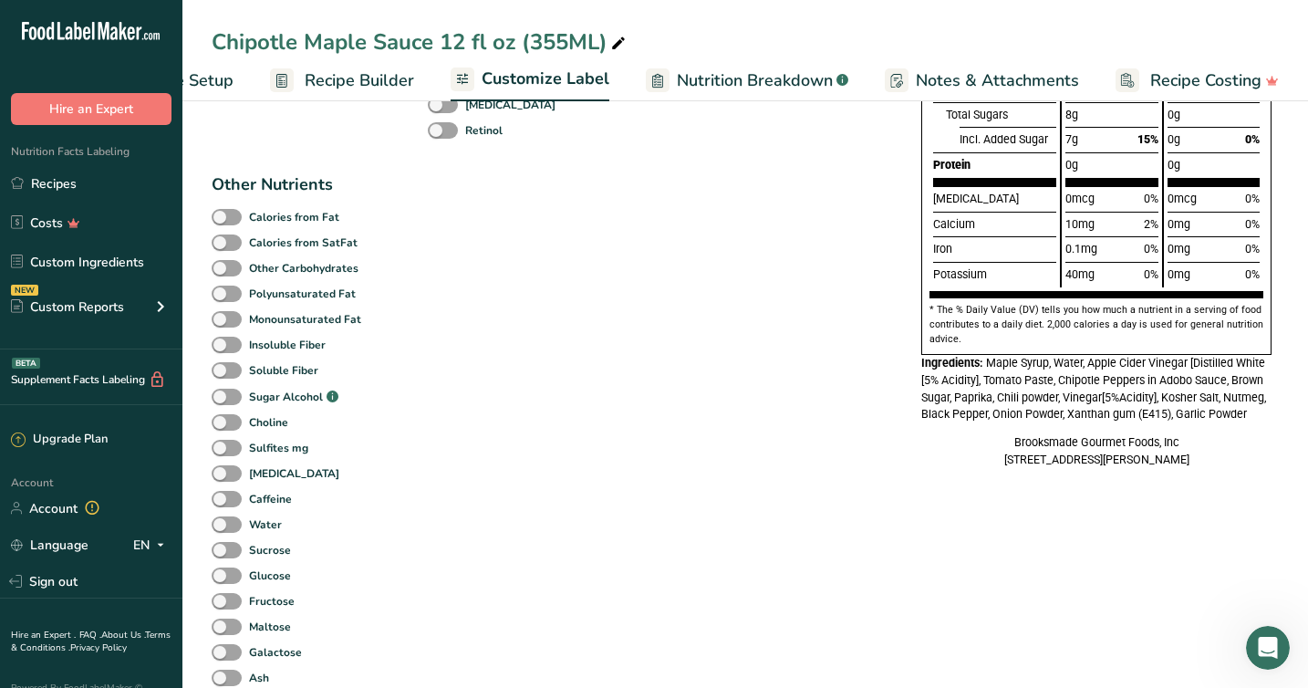
scroll to position [0, 0]
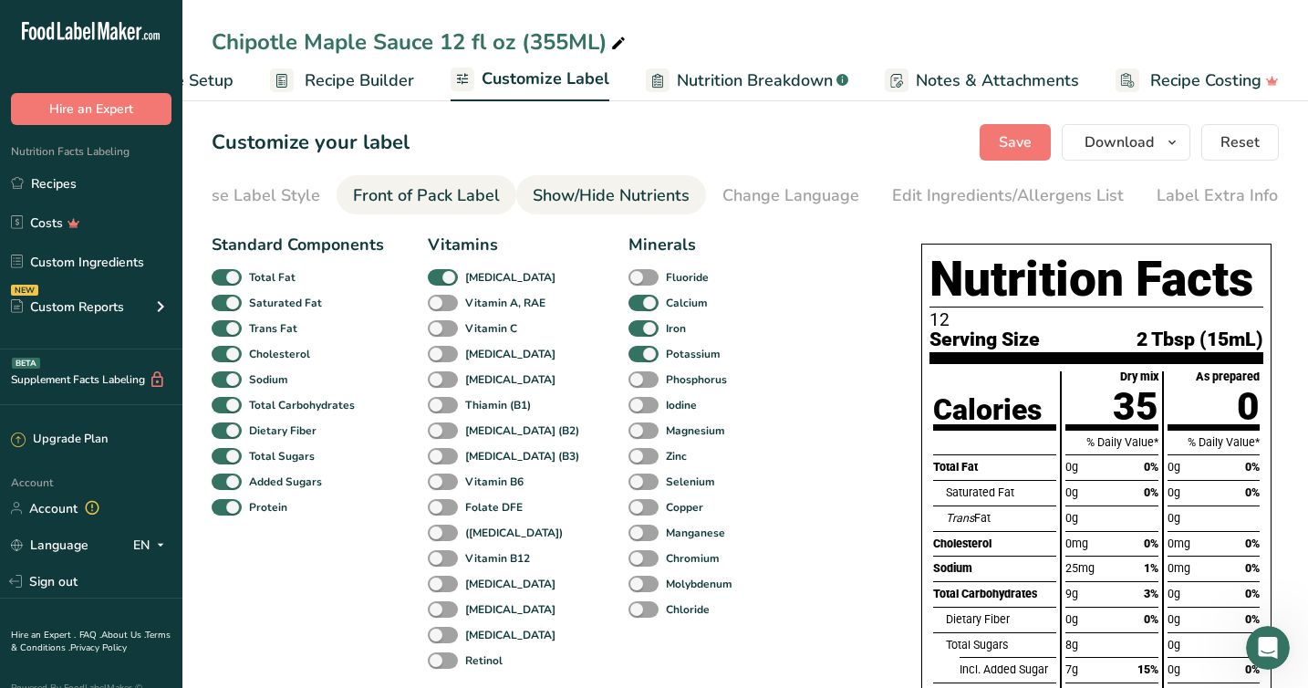
click at [415, 197] on div "Front of Pack Label" at bounding box center [426, 195] width 147 height 25
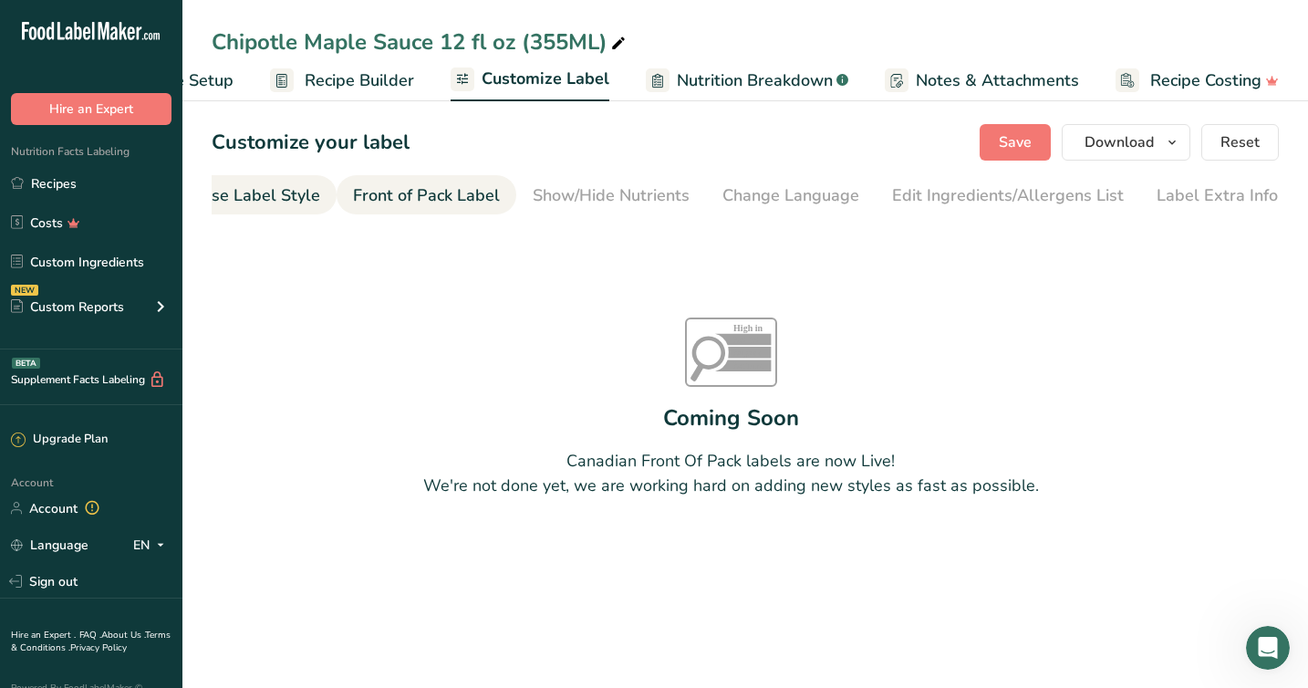
click at [240, 191] on div "Choose Label Style" at bounding box center [246, 195] width 147 height 25
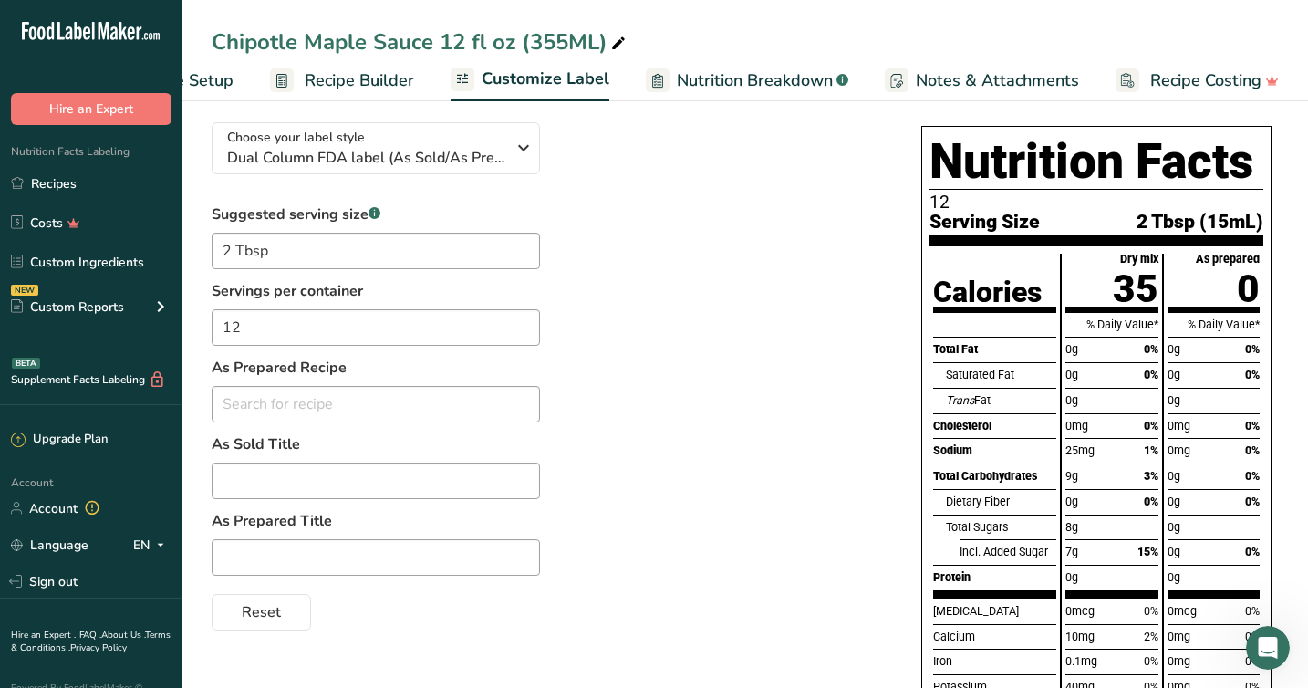
scroll to position [116, 0]
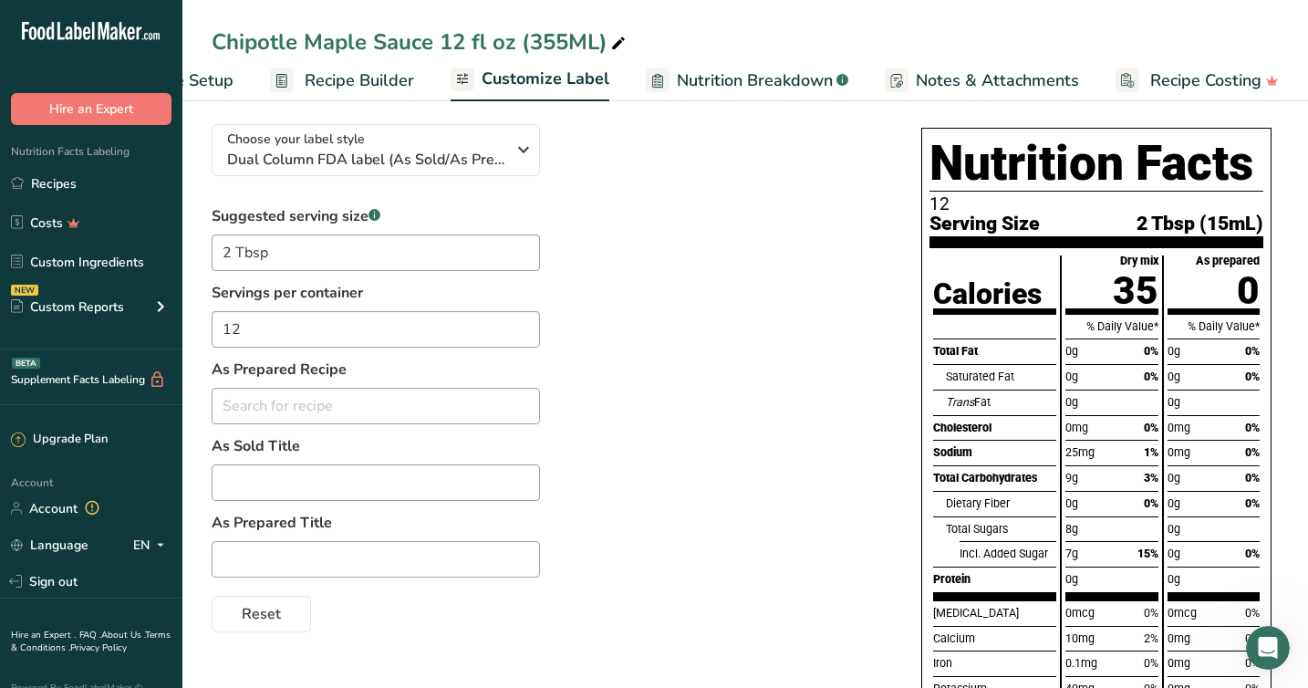
click at [734, 78] on span "Nutrition Breakdown" at bounding box center [755, 80] width 156 height 25
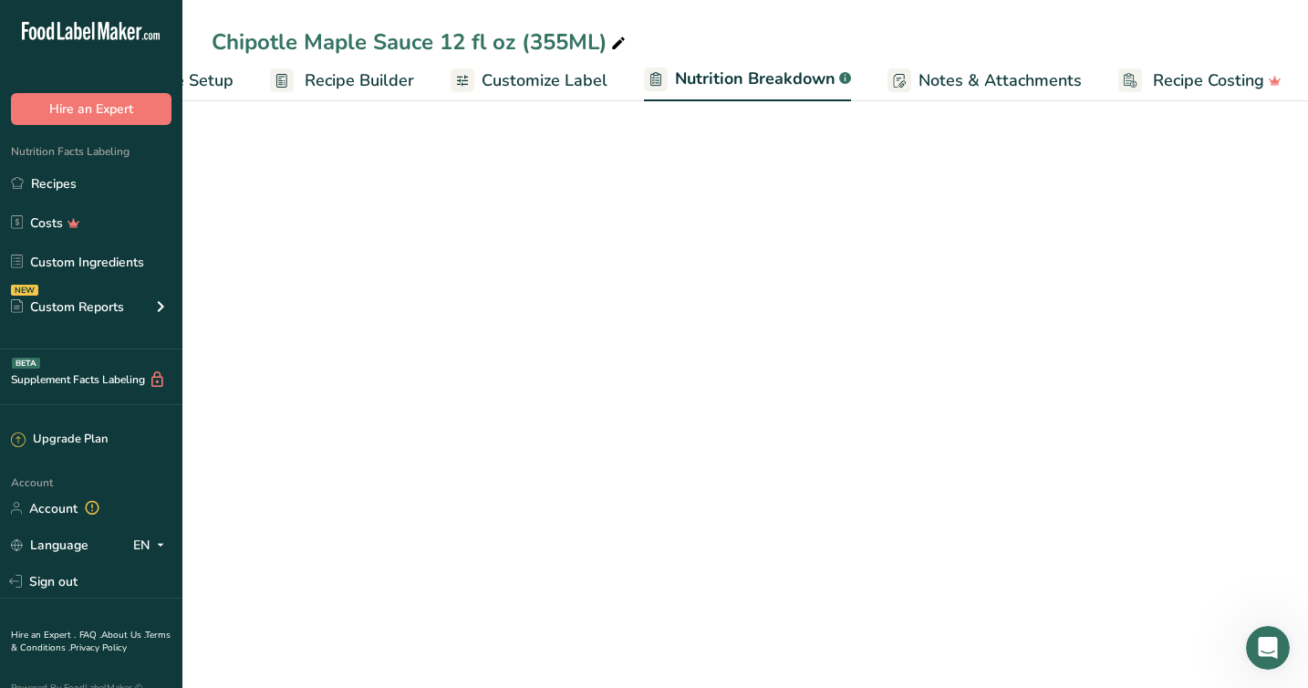
scroll to position [0, 114]
select select "Calories"
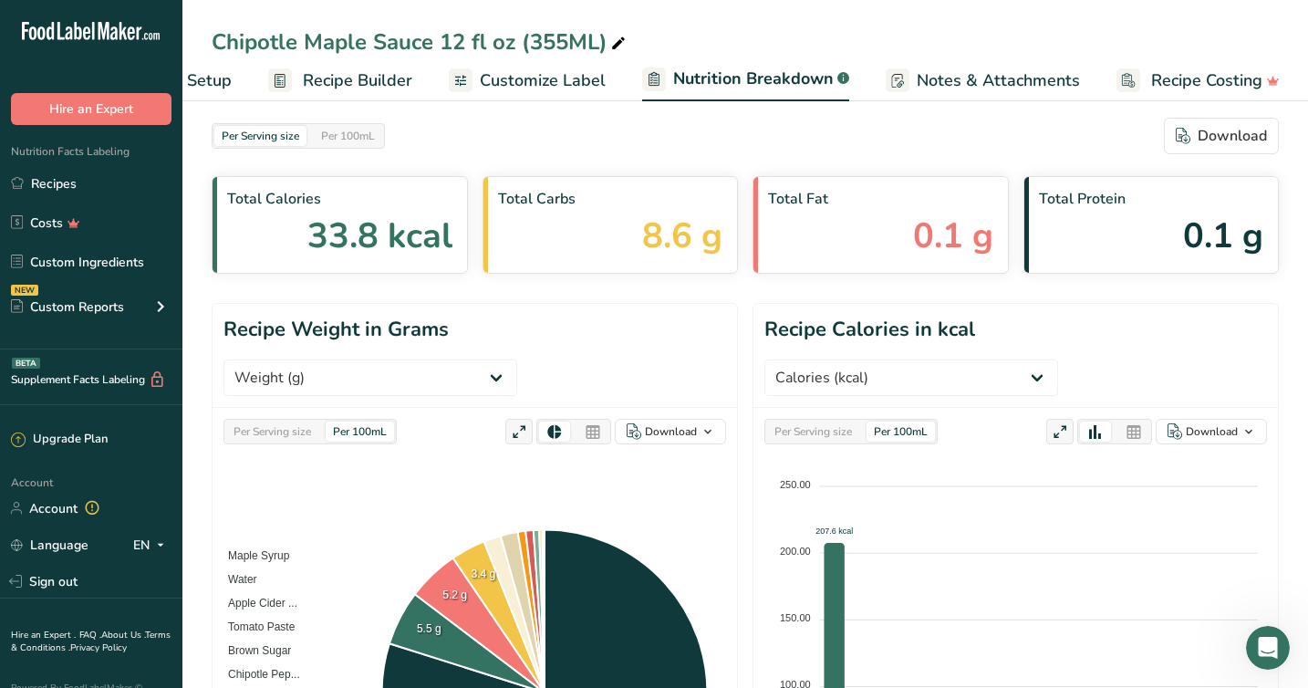
scroll to position [0, 0]
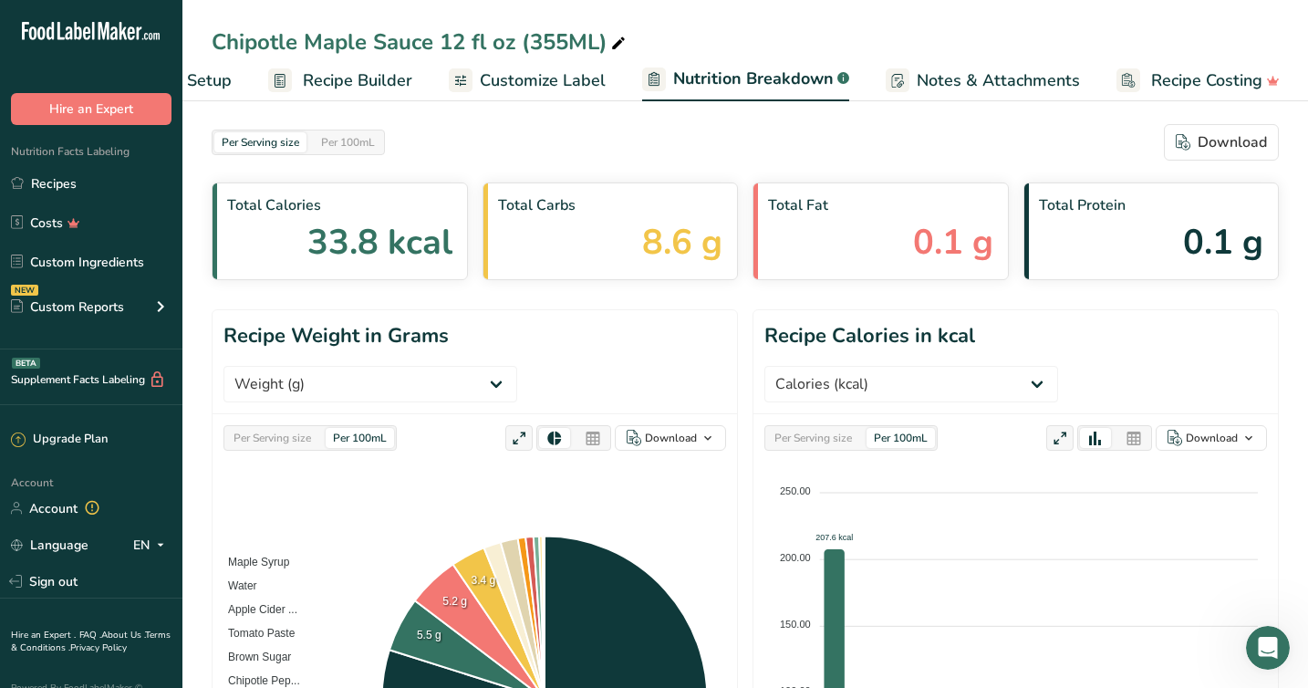
click at [529, 80] on span "Customize Label" at bounding box center [543, 80] width 126 height 25
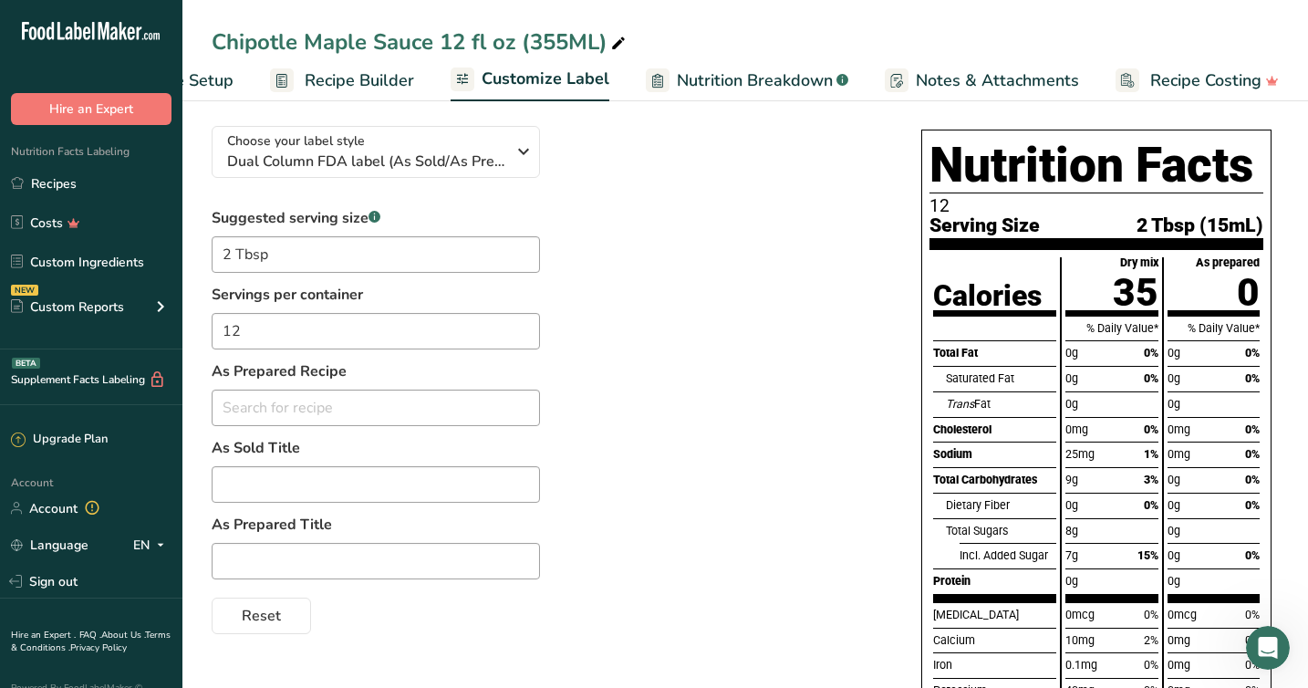
scroll to position [124, 0]
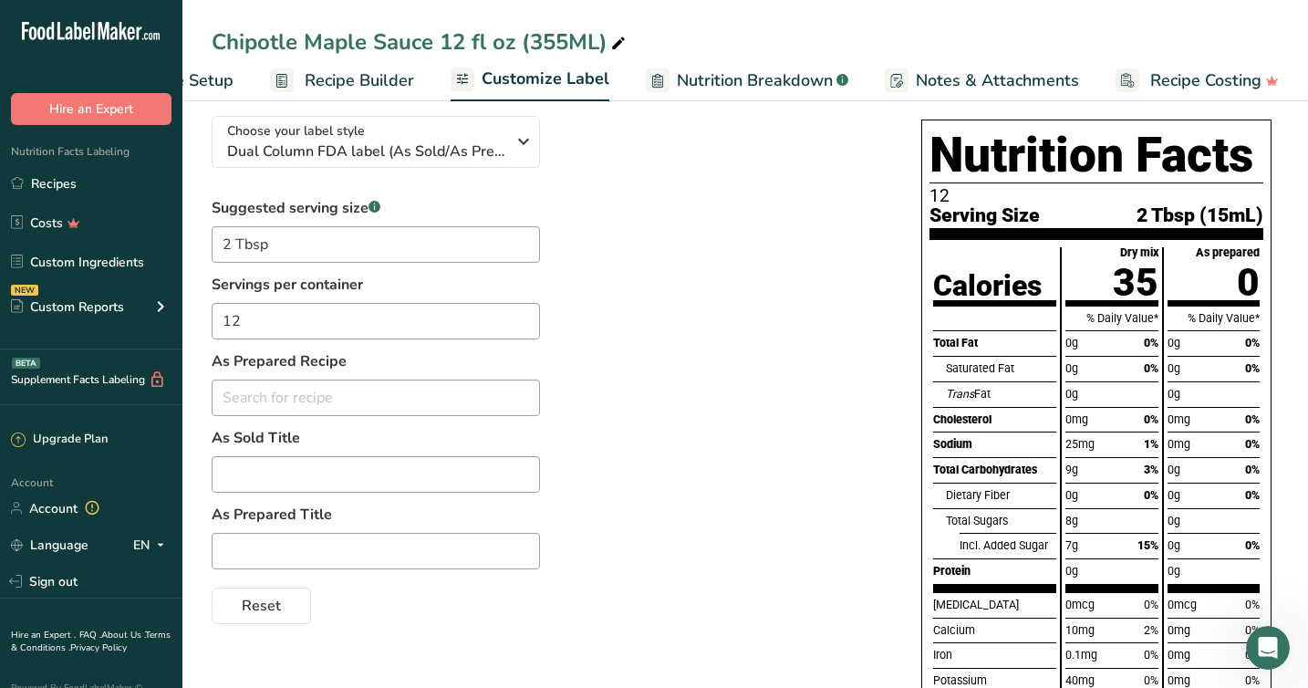
click at [1223, 213] on span "2 Tbsp (15mL)" at bounding box center [1199, 214] width 127 height 19
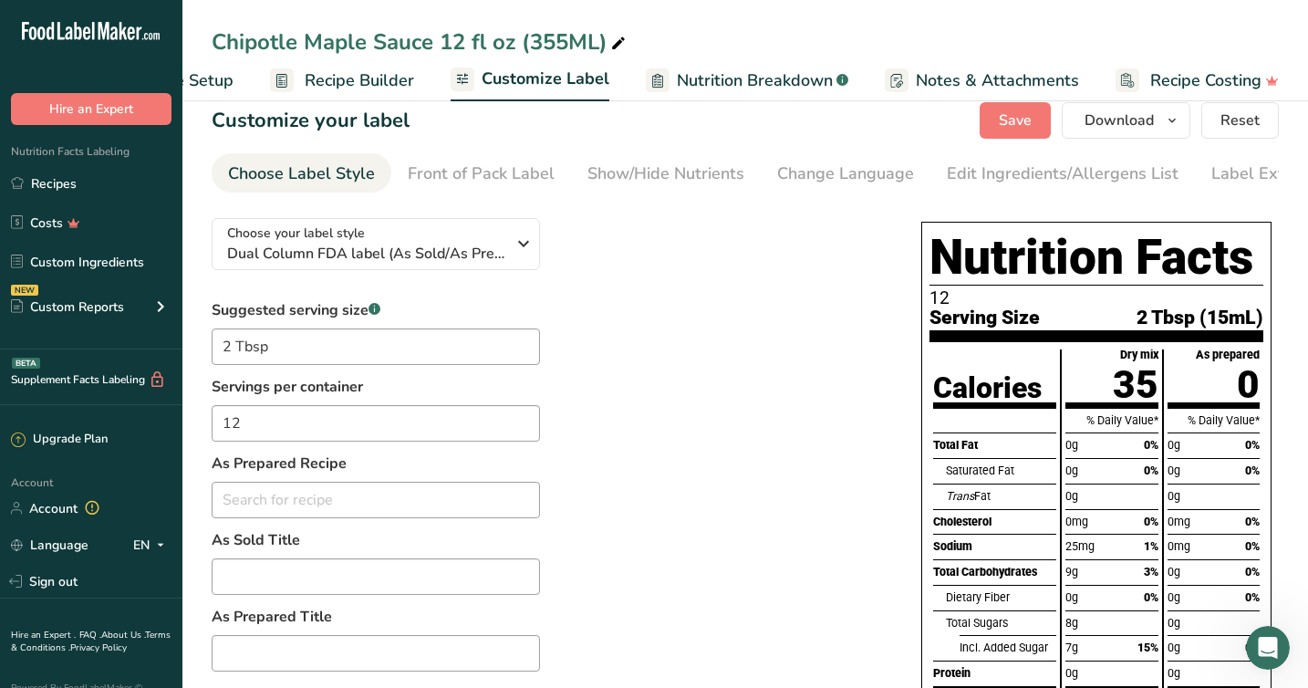
scroll to position [0, 0]
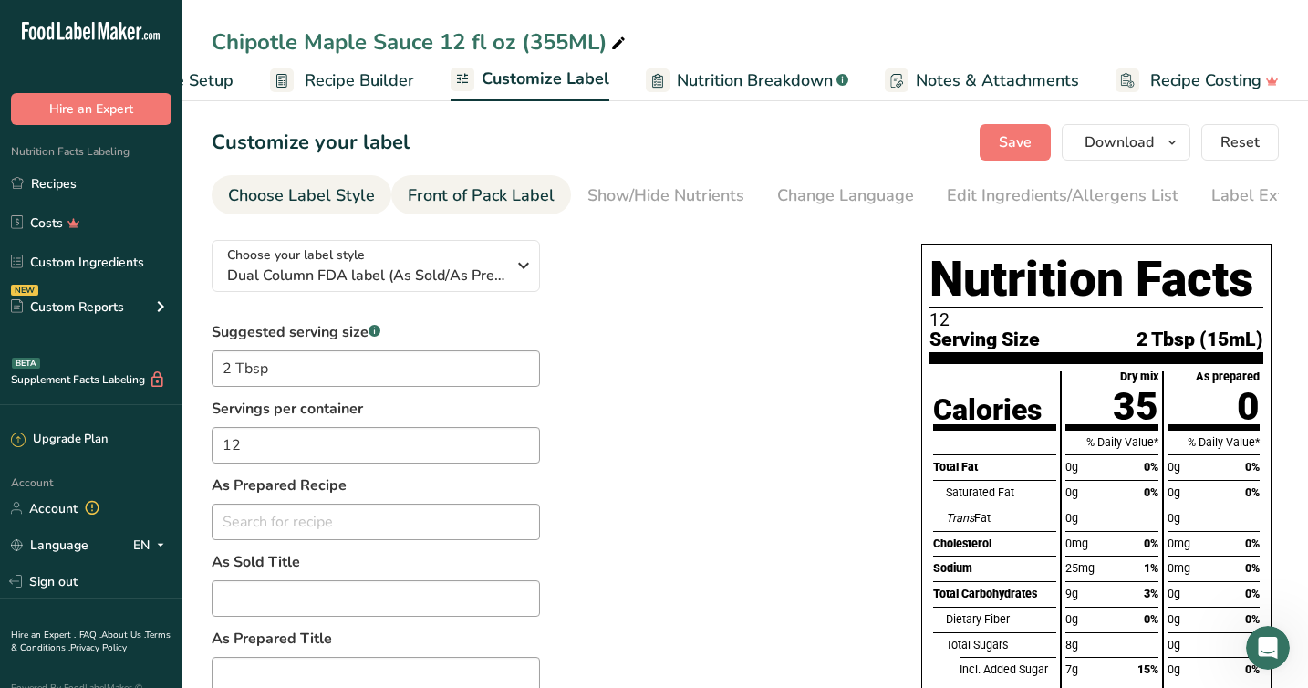
click at [464, 200] on div "Front of Pack Label" at bounding box center [481, 195] width 147 height 25
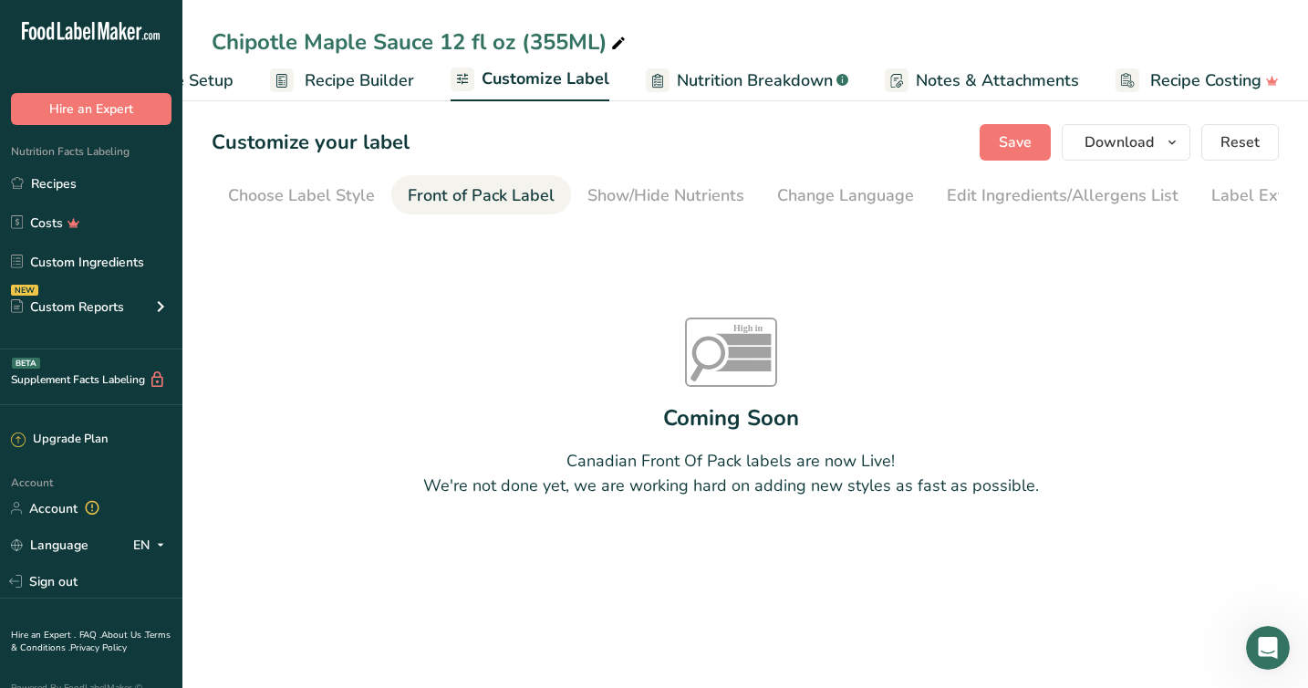
scroll to position [0, 55]
click at [579, 192] on div "Show/Hide Nutrients" at bounding box center [611, 195] width 157 height 25
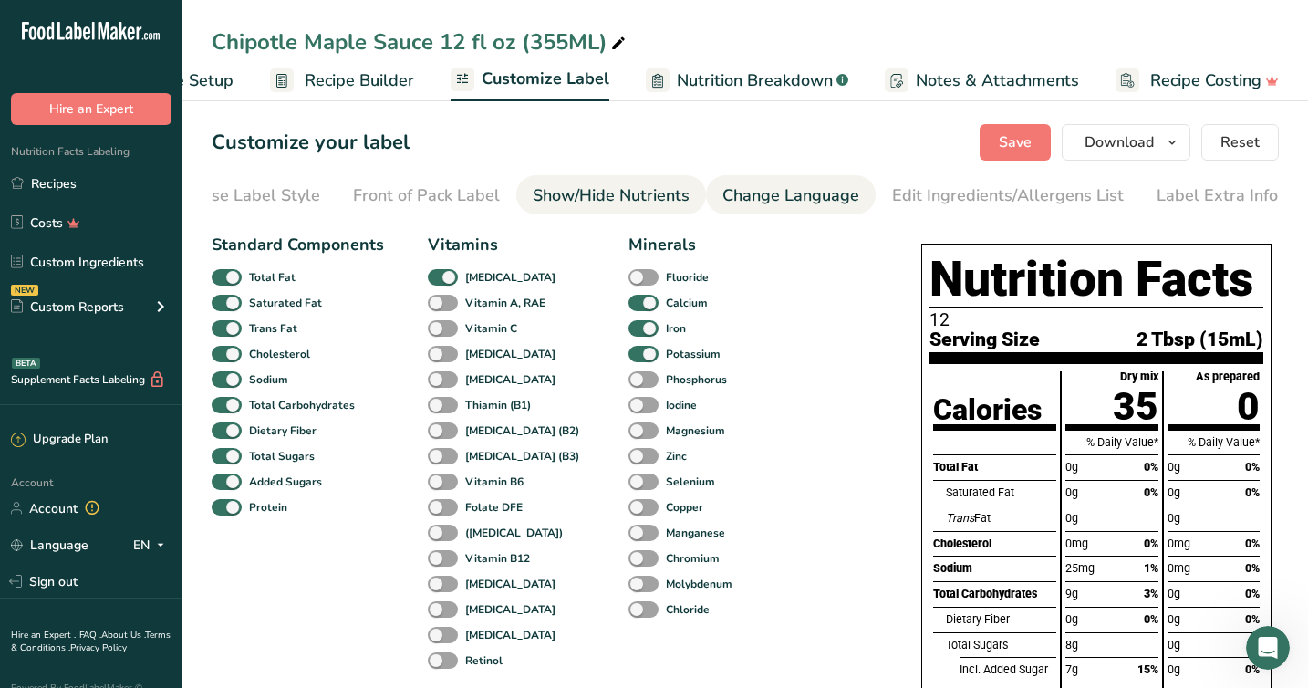
click at [773, 198] on div "Change Language" at bounding box center [790, 195] width 137 height 25
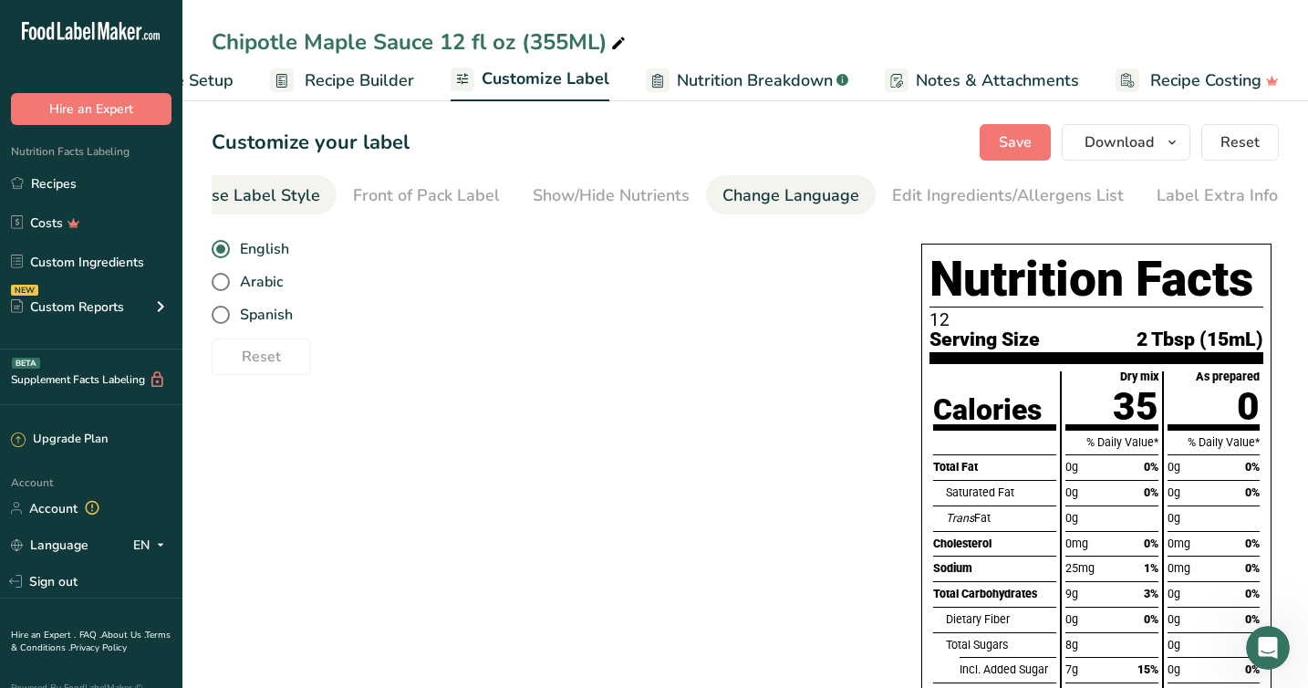
click at [247, 189] on div "Choose Label Style" at bounding box center [246, 195] width 147 height 25
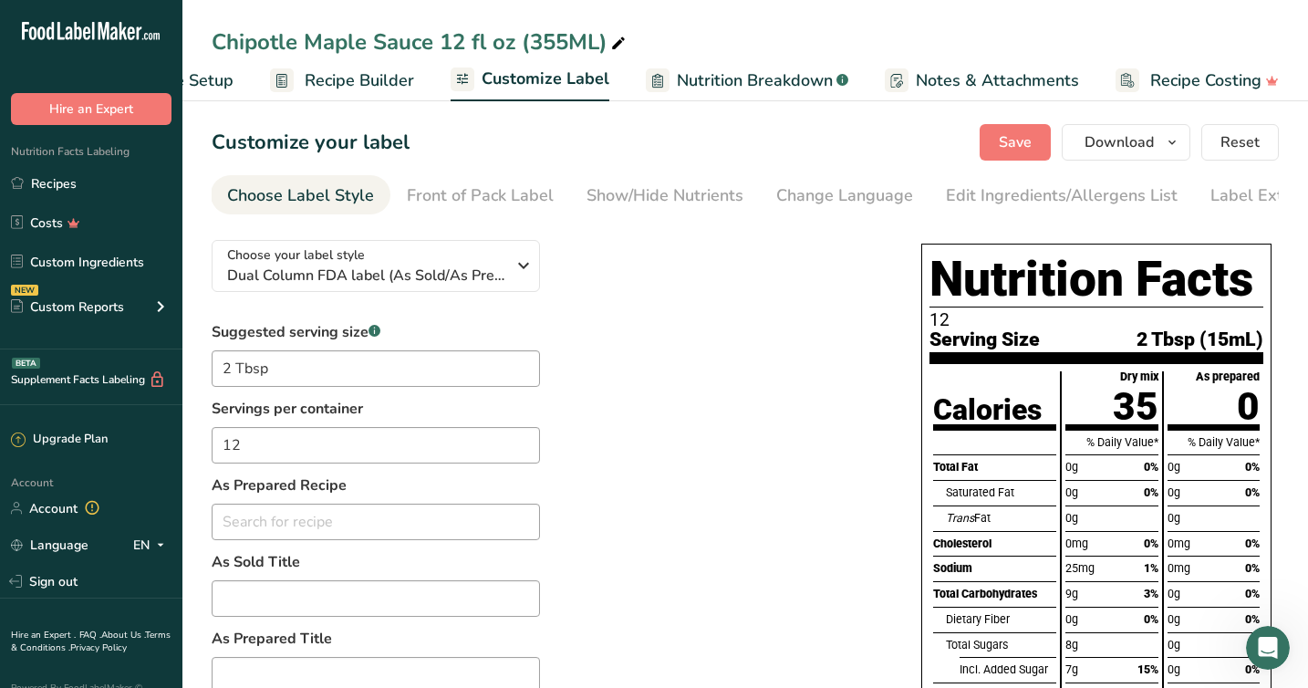
scroll to position [0, 0]
click at [1166, 143] on icon "button" at bounding box center [1172, 142] width 15 height 23
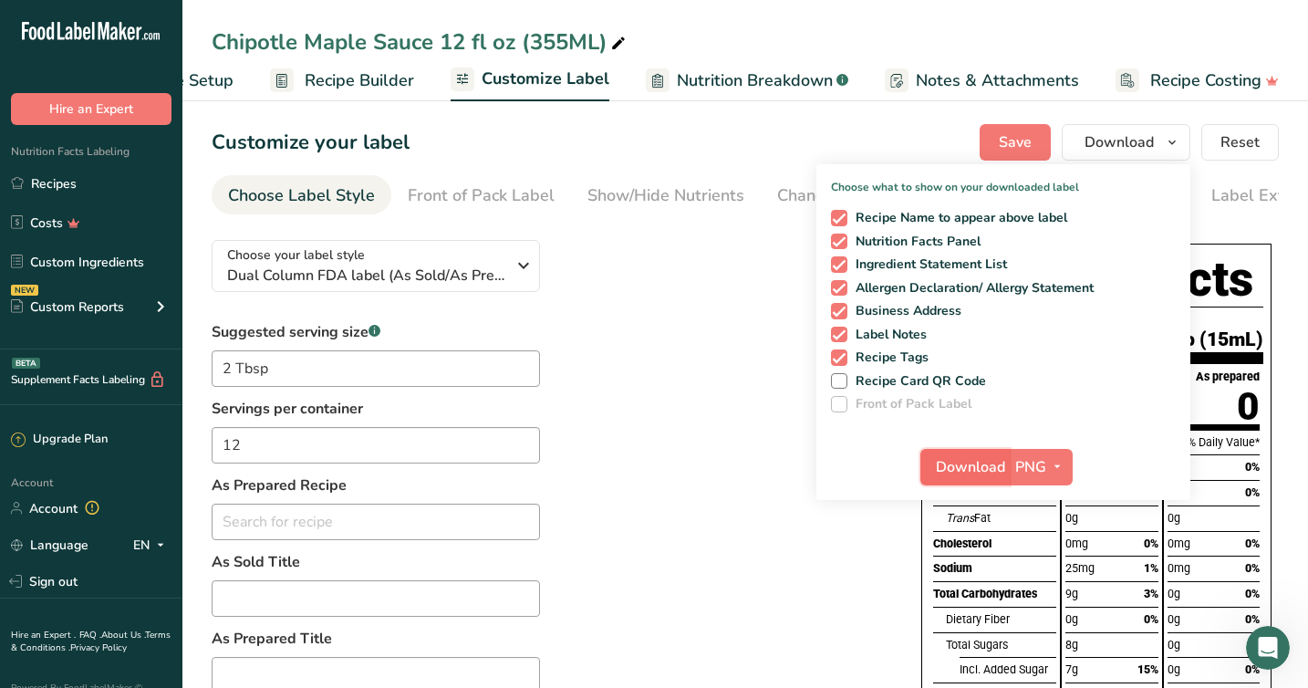
click at [982, 465] on span "Download" at bounding box center [970, 467] width 69 height 22
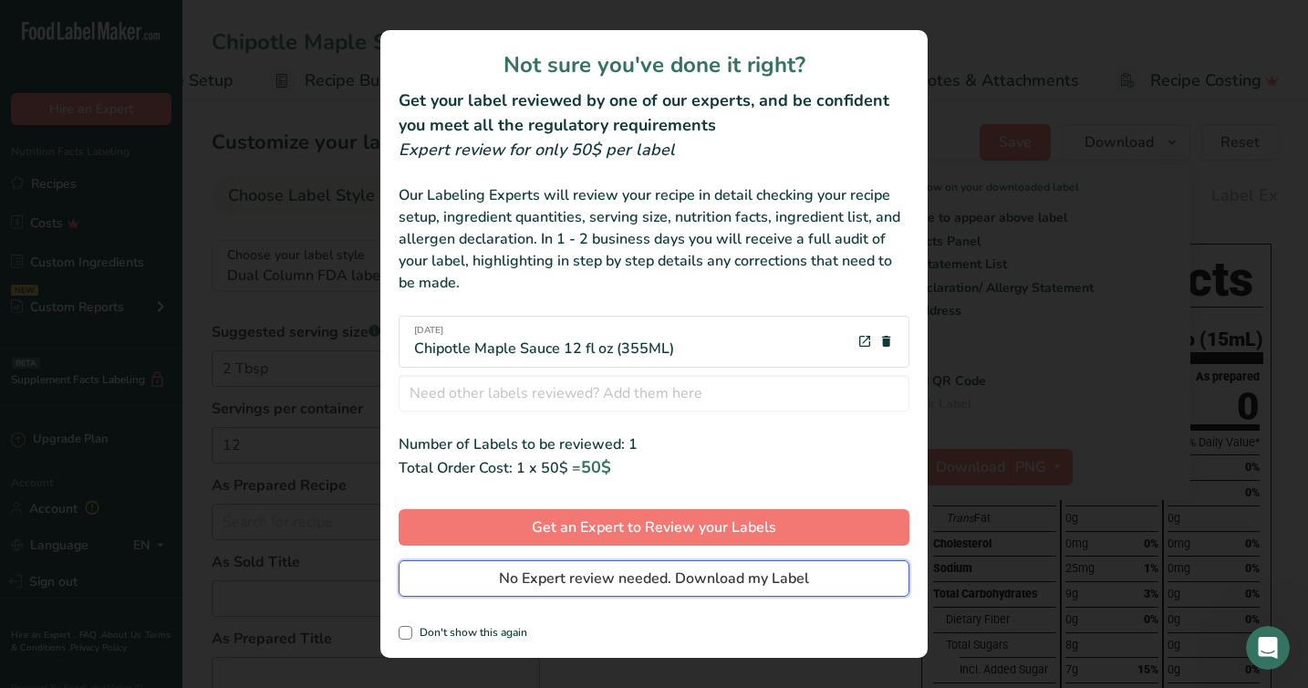
click at [625, 580] on span "No Expert review needed. Download my Label" at bounding box center [654, 578] width 310 height 22
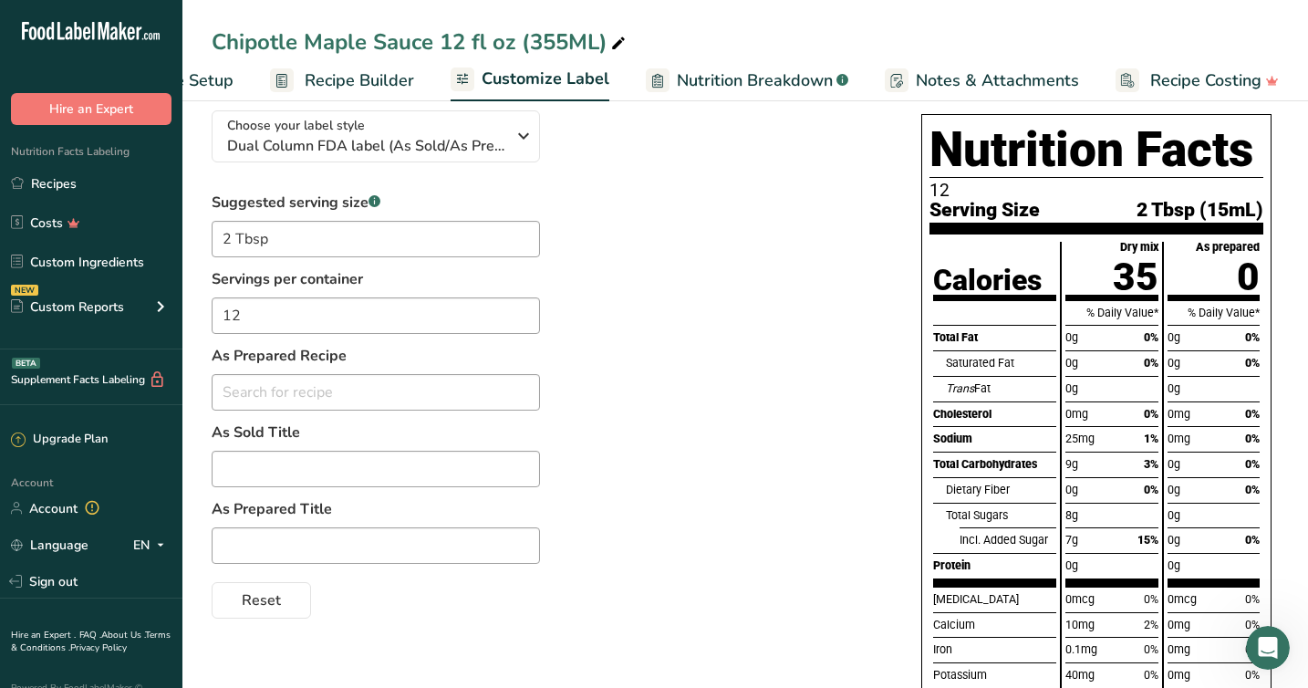
scroll to position [152, 0]
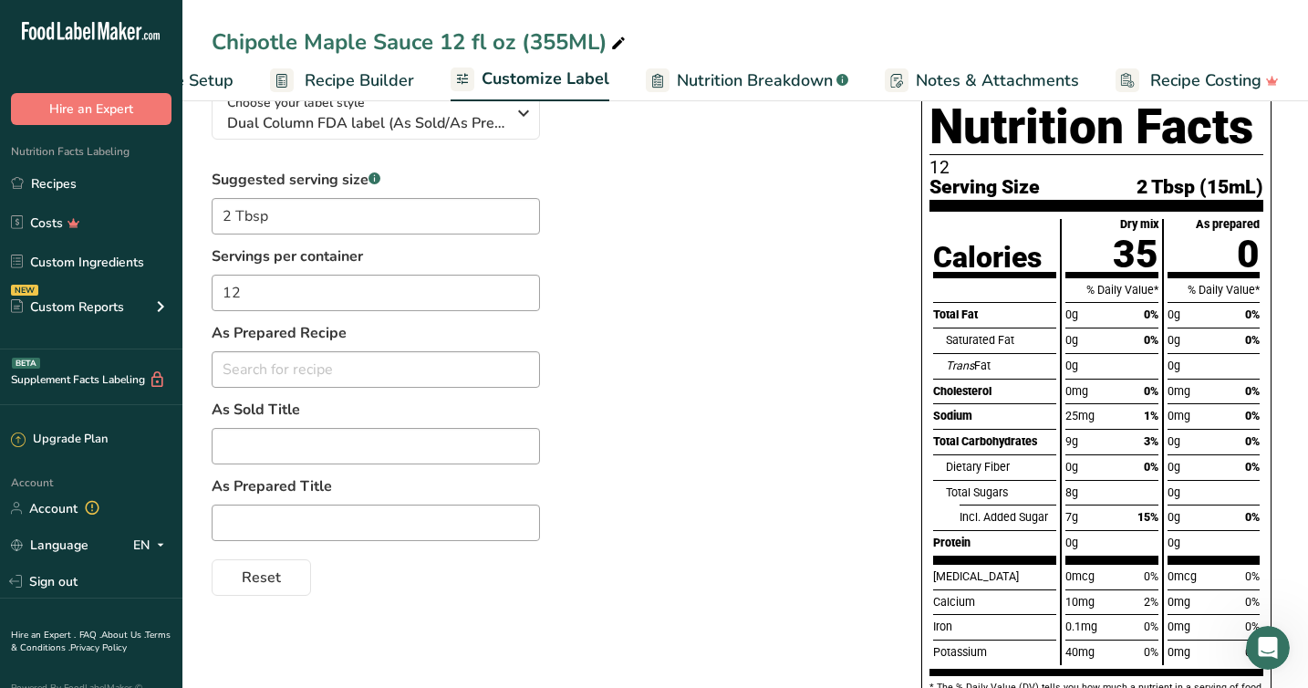
click at [344, 74] on span "Recipe Builder" at bounding box center [359, 80] width 109 height 25
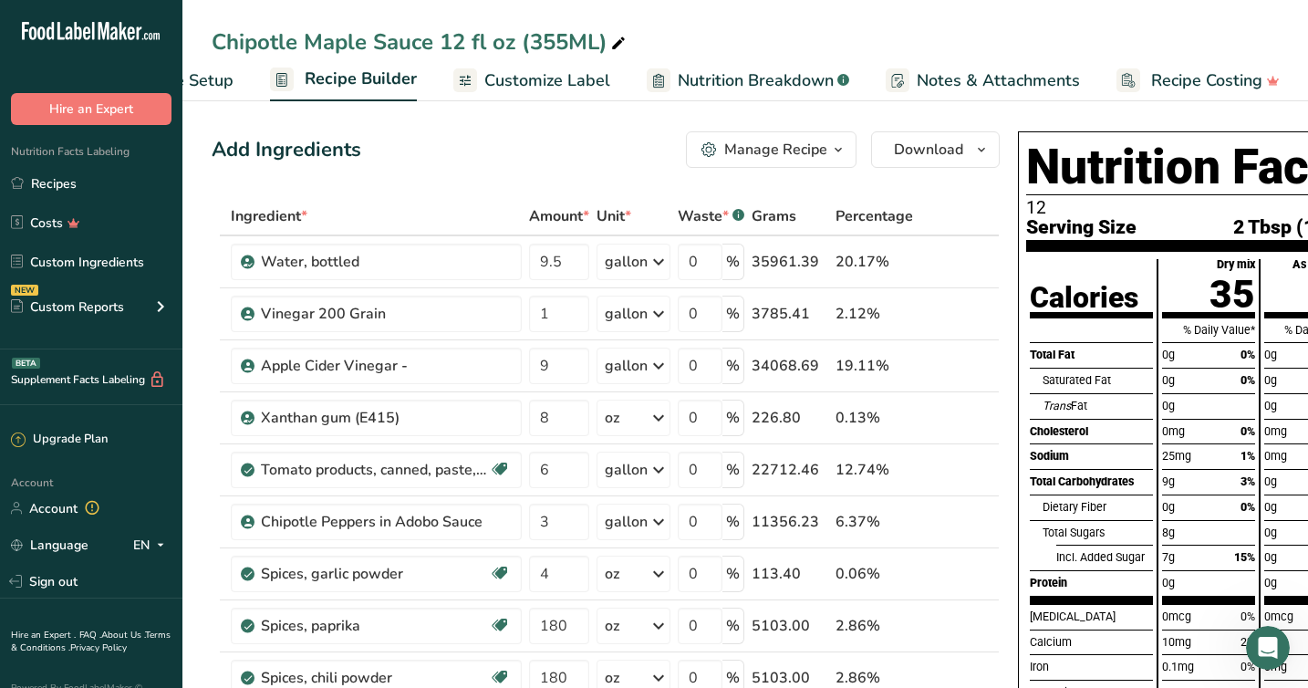
click at [815, 151] on div "Manage Recipe" at bounding box center [775, 150] width 103 height 22
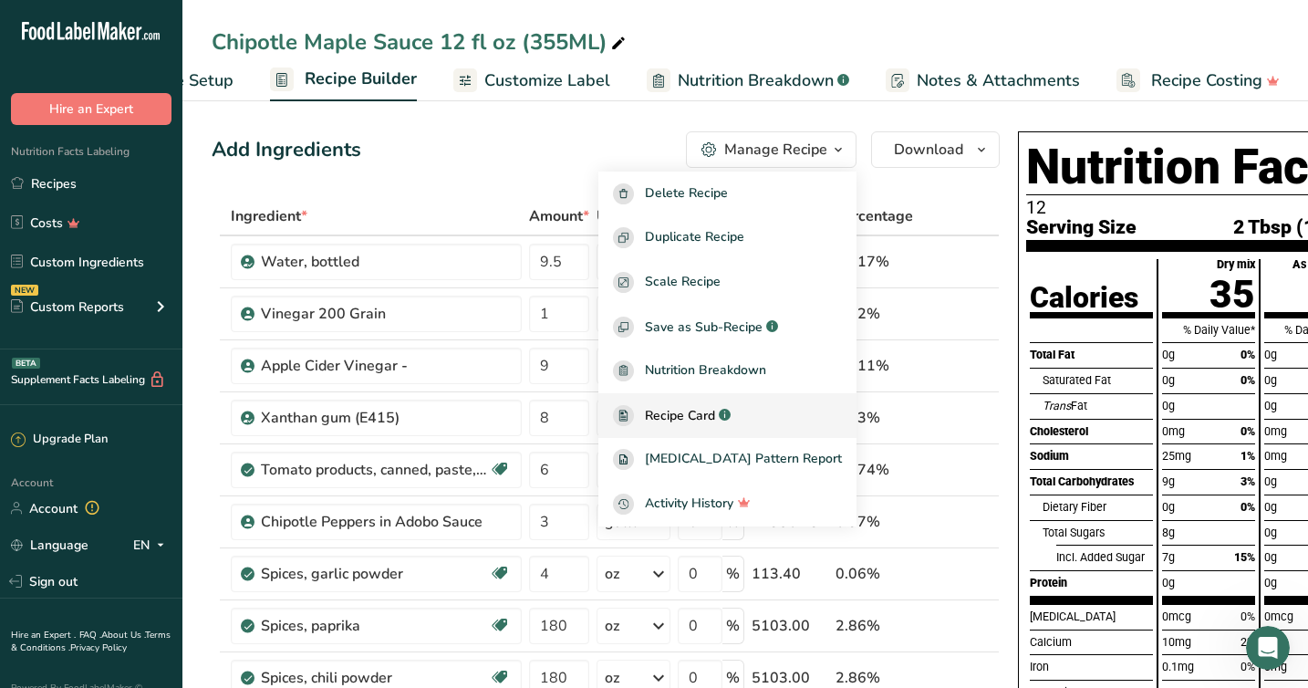
click at [704, 409] on span "Recipe Card" at bounding box center [680, 415] width 70 height 19
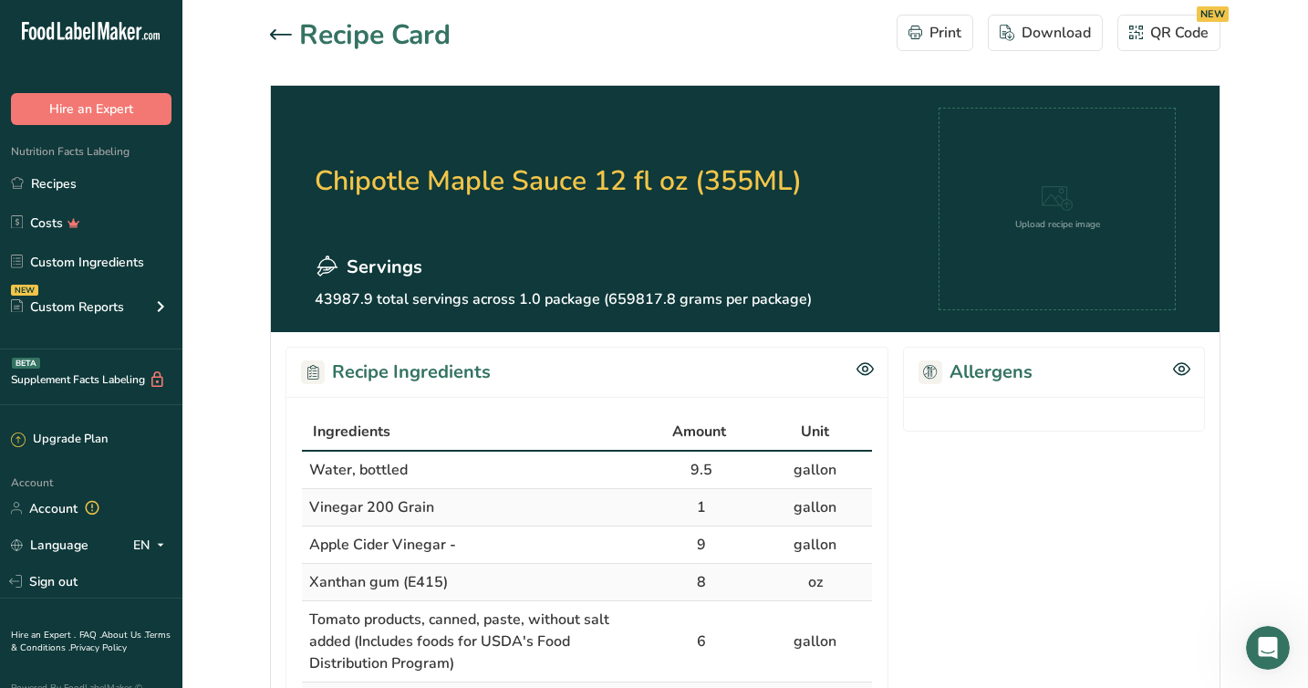
click at [286, 30] on icon at bounding box center [281, 34] width 22 height 11
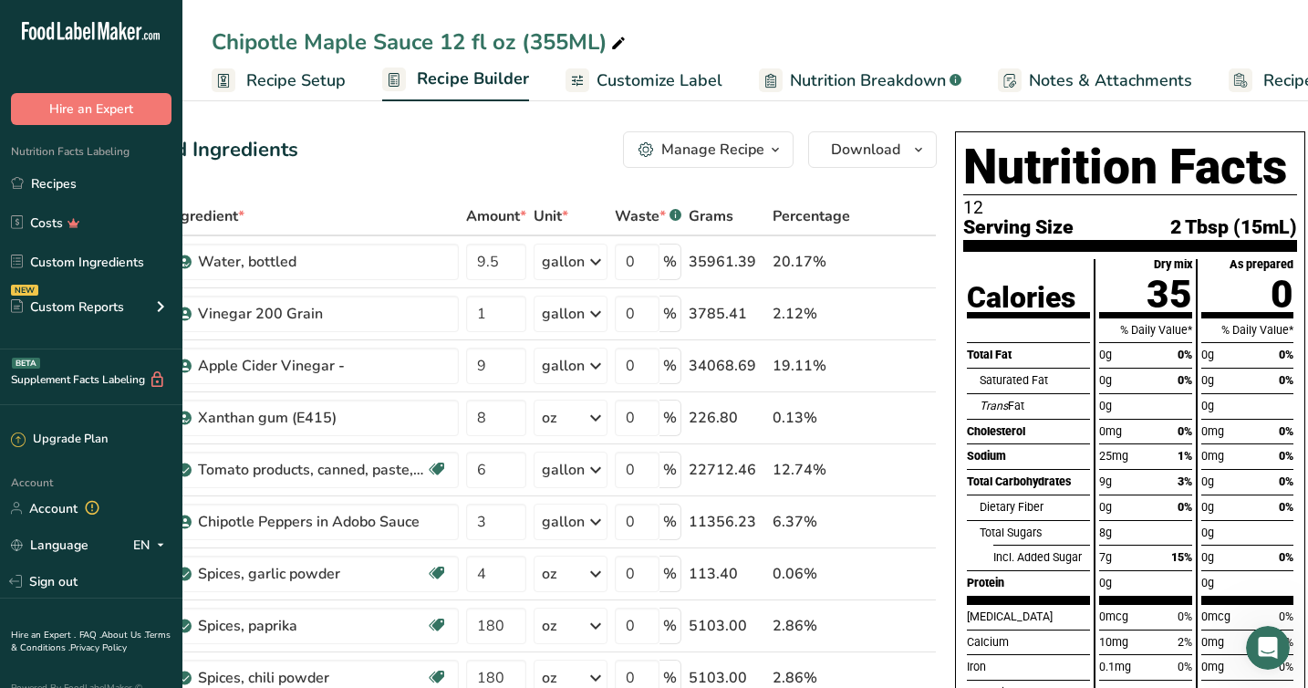
click at [673, 77] on span "Customize Label" at bounding box center [659, 80] width 126 height 25
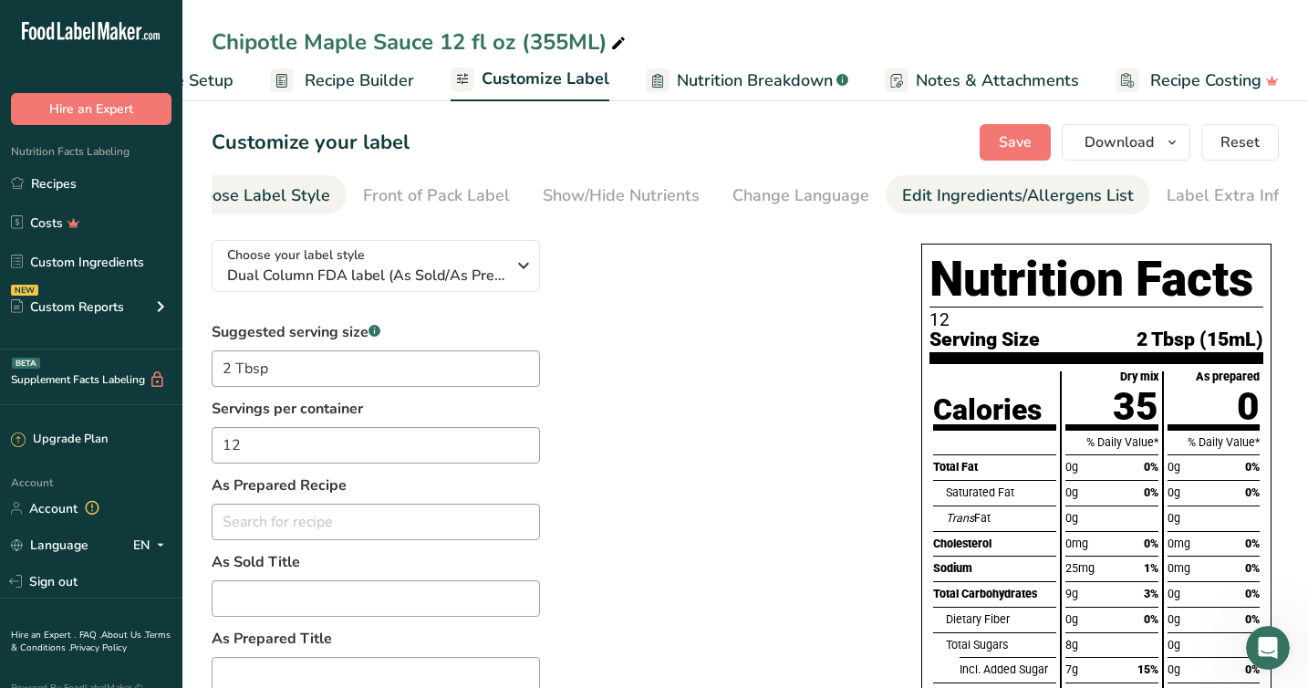
scroll to position [0, 55]
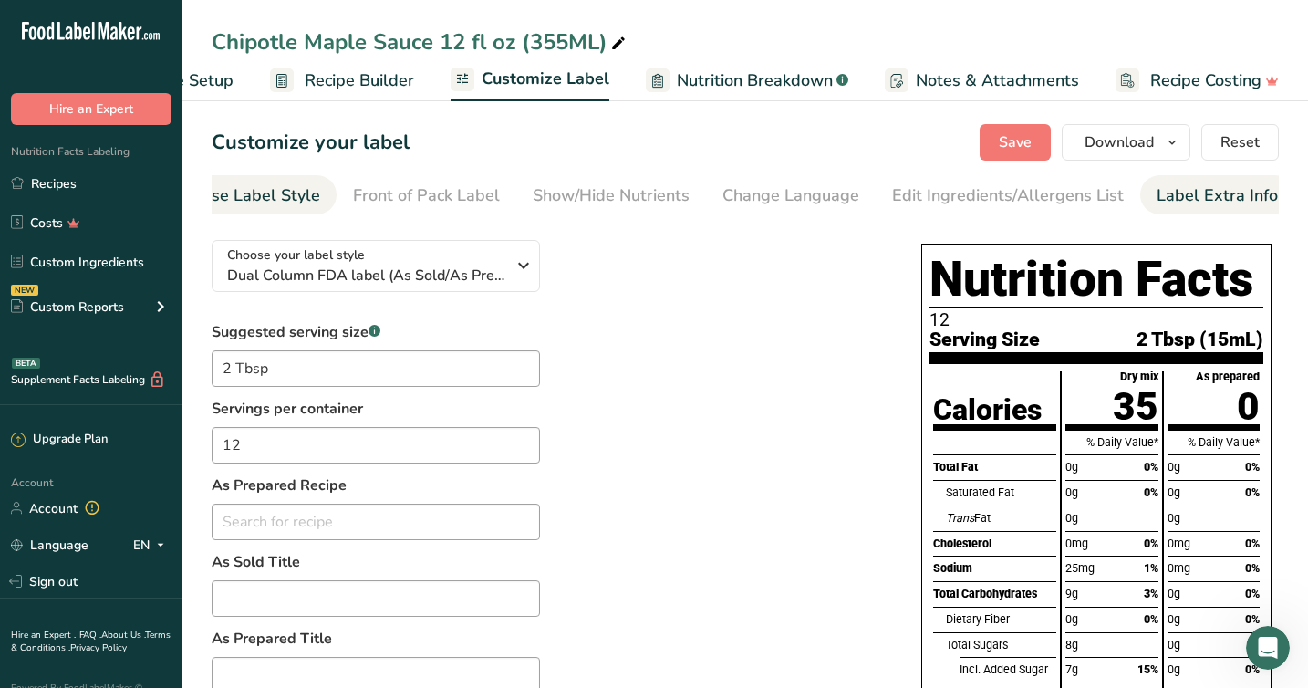
click at [1191, 193] on div "Label Extra Info" at bounding box center [1216, 195] width 121 height 25
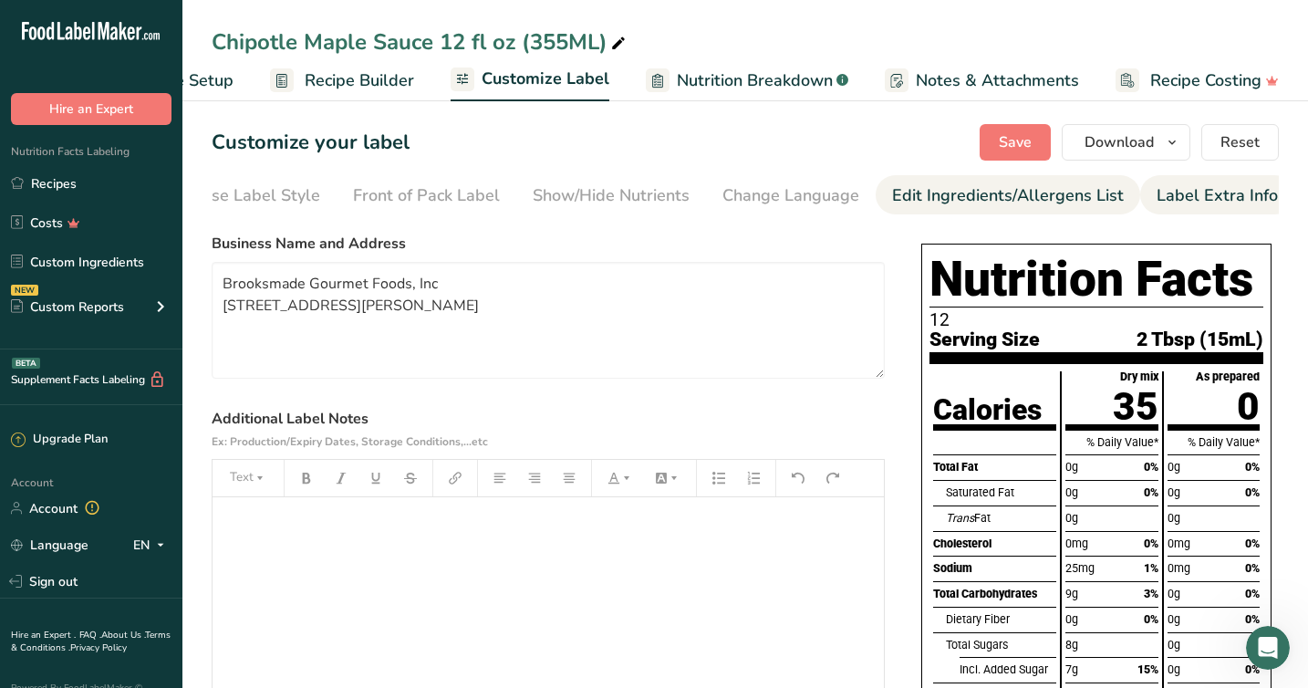
click at [1033, 201] on div "Edit Ingredients/Allergens List" at bounding box center [1008, 195] width 232 height 25
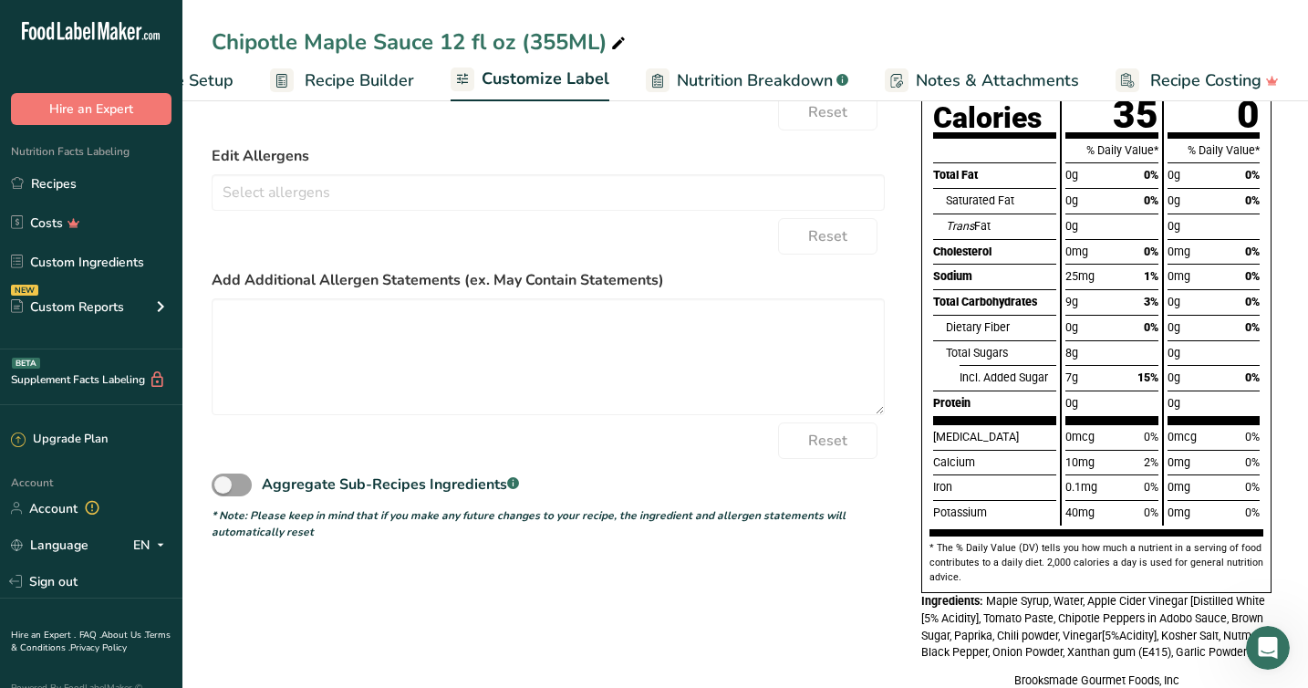
scroll to position [0, 0]
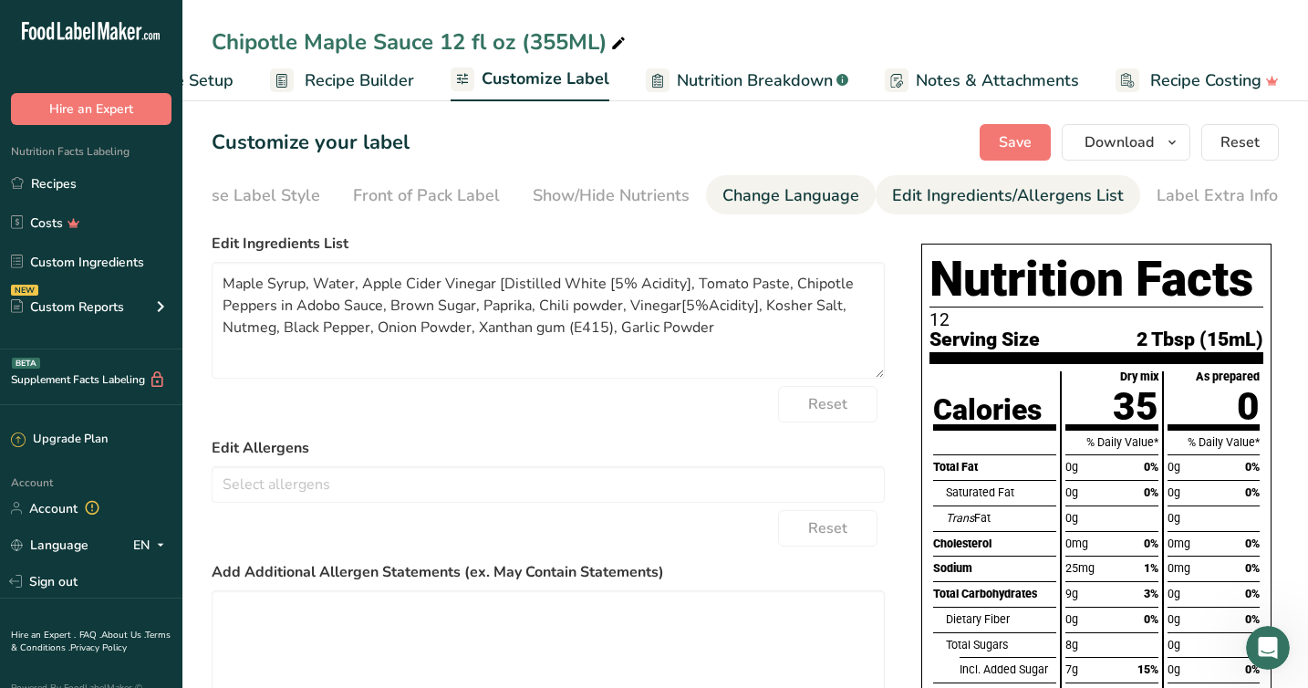
click at [782, 204] on div "Change Language" at bounding box center [790, 195] width 137 height 25
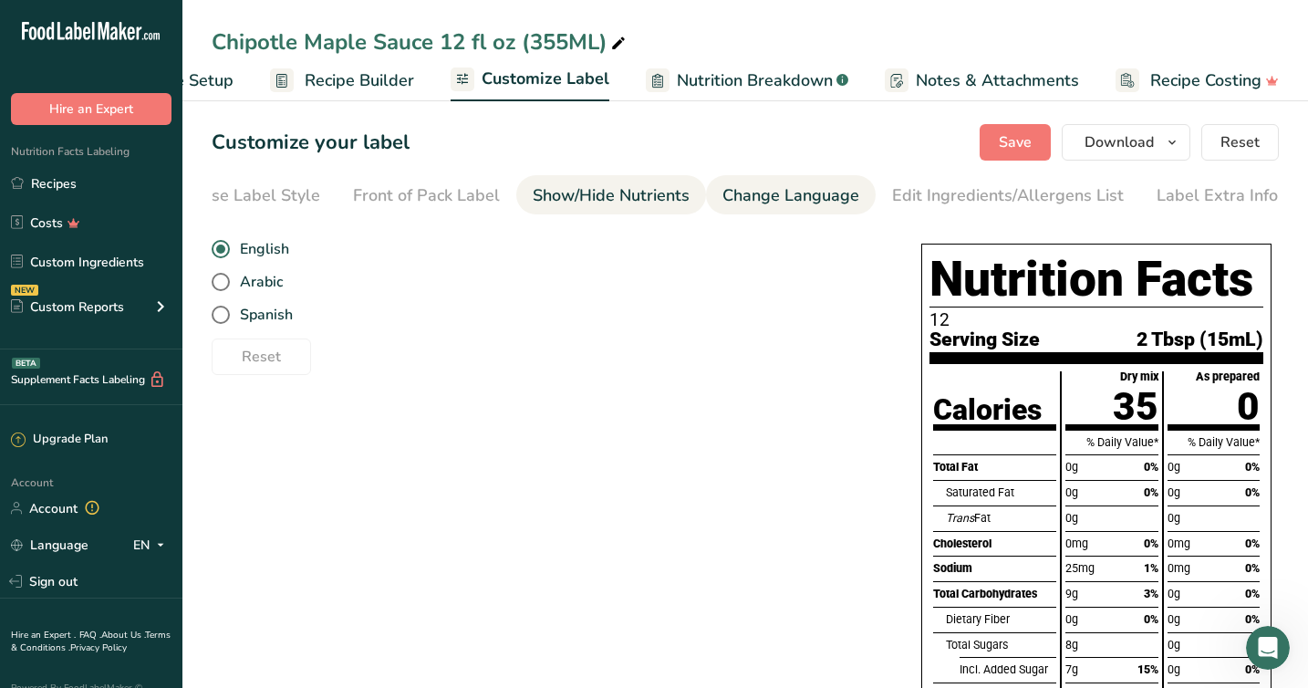
click at [607, 198] on div "Show/Hide Nutrients" at bounding box center [611, 195] width 157 height 25
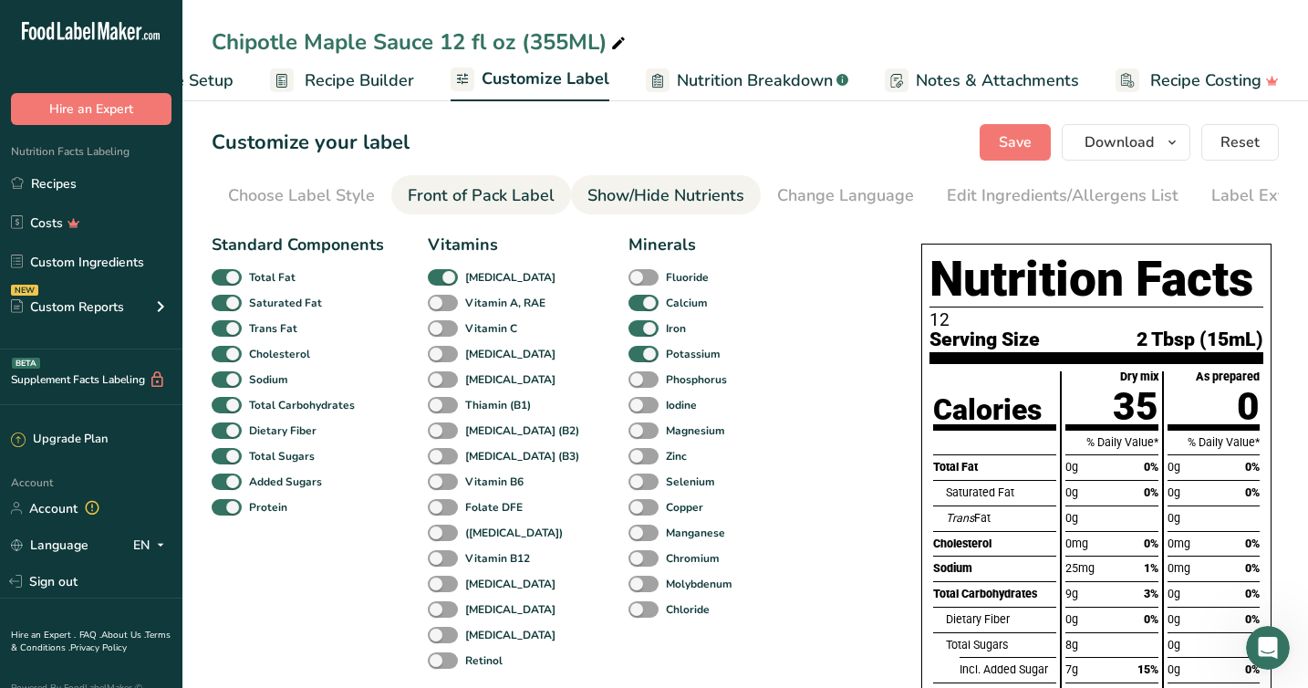
click at [470, 204] on div "Front of Pack Label" at bounding box center [481, 195] width 147 height 25
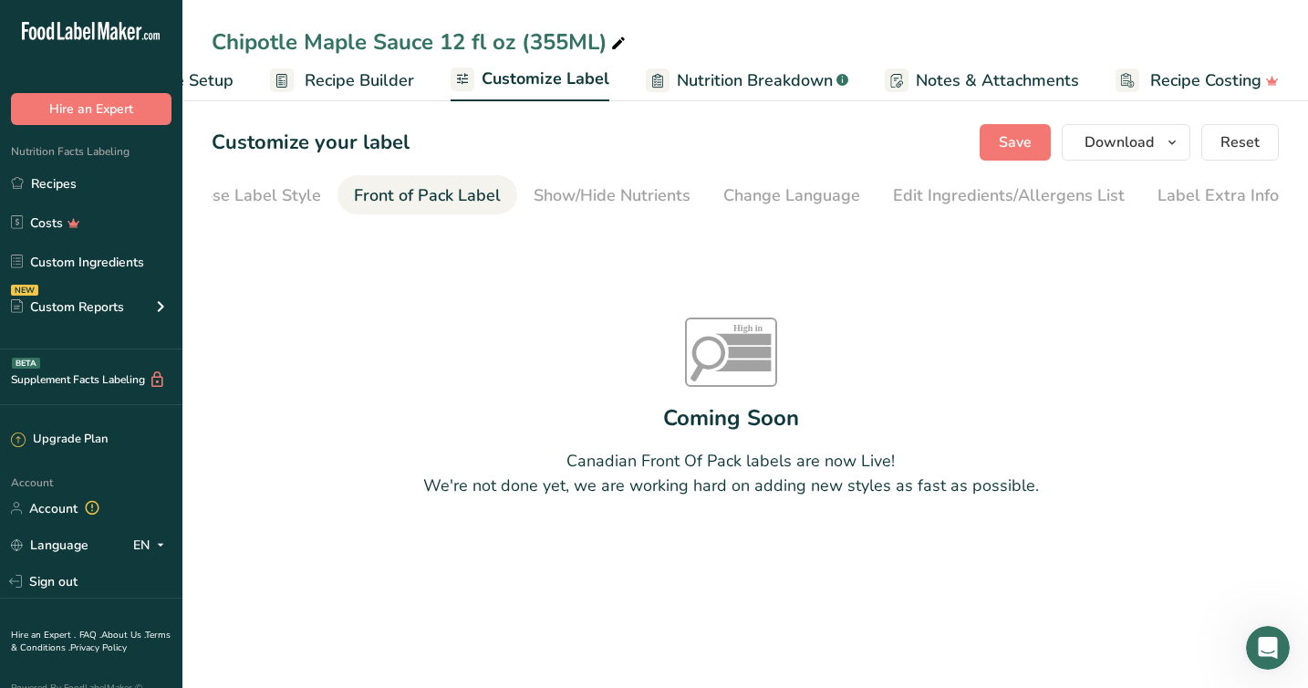
scroll to position [0, 55]
click at [621, 194] on div "Show/Hide Nutrients" at bounding box center [611, 195] width 157 height 25
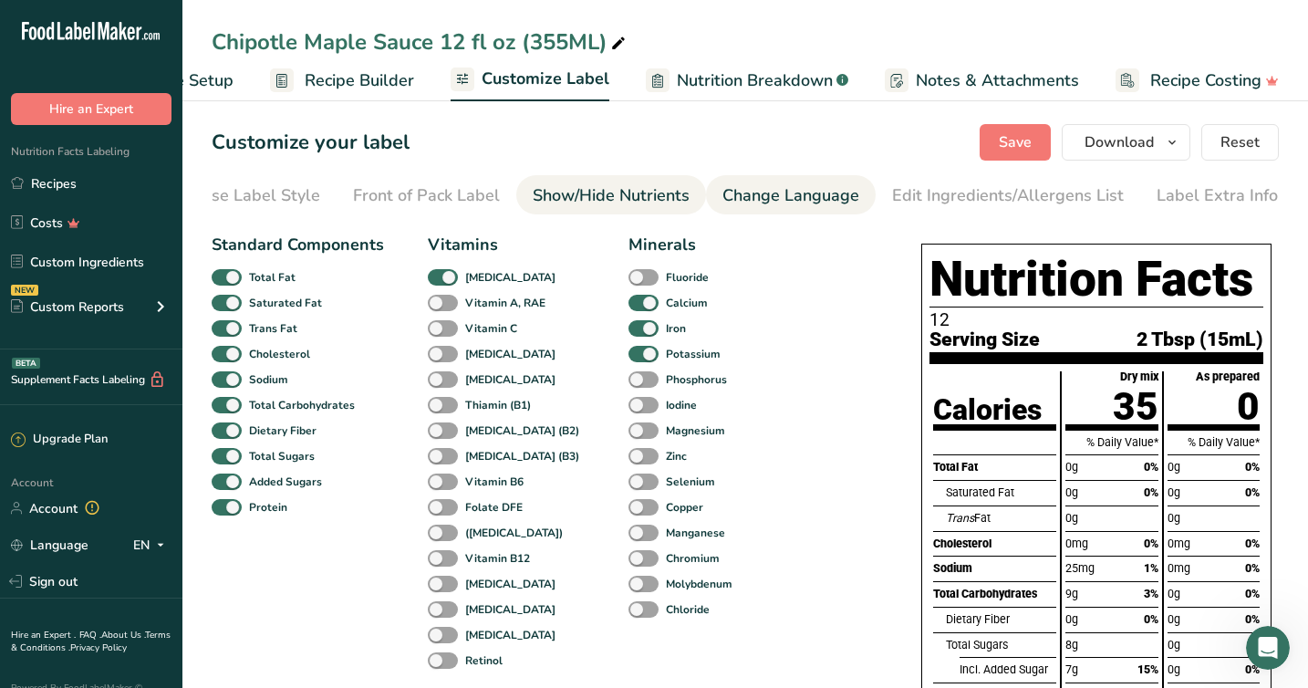
click at [761, 191] on div "Change Language" at bounding box center [790, 195] width 137 height 25
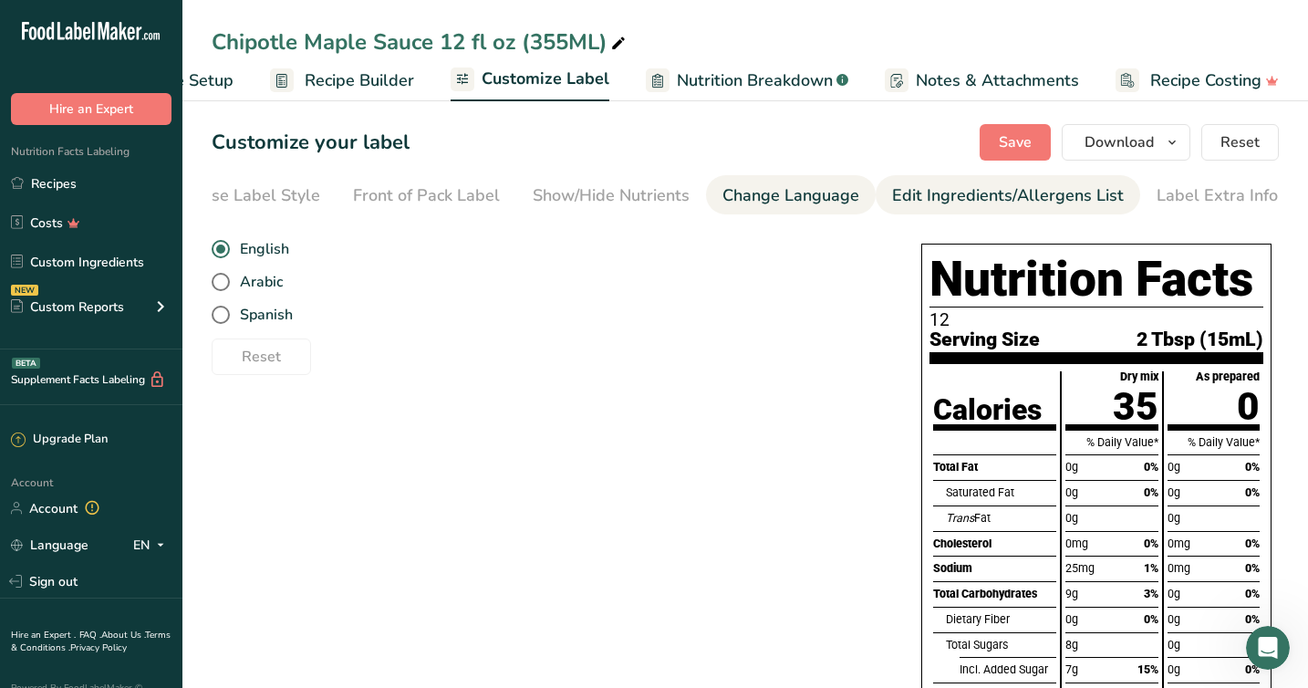
click at [995, 202] on div "Edit Ingredients/Allergens List" at bounding box center [1008, 195] width 232 height 25
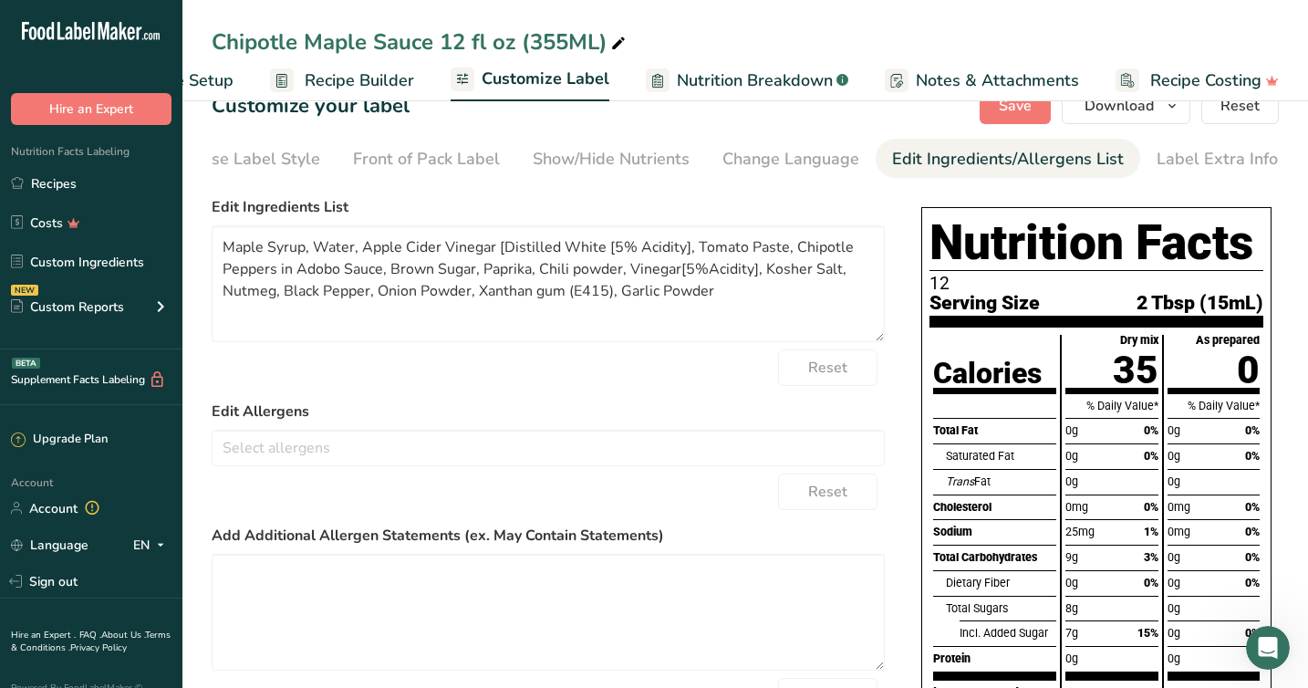
scroll to position [29, 0]
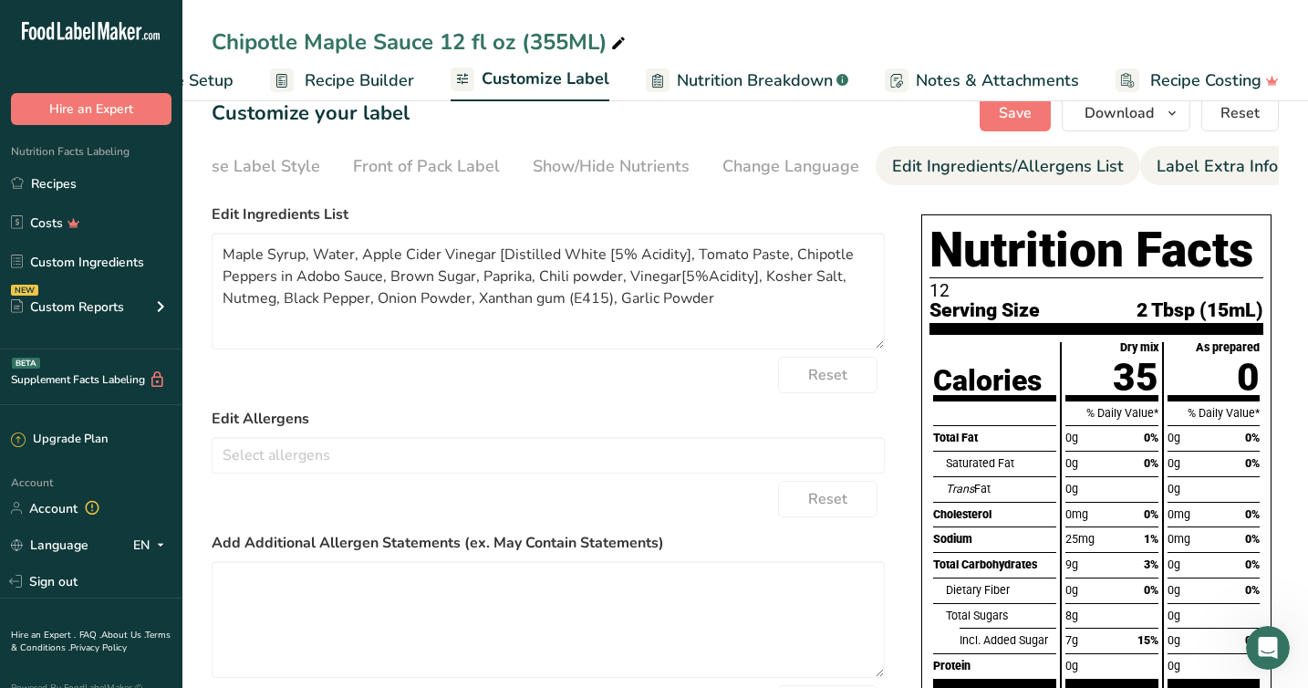
click at [1203, 171] on div "Label Extra Info" at bounding box center [1216, 166] width 121 height 25
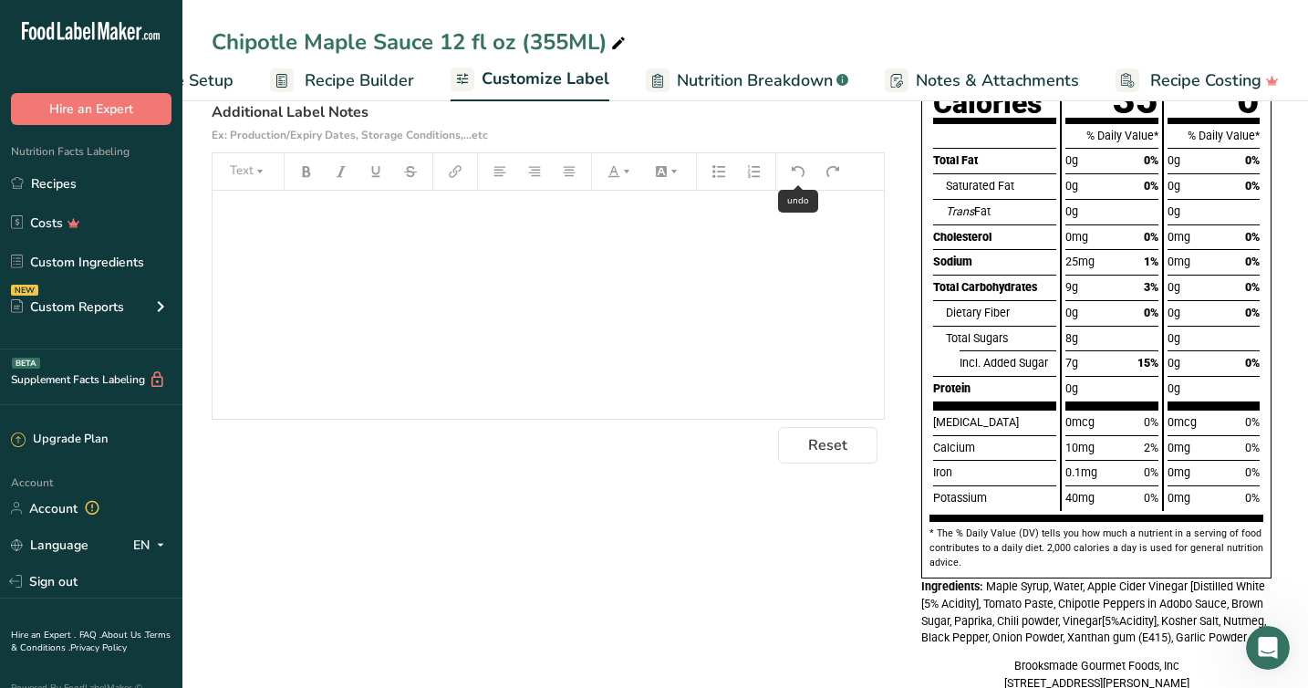
scroll to position [0, 0]
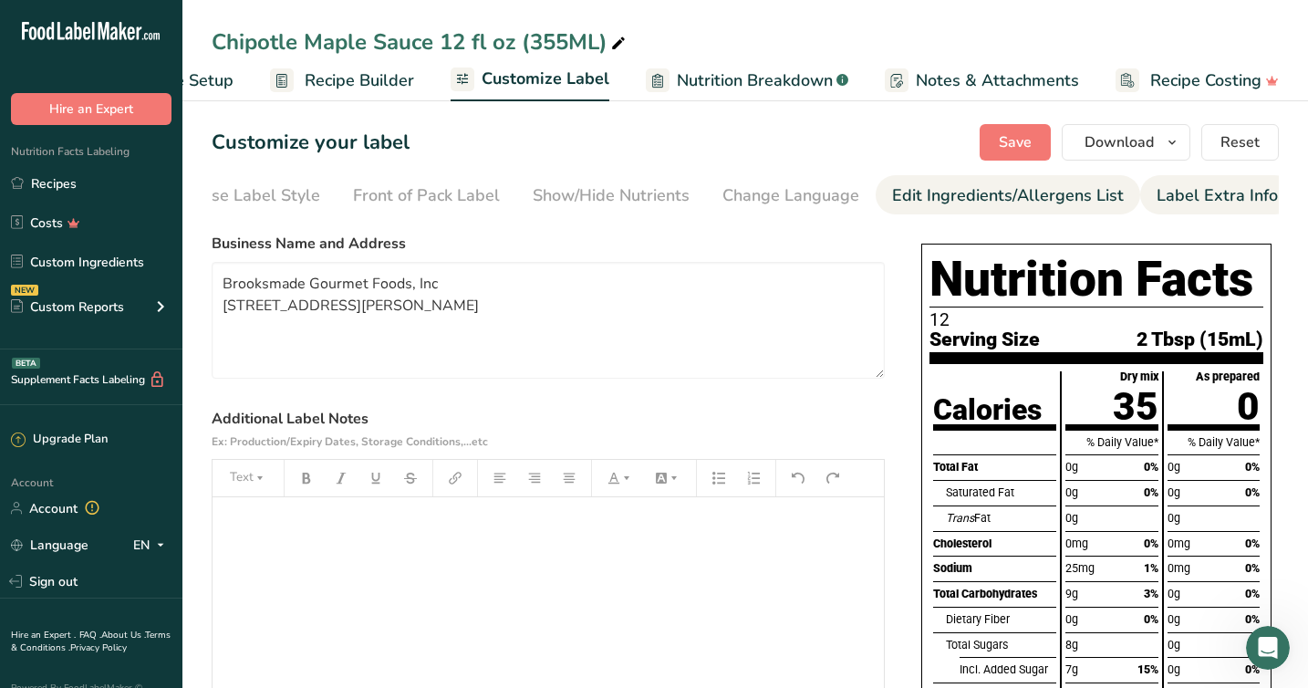
click at [1040, 196] on div "Edit Ingredients/Allergens List" at bounding box center [1008, 195] width 232 height 25
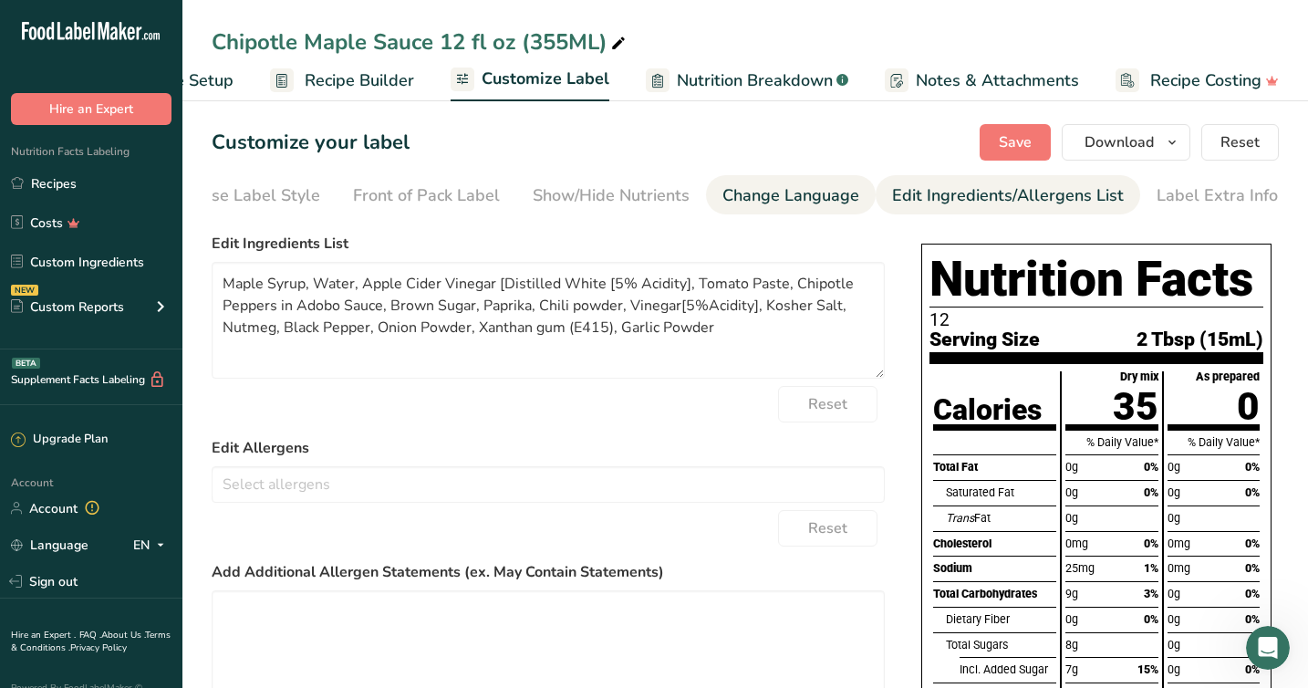
click at [775, 205] on div "Change Language" at bounding box center [790, 195] width 137 height 25
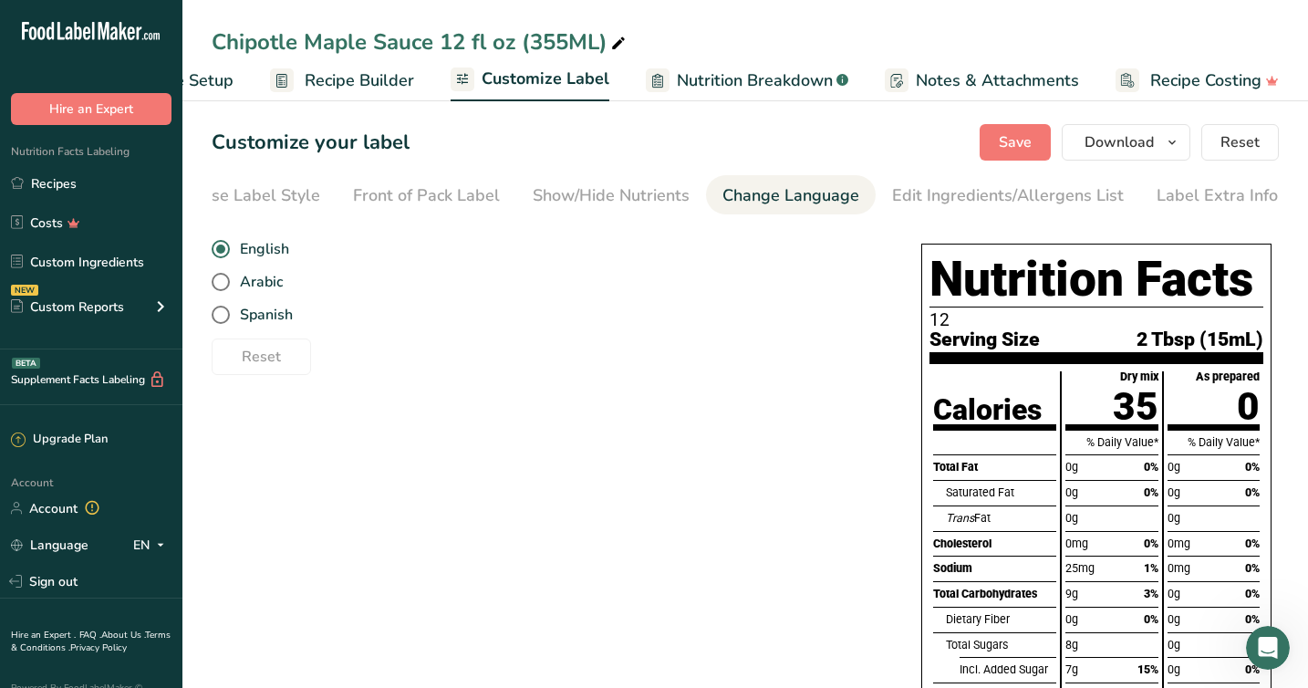
click at [619, 220] on section "Customize your label Save Download Choose what to show on your downloaded label…" at bounding box center [744, 570] width 1125 height 951
click at [595, 202] on div "Show/Hide Nutrients" at bounding box center [611, 195] width 157 height 25
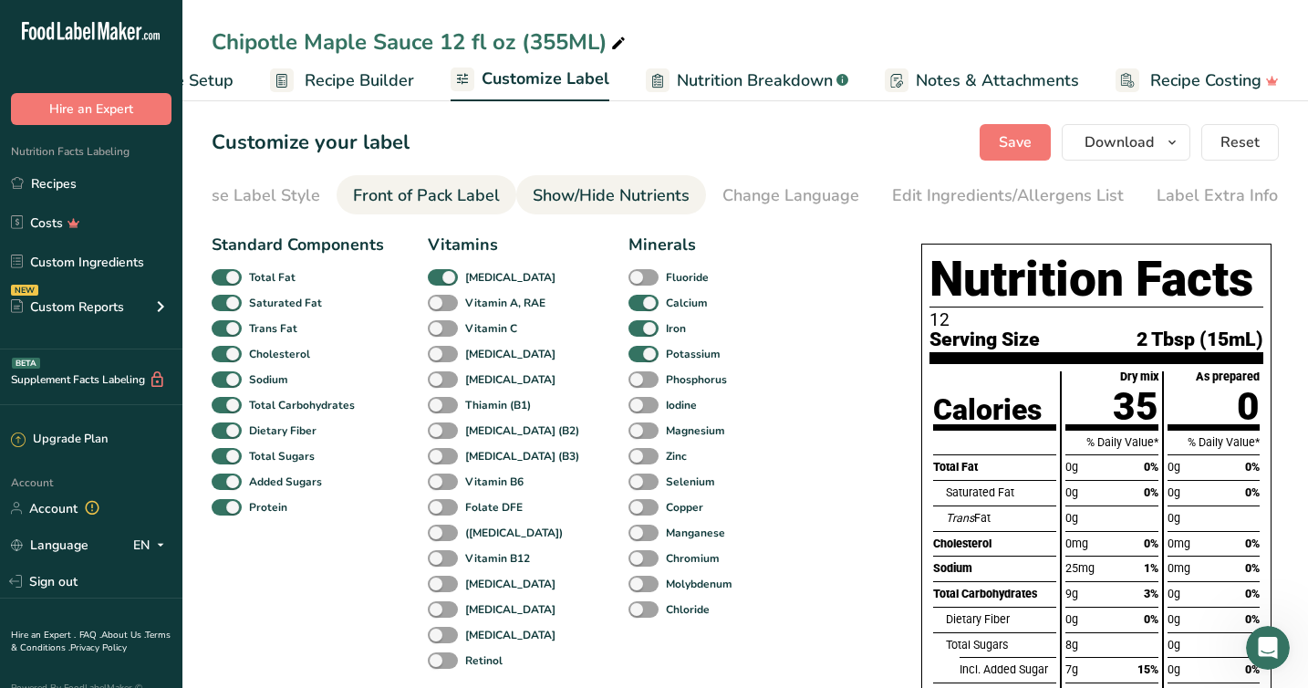
click at [433, 209] on link "Front of Pack Label" at bounding box center [426, 195] width 147 height 41
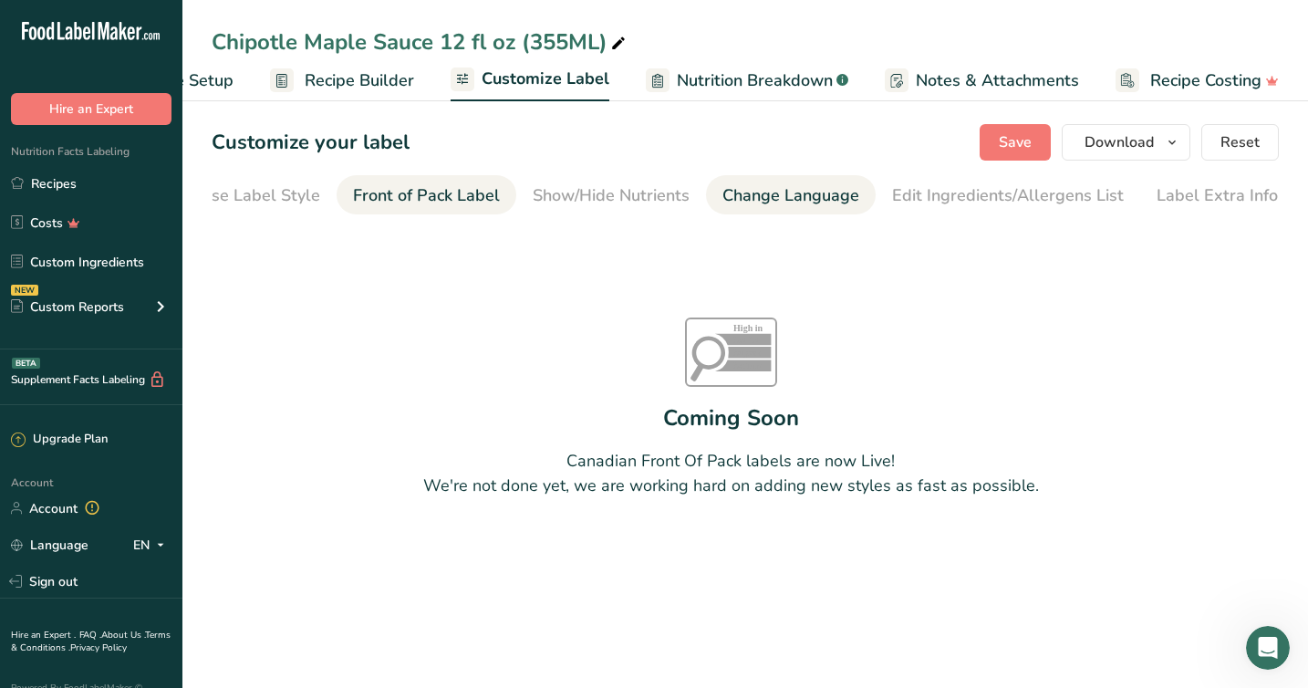
click at [813, 194] on div "Change Language" at bounding box center [790, 195] width 137 height 25
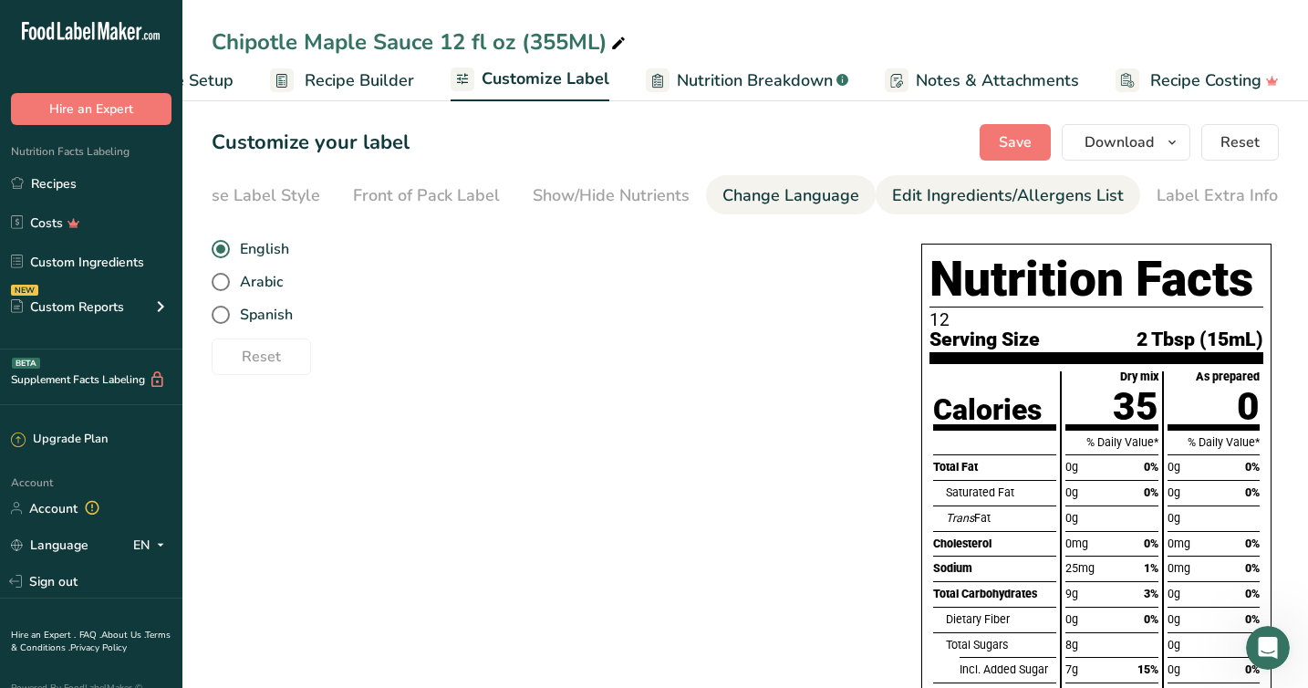
click at [985, 199] on div "Edit Ingredients/Allergens List" at bounding box center [1008, 195] width 232 height 25
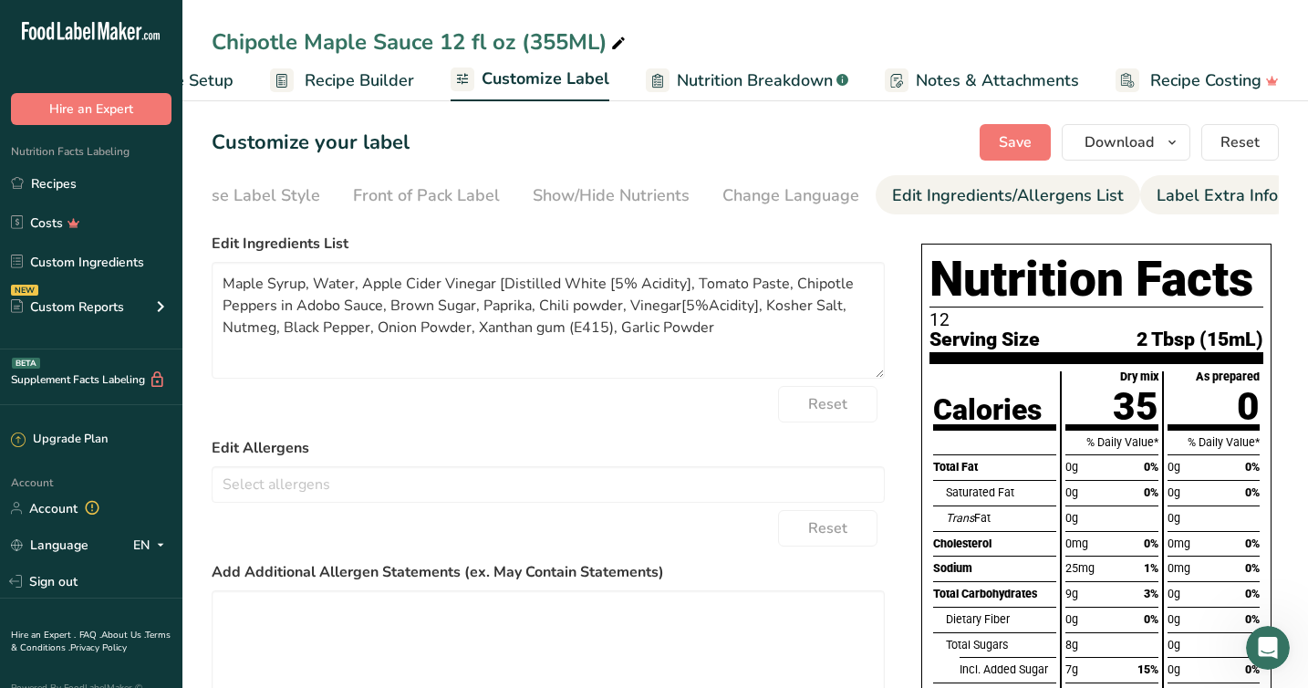
click at [1188, 196] on div "Label Extra Info" at bounding box center [1216, 195] width 121 height 25
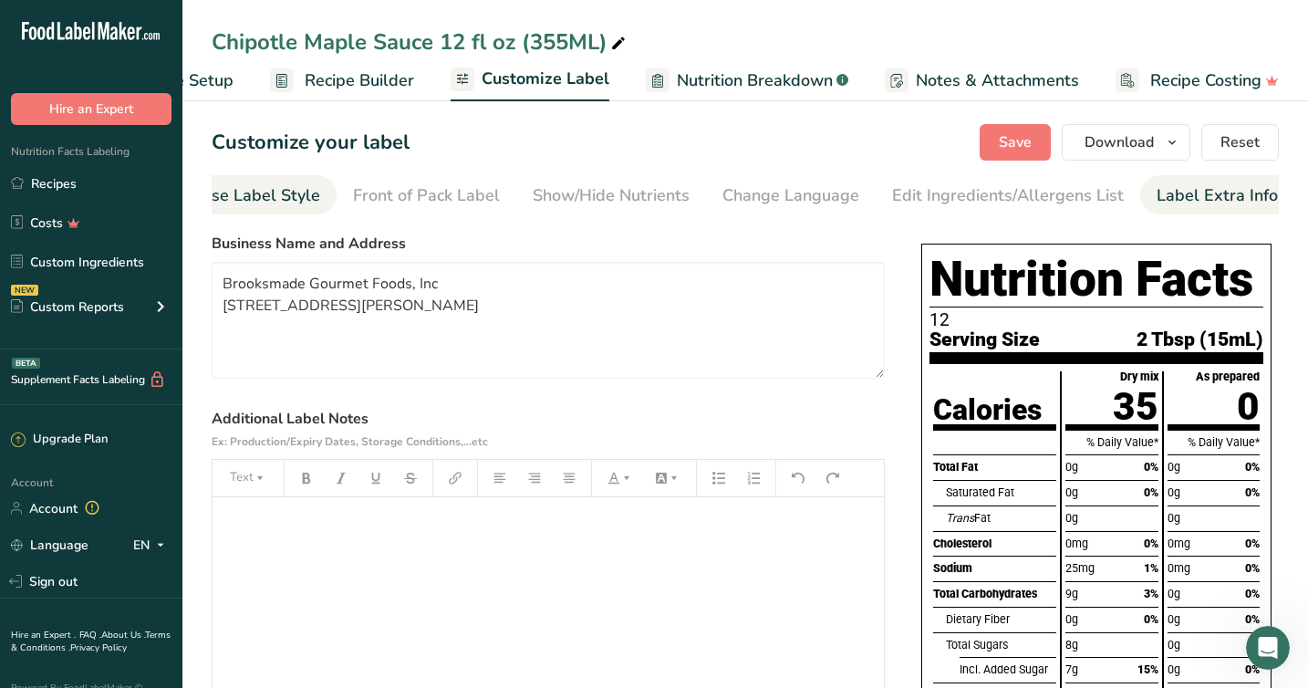
click at [259, 198] on div "Choose Label Style" at bounding box center [246, 195] width 147 height 25
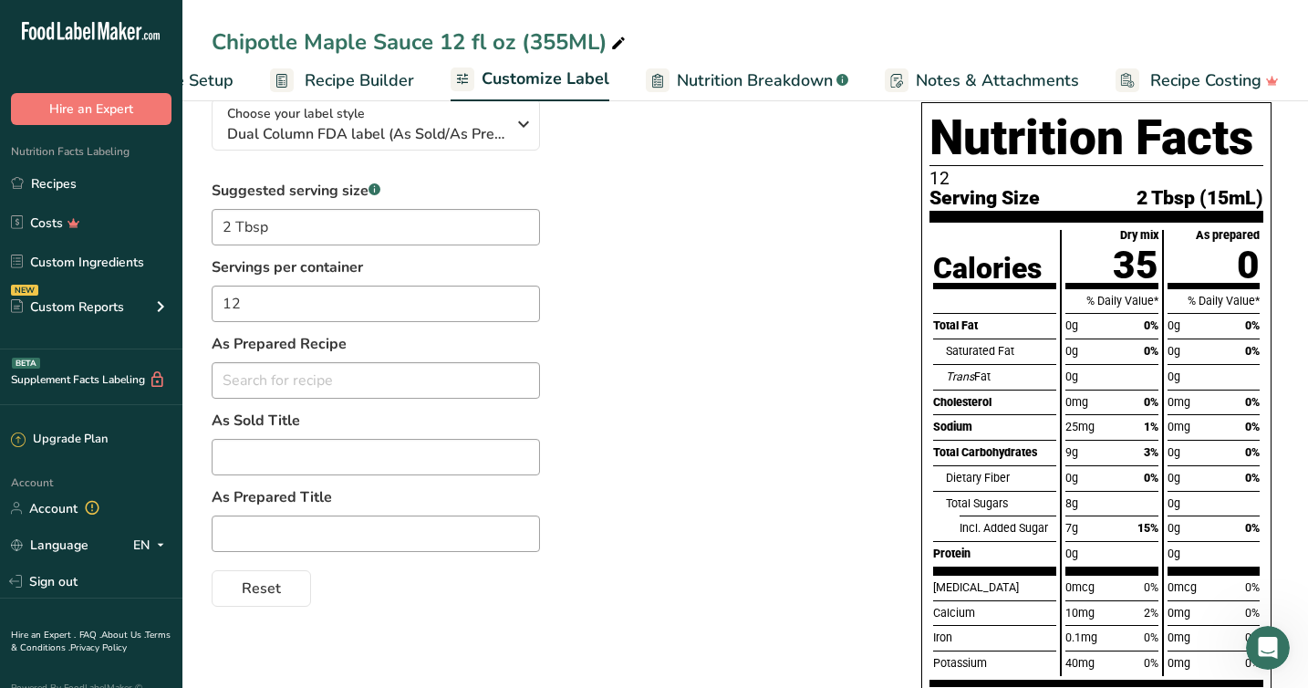
scroll to position [145, 0]
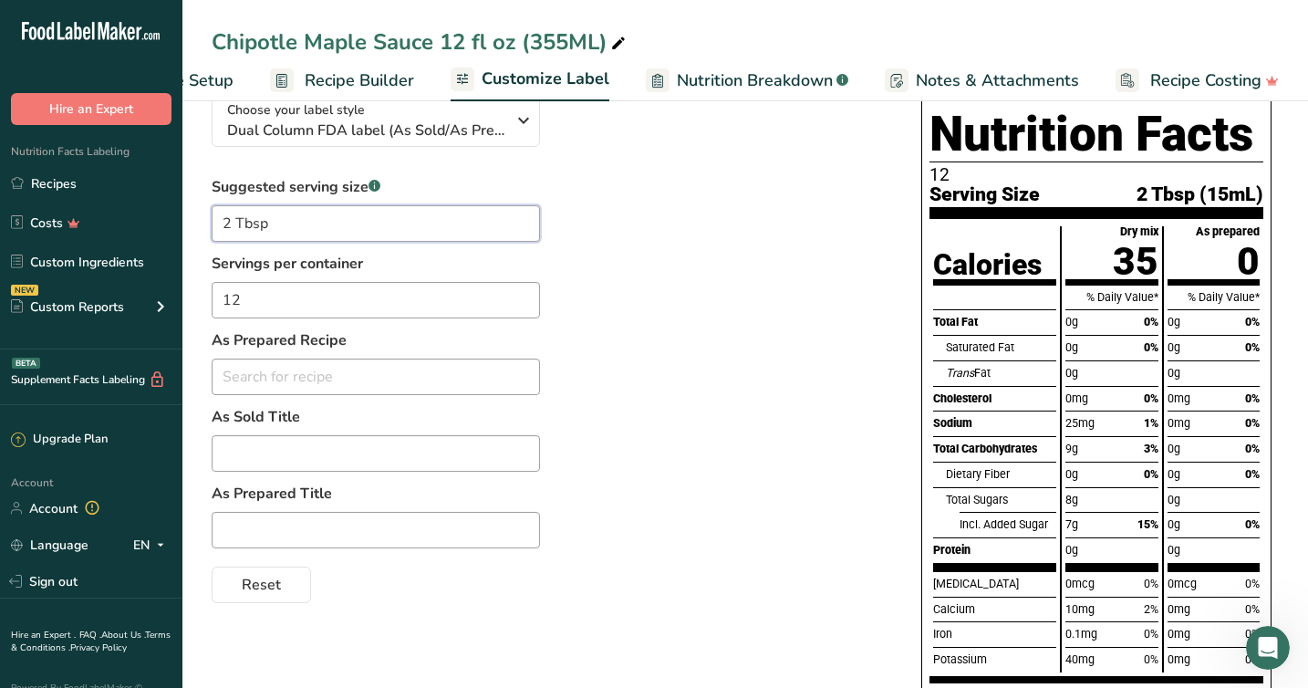
click at [291, 231] on input "2 Tbsp" at bounding box center [376, 223] width 328 height 36
type input "2 Tbsp"
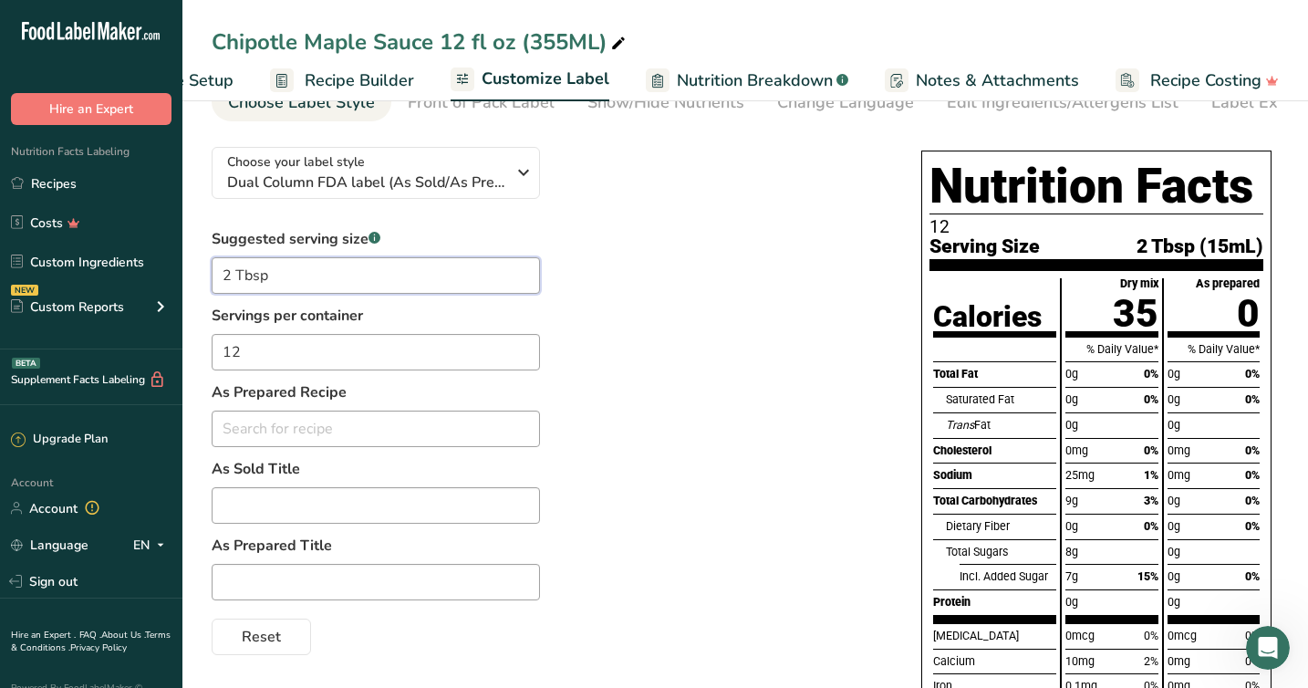
scroll to position [0, 0]
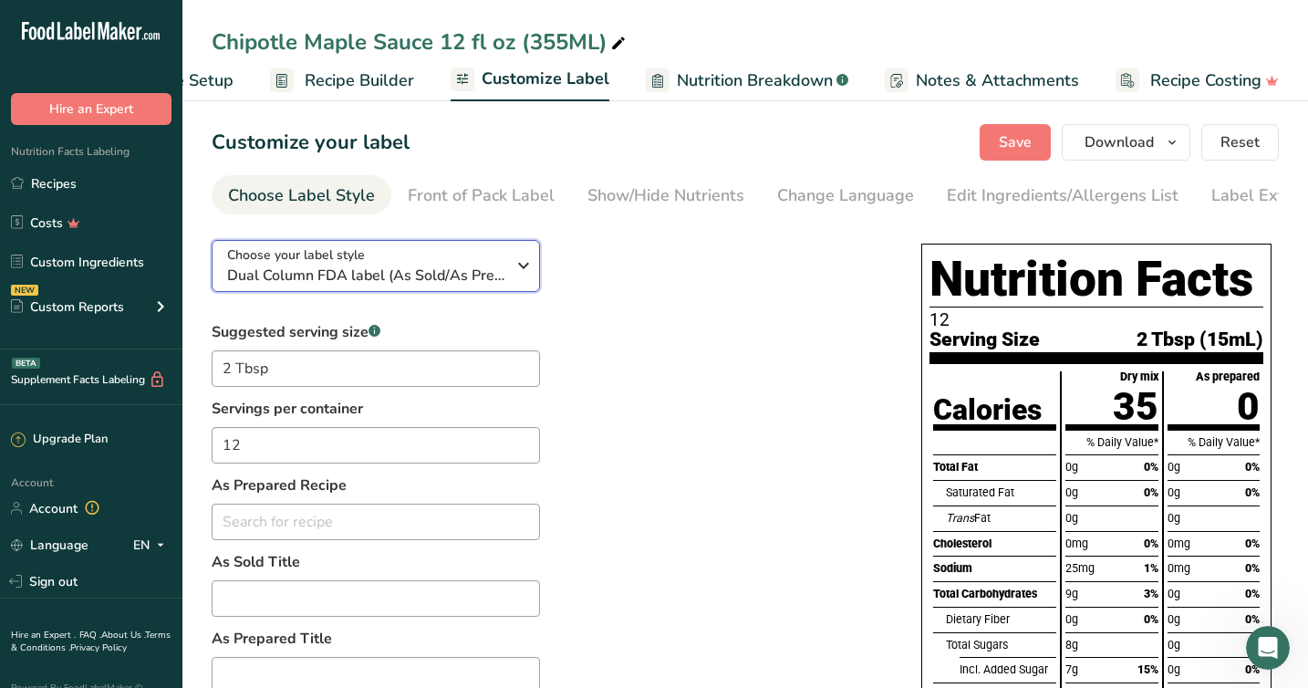
click at [430, 277] on span "Dual Column FDA label (As Sold/As Prepared)" at bounding box center [366, 275] width 278 height 22
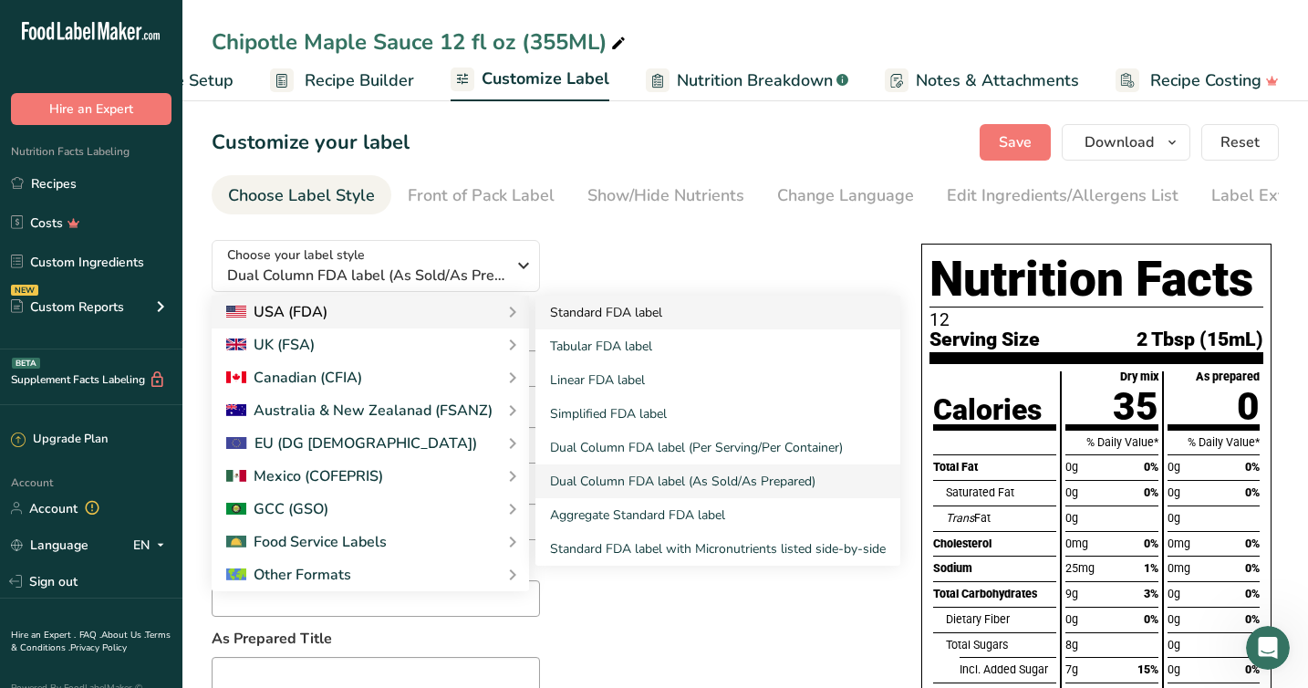
click at [657, 322] on link "Standard FDA label" at bounding box center [717, 312] width 365 height 34
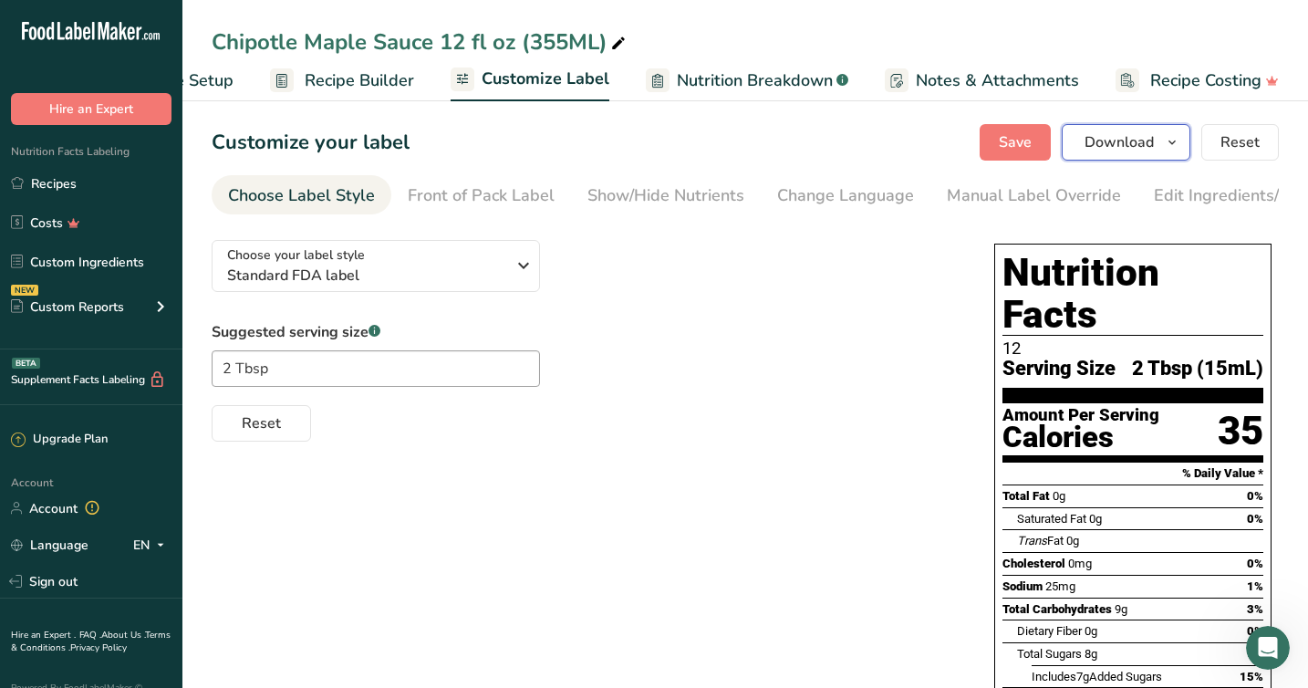
click at [1135, 137] on span "Download" at bounding box center [1118, 142] width 69 height 22
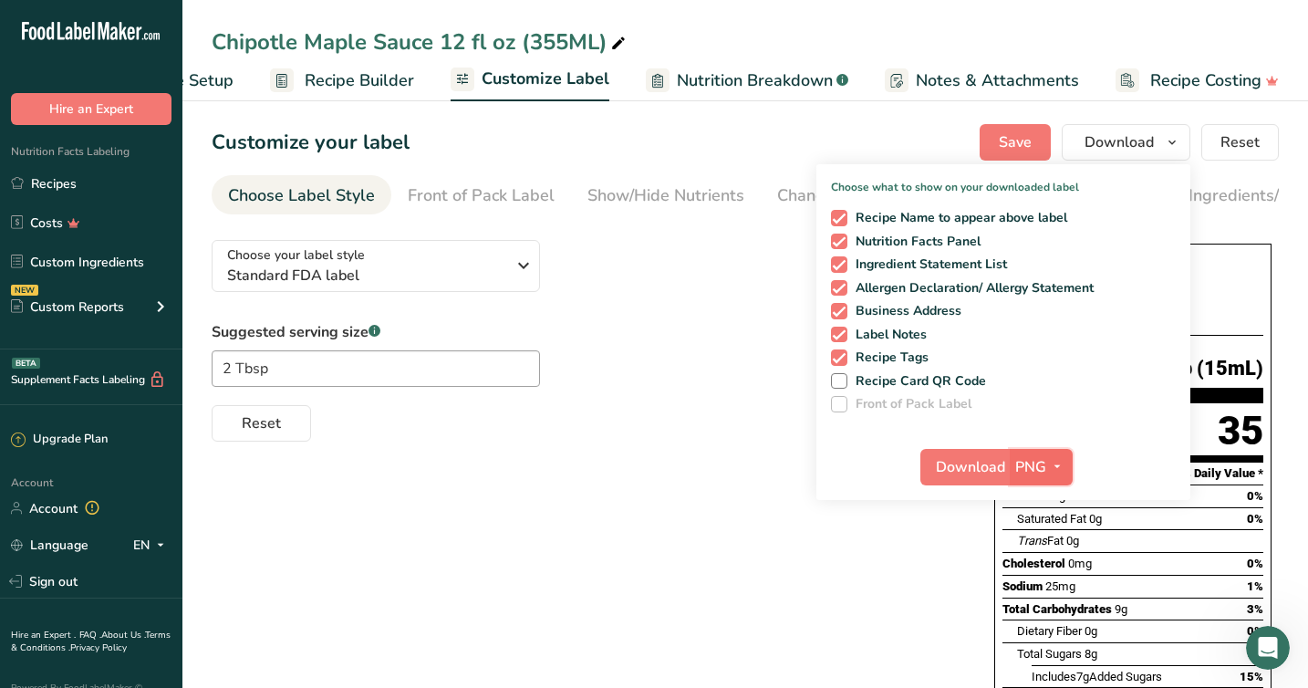
click at [1045, 462] on span "PNG" at bounding box center [1030, 467] width 31 height 22
click at [1046, 595] on link "PDF" at bounding box center [1043, 594] width 58 height 30
click at [982, 466] on span "Download" at bounding box center [971, 467] width 69 height 22
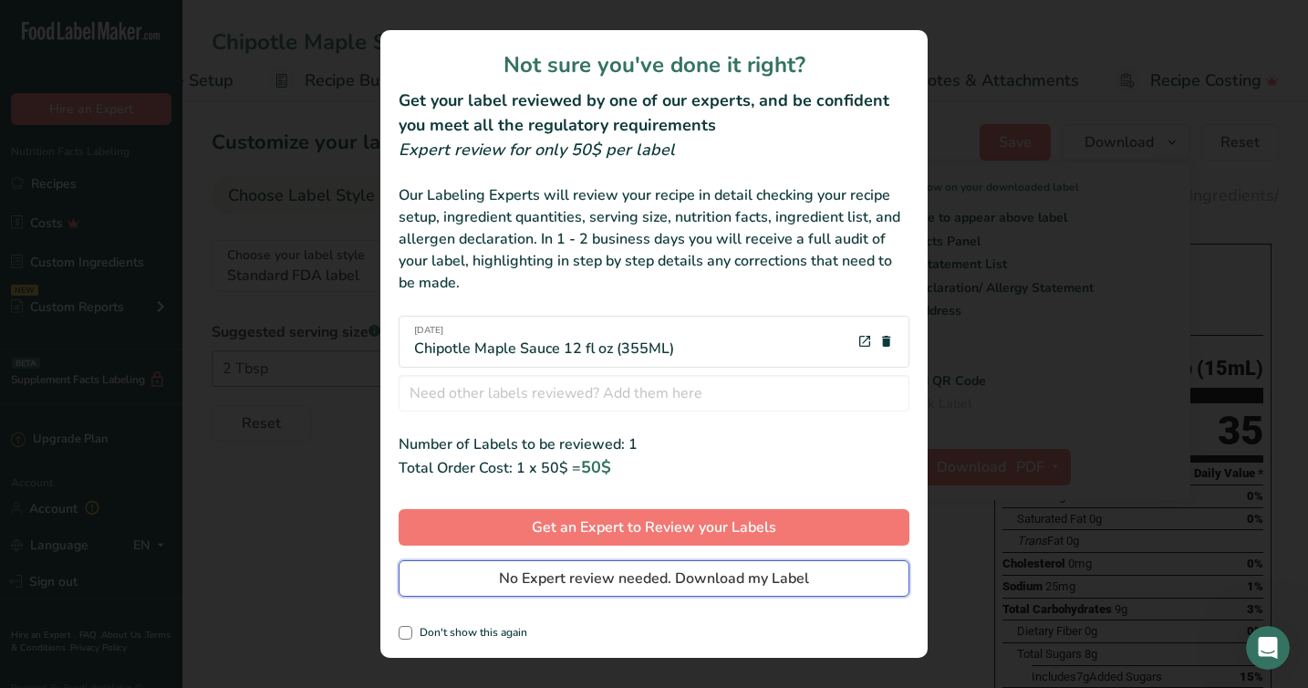
click at [653, 585] on span "No Expert review needed. Download my Label" at bounding box center [654, 578] width 310 height 22
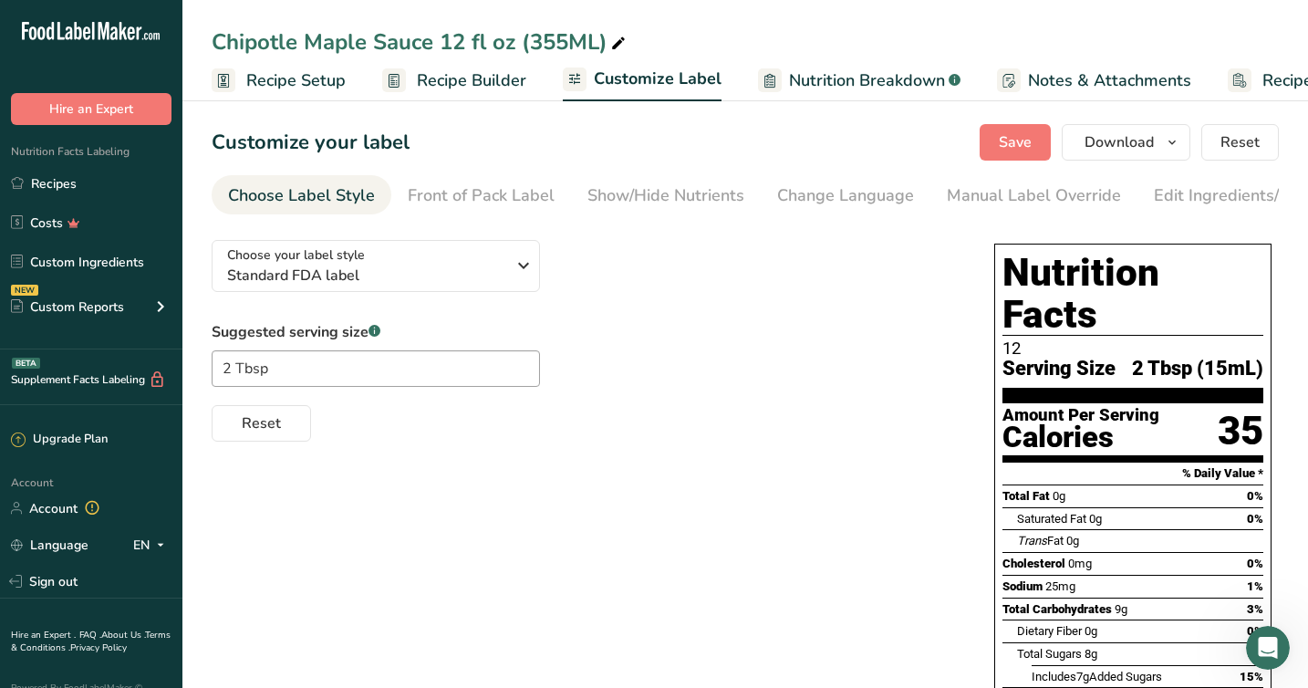
scroll to position [0, 112]
